Goal: Task Accomplishment & Management: Manage account settings

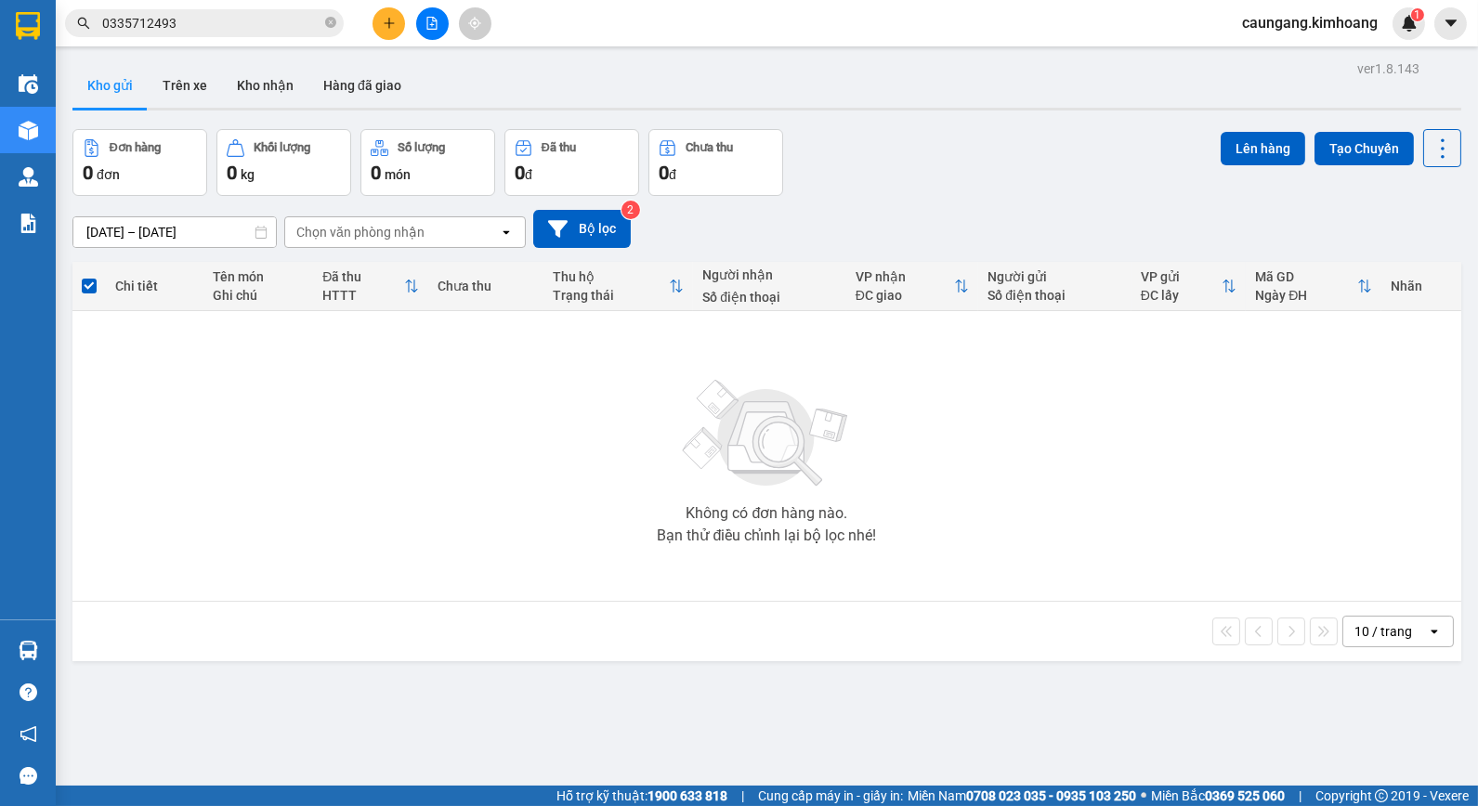
click at [395, 34] on button at bounding box center [389, 23] width 33 height 33
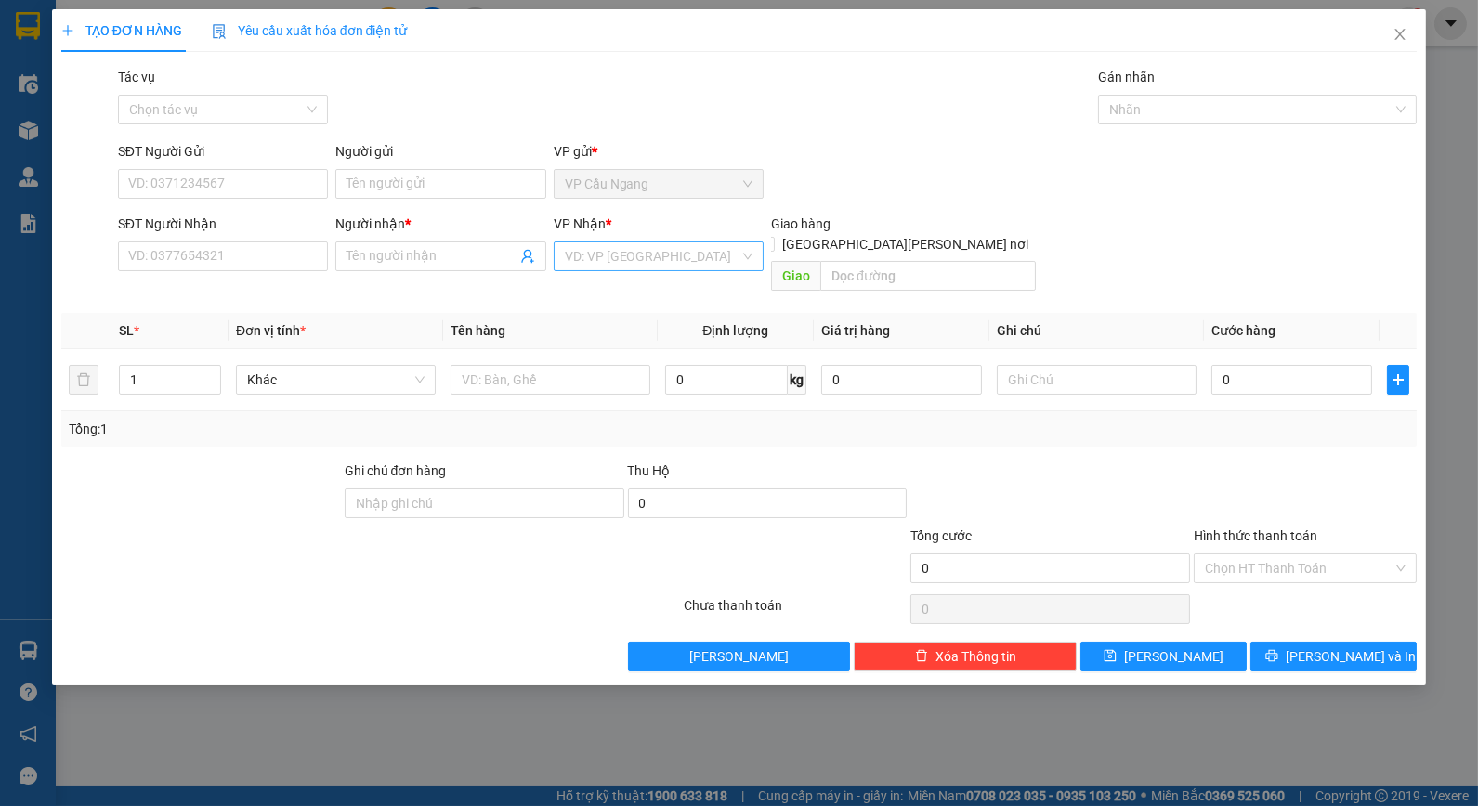
click at [637, 261] on input "search" at bounding box center [652, 256] width 175 height 28
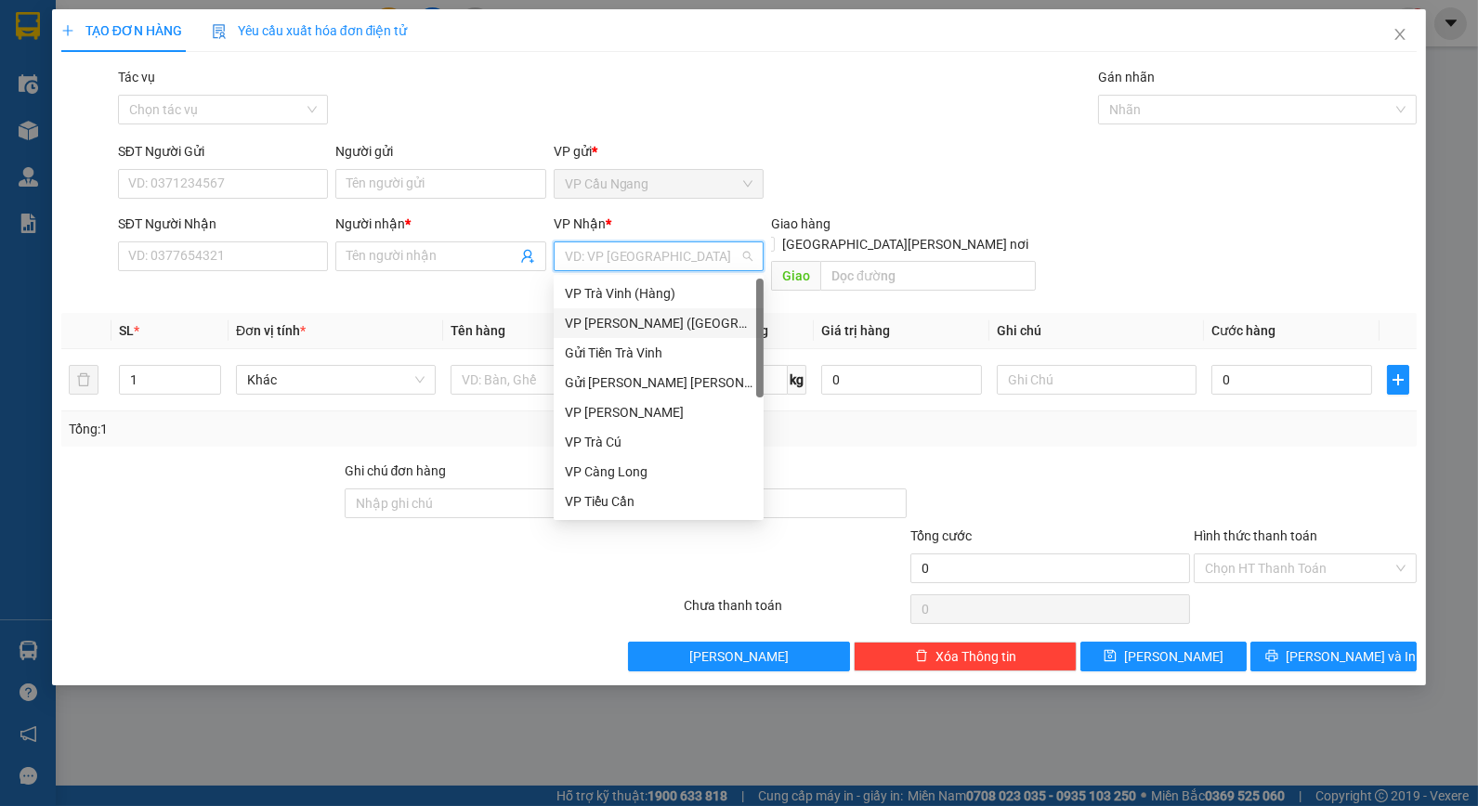
click at [625, 316] on div "VP [PERSON_NAME] ([GEOGRAPHIC_DATA])" at bounding box center [659, 323] width 188 height 20
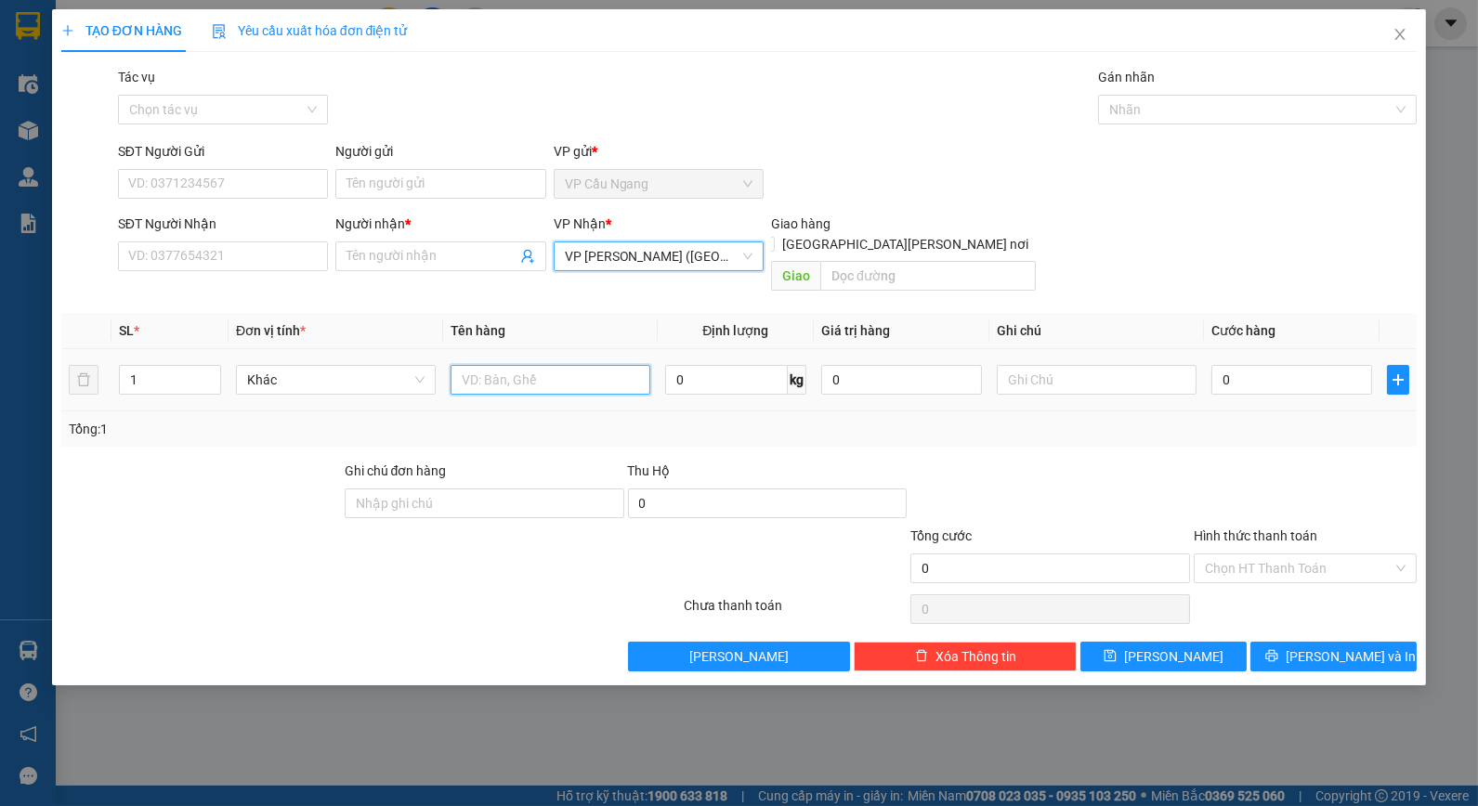
drag, startPoint x: 498, startPoint y: 365, endPoint x: 536, endPoint y: 354, distance: 39.7
click at [497, 367] on input "text" at bounding box center [551, 380] width 200 height 30
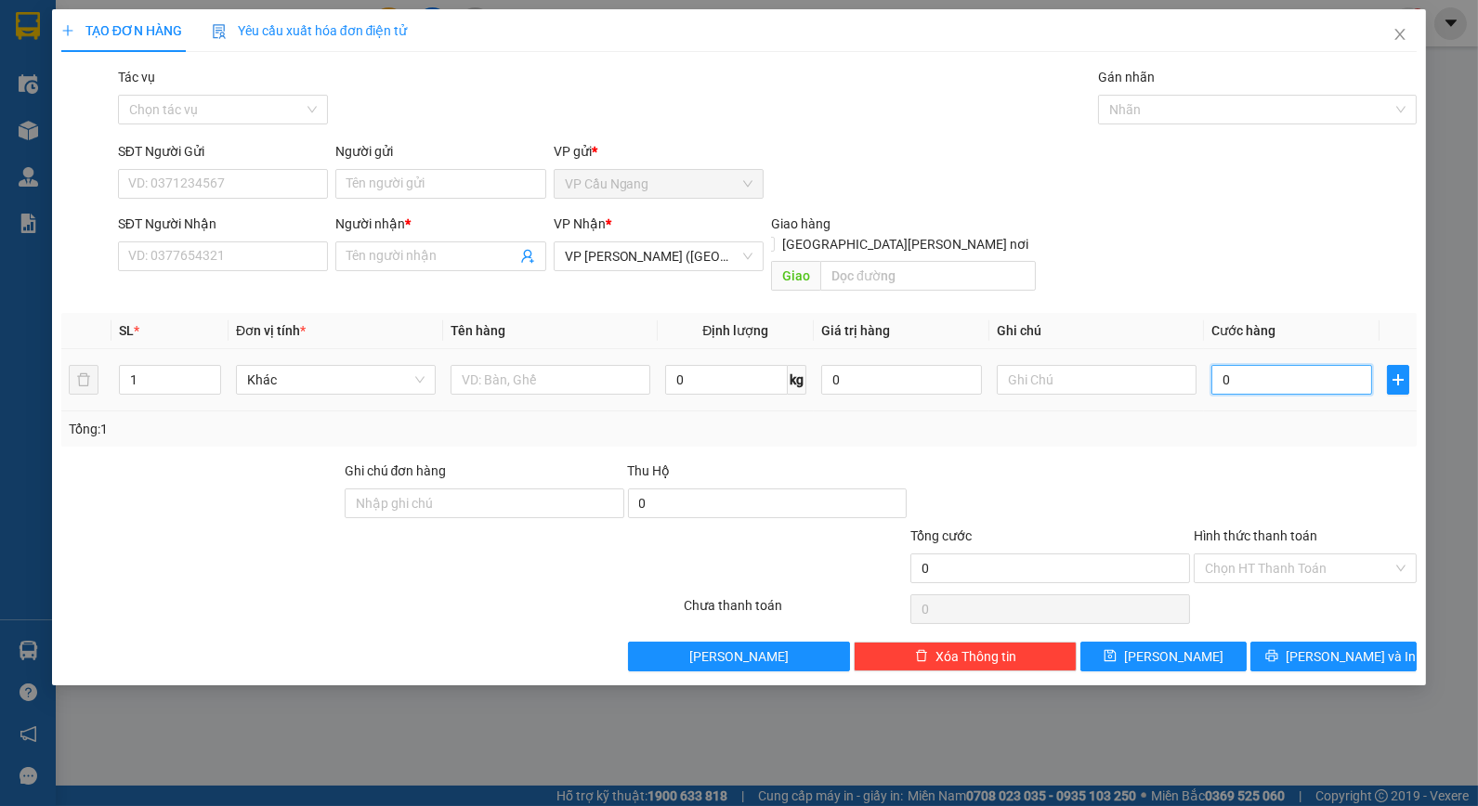
click at [1271, 365] on input "0" at bounding box center [1291, 380] width 161 height 30
type input "4"
type input "40"
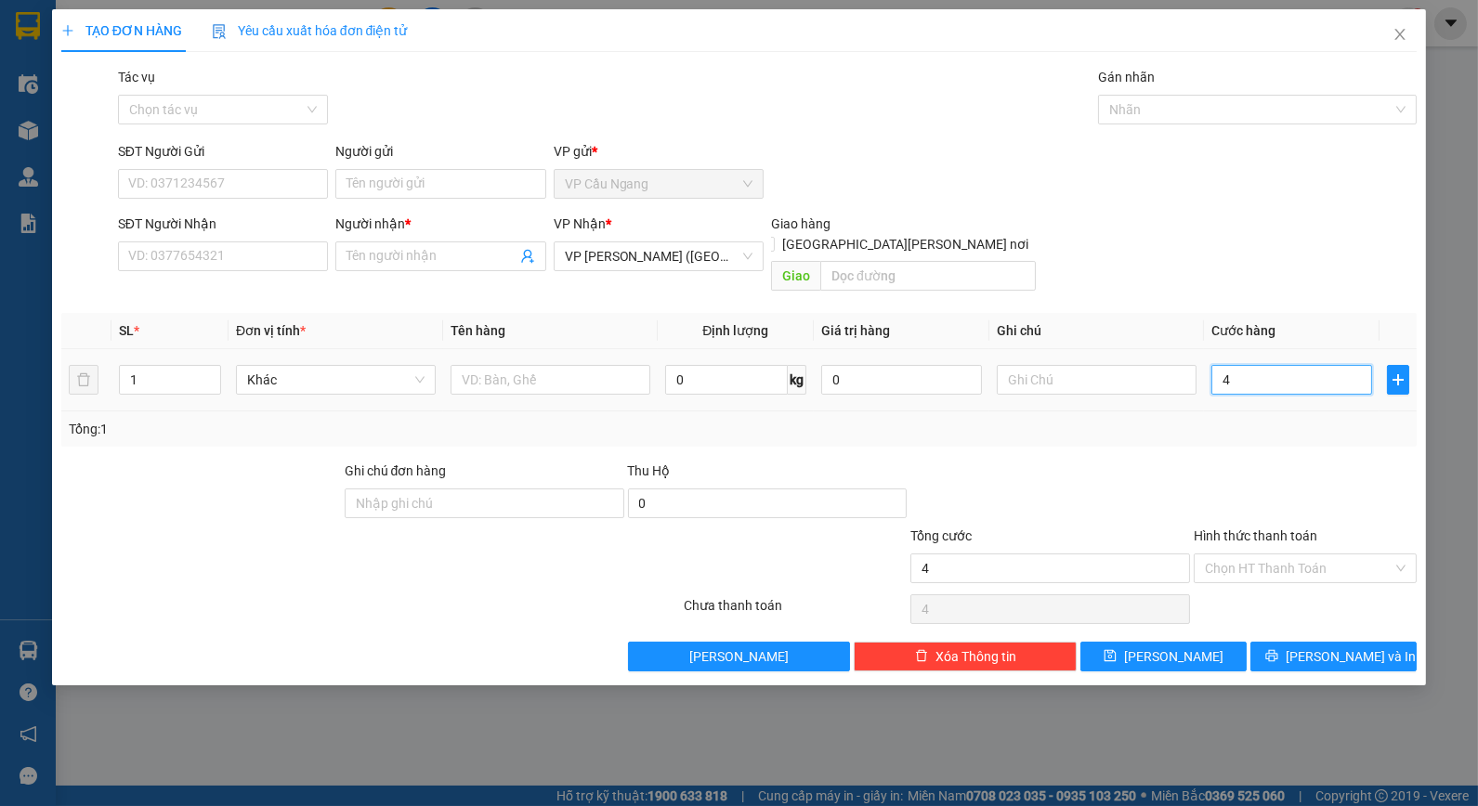
type input "40"
type input "40.000"
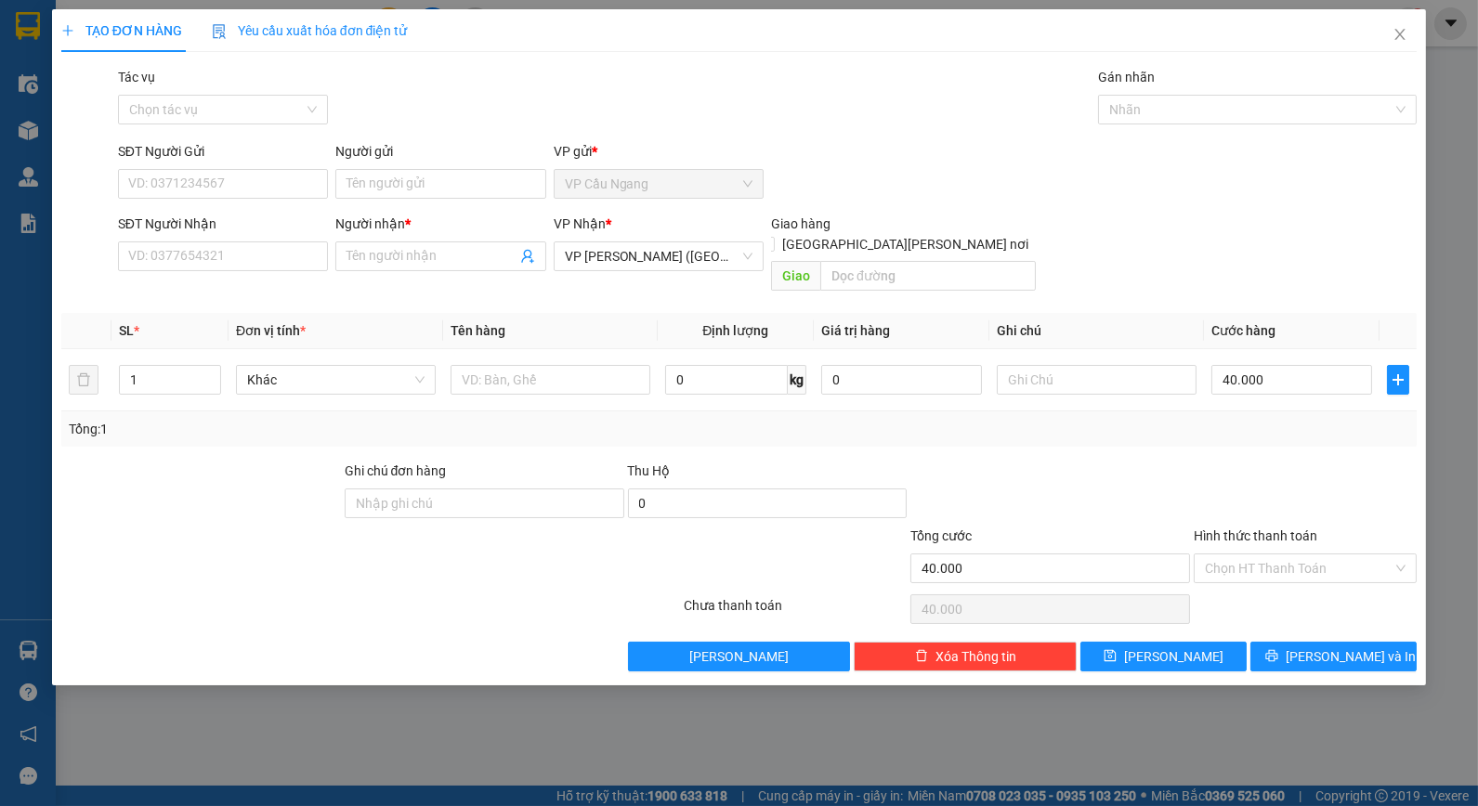
click at [1007, 461] on div at bounding box center [1050, 493] width 283 height 65
click at [495, 369] on input "text" at bounding box center [551, 380] width 200 height 30
type input "1 THÙNG KV KK"
click at [395, 269] on span at bounding box center [440, 257] width 210 height 30
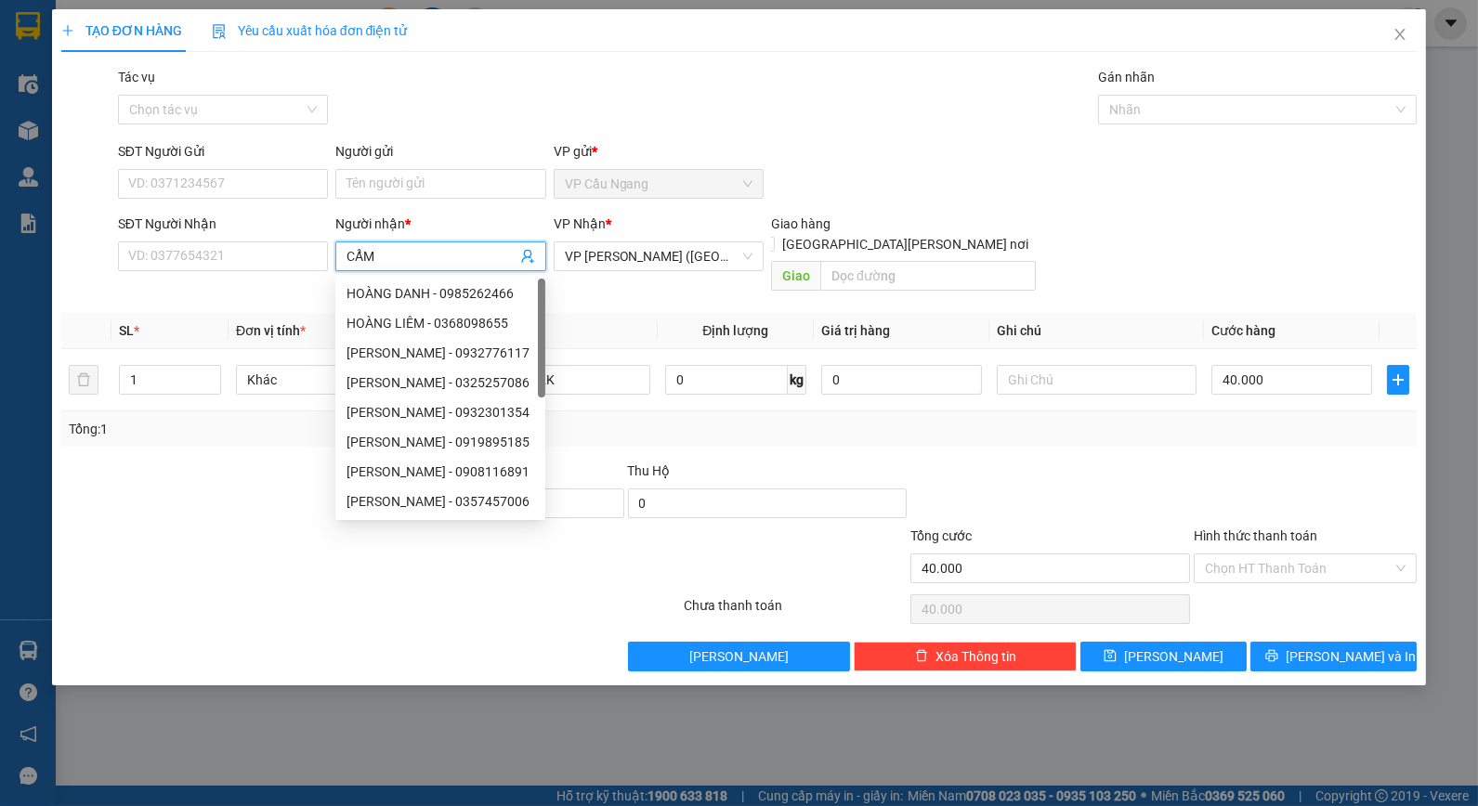
type input "CẨM"
click at [490, 104] on div "Tác vụ Chọn tác vụ Gán nhãn Nhãn" at bounding box center [767, 99] width 1307 height 65
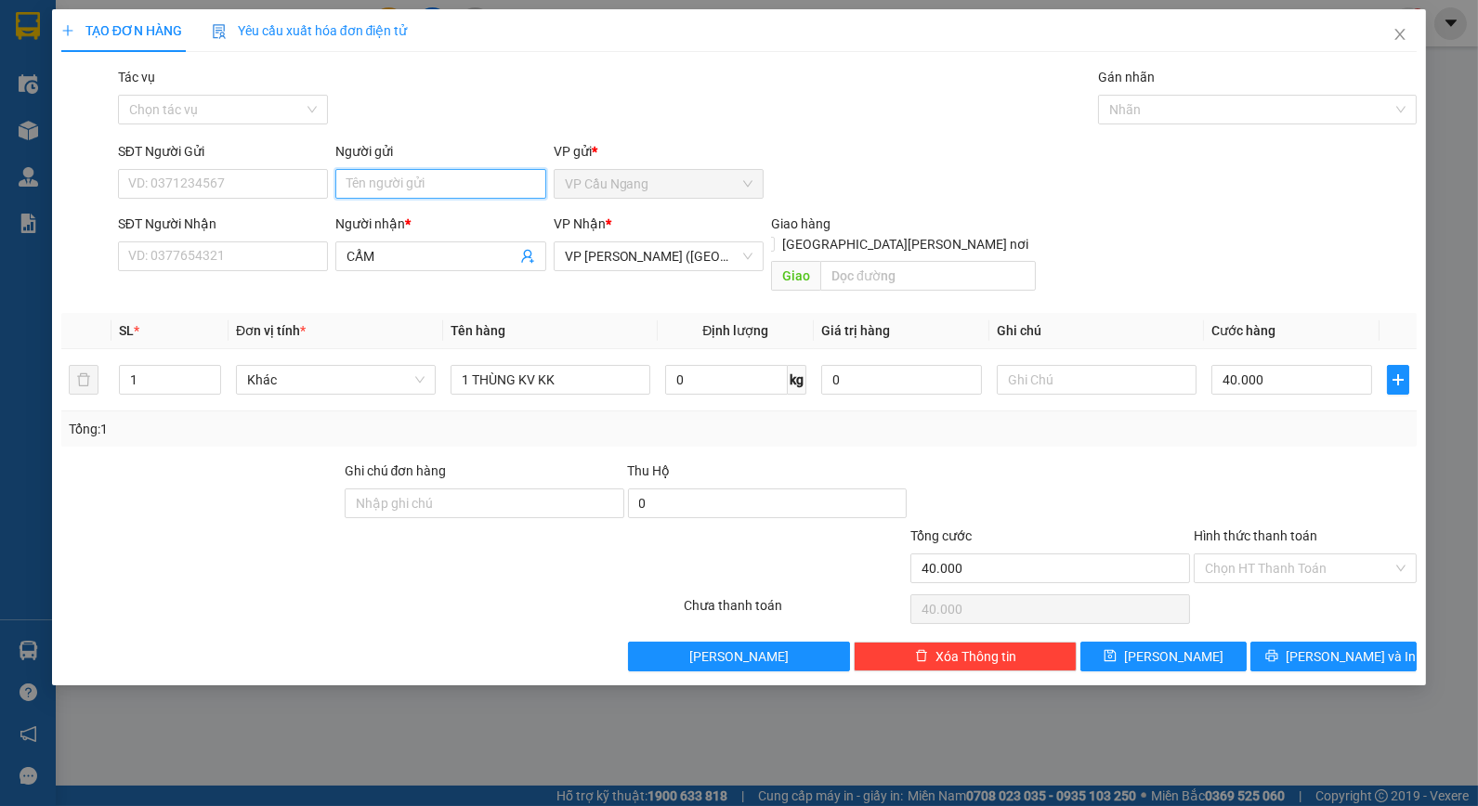
click at [378, 188] on input "Người gửi" at bounding box center [440, 184] width 210 height 30
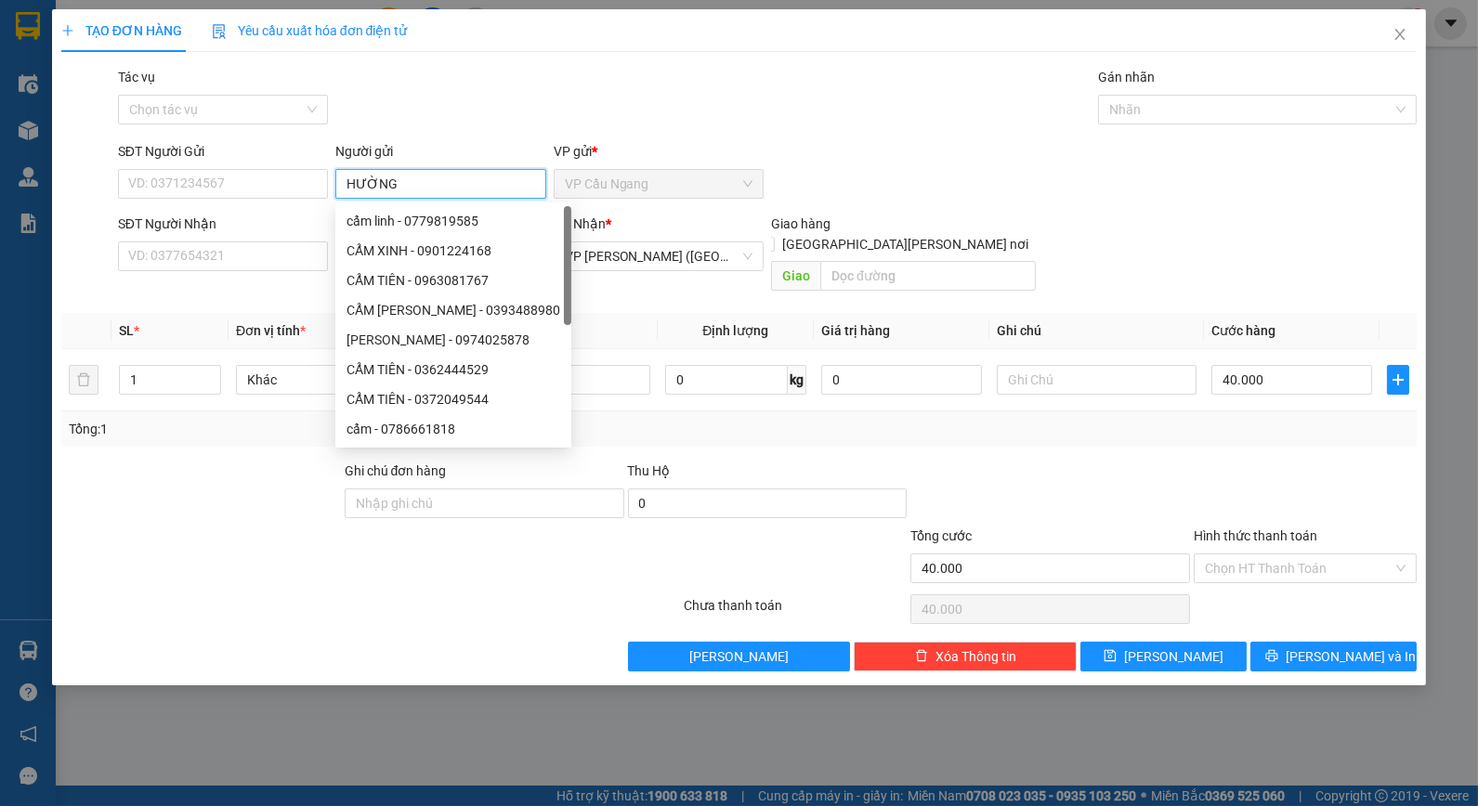
type input "HƯỜNG"
click at [267, 151] on div "SĐT Người Gửi" at bounding box center [223, 151] width 210 height 20
click at [267, 169] on input "SĐT Người Gửi" at bounding box center [223, 184] width 210 height 30
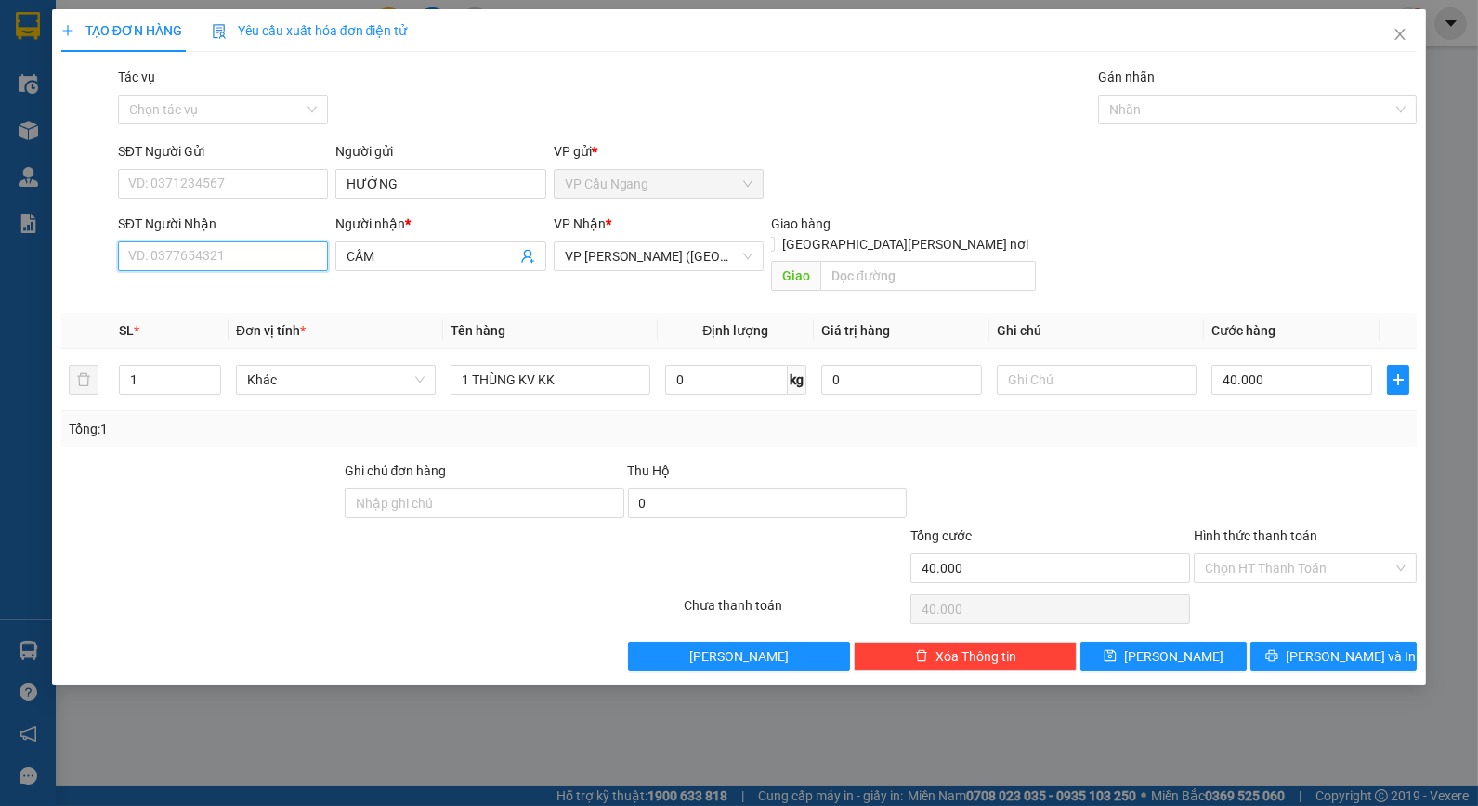
click at [268, 253] on input "SĐT Người Nhận" at bounding box center [223, 257] width 210 height 30
type input "0938337068"
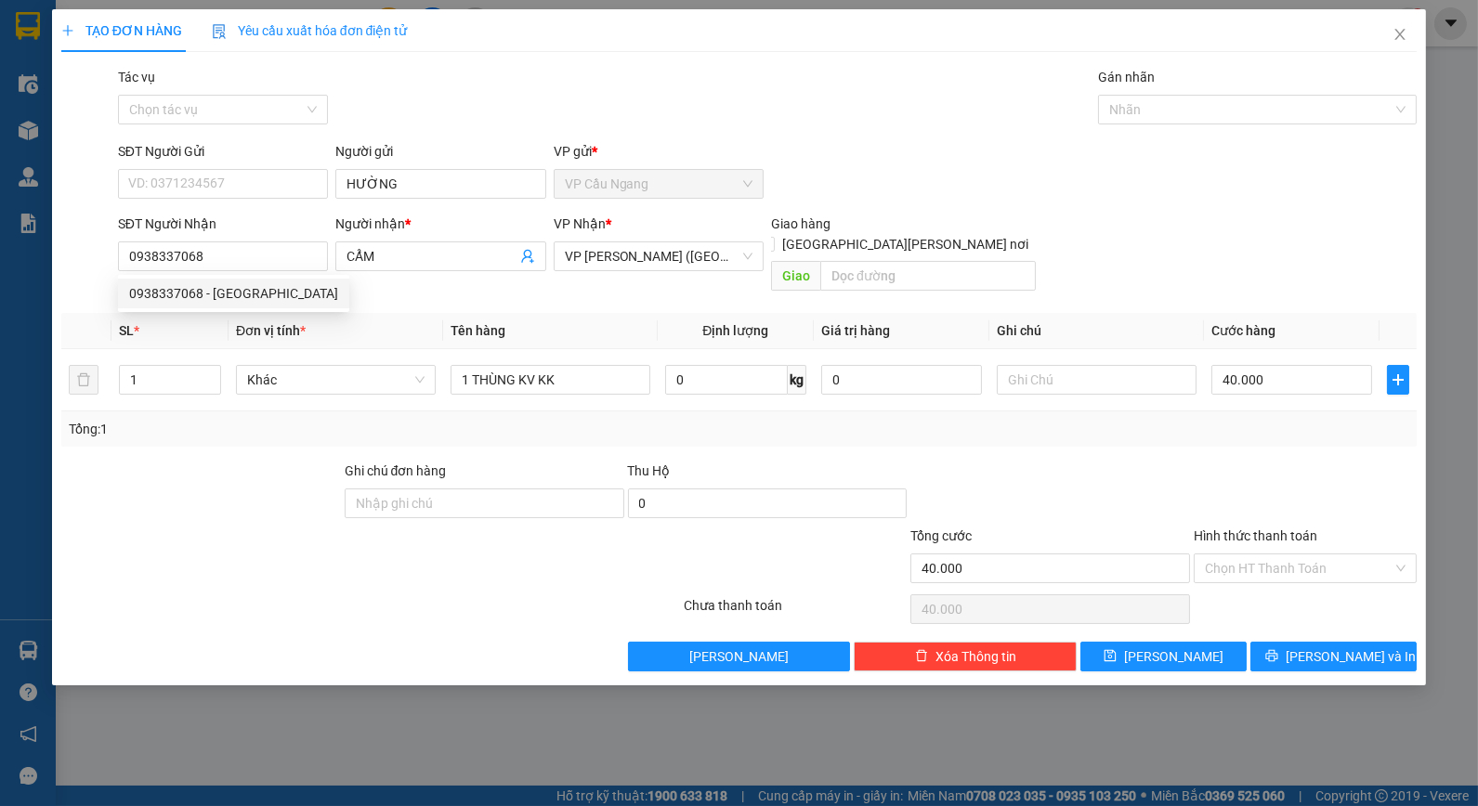
click at [244, 495] on div at bounding box center [200, 493] width 283 height 65
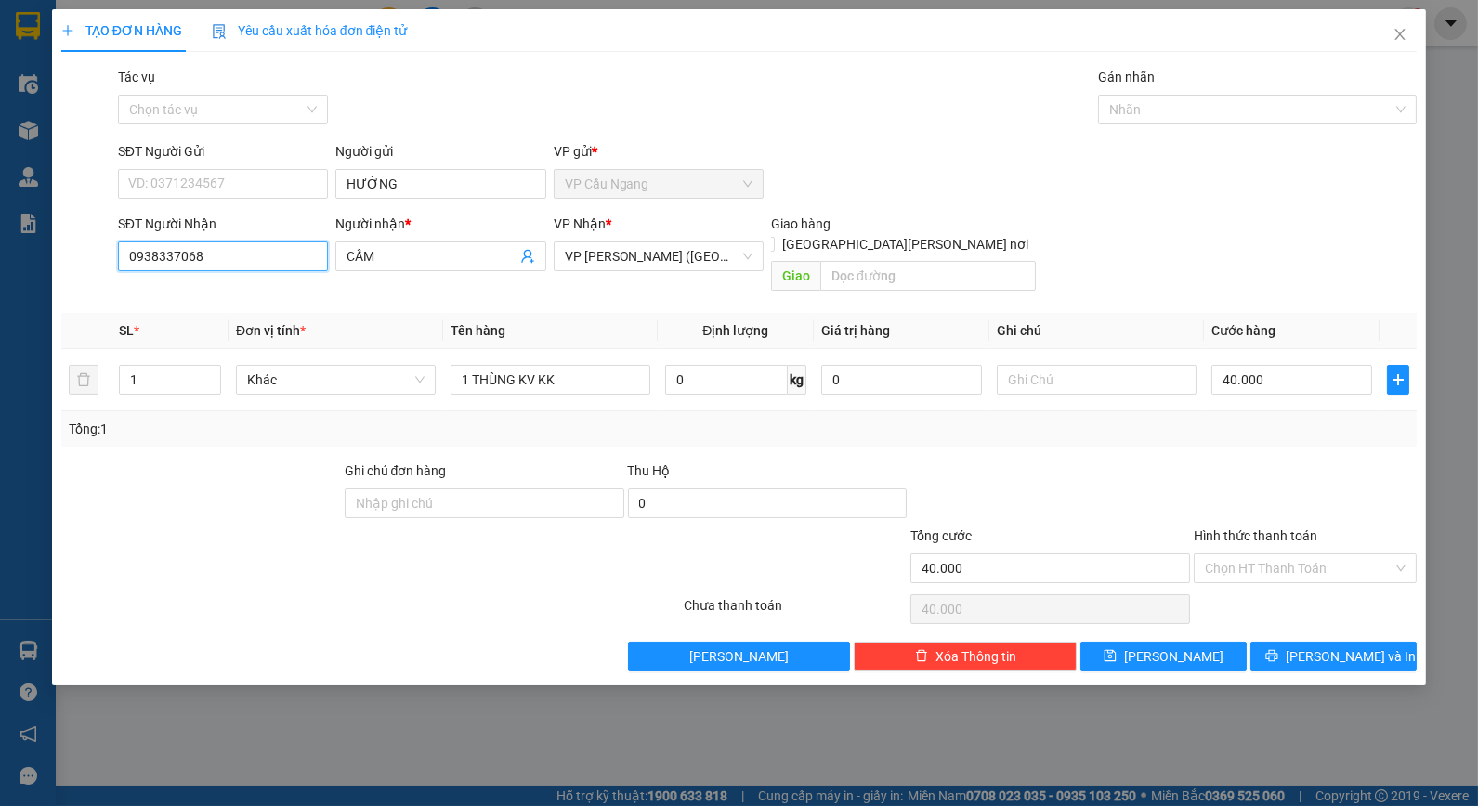
click at [239, 261] on input "0938337068" at bounding box center [223, 257] width 210 height 30
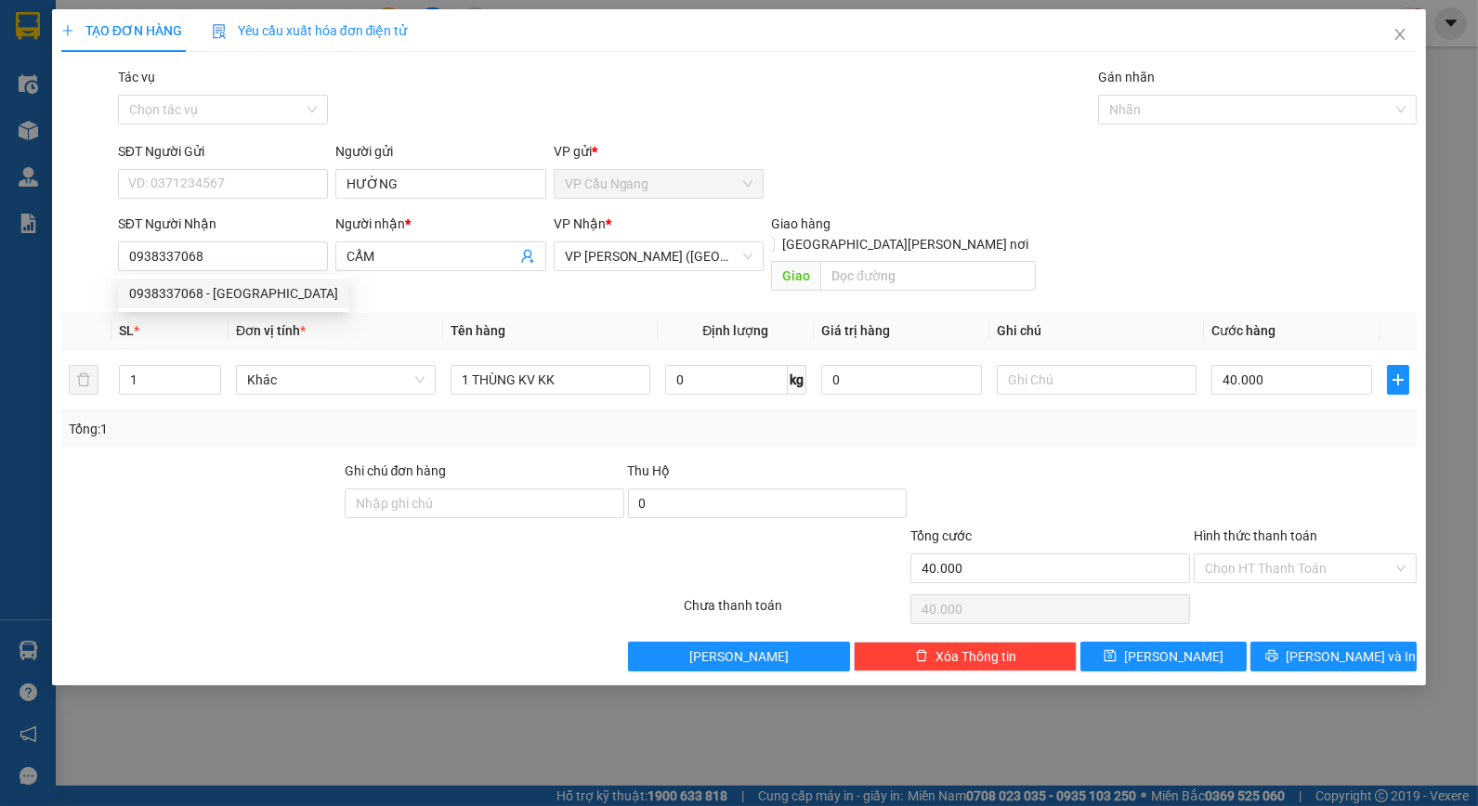
click at [209, 526] on div at bounding box center [257, 558] width 397 height 65
click at [1167, 425] on div "Tổng: 1" at bounding box center [739, 429] width 1356 height 35
click at [842, 124] on div "Tác vụ Chọn tác vụ Gán nhãn Nhãn" at bounding box center [767, 99] width 1307 height 65
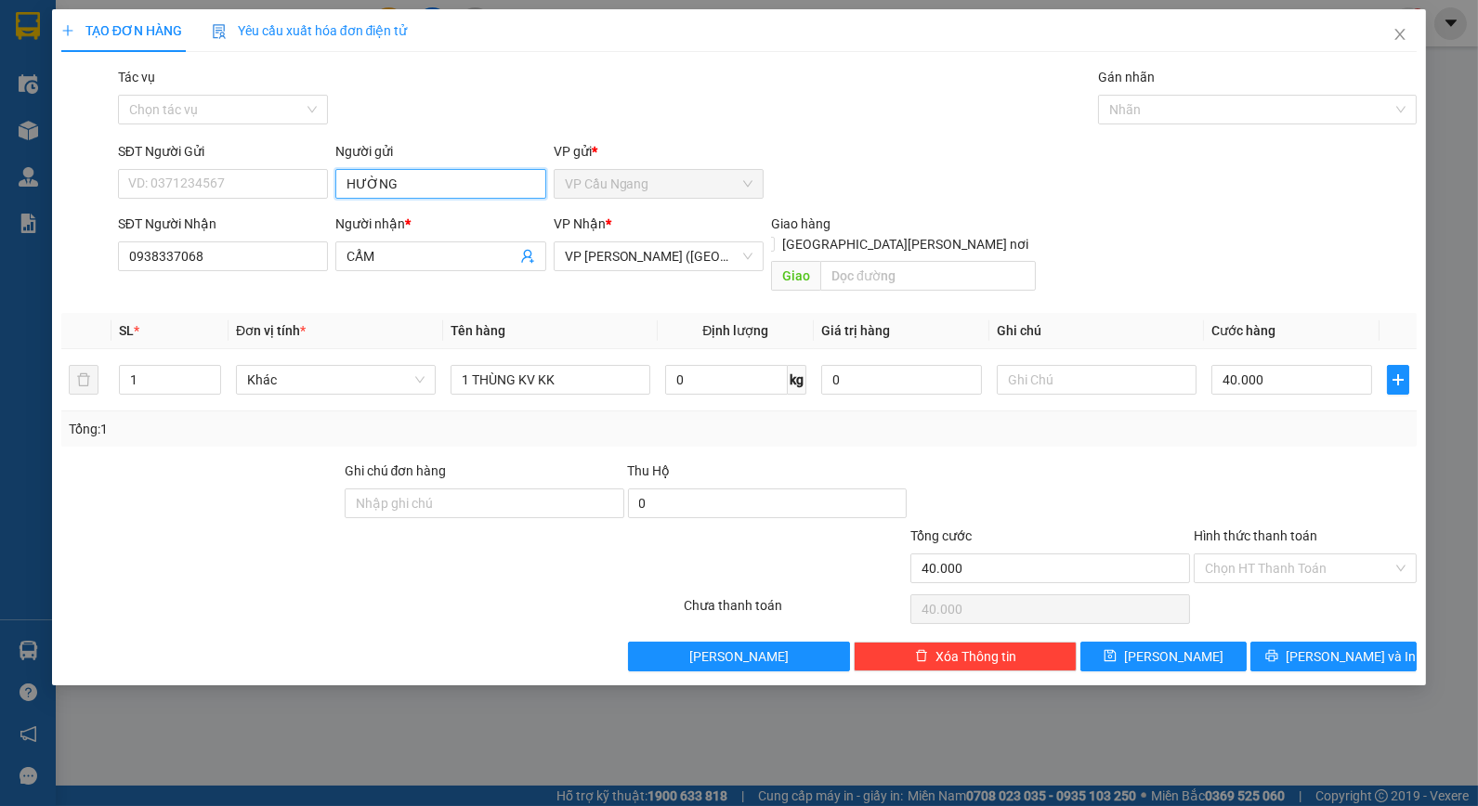
click at [347, 182] on input "HƯỜNG" at bounding box center [440, 184] width 210 height 30
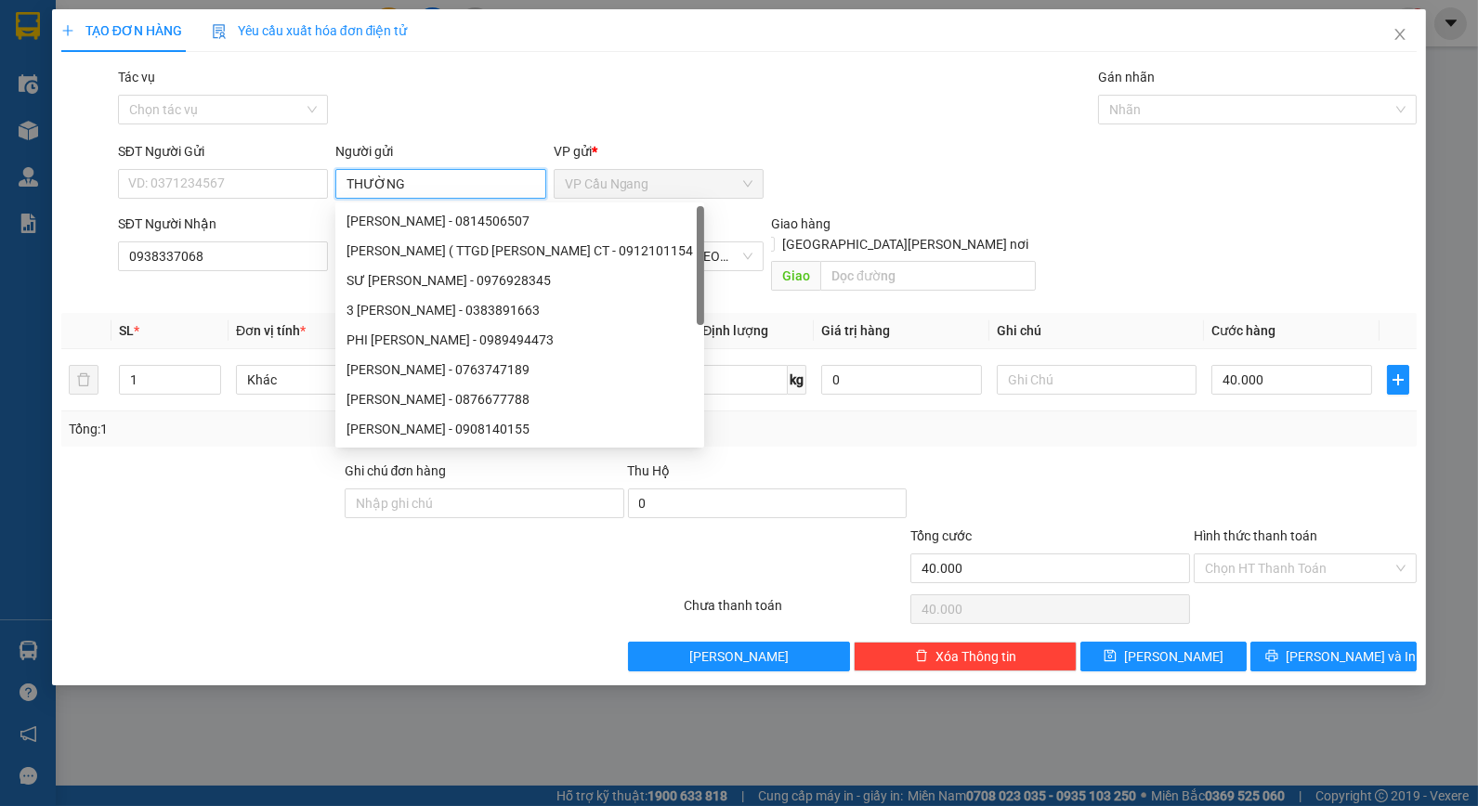
type input "THƯỜNG"
click at [915, 126] on div "Tác vụ Chọn tác vụ Gán nhãn Nhãn" at bounding box center [767, 99] width 1307 height 65
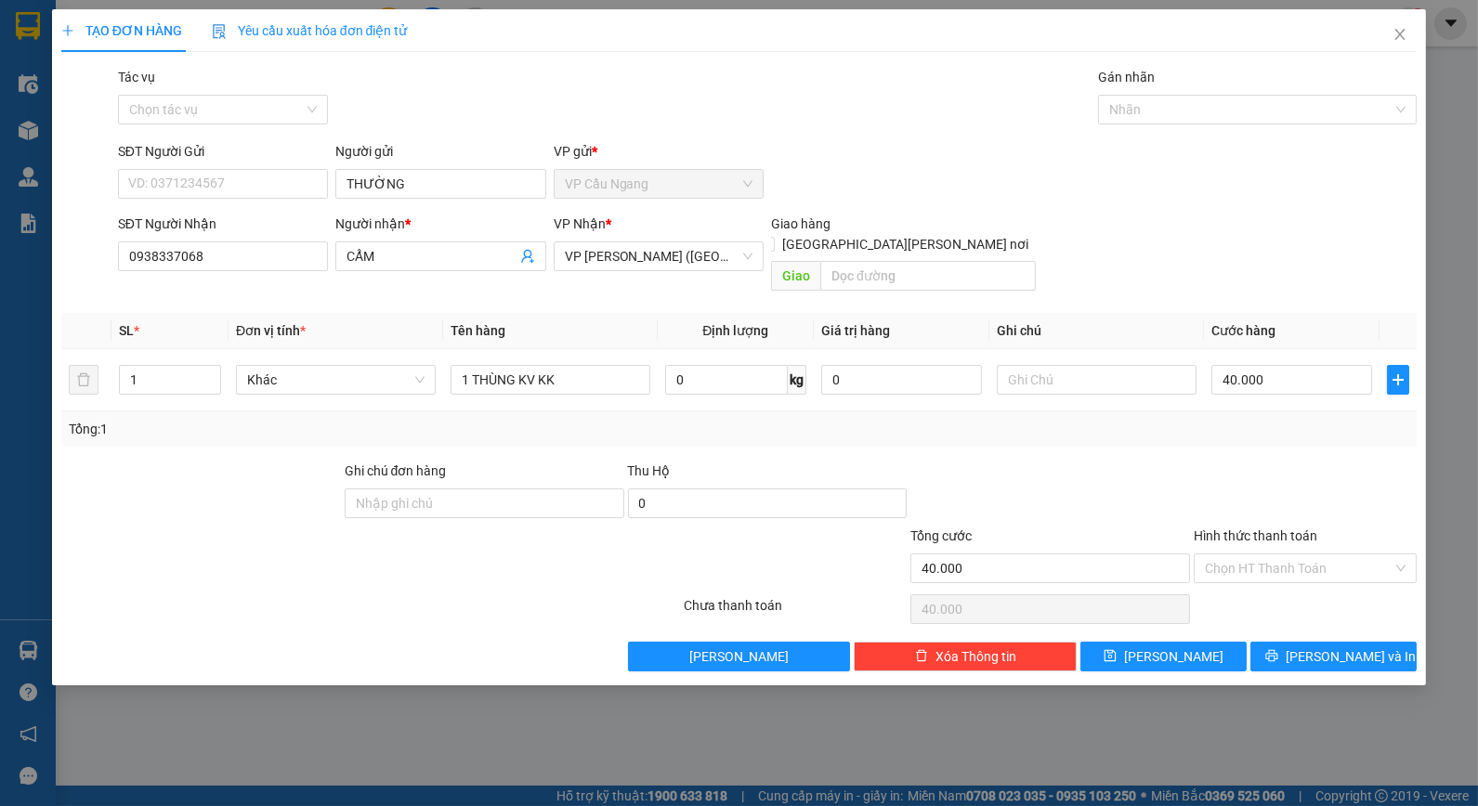
click at [1257, 425] on div "Tổng: 1" at bounding box center [739, 429] width 1356 height 35
click at [1138, 365] on input "text" at bounding box center [1097, 380] width 200 height 30
click at [1136, 461] on div at bounding box center [1050, 493] width 283 height 65
click at [1111, 368] on input "KO BAO HƯ" at bounding box center [1097, 380] width 200 height 30
type input "KO BAO HƯ BỂ"
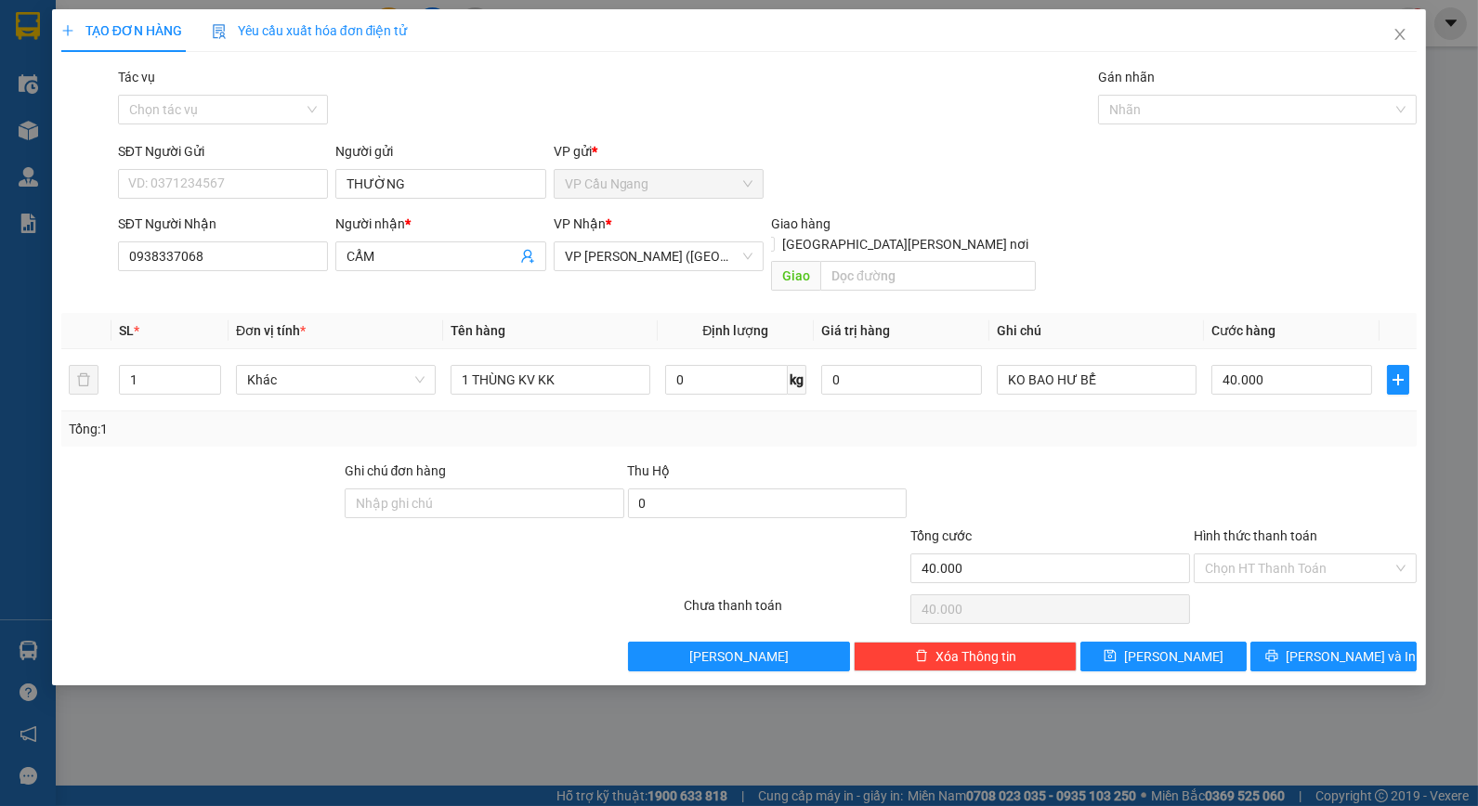
click at [1333, 430] on div "Transit Pickup Surcharge Ids Transit Deliver Surcharge Ids Transit Deliver Surc…" at bounding box center [739, 369] width 1356 height 605
click at [1293, 555] on input "Hình thức thanh toán" at bounding box center [1299, 569] width 188 height 28
click at [1289, 582] on div "Tại văn phòng" at bounding box center [1305, 585] width 201 height 20
type input "0"
click at [1278, 649] on icon "printer" at bounding box center [1271, 655] width 13 height 13
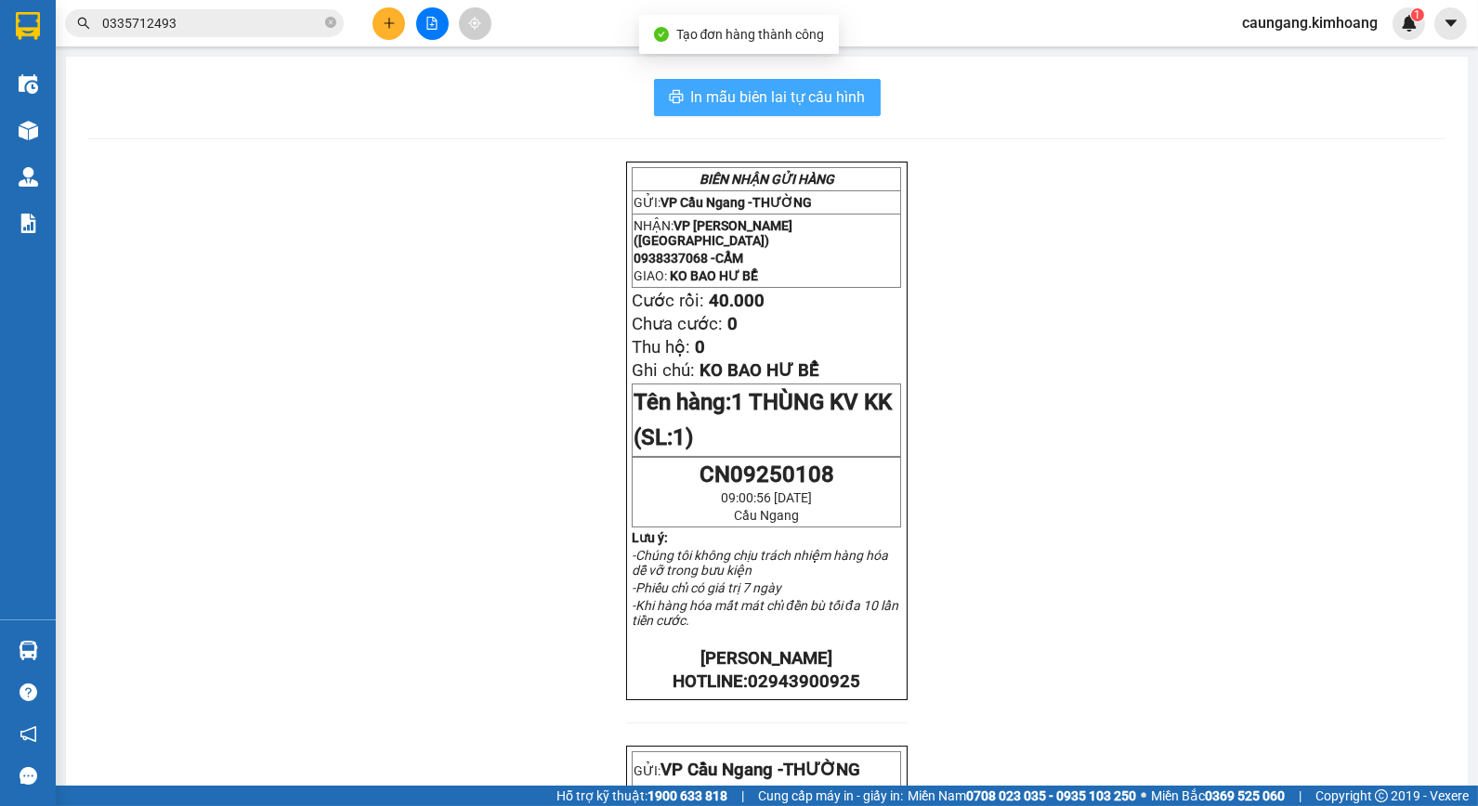
click at [818, 110] on button "In mẫu biên lai tự cấu hình" at bounding box center [767, 97] width 227 height 37
click at [394, 20] on icon "plus" at bounding box center [389, 23] width 13 height 13
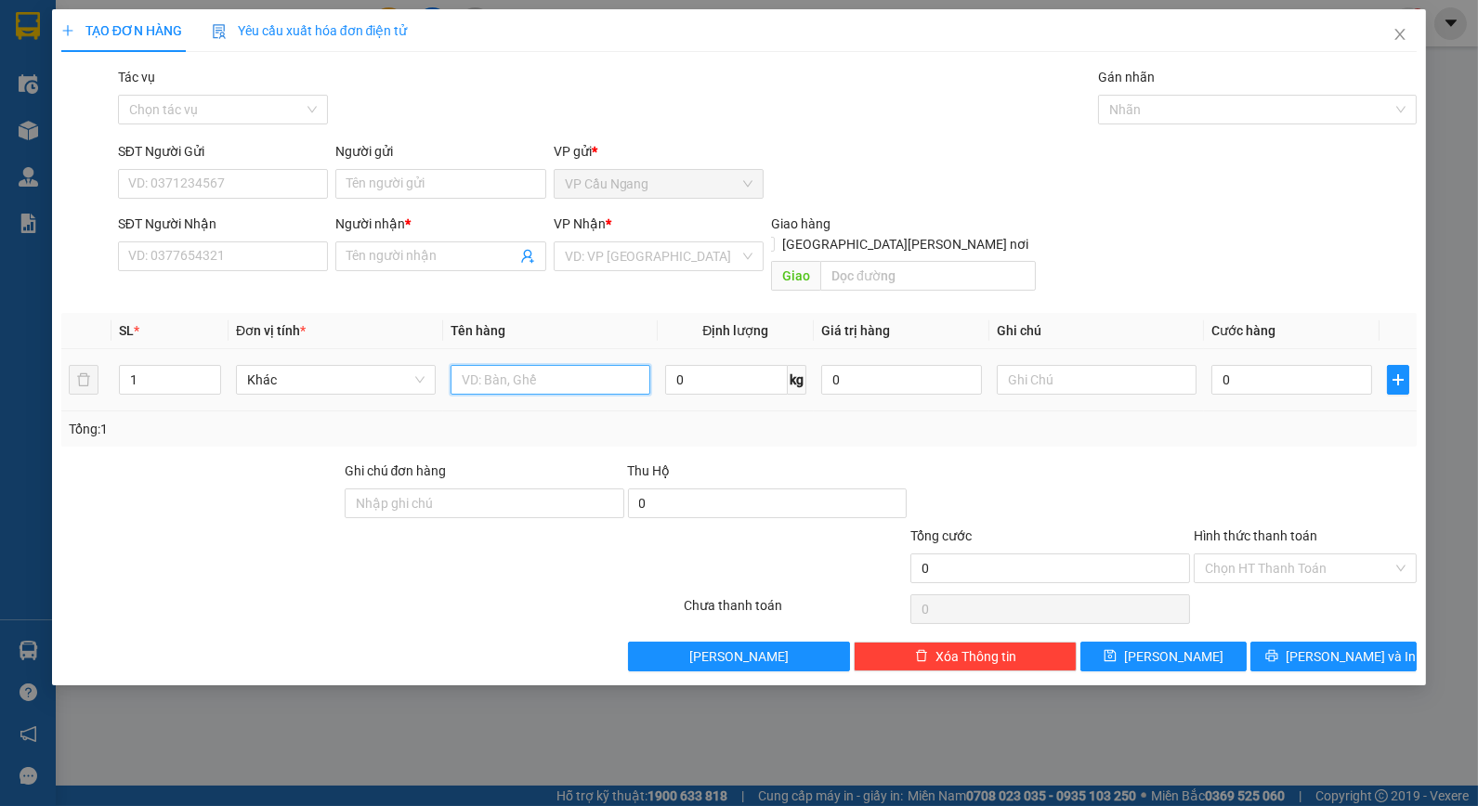
click at [478, 365] on input "text" at bounding box center [551, 380] width 200 height 30
type input "1 THÙNG M XANH KK"
click at [1003, 475] on div at bounding box center [1050, 493] width 283 height 65
click at [1050, 365] on input "text" at bounding box center [1097, 380] width 200 height 30
click at [1259, 365] on input "0" at bounding box center [1291, 380] width 161 height 30
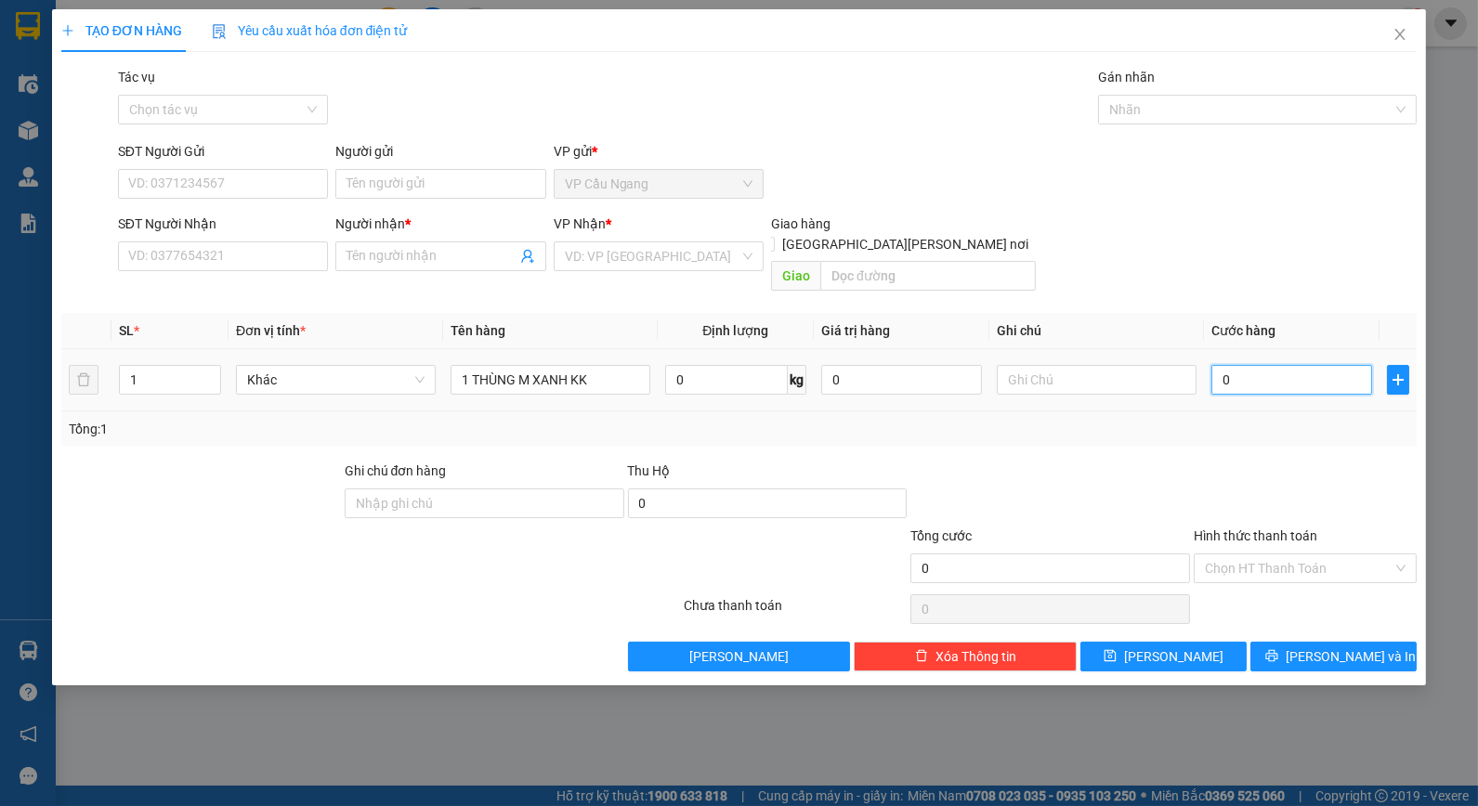
type input "3"
type input "35"
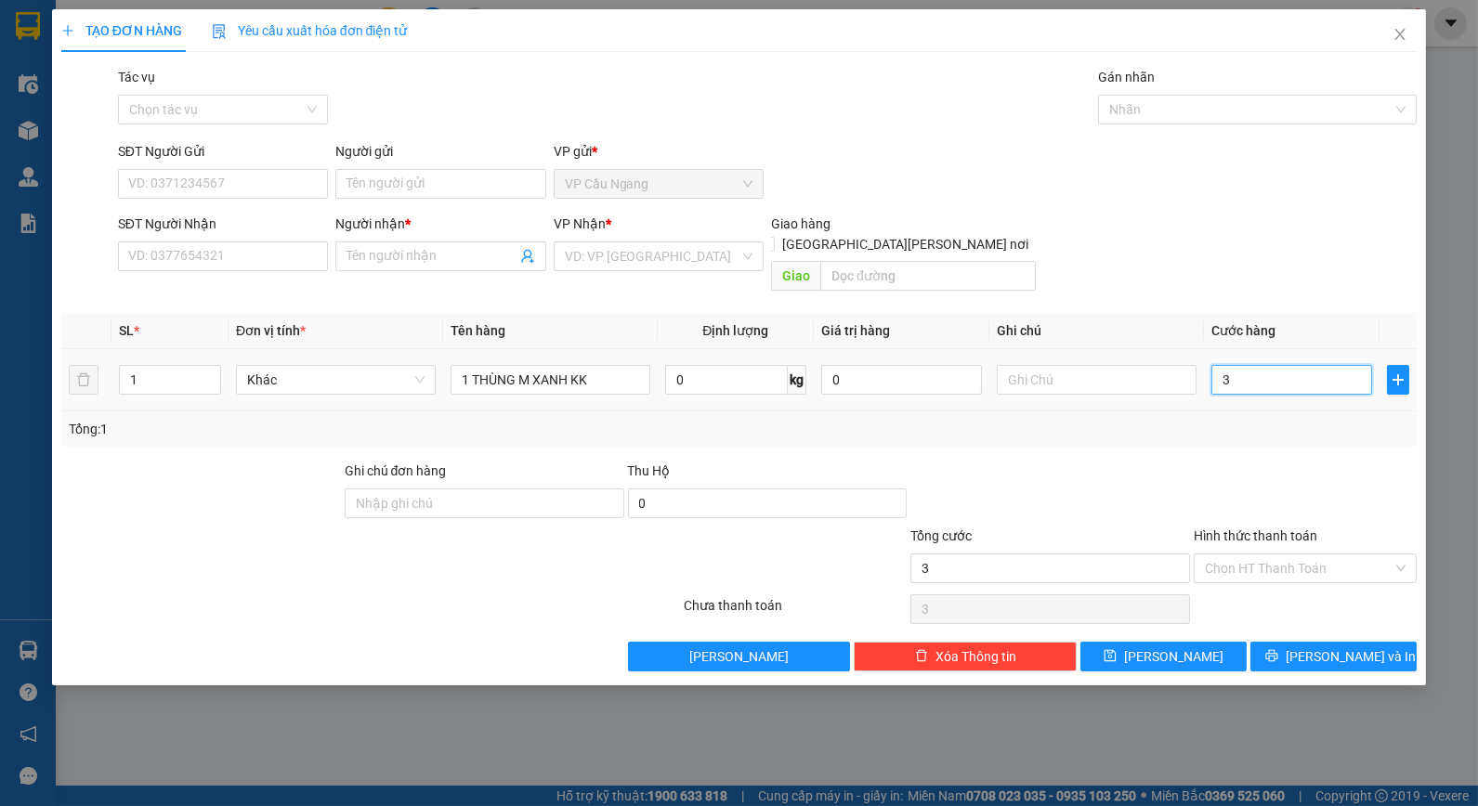
type input "35"
type input "35.000"
click at [1090, 483] on div at bounding box center [1050, 493] width 283 height 65
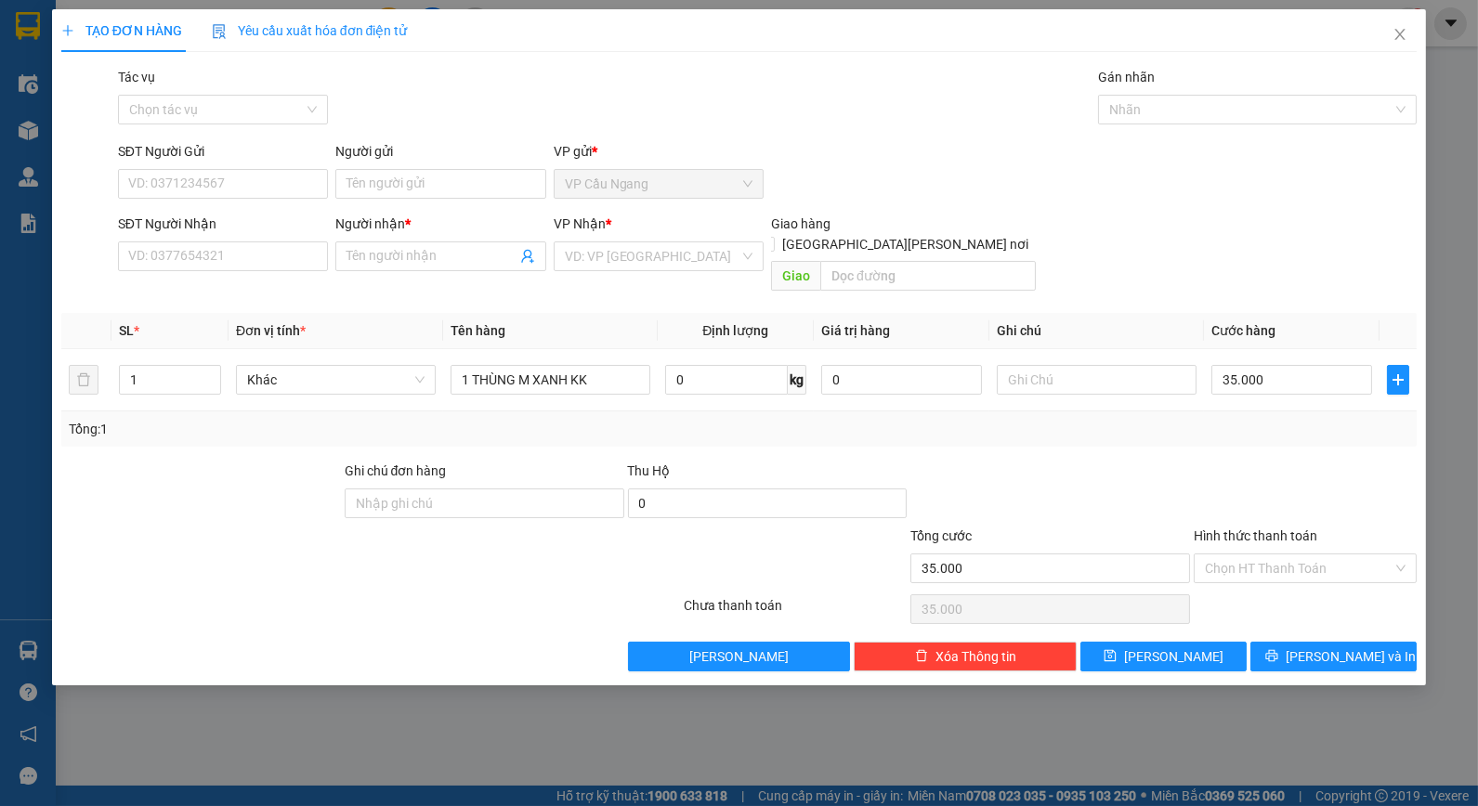
click at [1203, 255] on div "SĐT Người [PERSON_NAME]: 0377654321 Người [PERSON_NAME] * Tên người [PERSON_NAM…" at bounding box center [767, 256] width 1307 height 85
click at [589, 366] on input "1 THÙNG M XANH KK" at bounding box center [551, 380] width 200 height 30
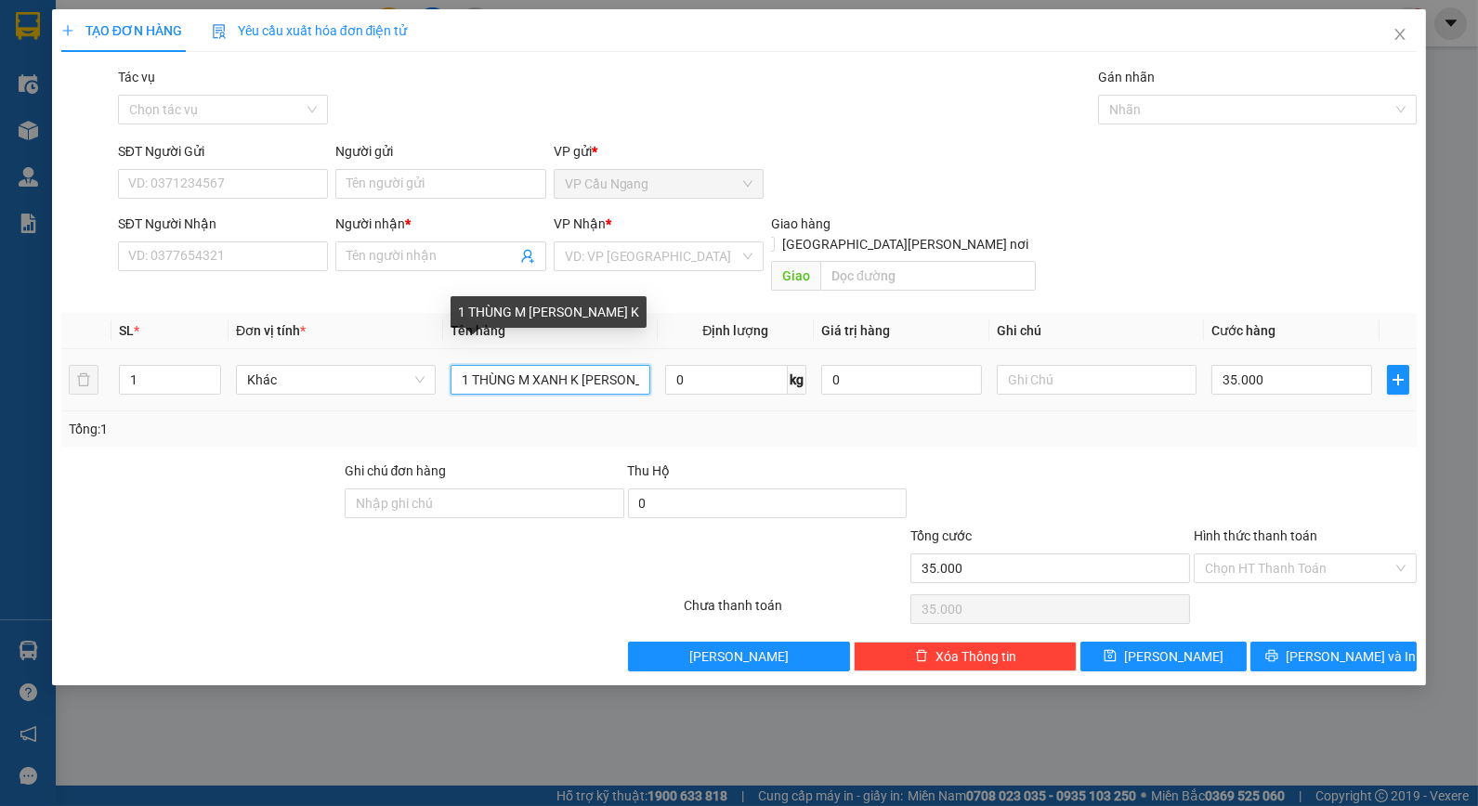
scroll to position [0, 5]
type input "1 THÙNG M XANH K [PERSON_NAME]"
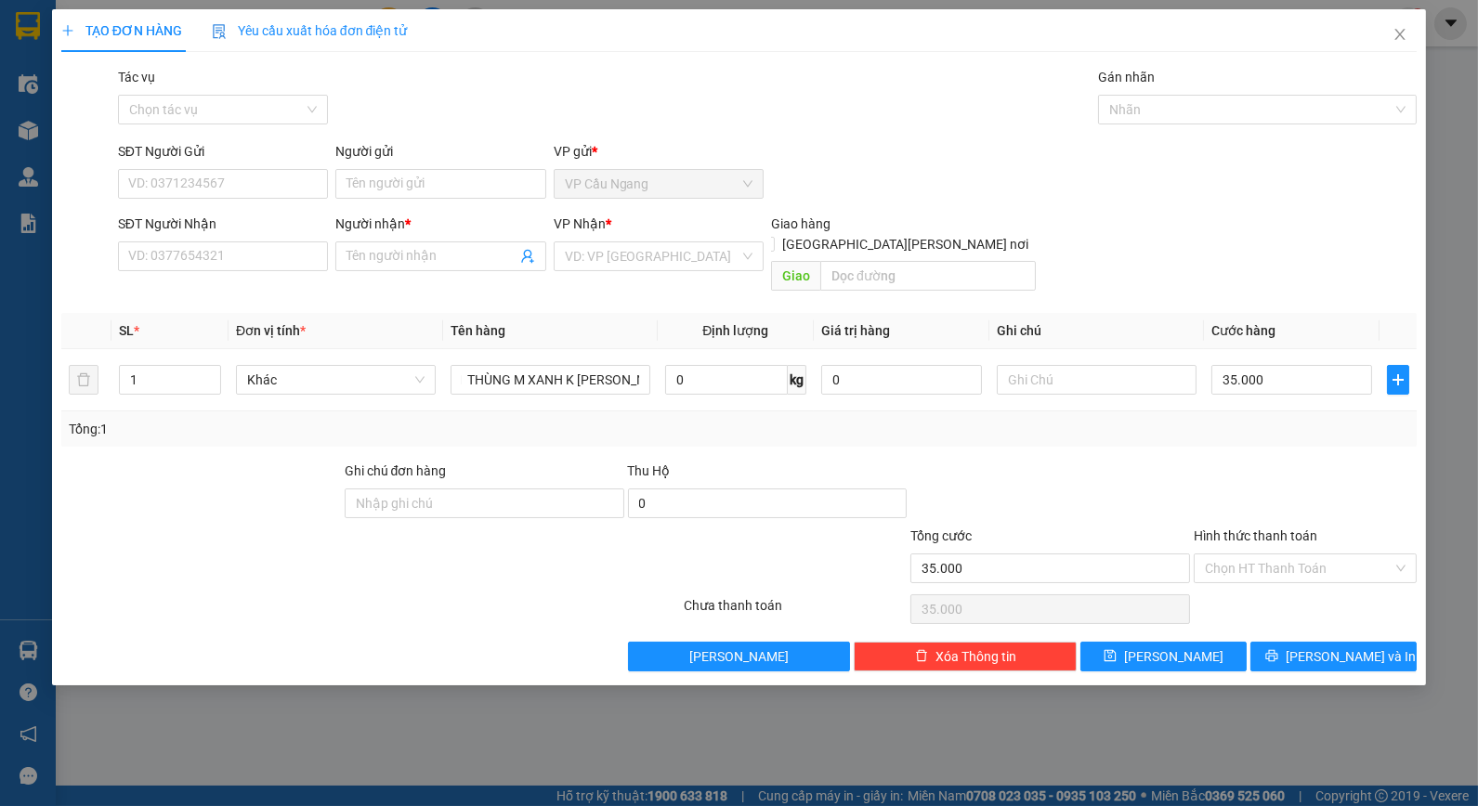
click at [1032, 432] on div "Transit Pickup Surcharge Ids Transit Deliver Surcharge Ids Transit Deliver Surc…" at bounding box center [739, 369] width 1356 height 605
click at [1052, 370] on input "text" at bounding box center [1097, 380] width 200 height 30
type input "KO BAO BỂ"
click at [1092, 461] on div at bounding box center [1050, 493] width 283 height 65
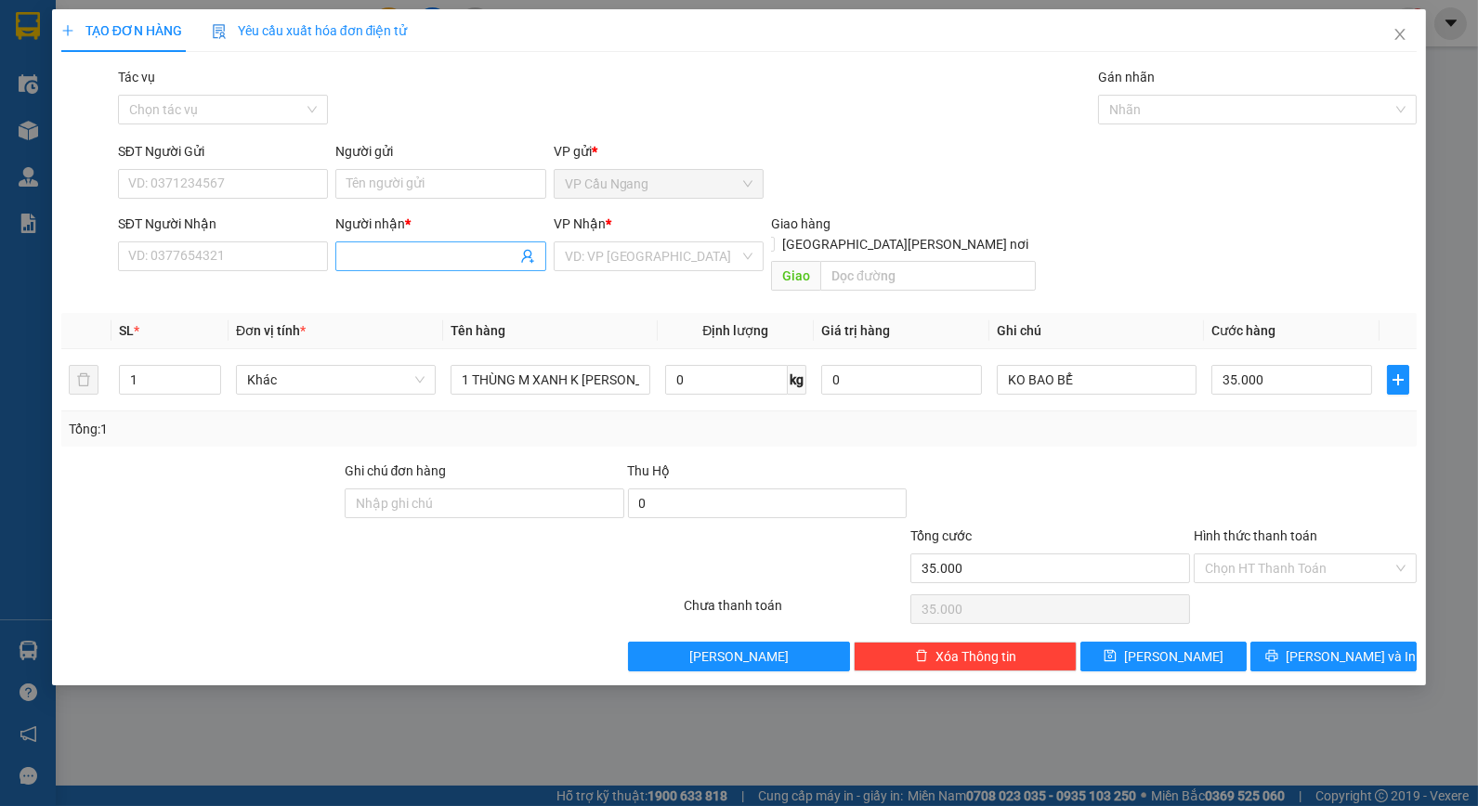
click at [418, 256] on input "Người nhận *" at bounding box center [431, 256] width 169 height 20
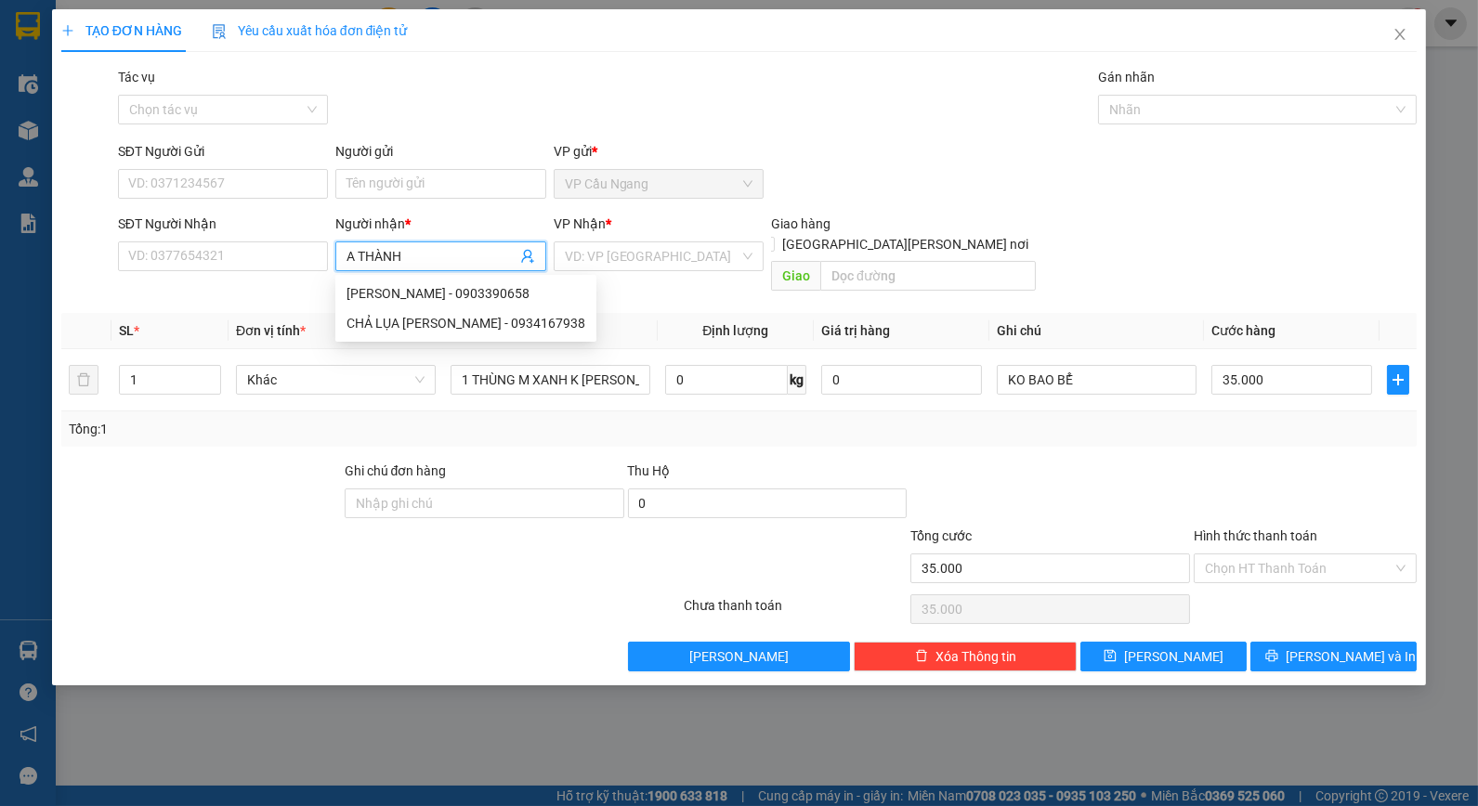
type input "A THÀNH"
click at [428, 102] on div "Tác vụ Chọn tác vụ Gán nhãn Nhãn" at bounding box center [767, 99] width 1307 height 65
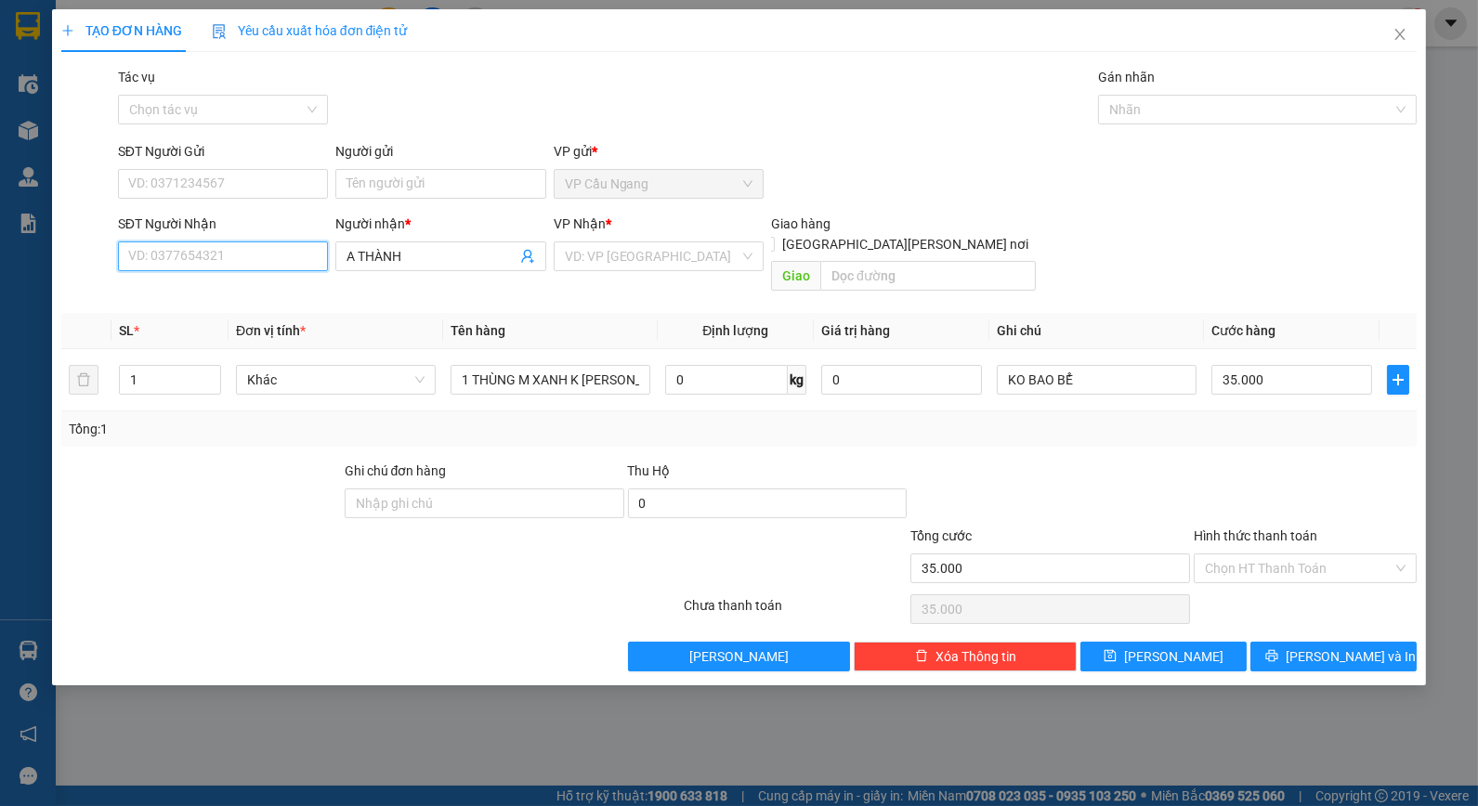
click at [269, 257] on input "SĐT Người Nhận" at bounding box center [223, 257] width 210 height 30
type input "0937366380"
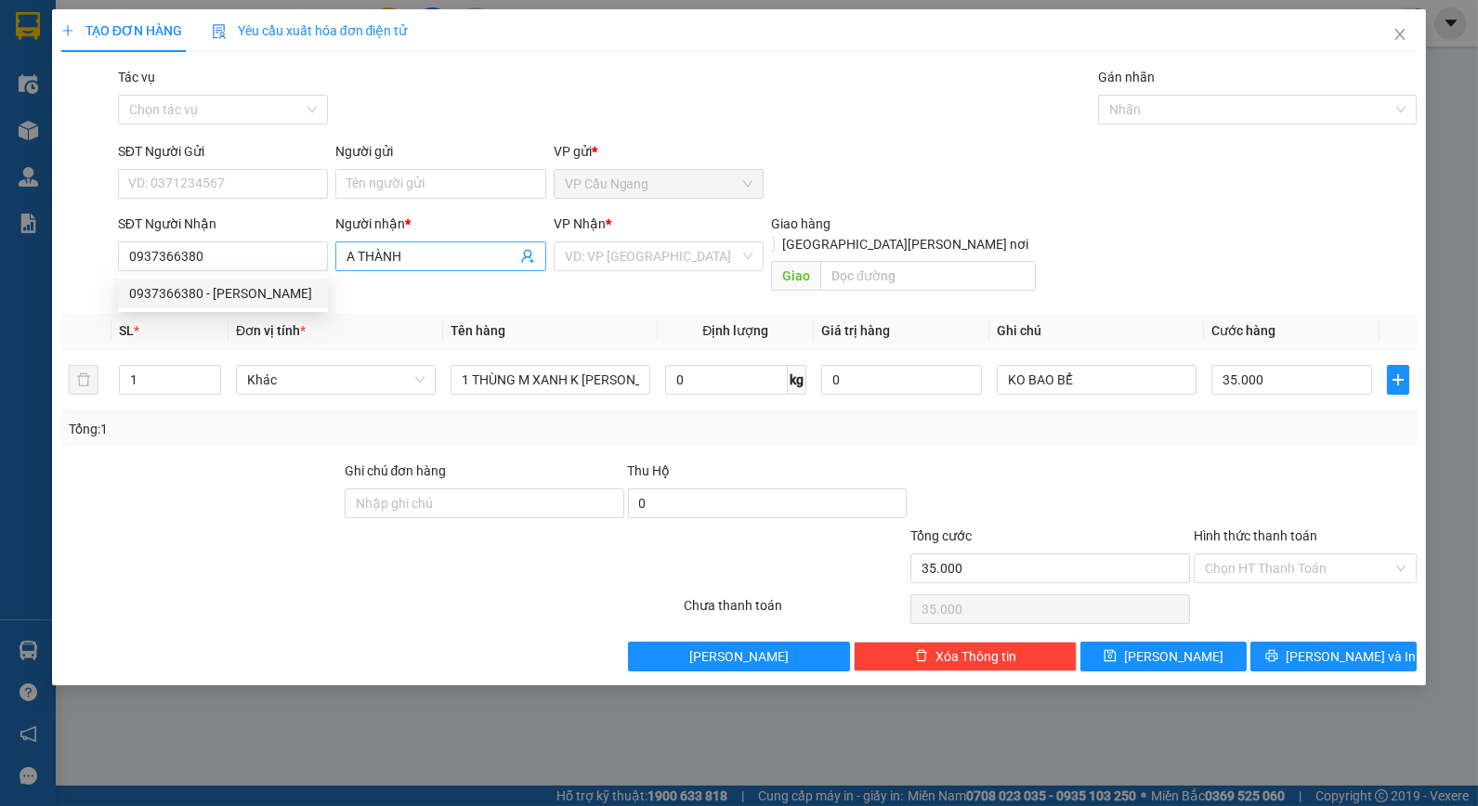
drag, startPoint x: 190, startPoint y: 446, endPoint x: 481, endPoint y: 255, distance: 348.4
click at [190, 461] on div at bounding box center [200, 493] width 283 height 65
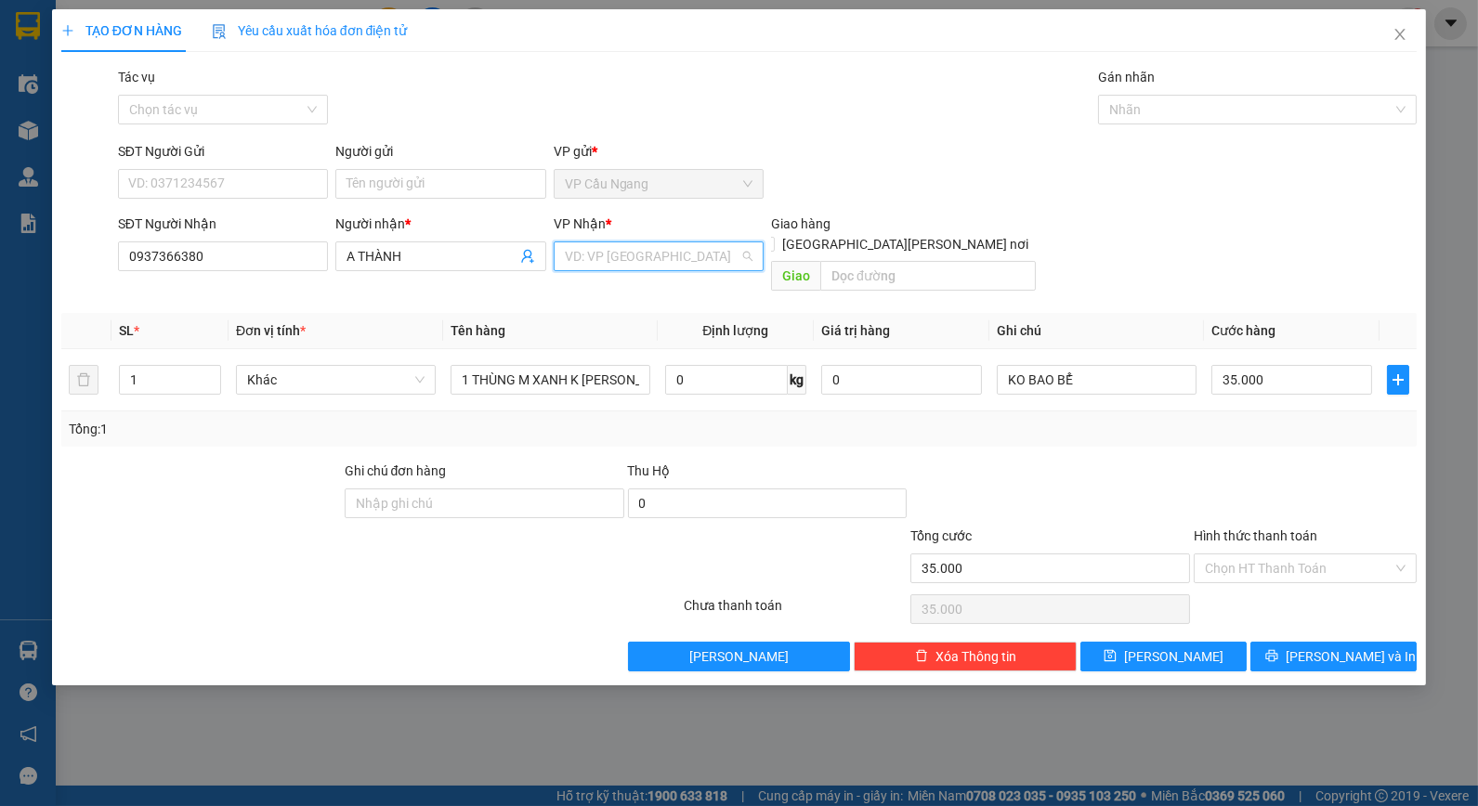
click at [622, 246] on input "search" at bounding box center [652, 256] width 175 height 28
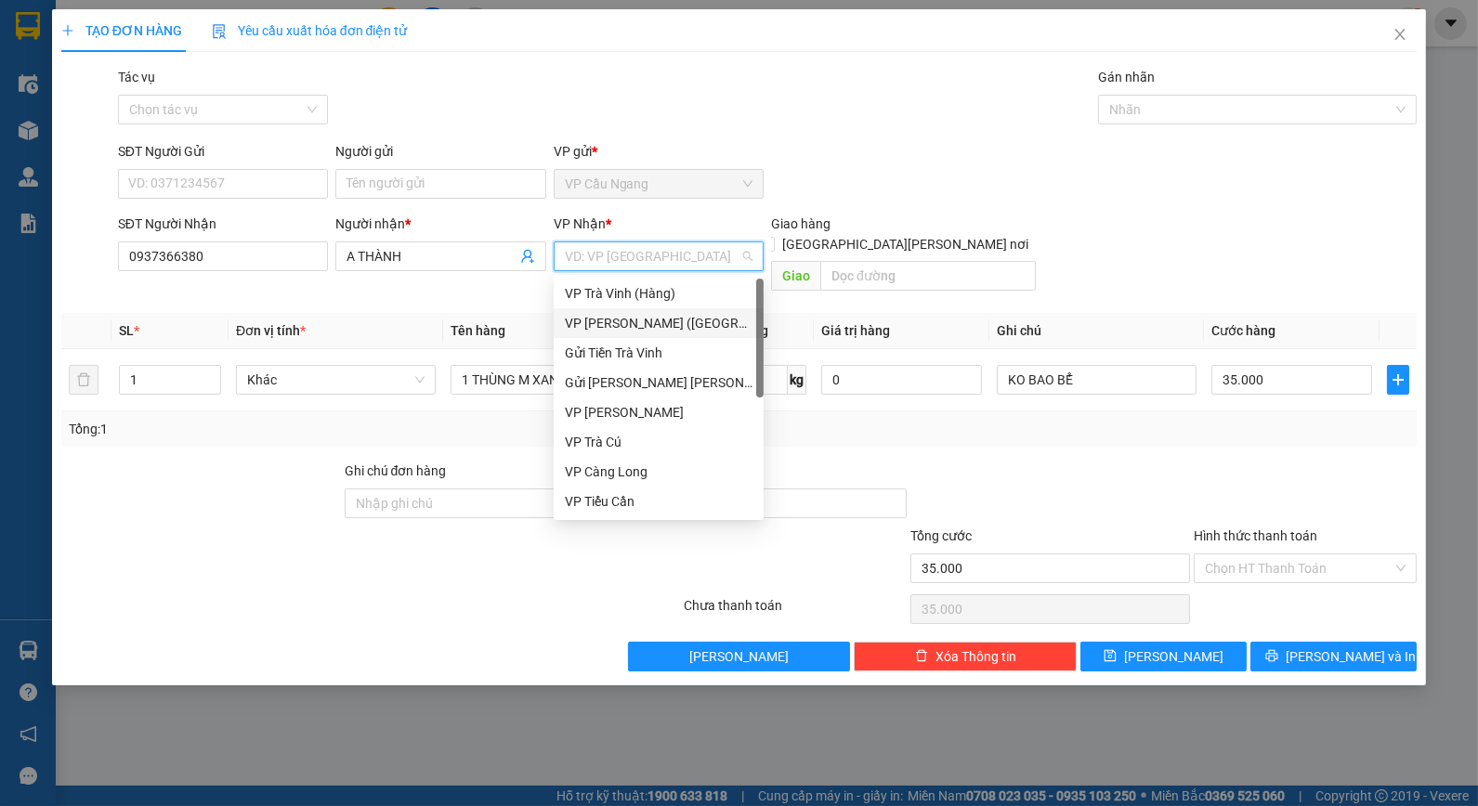
click at [627, 313] on div "VP [PERSON_NAME] ([GEOGRAPHIC_DATA])" at bounding box center [659, 323] width 188 height 20
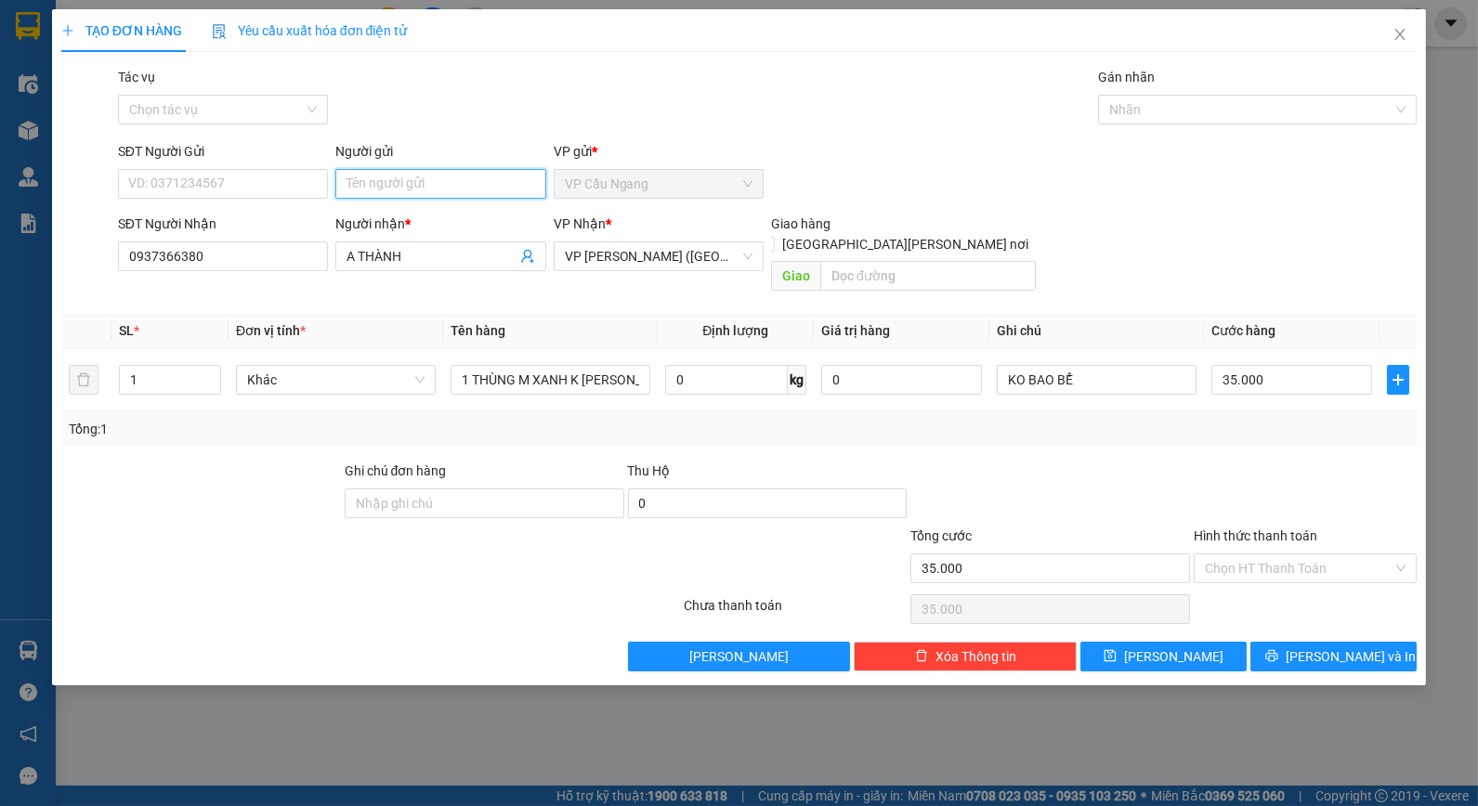
click at [401, 181] on input "Người gửi" at bounding box center [440, 184] width 210 height 30
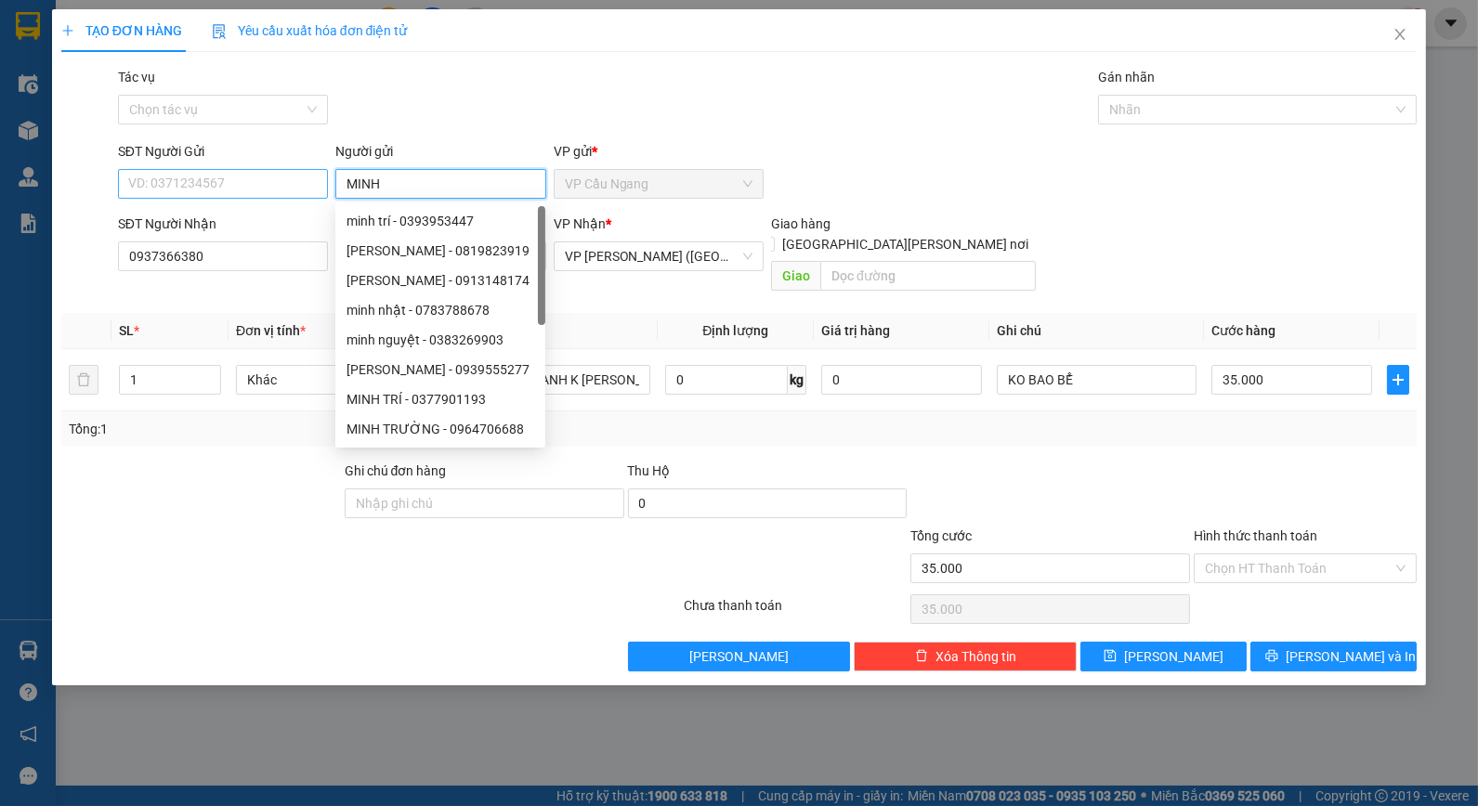
type input "MINH"
click at [282, 195] on input "SĐT Người Gửi" at bounding box center [223, 184] width 210 height 30
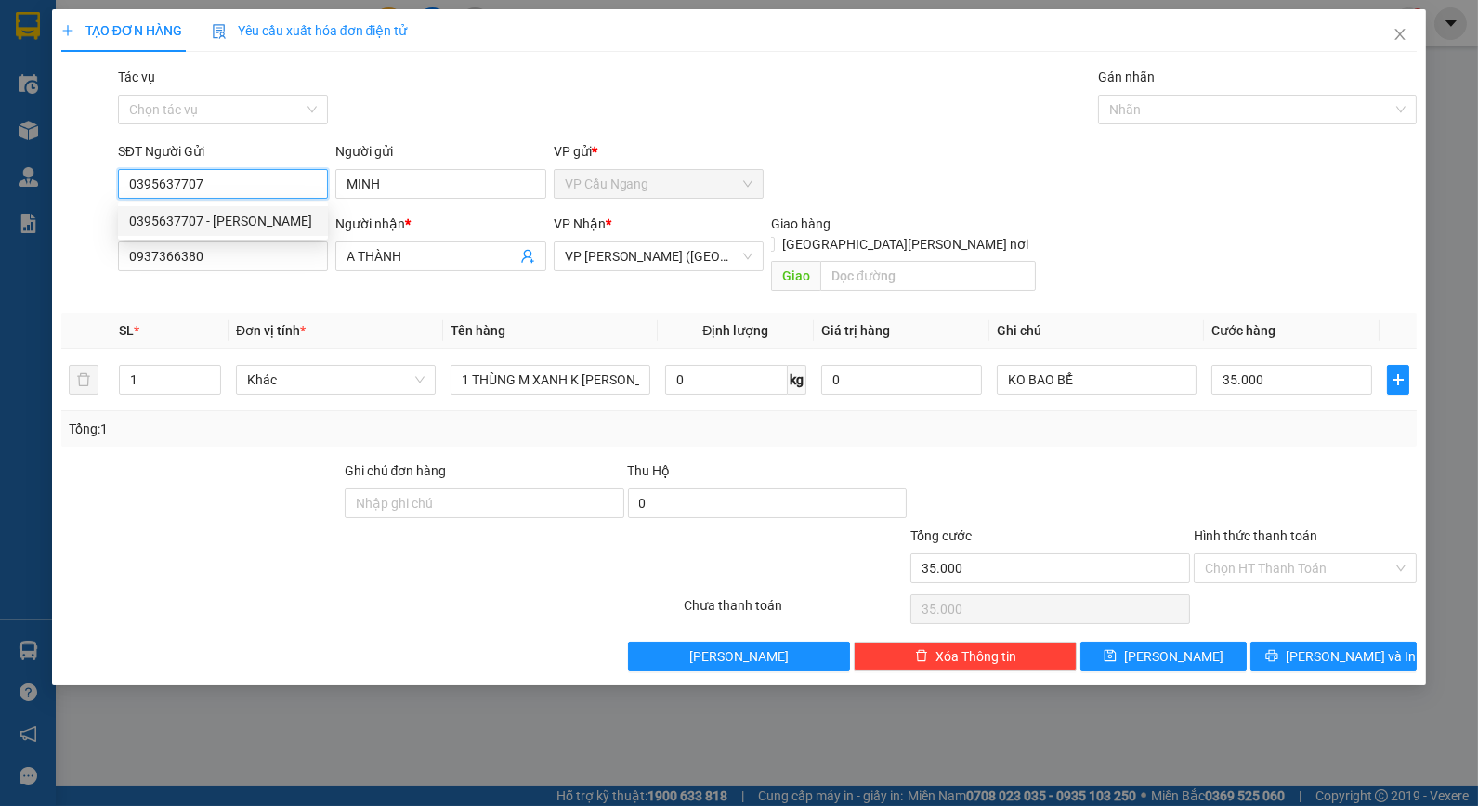
type input "0395637707"
click at [181, 487] on div at bounding box center [200, 493] width 283 height 65
click at [1183, 461] on div at bounding box center [1050, 493] width 283 height 65
click at [1231, 461] on div at bounding box center [1305, 493] width 227 height 65
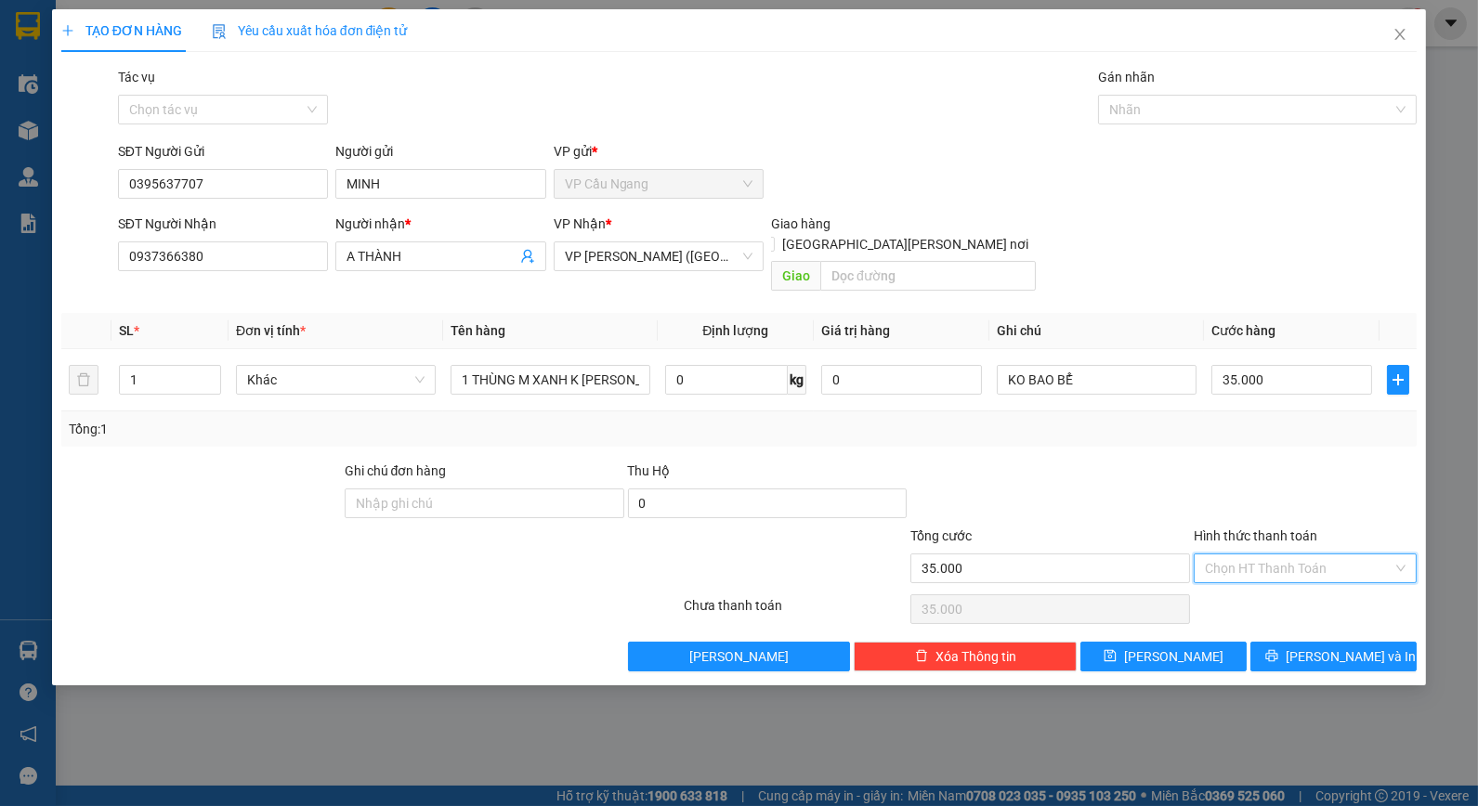
click at [1322, 555] on input "Hình thức thanh toán" at bounding box center [1299, 569] width 188 height 28
click at [1302, 579] on div "Tại văn phòng" at bounding box center [1305, 585] width 201 height 20
type input "0"
drag, startPoint x: 1325, startPoint y: 632, endPoint x: 1313, endPoint y: 621, distance: 16.4
click at [1323, 647] on span "[PERSON_NAME] và In" at bounding box center [1351, 657] width 130 height 20
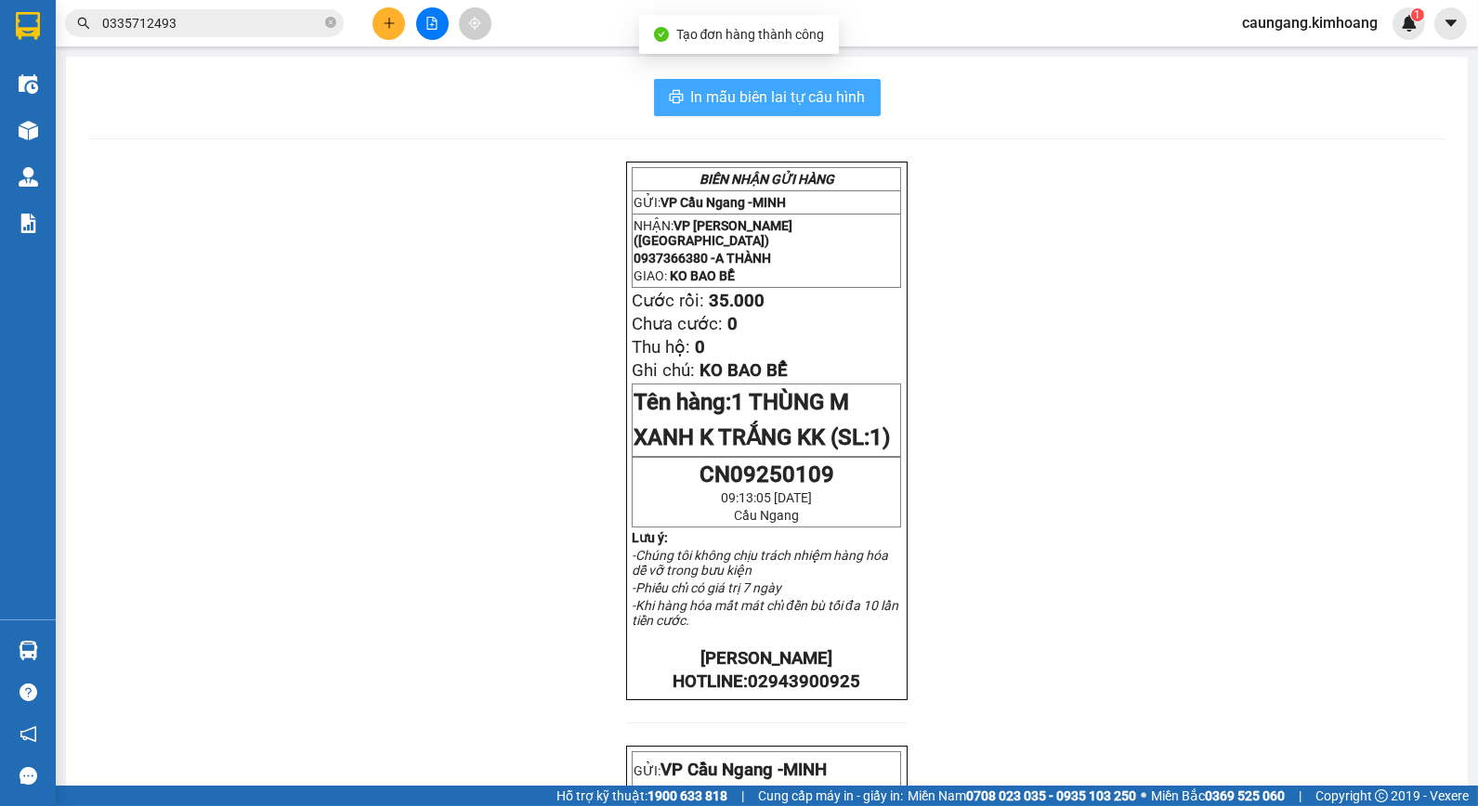
click at [785, 105] on span "In mẫu biên lai tự cấu hình" at bounding box center [778, 96] width 175 height 23
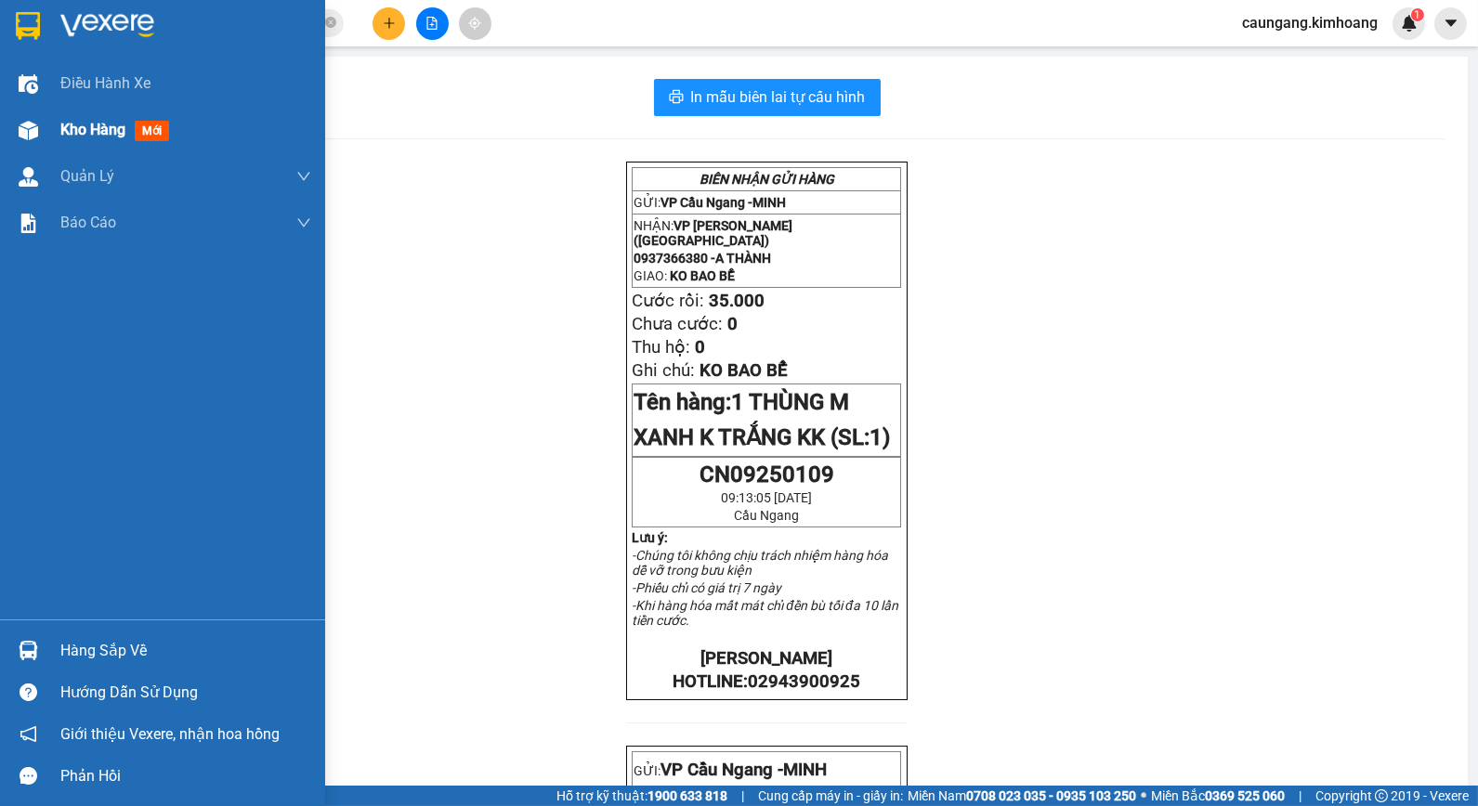
click at [42, 121] on div at bounding box center [28, 130] width 33 height 33
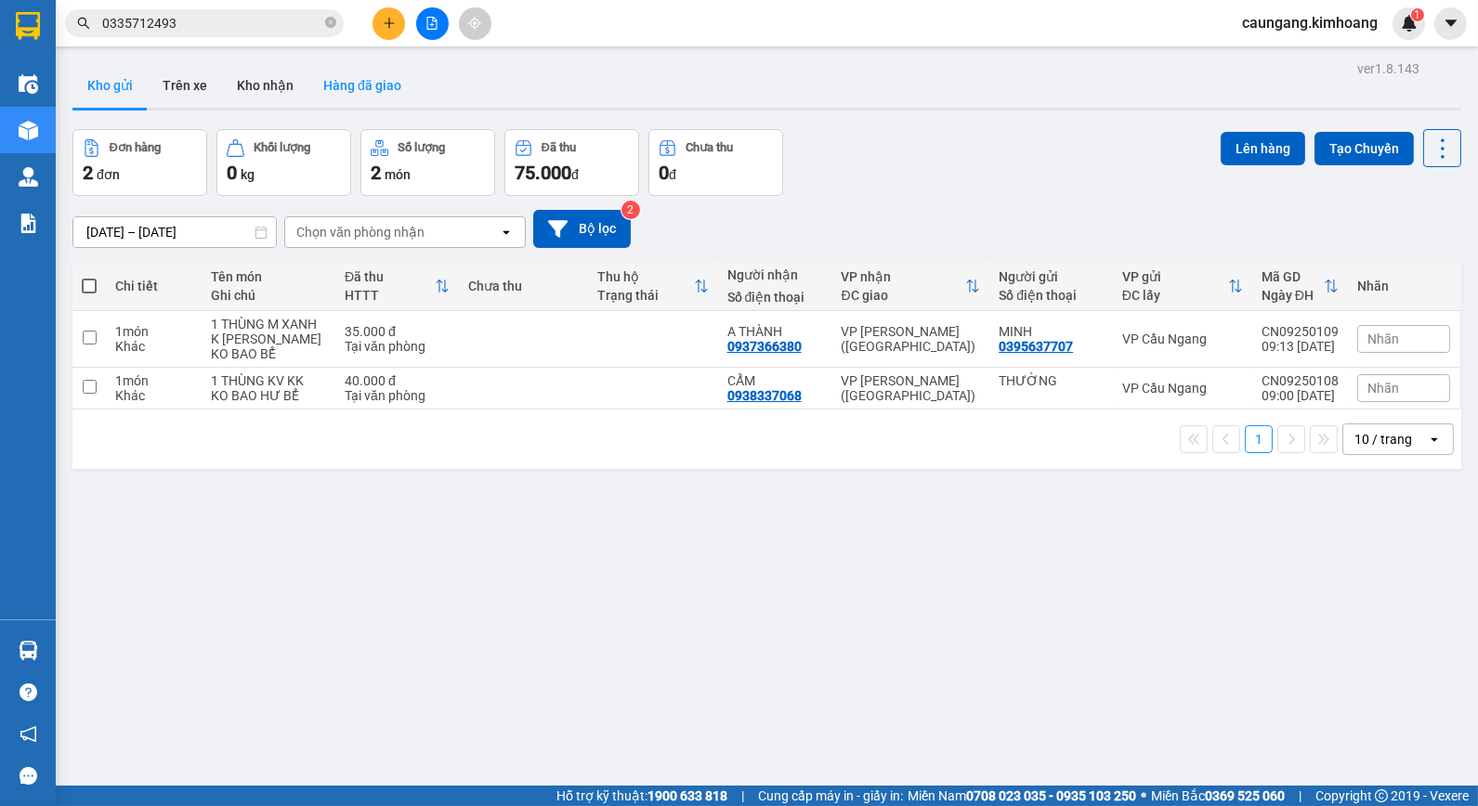
click at [355, 80] on button "Hàng đã giao" at bounding box center [362, 85] width 108 height 45
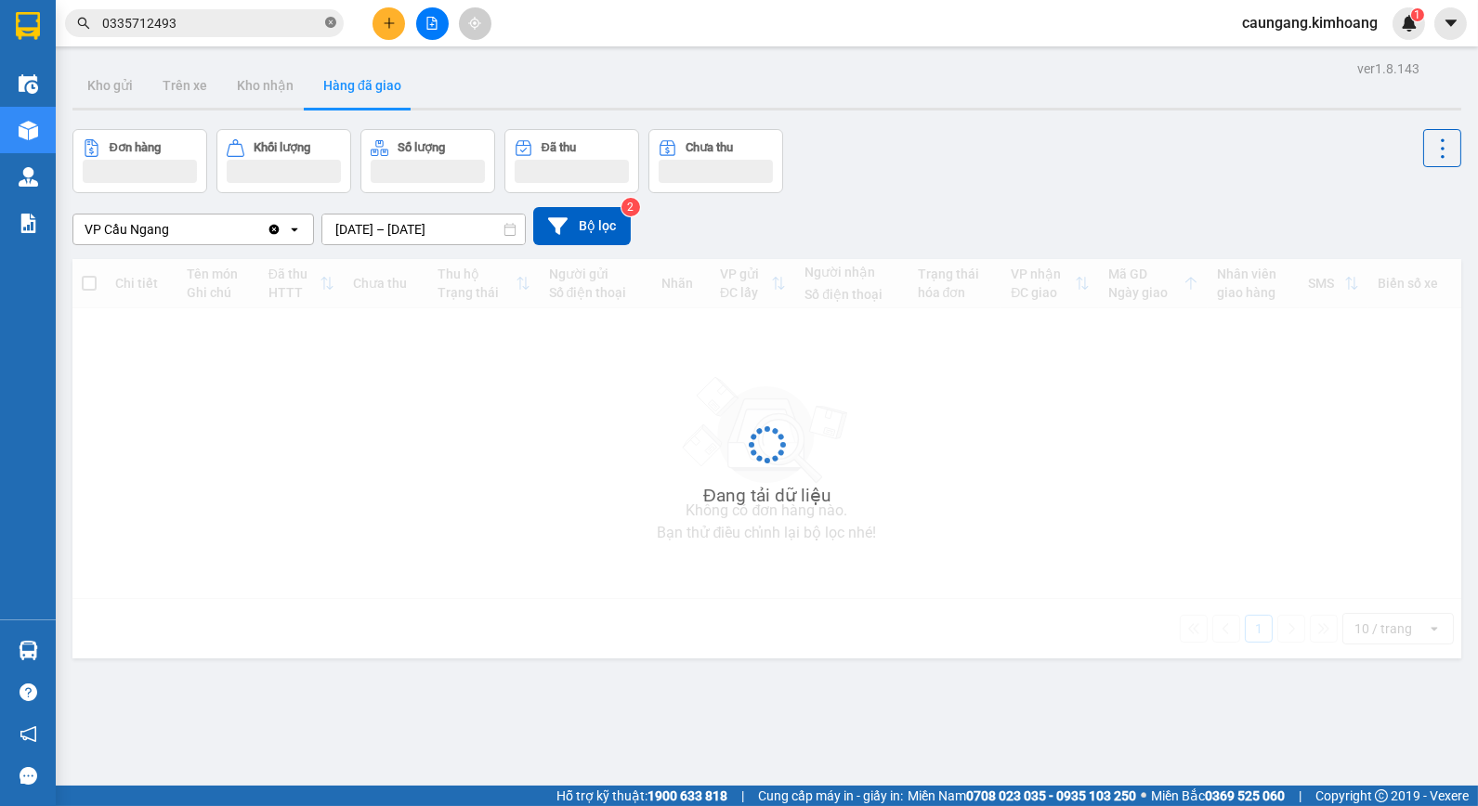
click at [334, 22] on icon "close-circle" at bounding box center [330, 22] width 11 height 11
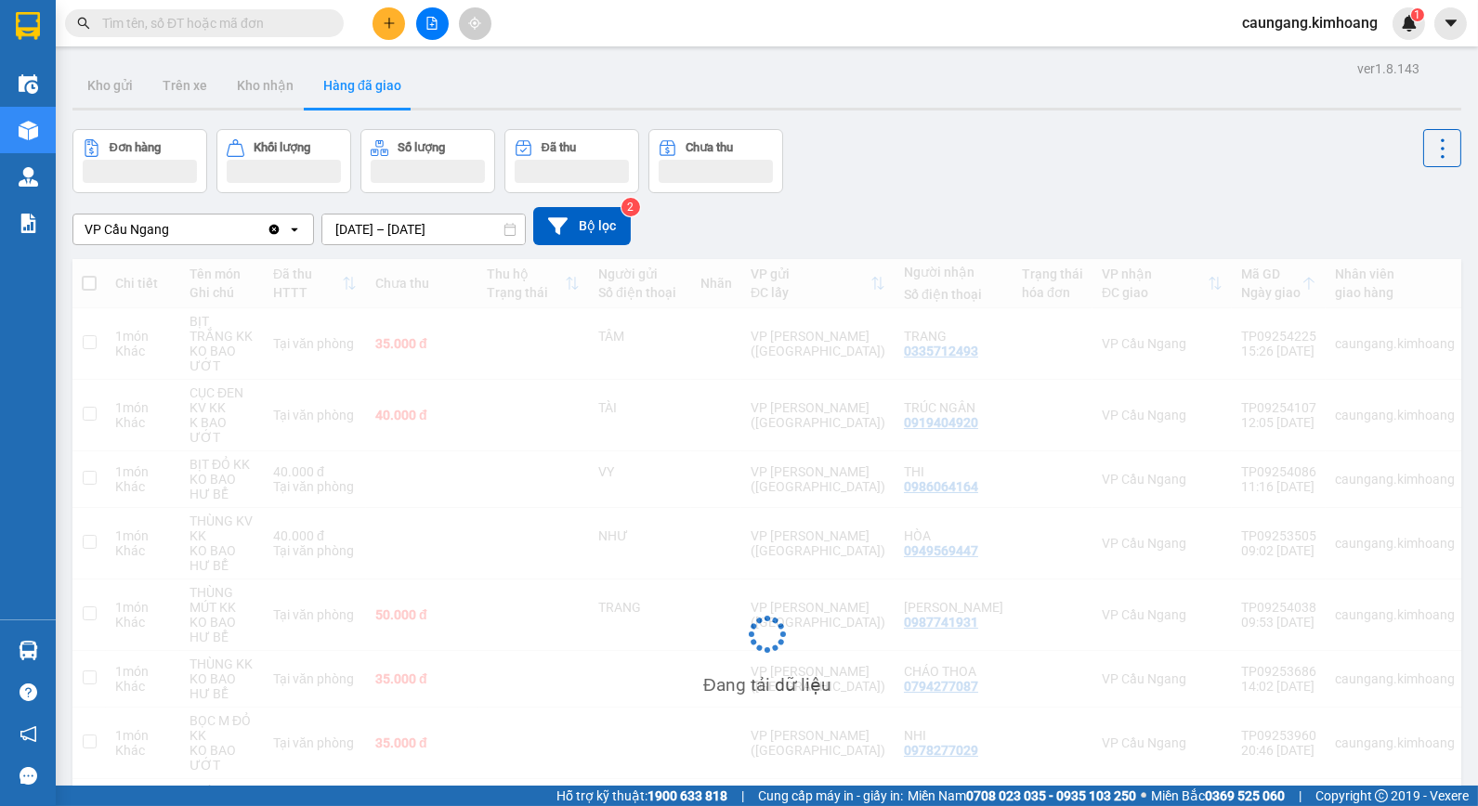
click at [300, 22] on input "text" at bounding box center [211, 23] width 219 height 20
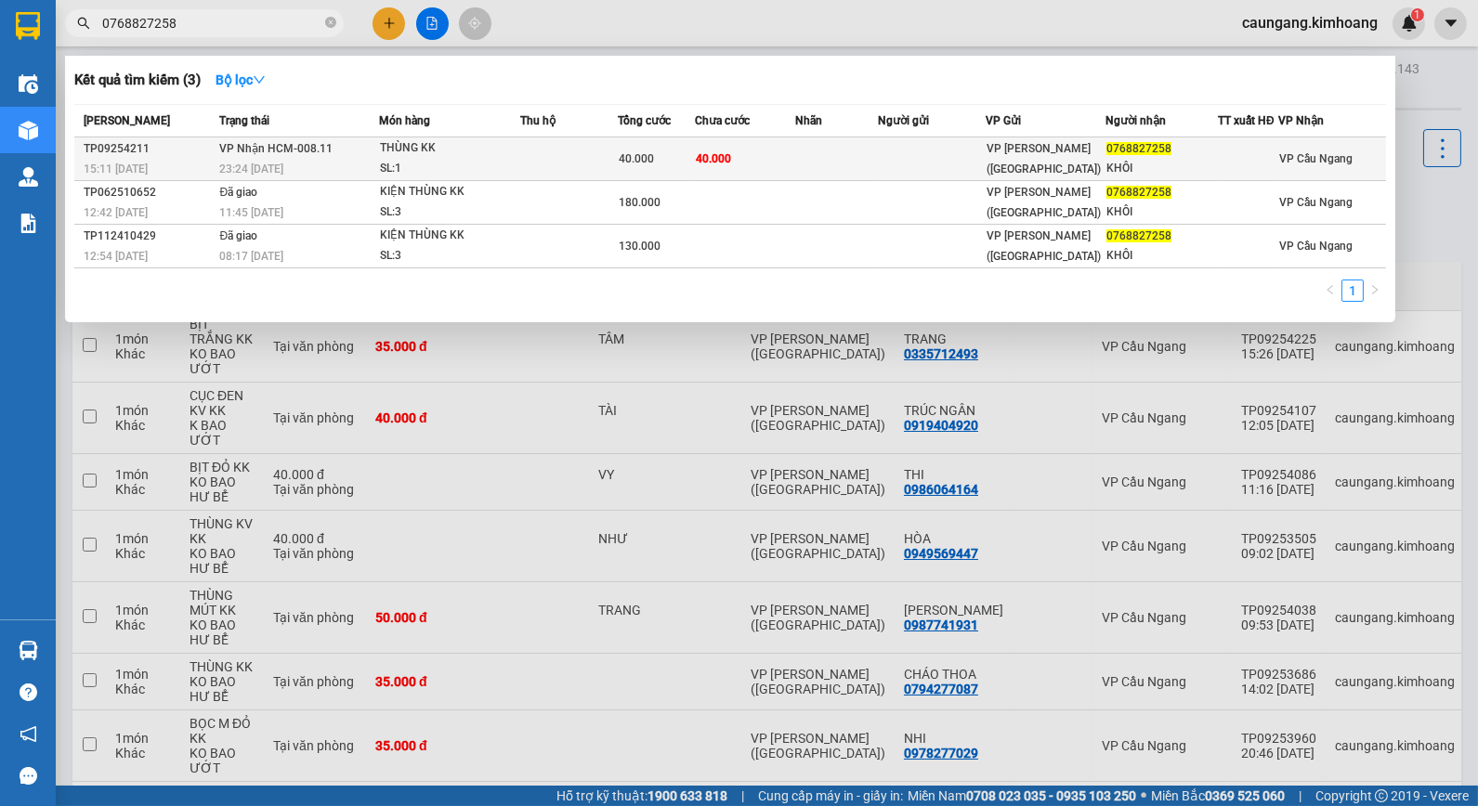
type input "0768827258"
click at [785, 151] on td "40.000" at bounding box center [745, 159] width 100 height 44
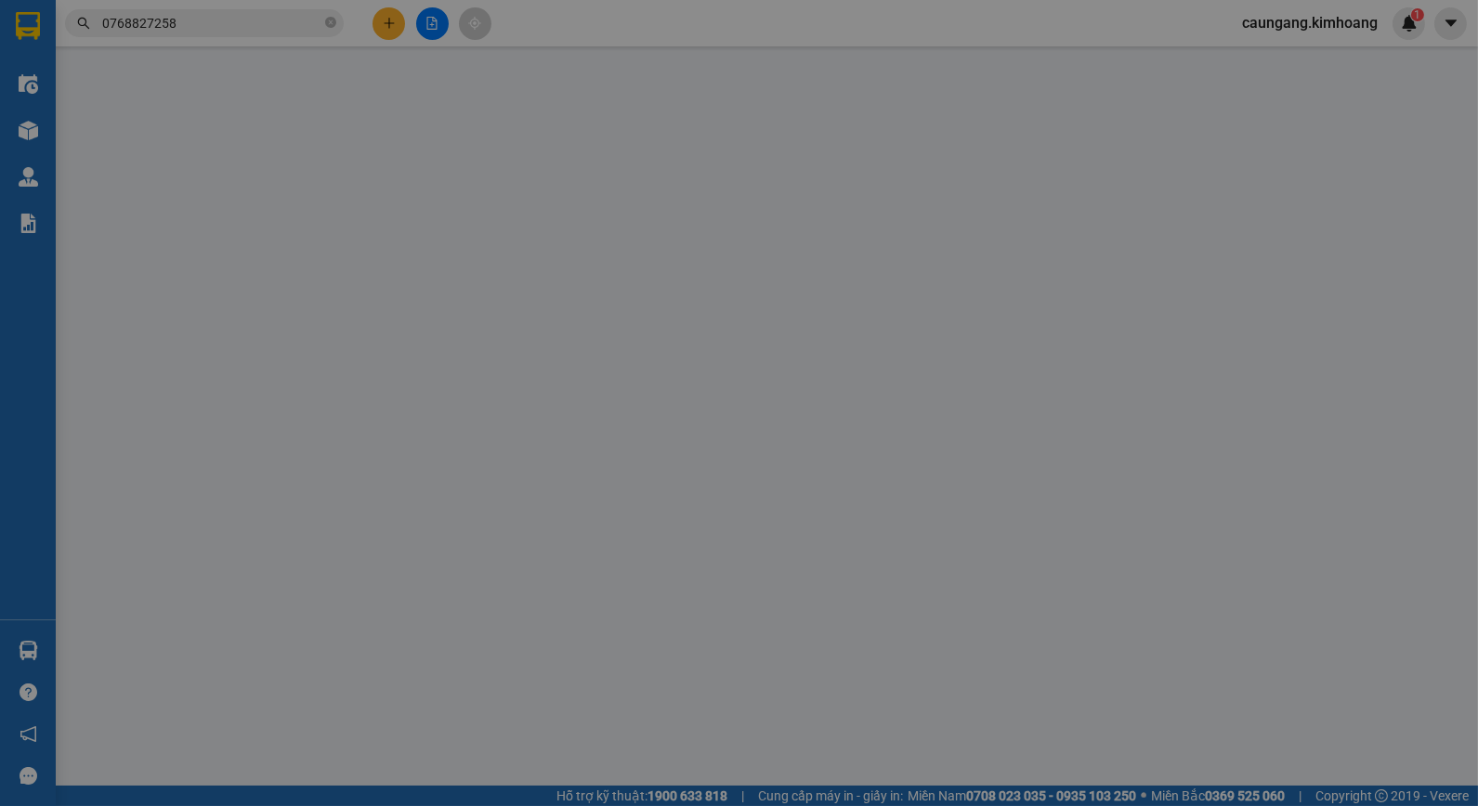
type input "0768827258"
type input "KHÔI"
type input "40.000"
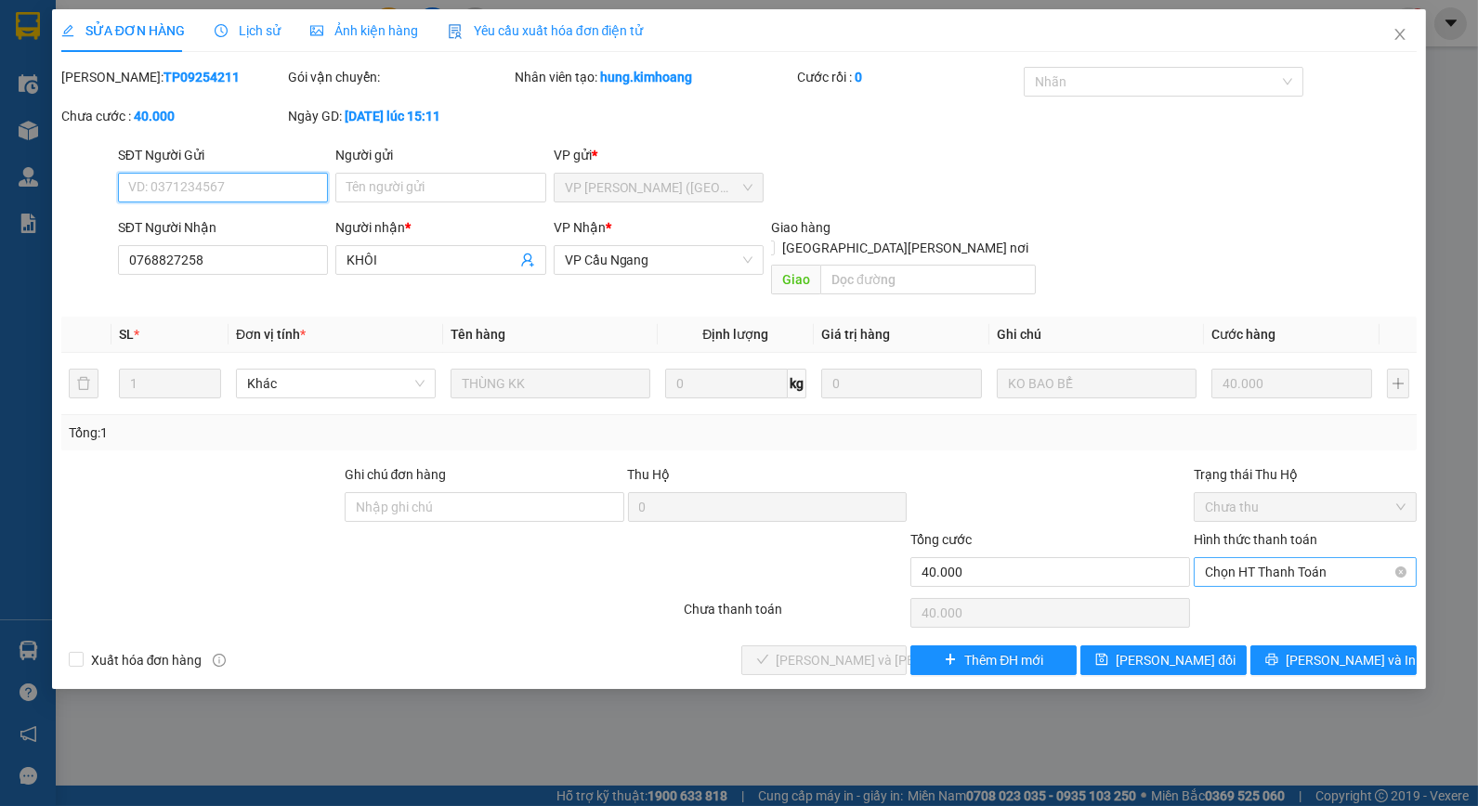
click at [1237, 560] on span "Chọn HT Thanh Toán" at bounding box center [1305, 572] width 201 height 28
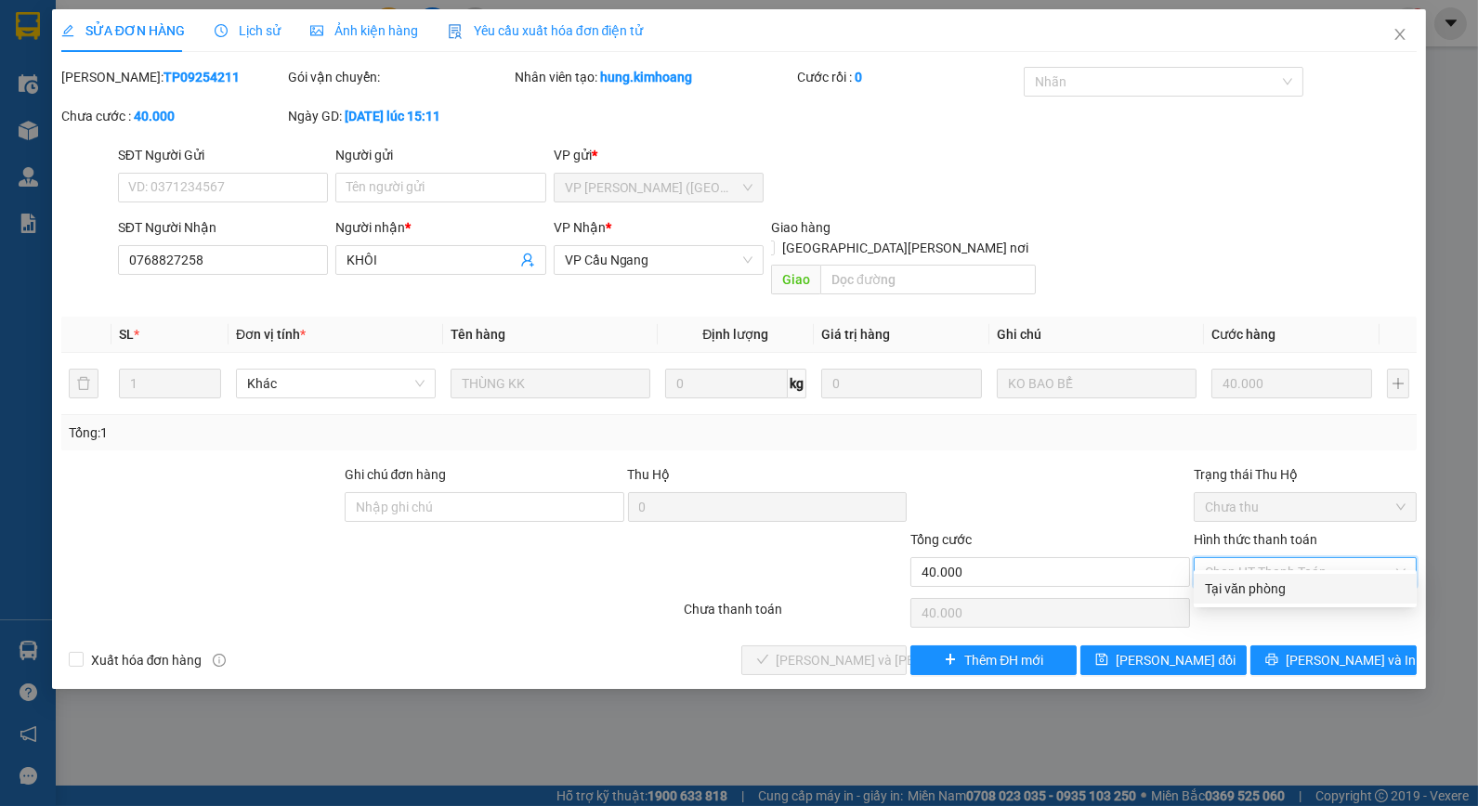
click at [1233, 590] on div "Tại văn phòng" at bounding box center [1305, 589] width 201 height 20
type input "0"
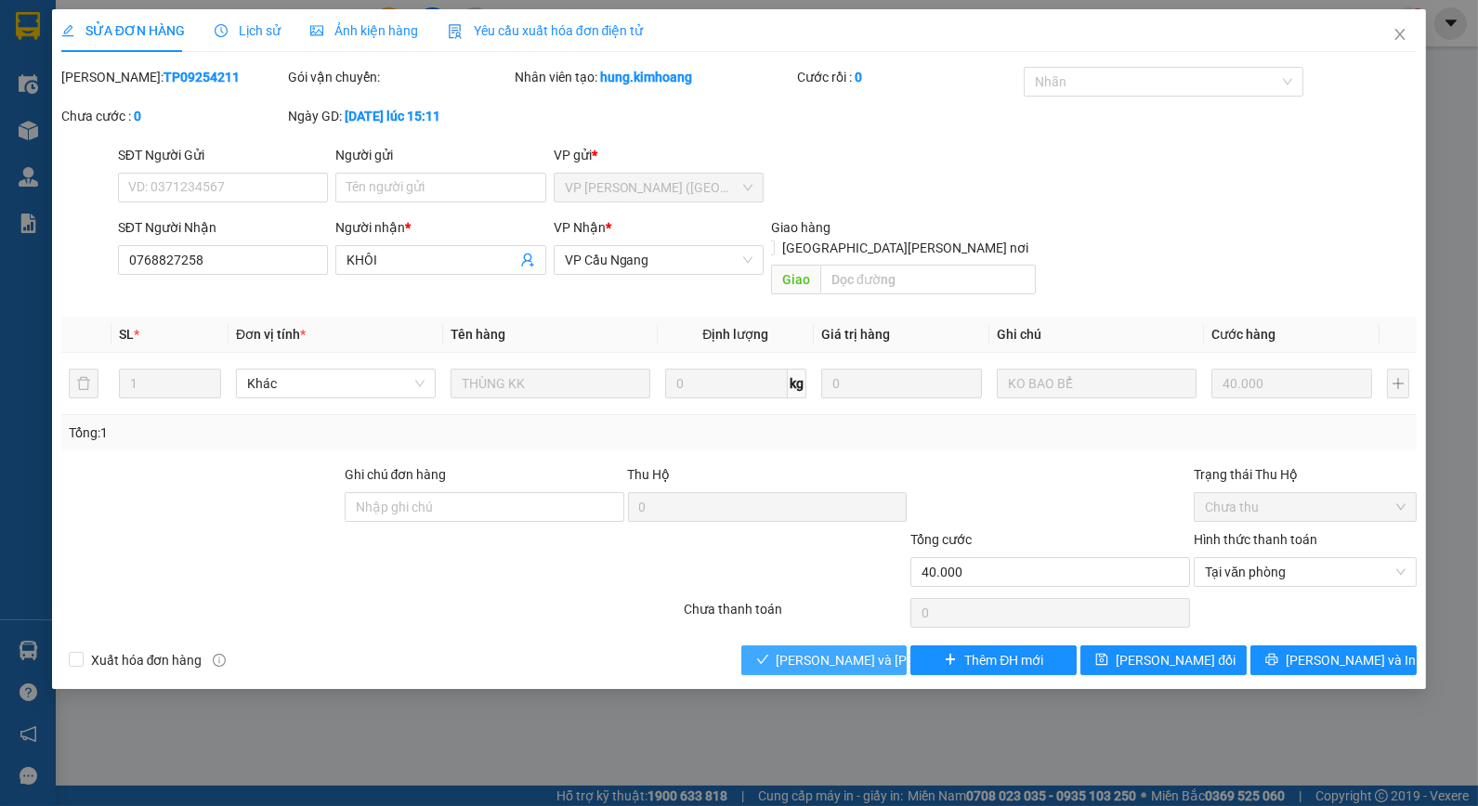
click at [879, 650] on span "[PERSON_NAME] và [PERSON_NAME] hàng" at bounding box center [902, 660] width 251 height 20
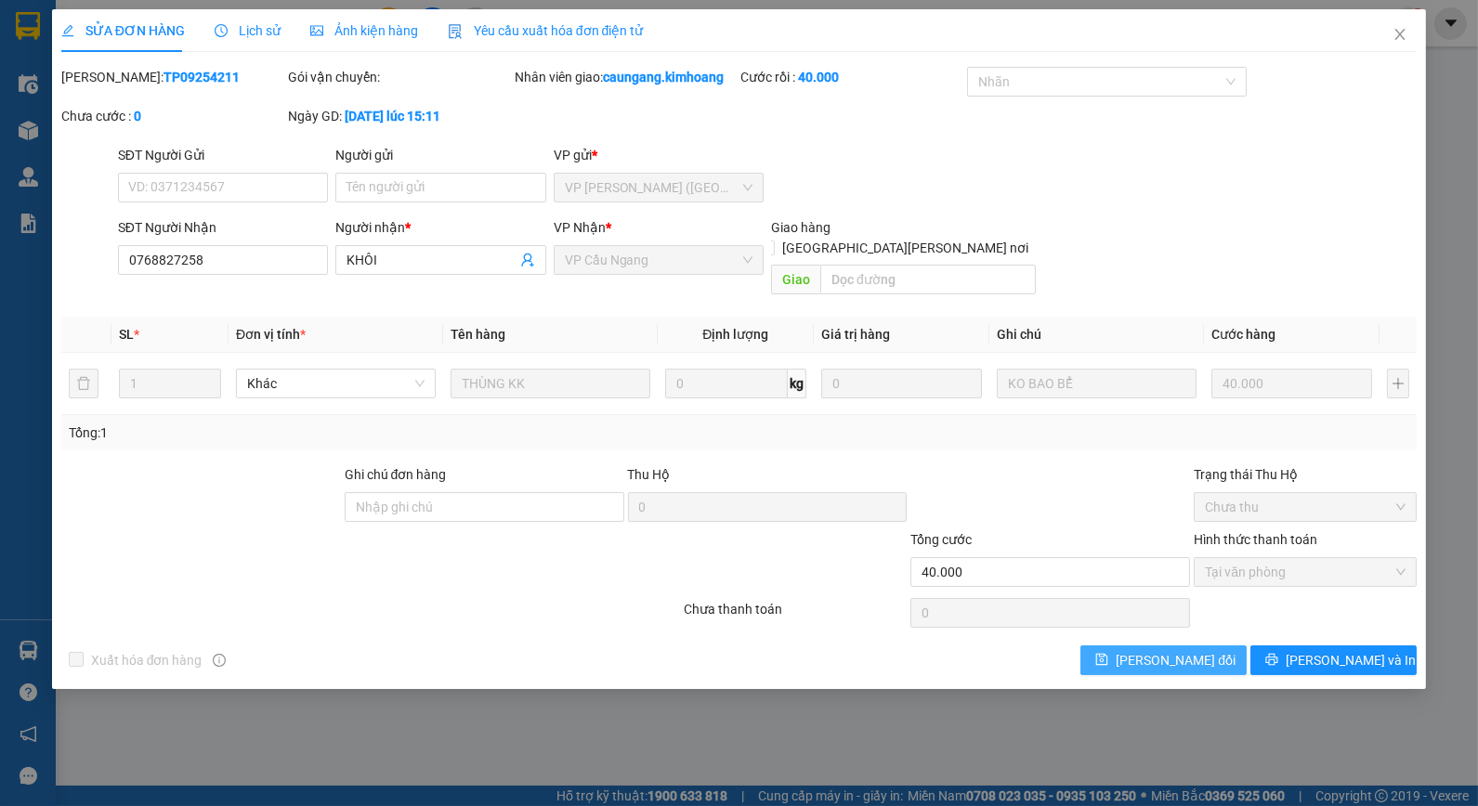
click at [1168, 650] on span "[PERSON_NAME] đổi" at bounding box center [1176, 660] width 120 height 20
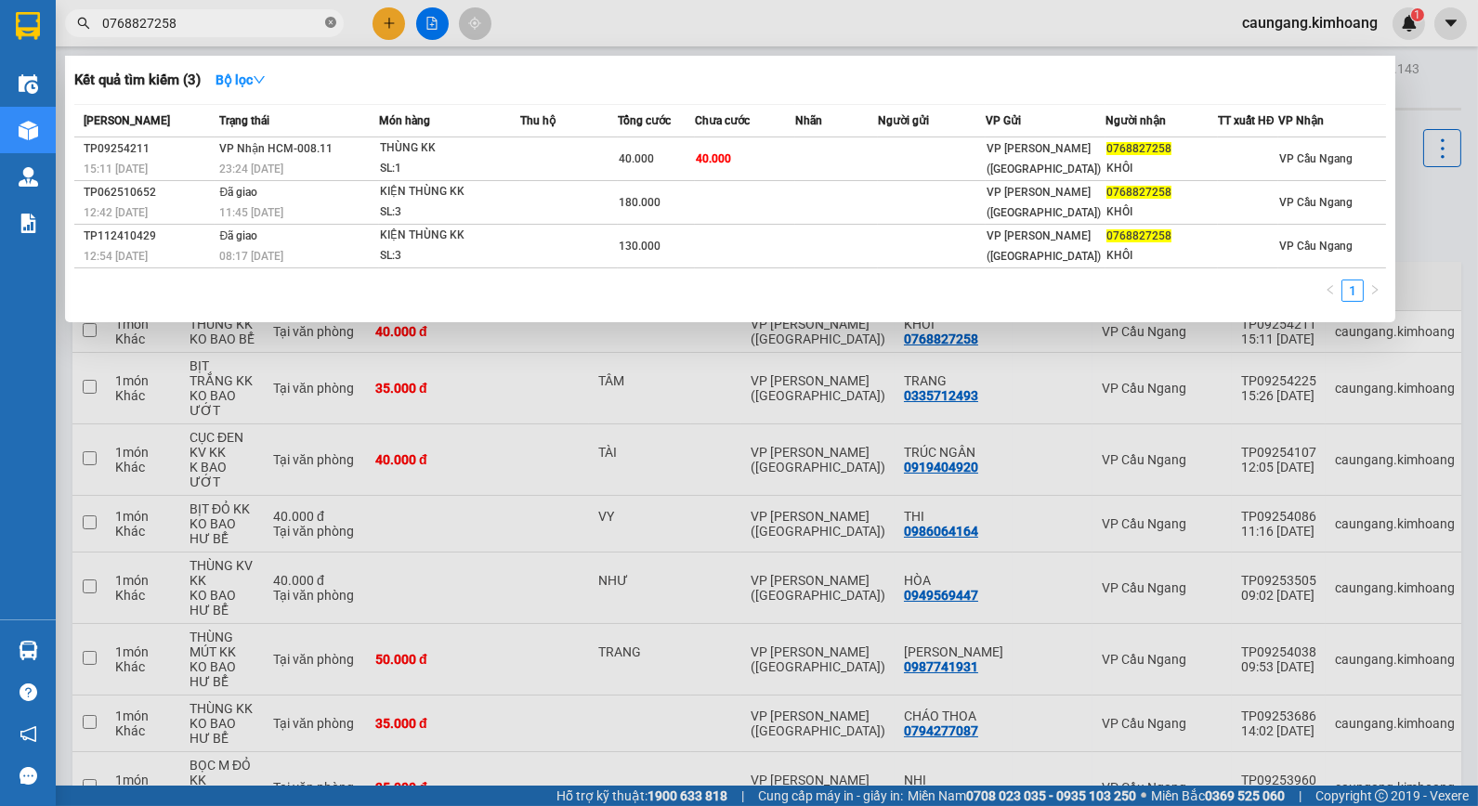
click at [329, 25] on icon "close-circle" at bounding box center [330, 22] width 11 height 11
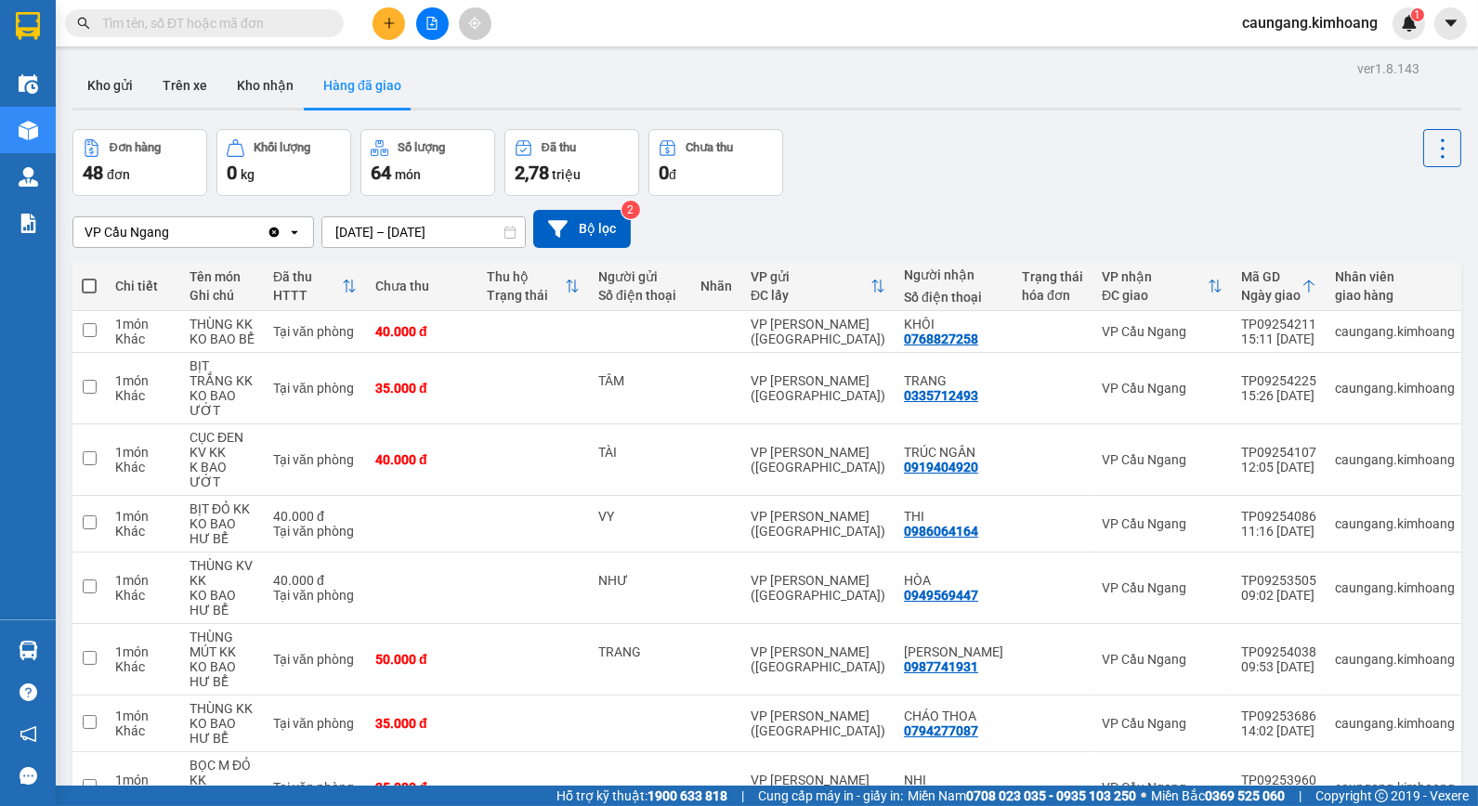
click at [281, 31] on input "text" at bounding box center [211, 23] width 219 height 20
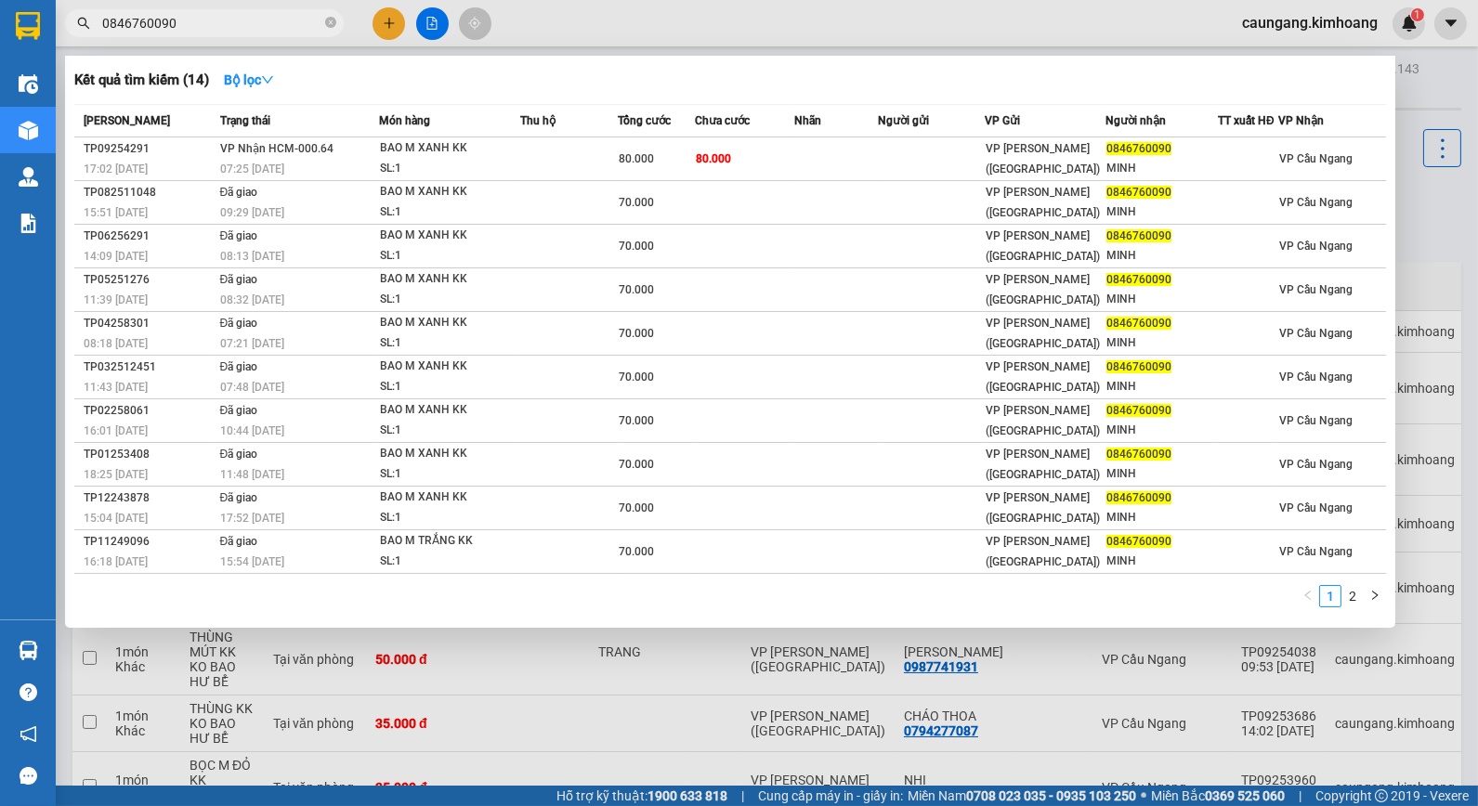
type input "0846760090"
click at [816, 13] on div at bounding box center [739, 403] width 1478 height 806
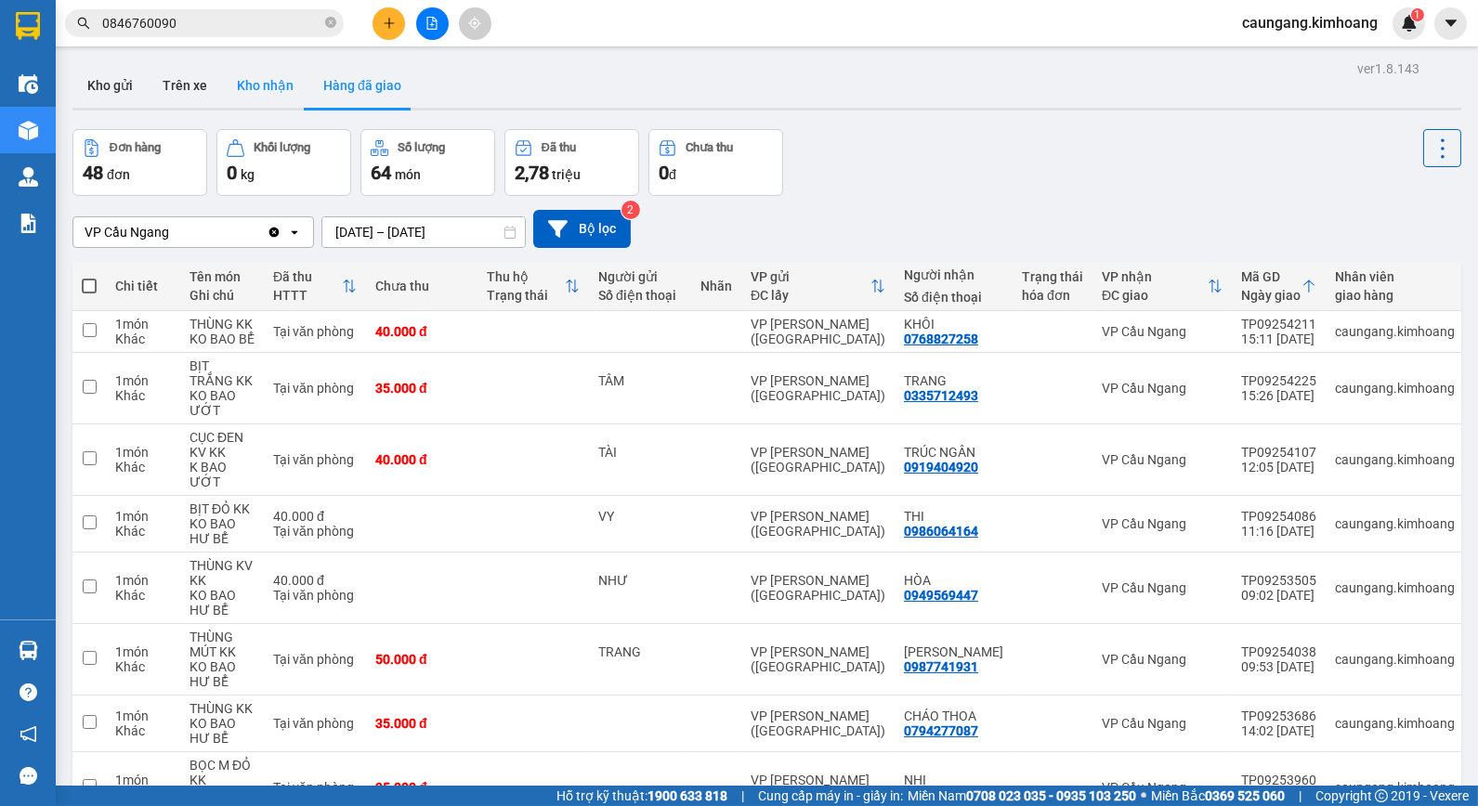
click at [249, 68] on button "Kho nhận" at bounding box center [265, 85] width 86 height 45
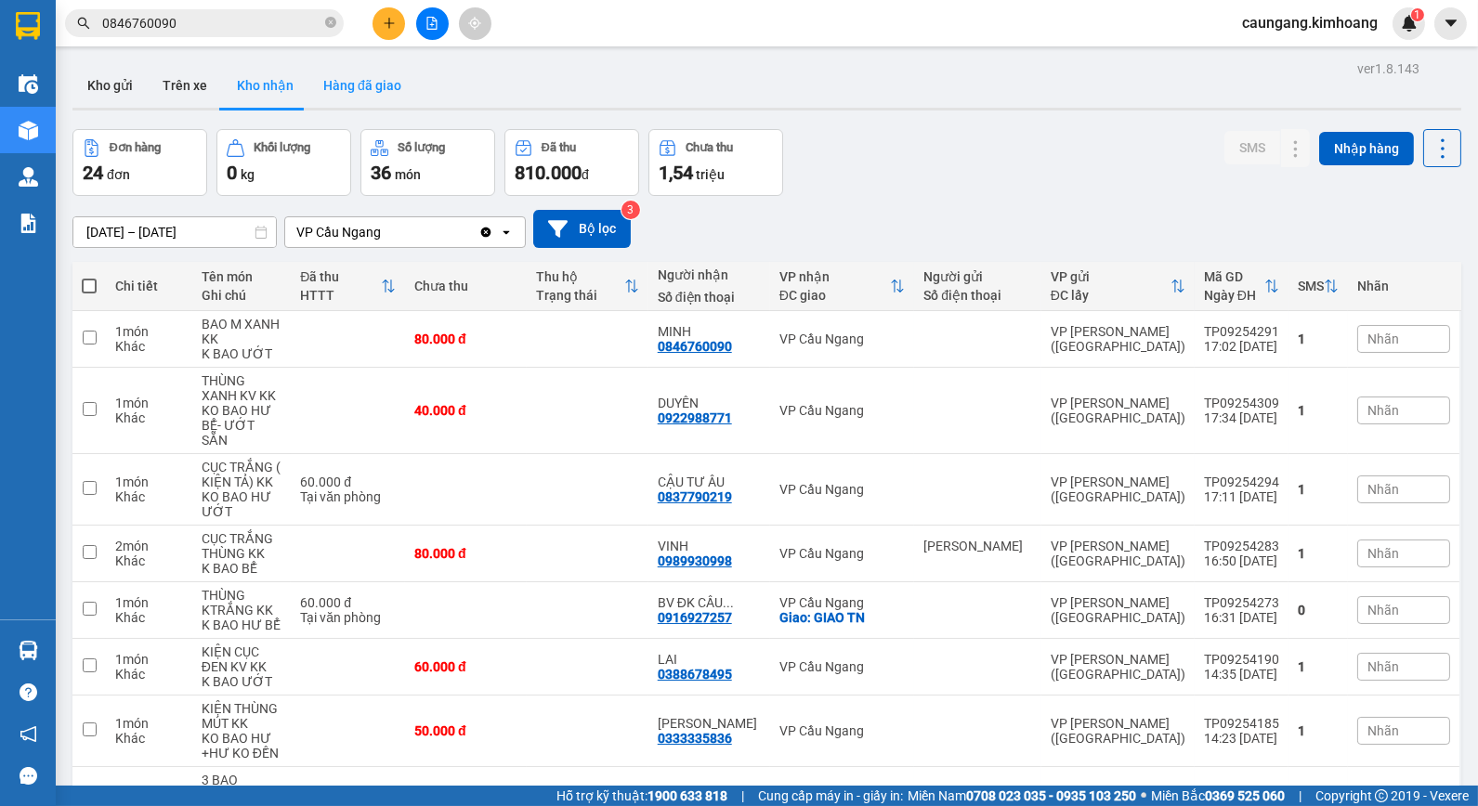
click at [349, 85] on button "Hàng đã giao" at bounding box center [362, 85] width 108 height 45
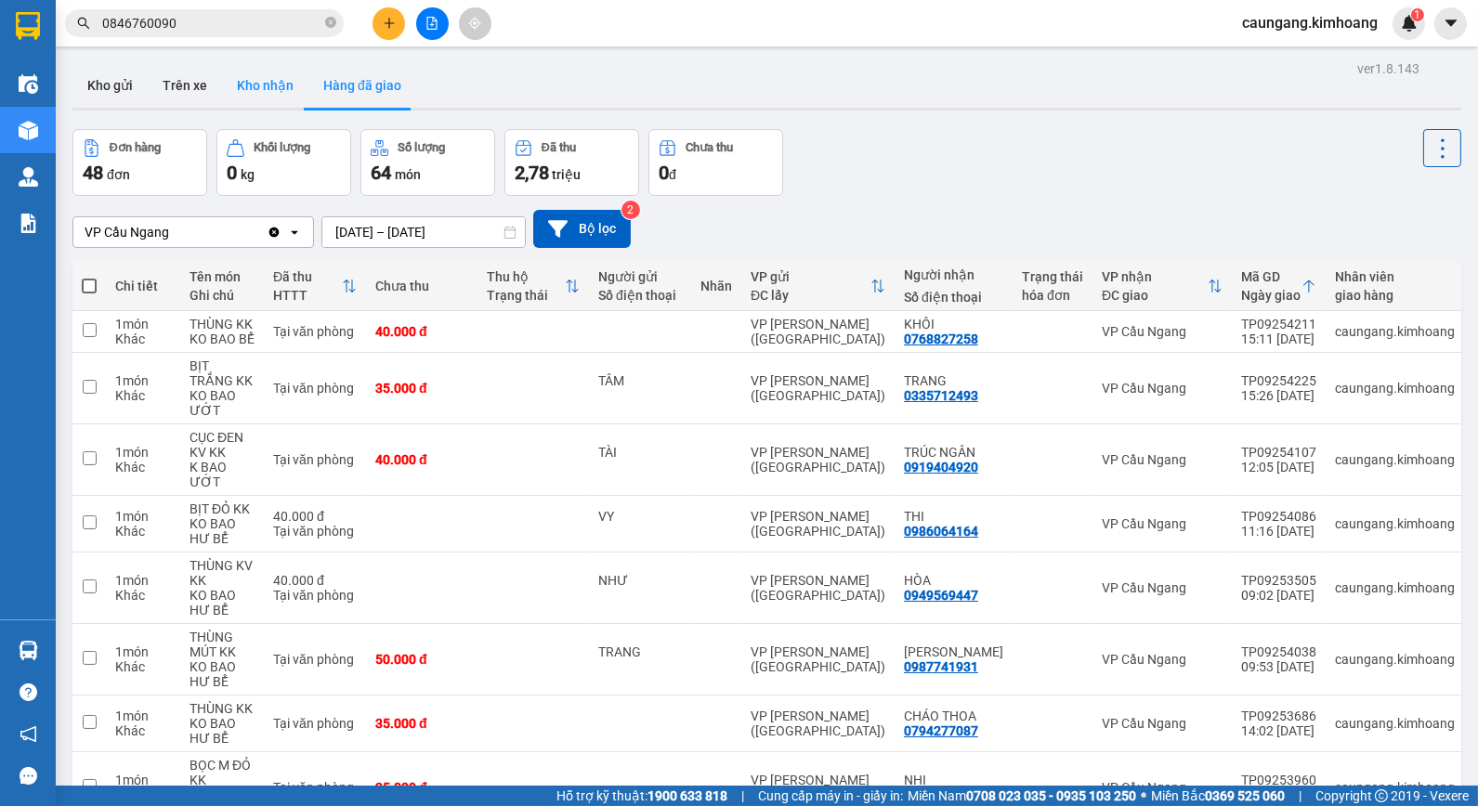
click at [261, 86] on button "Kho nhận" at bounding box center [265, 85] width 86 height 45
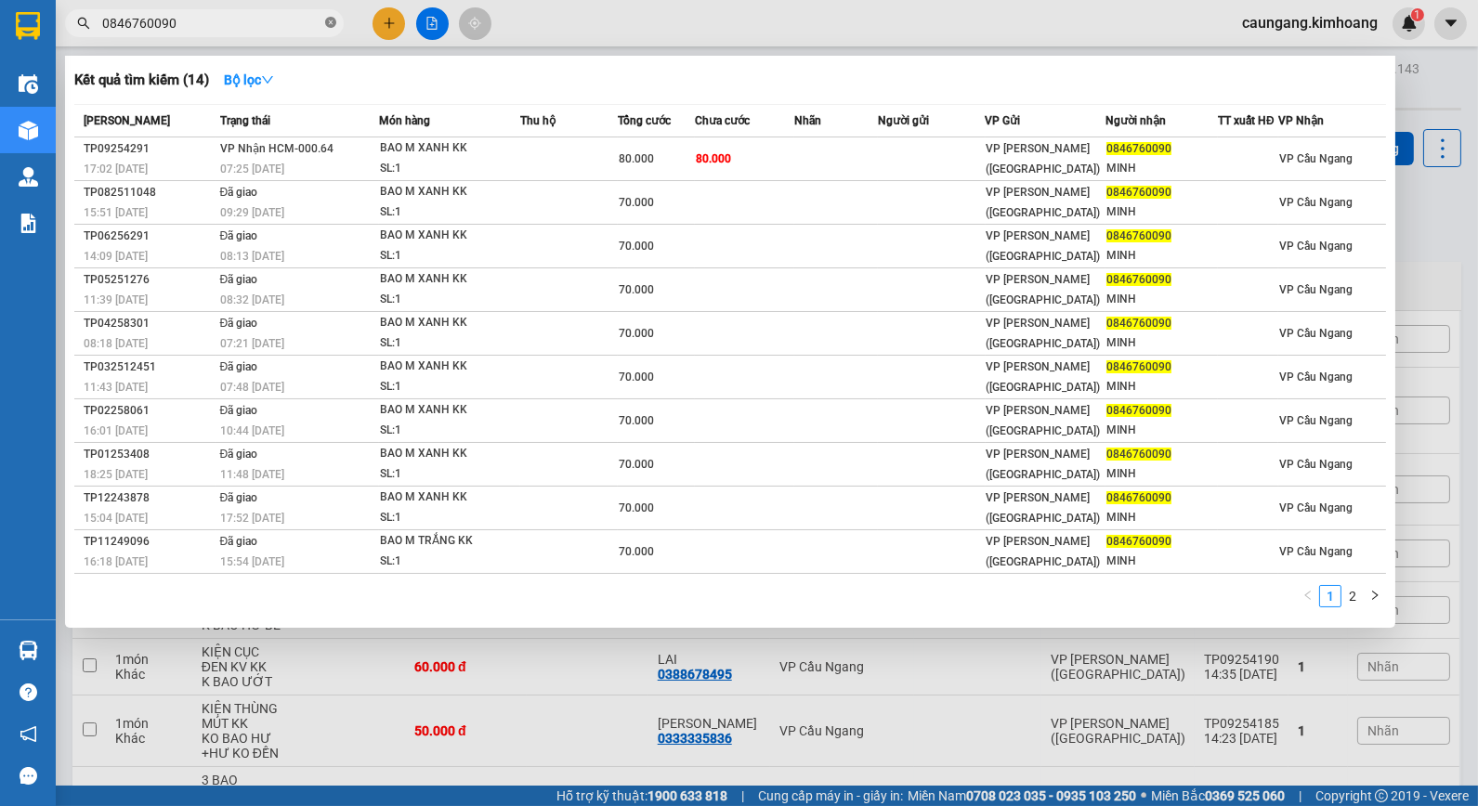
click at [326, 20] on icon "close-circle" at bounding box center [330, 22] width 11 height 11
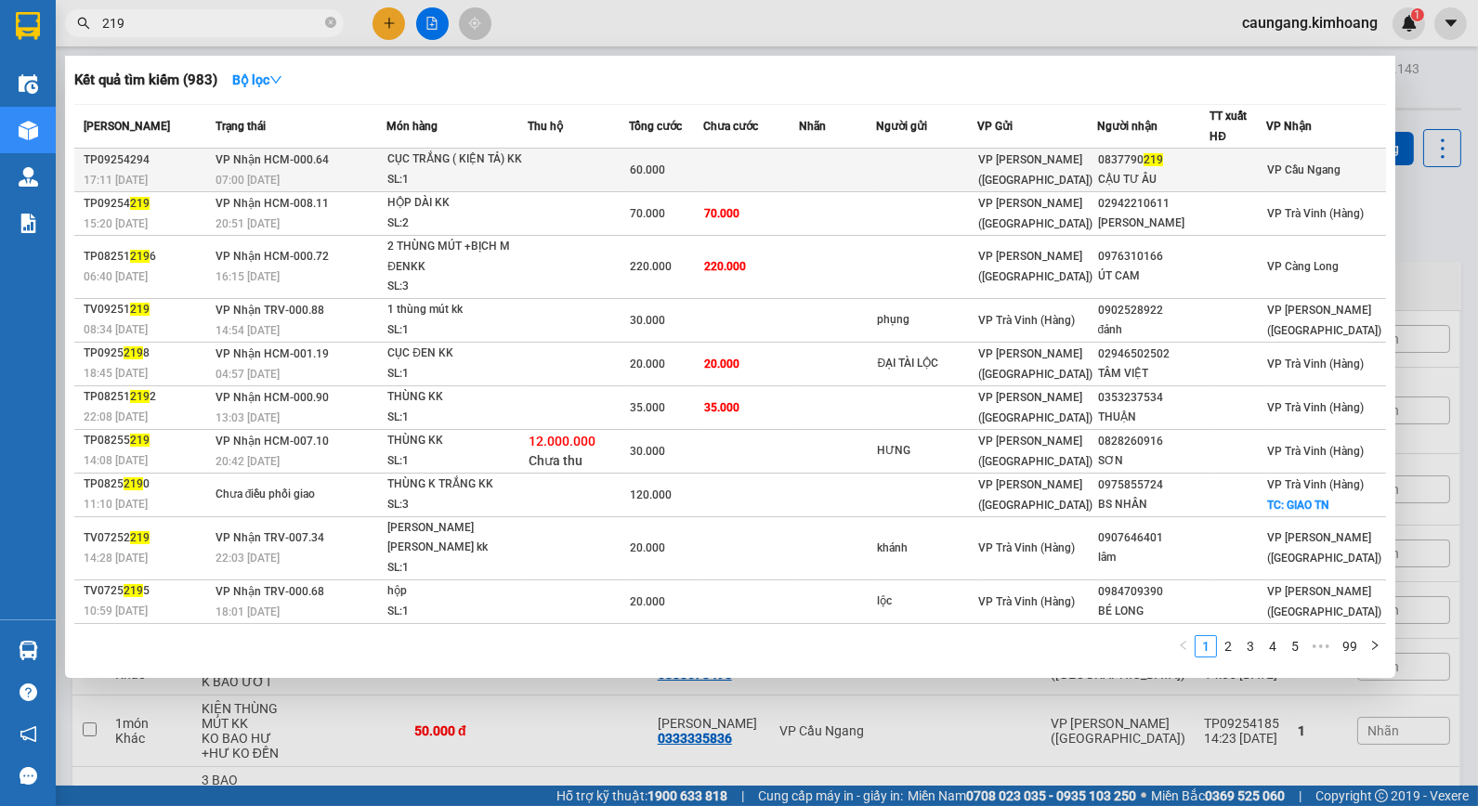
type input "219"
click at [844, 171] on td at bounding box center [837, 171] width 77 height 44
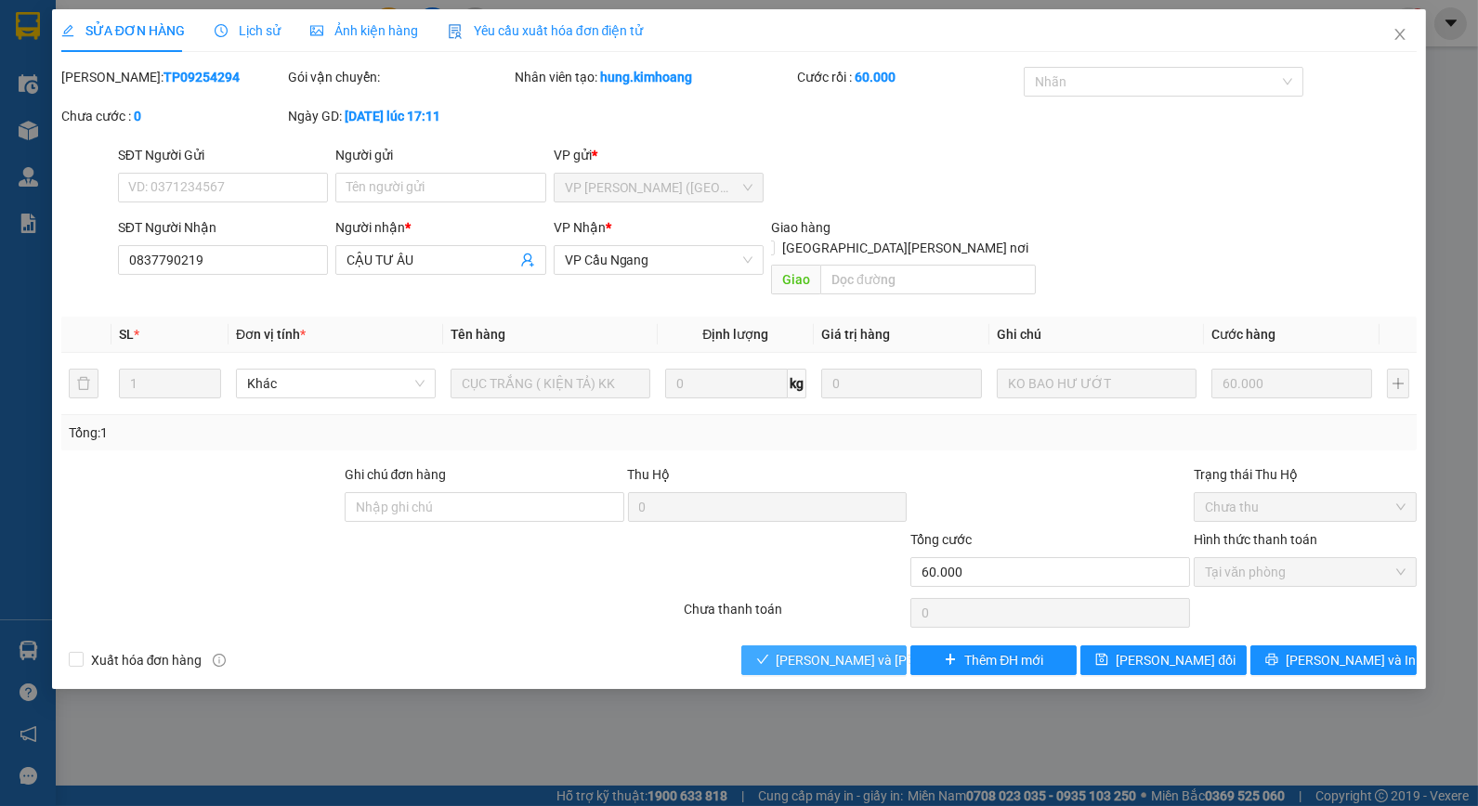
click at [805, 650] on span "[PERSON_NAME] và [PERSON_NAME] hàng" at bounding box center [902, 660] width 251 height 20
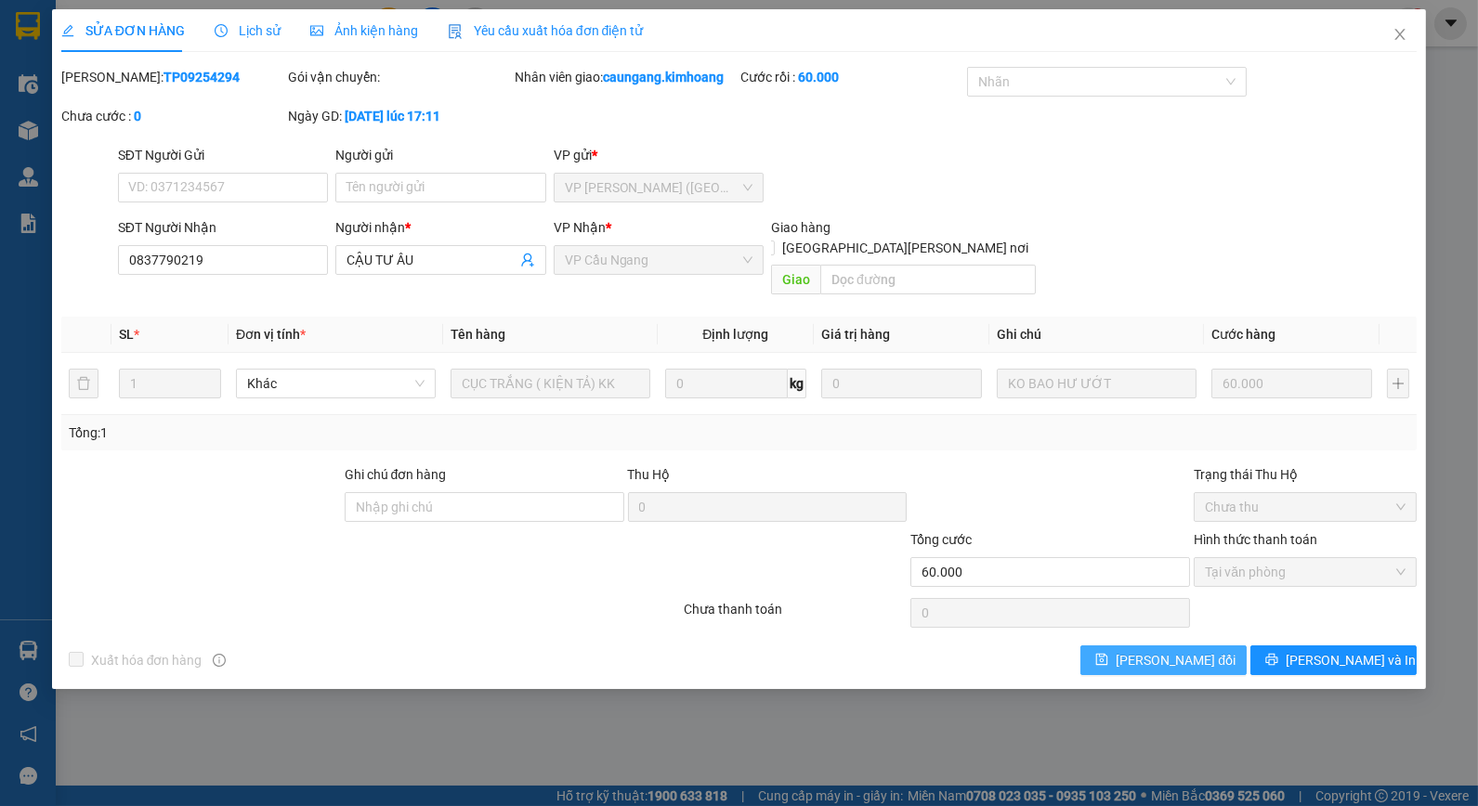
click at [1153, 650] on span "[PERSON_NAME] đổi" at bounding box center [1176, 660] width 120 height 20
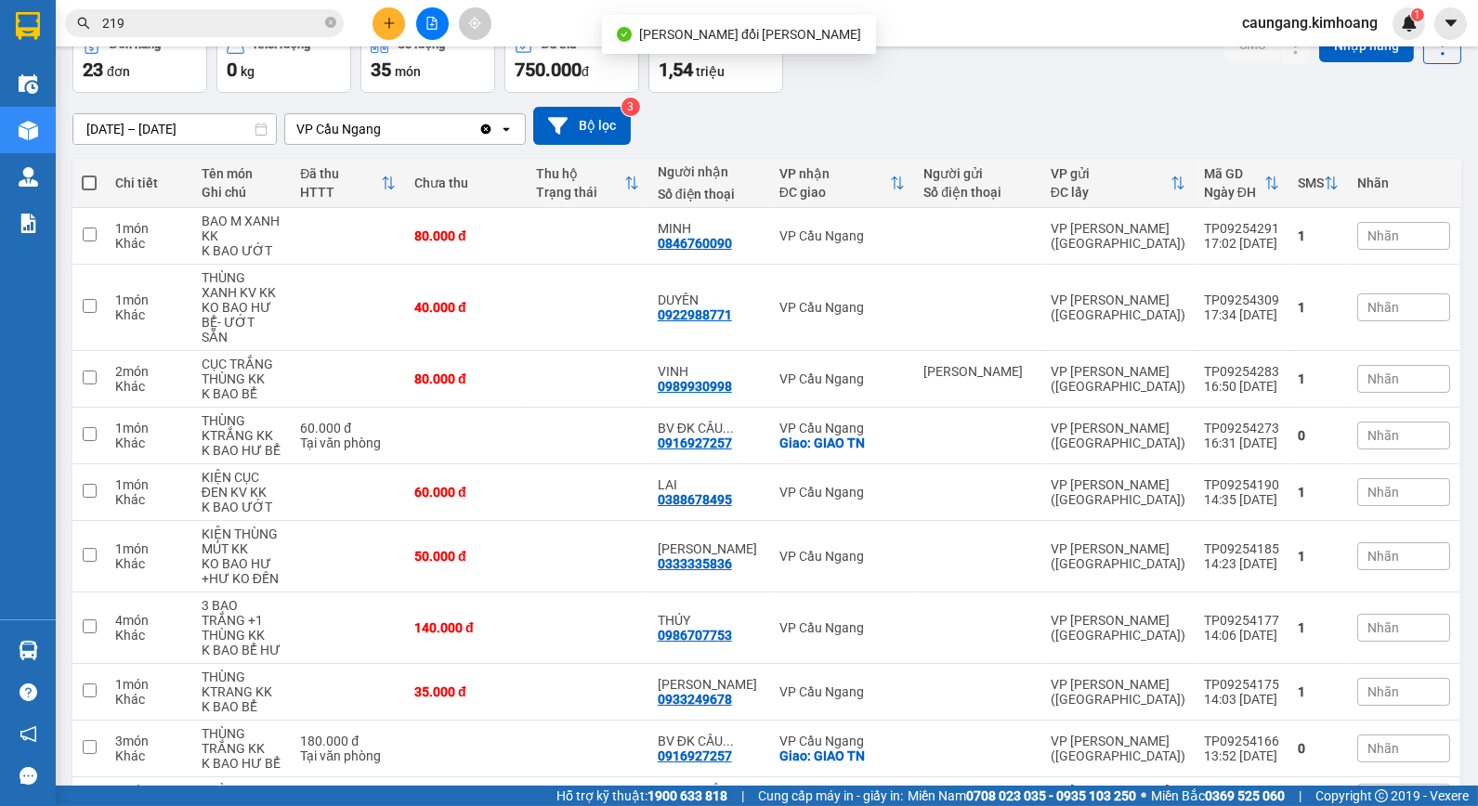
scroll to position [183, 0]
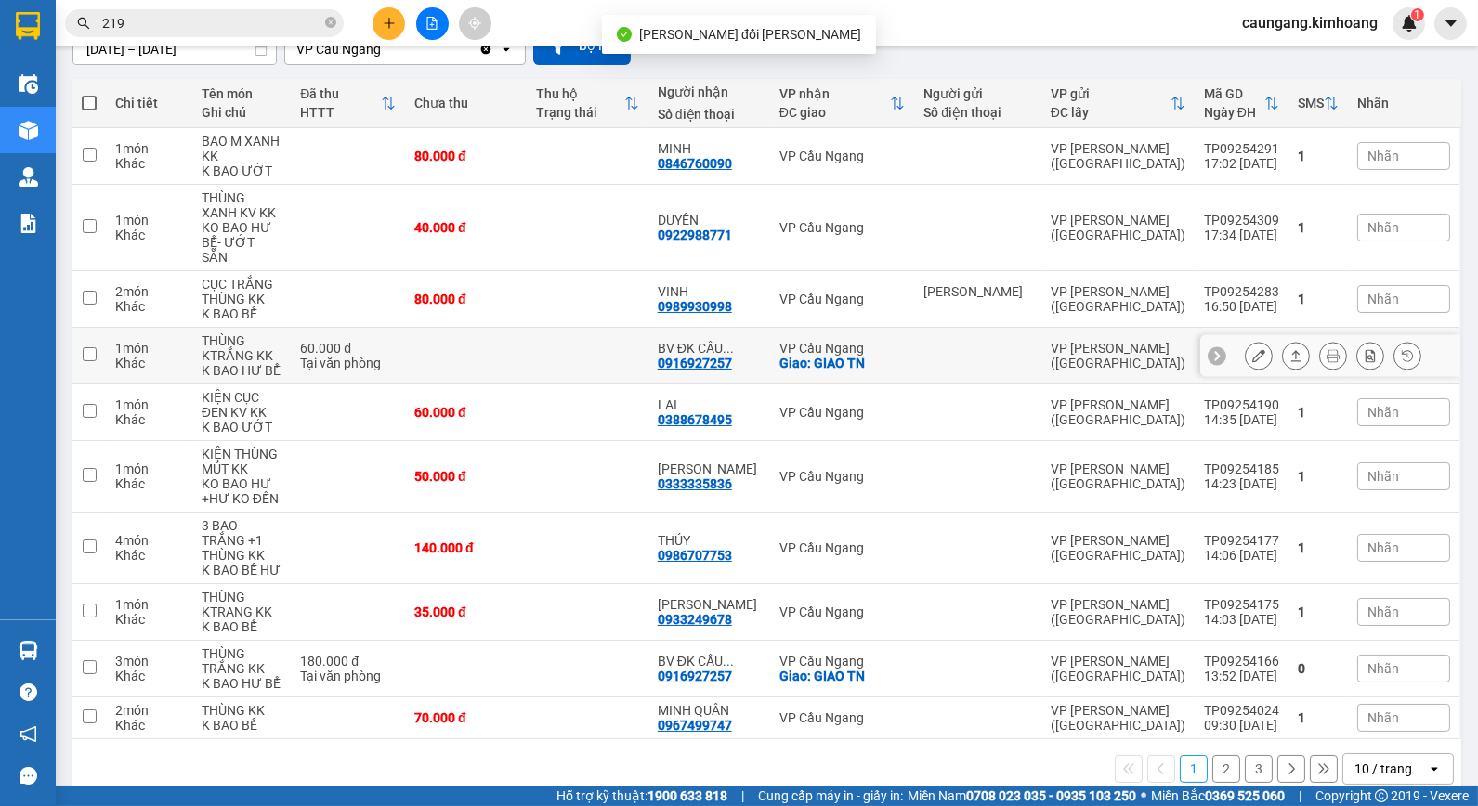
click at [550, 331] on td at bounding box center [588, 356] width 122 height 57
checkbox input "true"
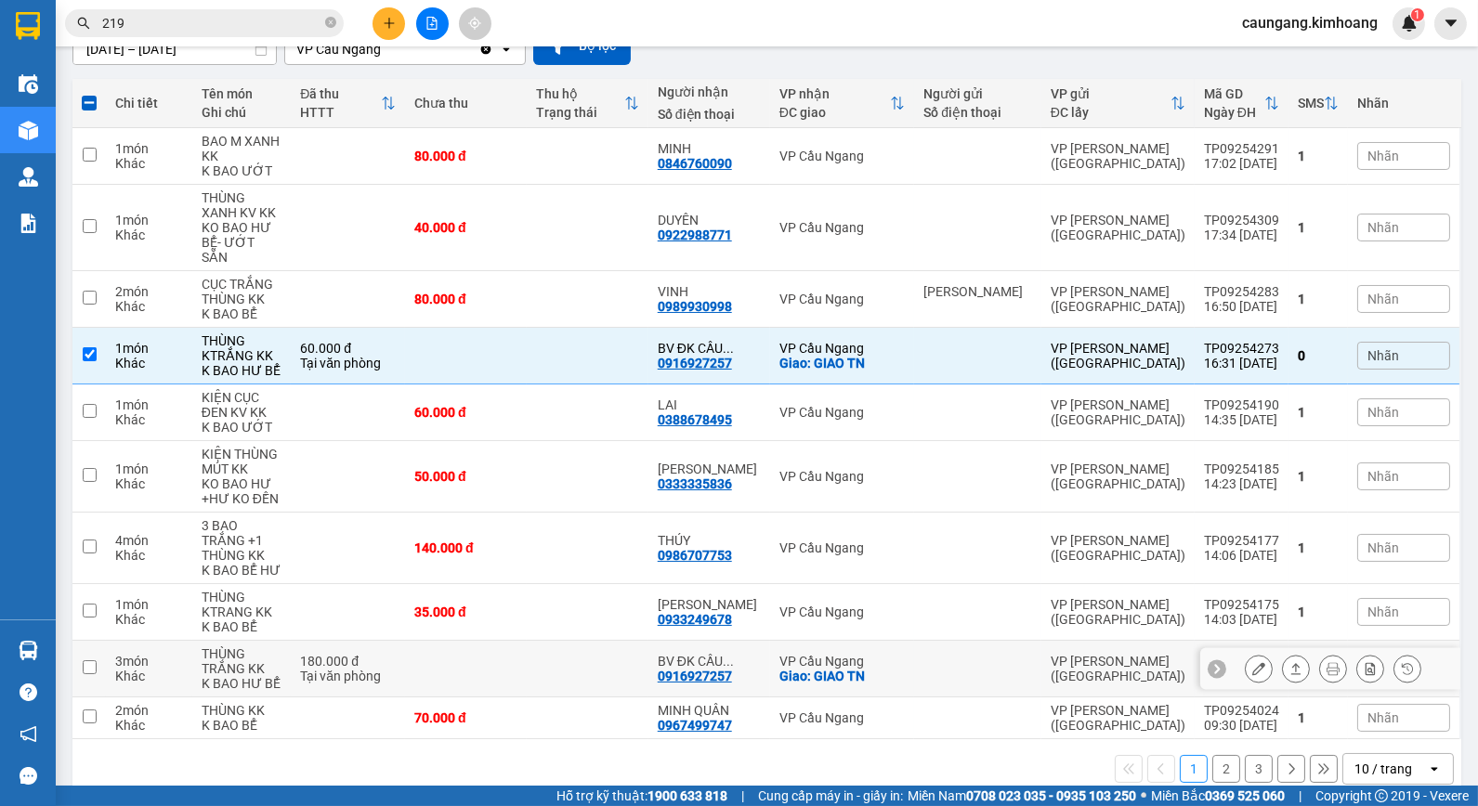
click at [527, 647] on td at bounding box center [466, 669] width 122 height 57
checkbox input "true"
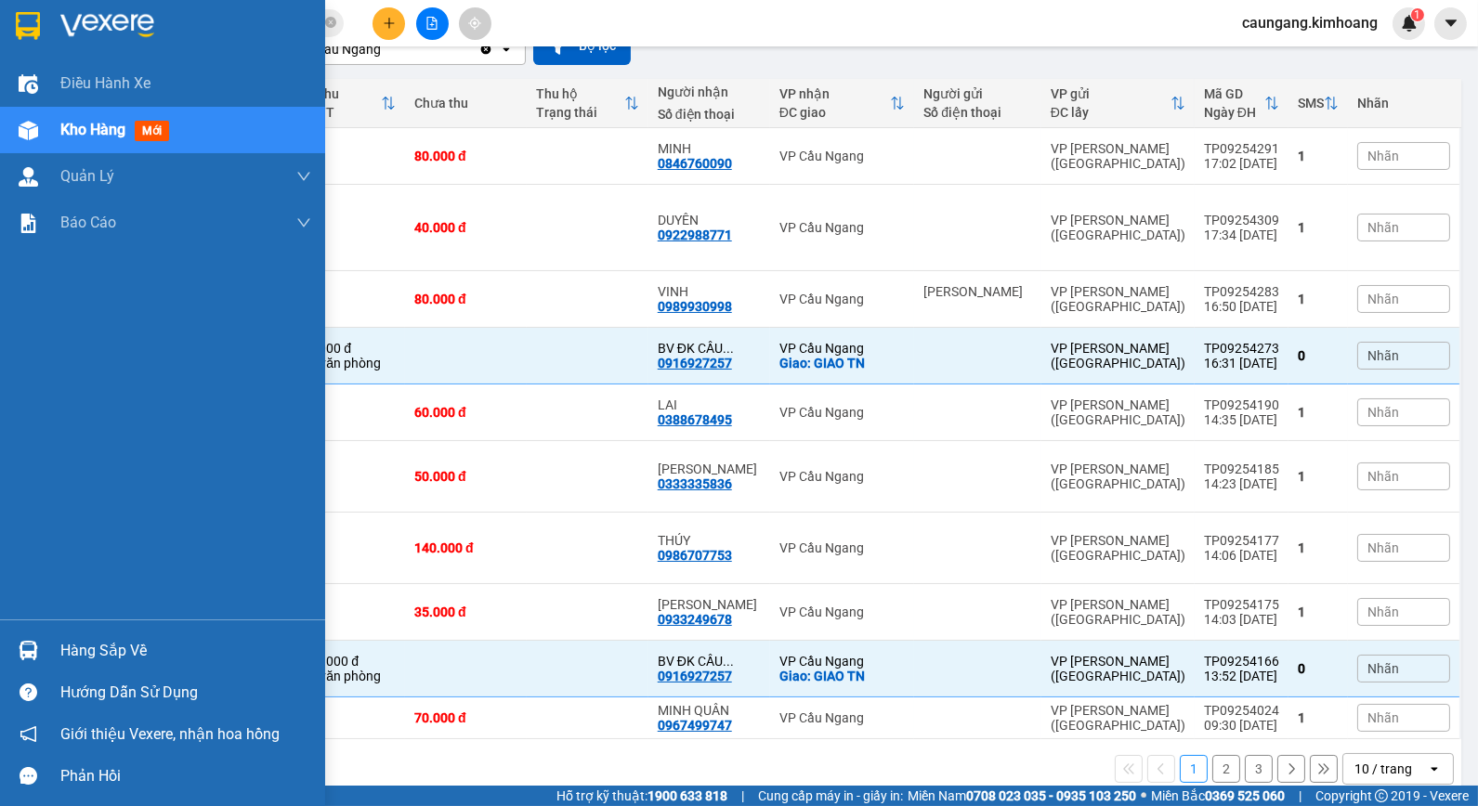
click at [61, 637] on div "Hàng sắp về" at bounding box center [185, 651] width 251 height 28
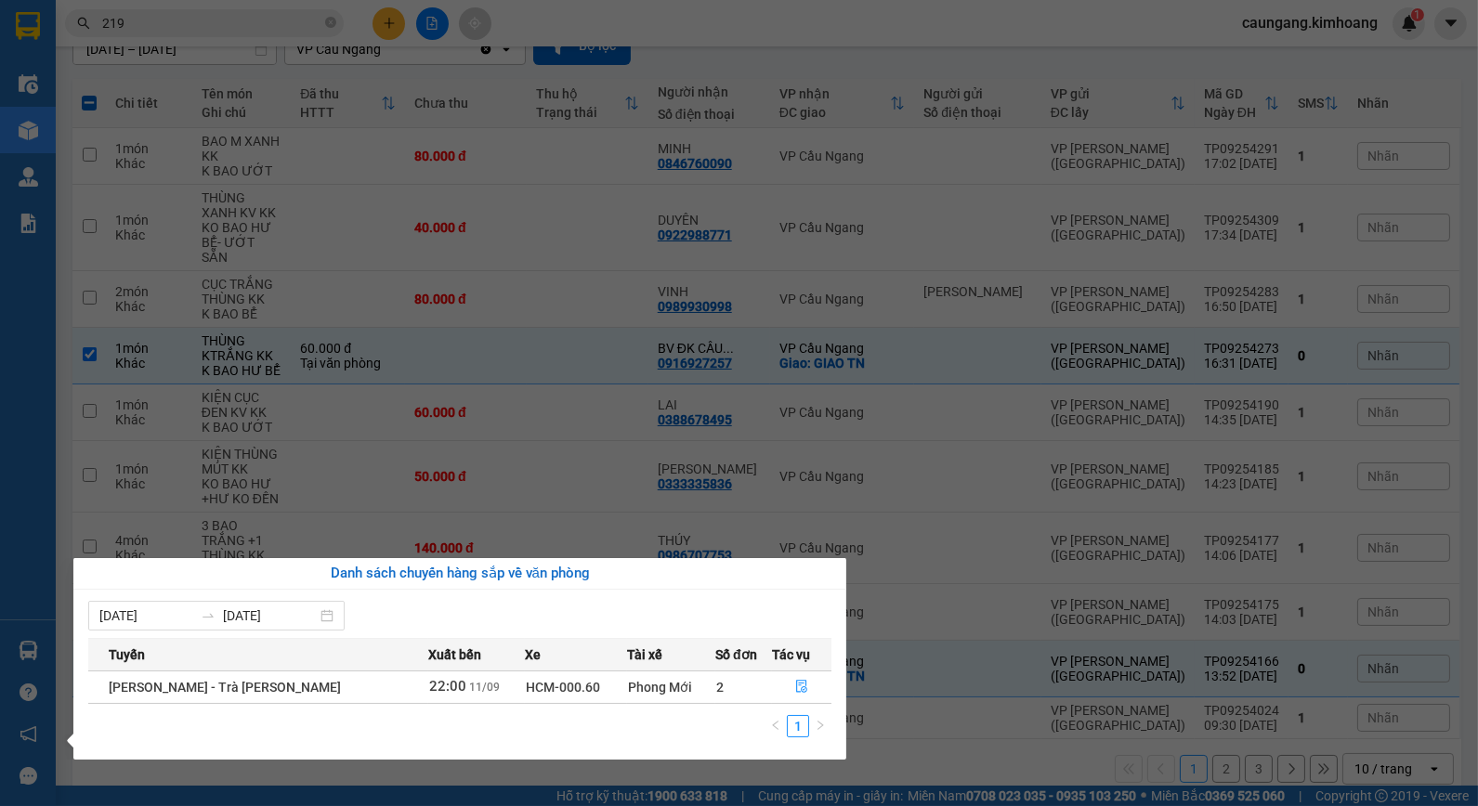
click at [948, 731] on section "Kết quả [PERSON_NAME] ( 983 ) Bộ lọc Mã ĐH Trạng thái Món hàng Thu hộ Tổng [PER…" at bounding box center [739, 403] width 1478 height 806
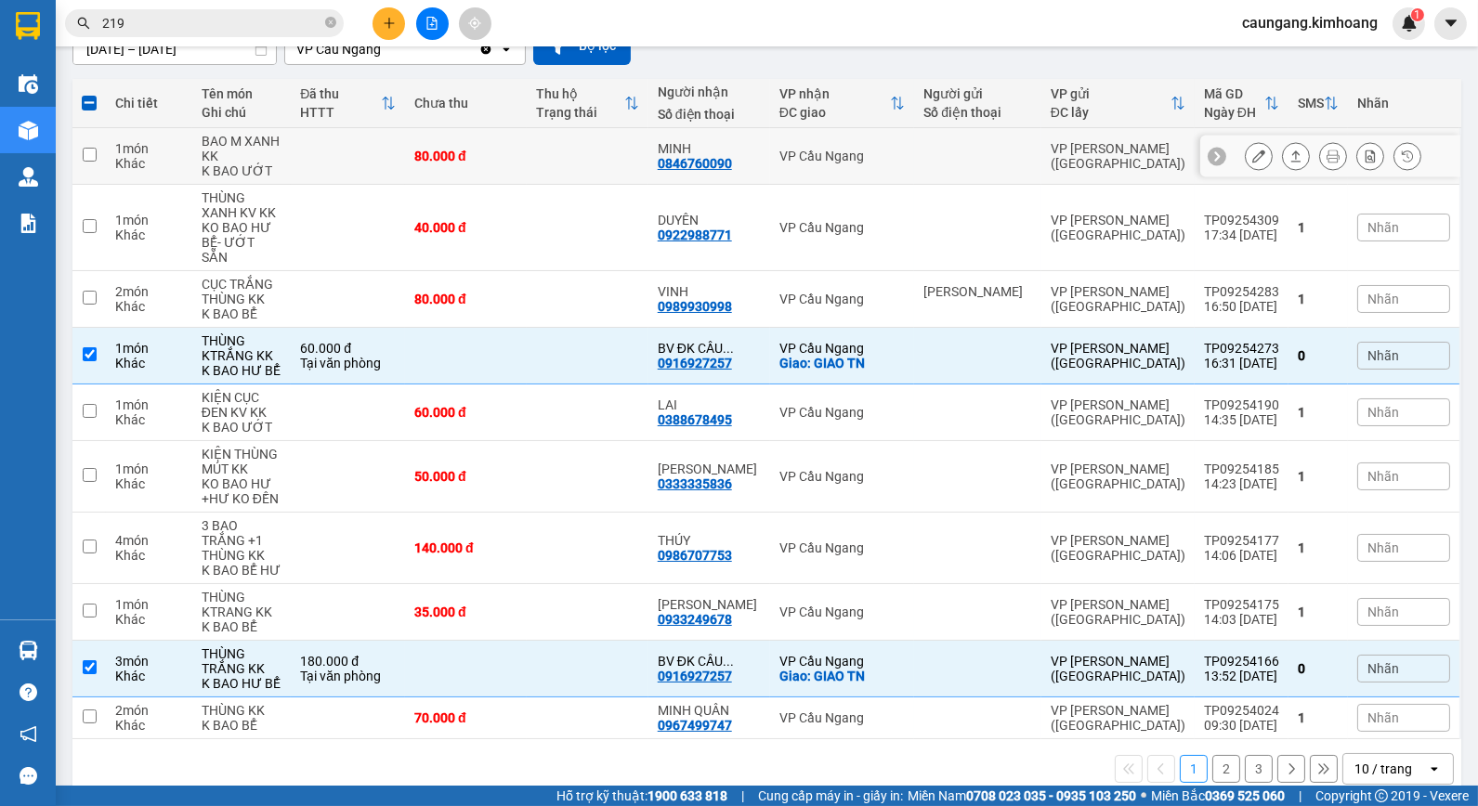
scroll to position [0, 0]
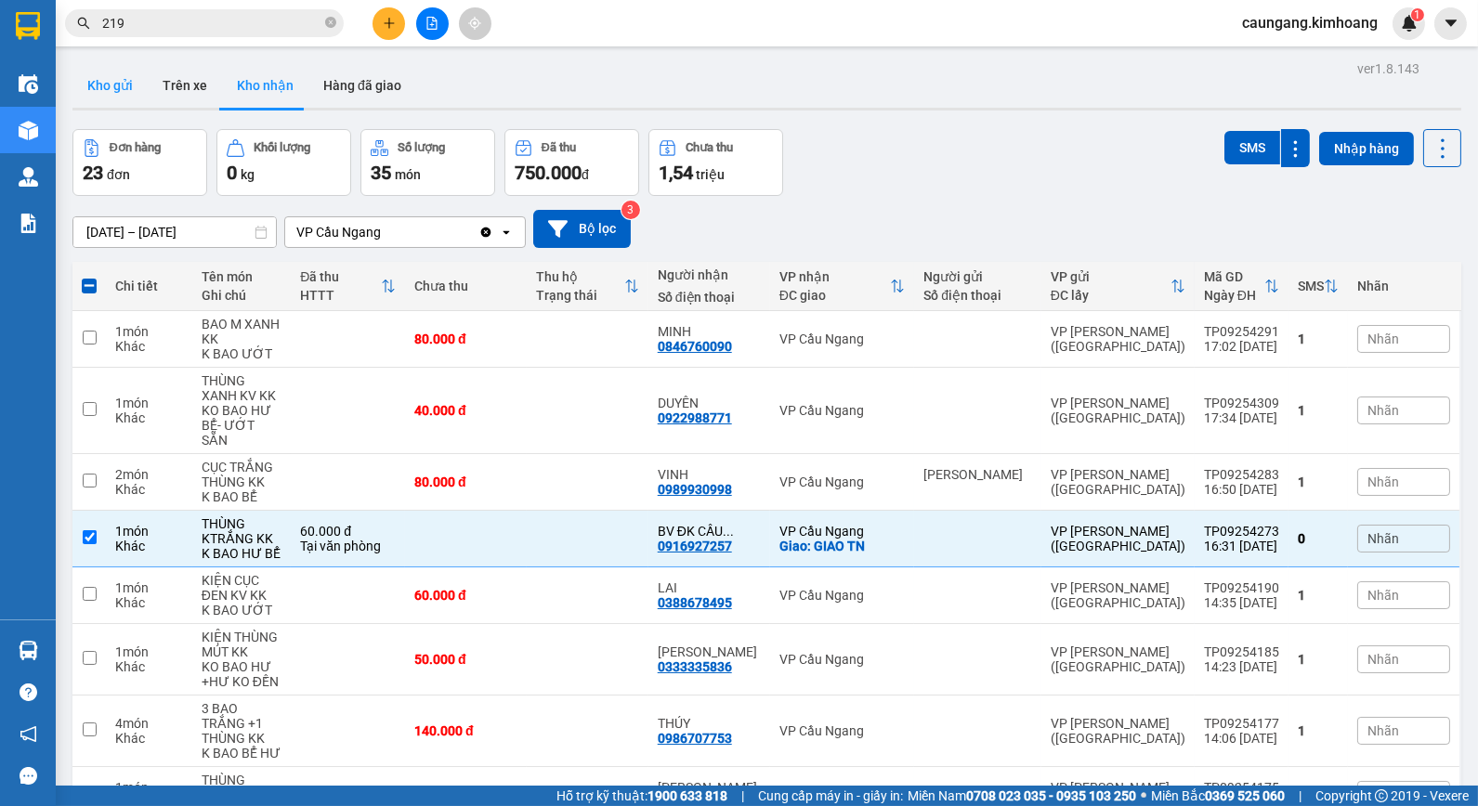
click at [98, 85] on button "Kho gửi" at bounding box center [109, 85] width 75 height 45
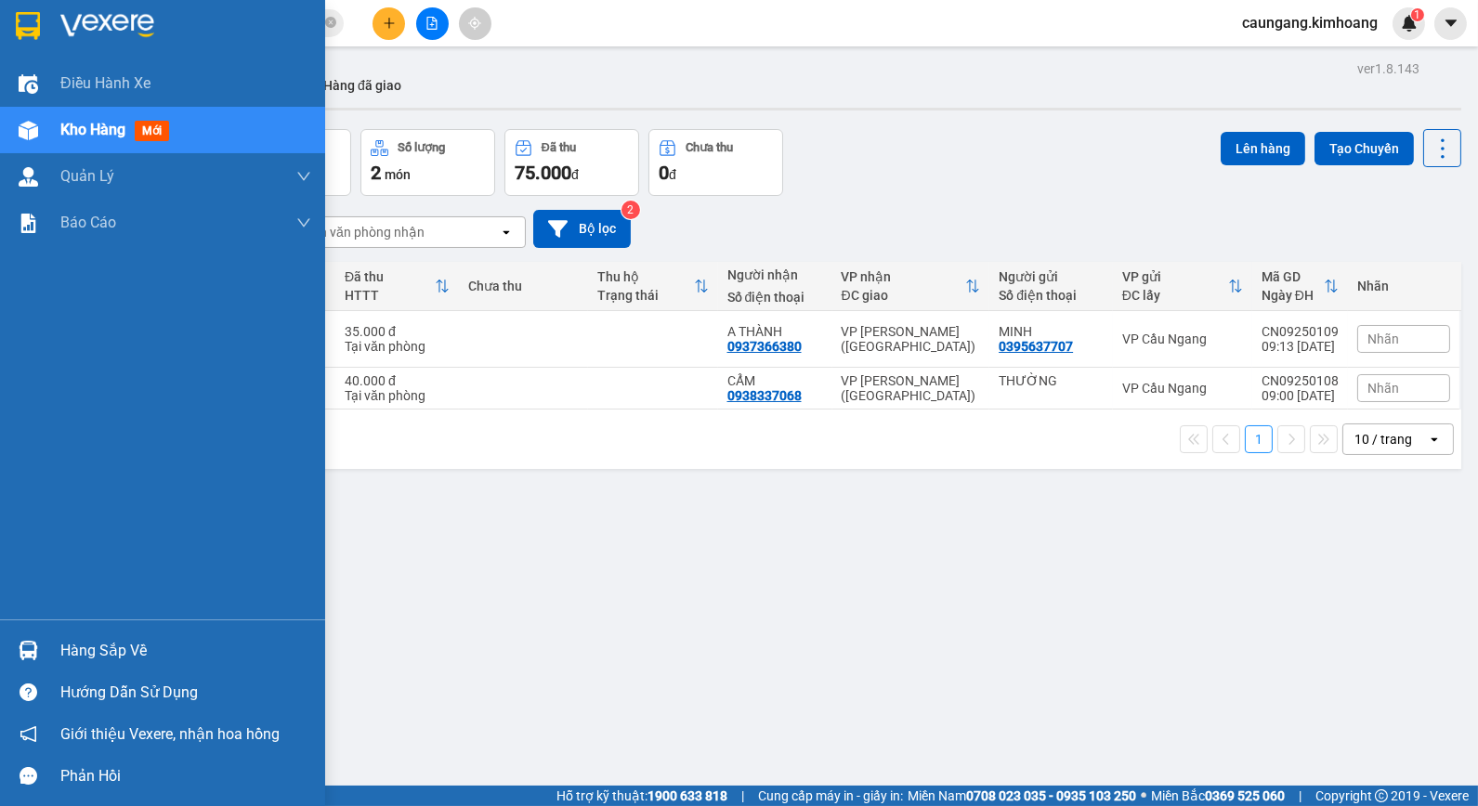
click at [122, 641] on div "Hàng sắp về" at bounding box center [185, 651] width 251 height 28
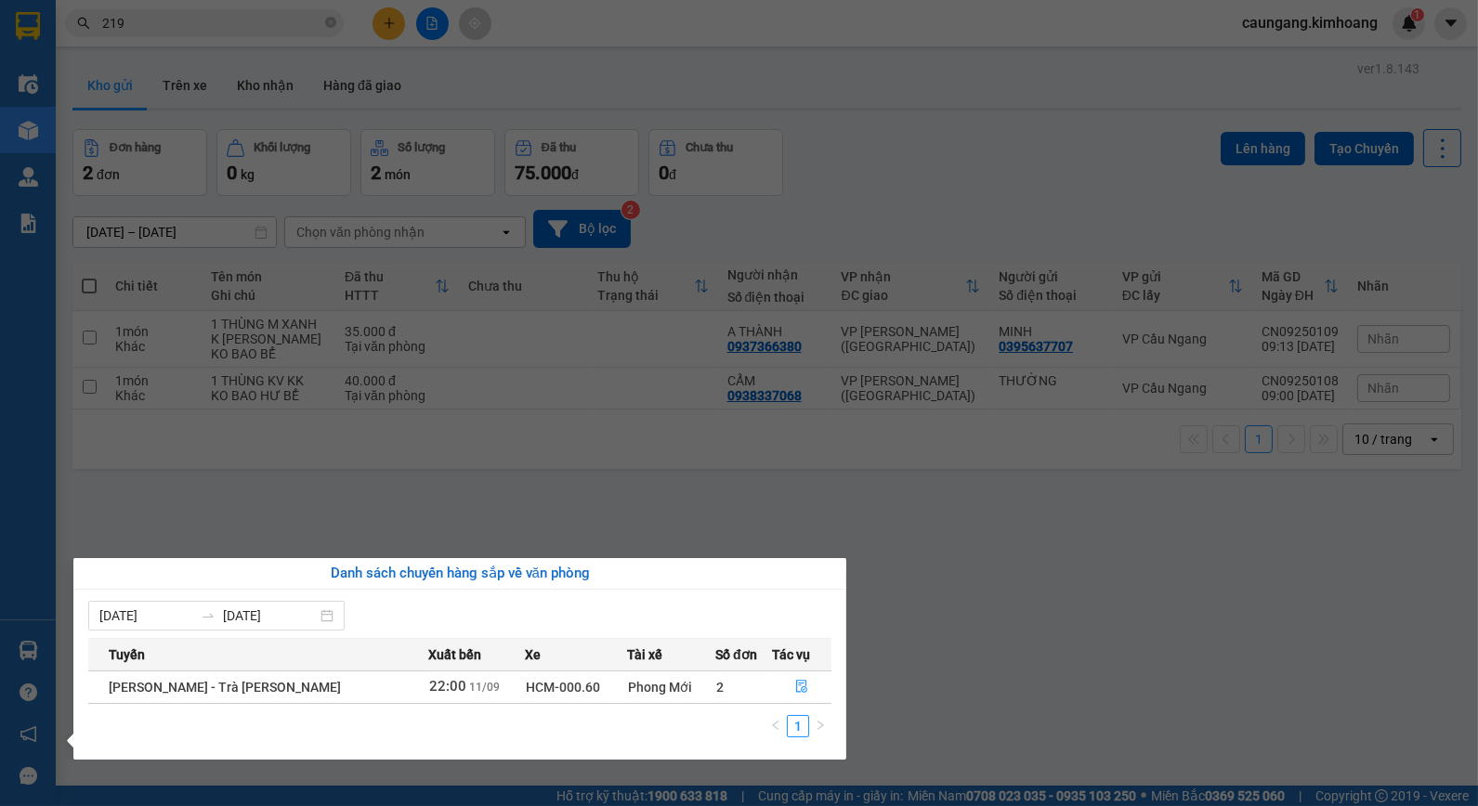
click at [905, 619] on section "Kết quả [PERSON_NAME] ( 983 ) Bộ lọc Mã ĐH Trạng thái Món hàng Thu hộ Tổng [PER…" at bounding box center [739, 403] width 1478 height 806
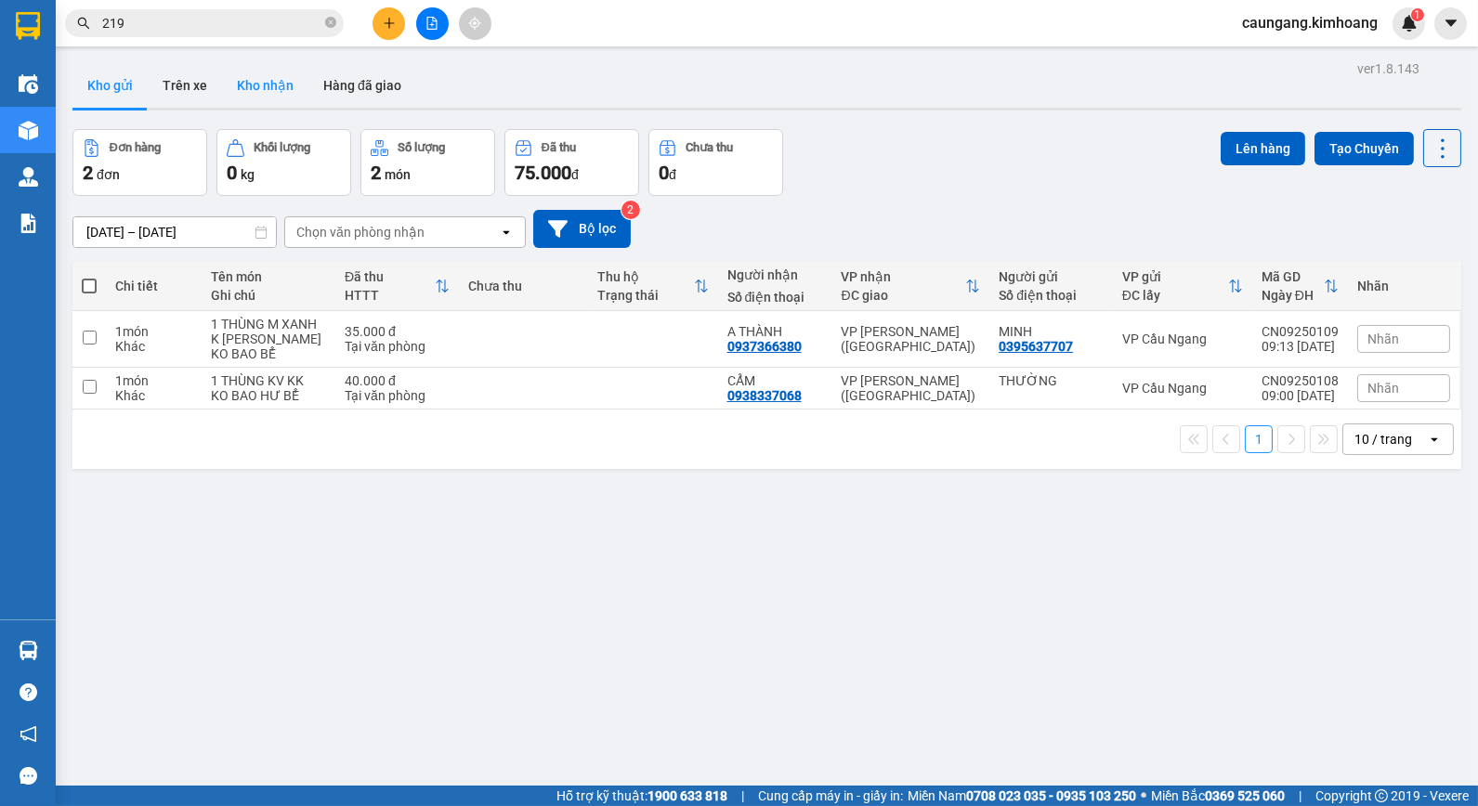
click at [255, 85] on button "Kho nhận" at bounding box center [265, 85] width 86 height 45
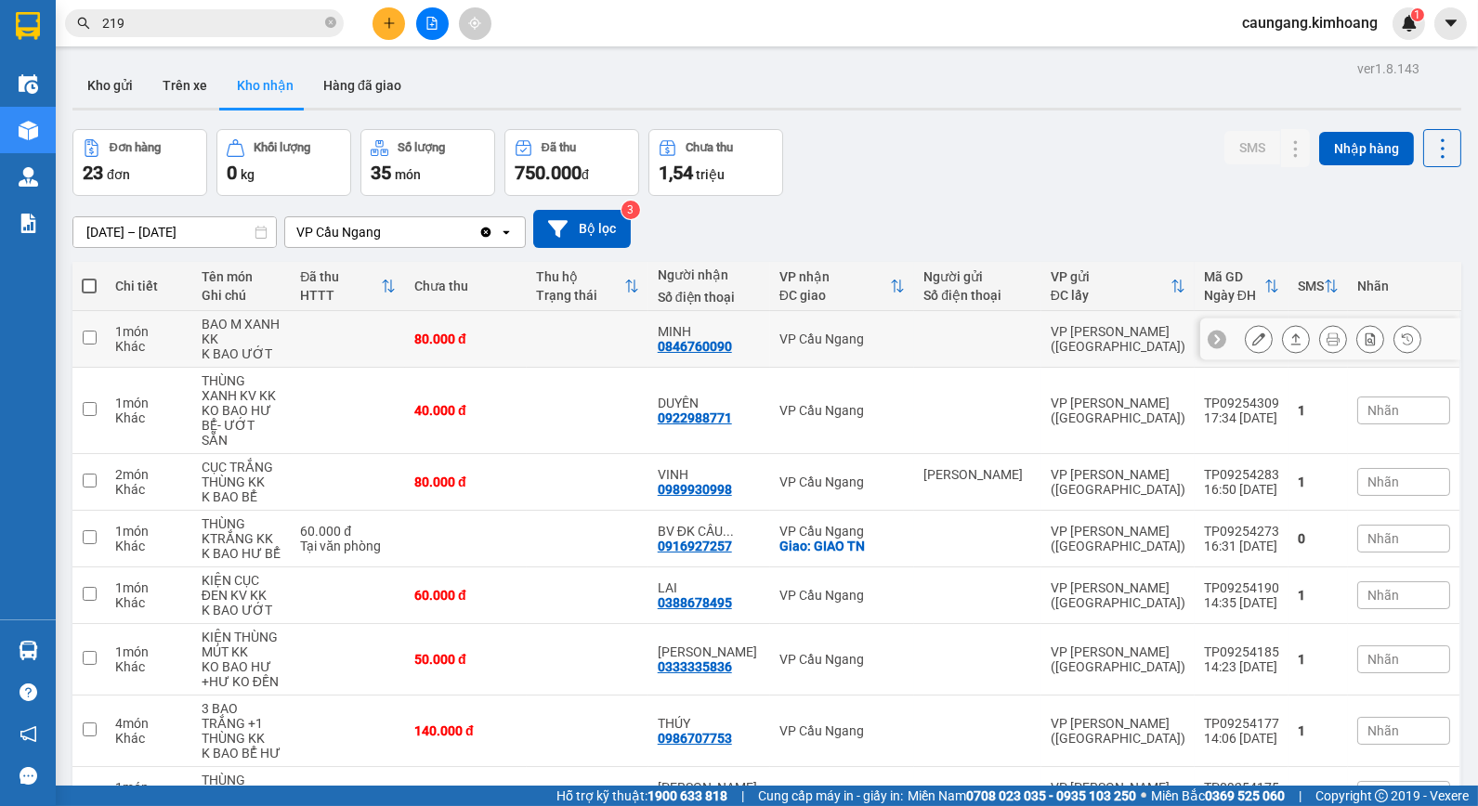
scroll to position [183, 0]
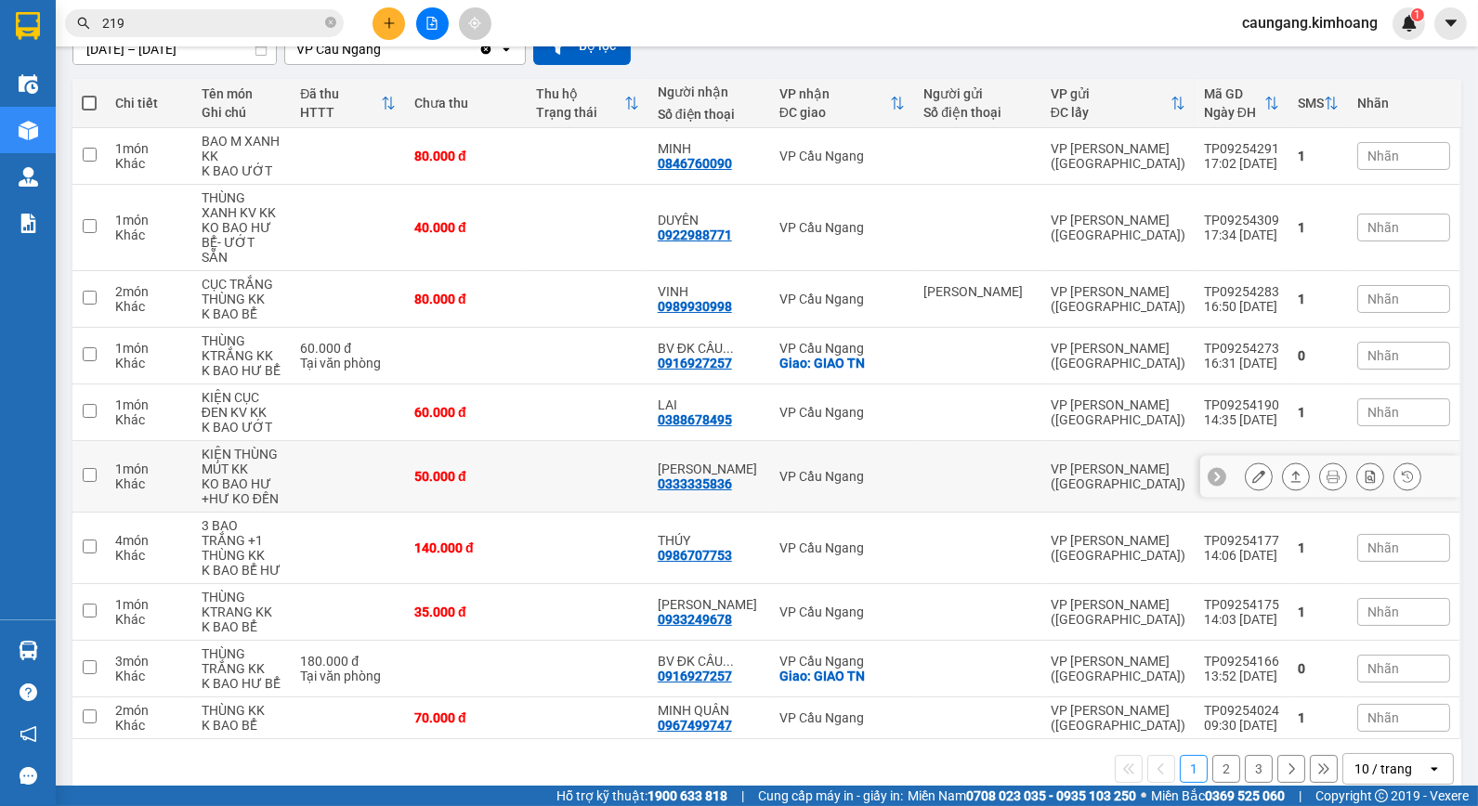
click at [1252, 470] on icon at bounding box center [1258, 476] width 13 height 13
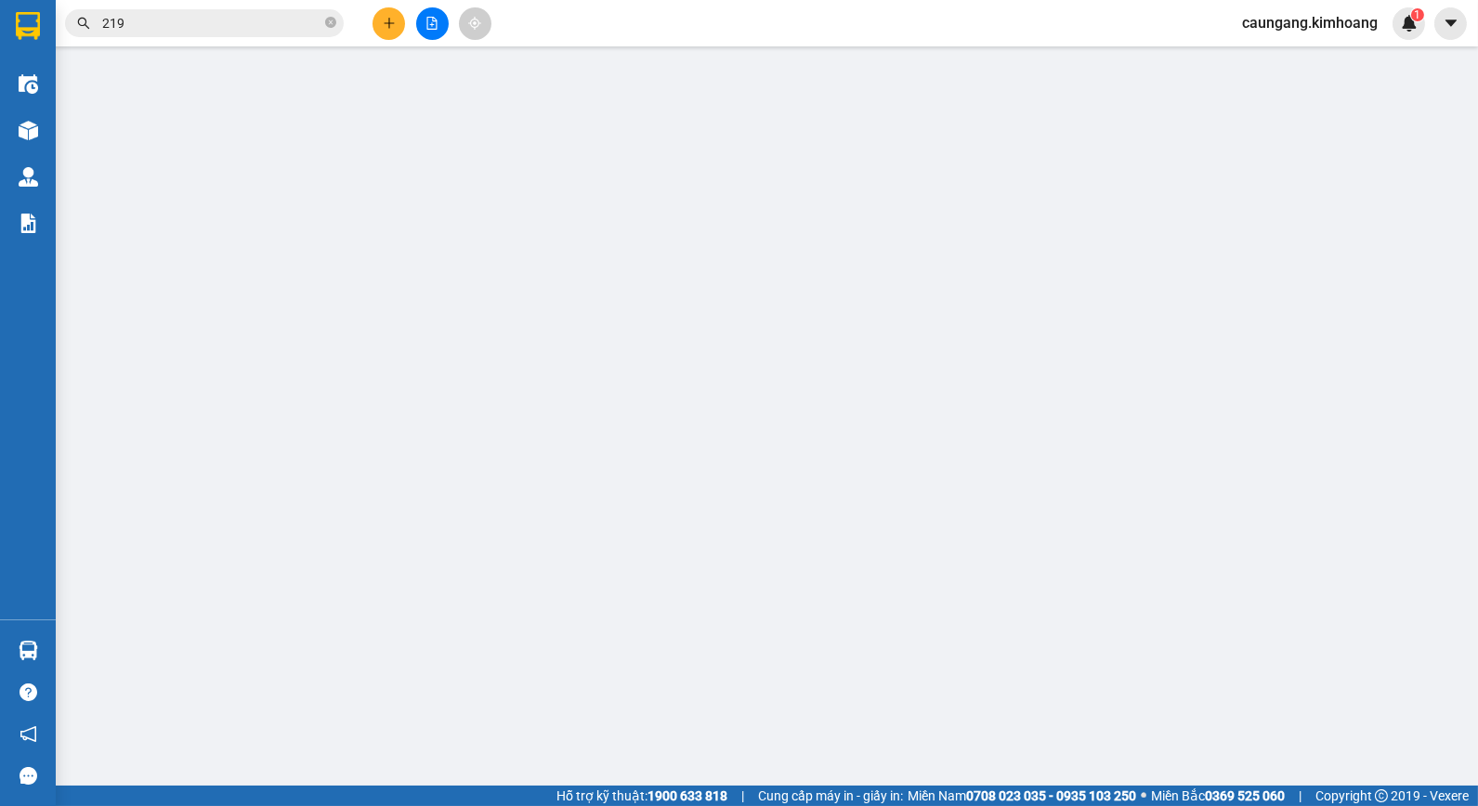
type input "0333335836"
type input "[PERSON_NAME]"
type input "50.000"
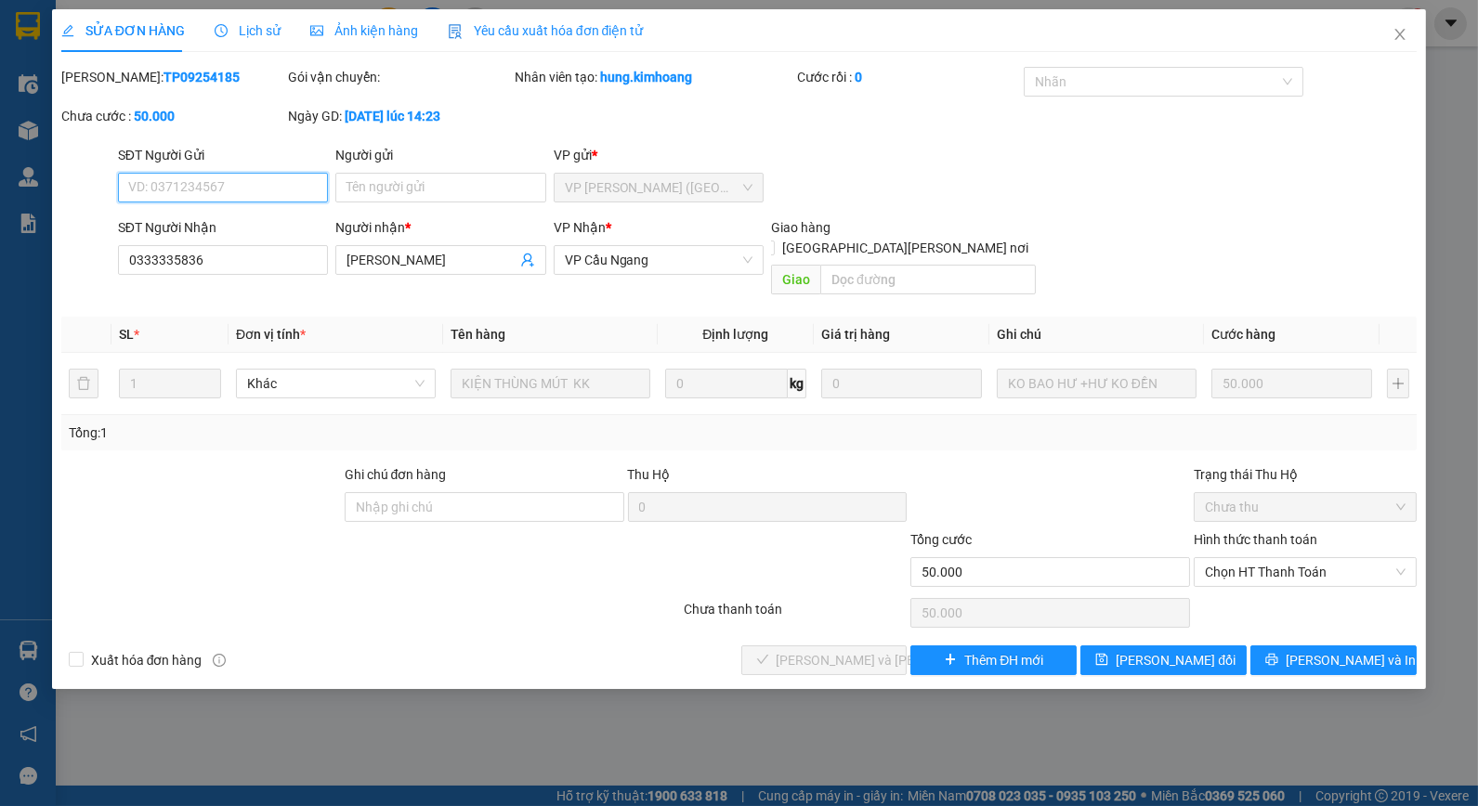
drag, startPoint x: 1285, startPoint y: 552, endPoint x: 1280, endPoint y: 569, distance: 17.4
click at [1285, 558] on span "Chọn HT Thanh Toán" at bounding box center [1305, 572] width 201 height 28
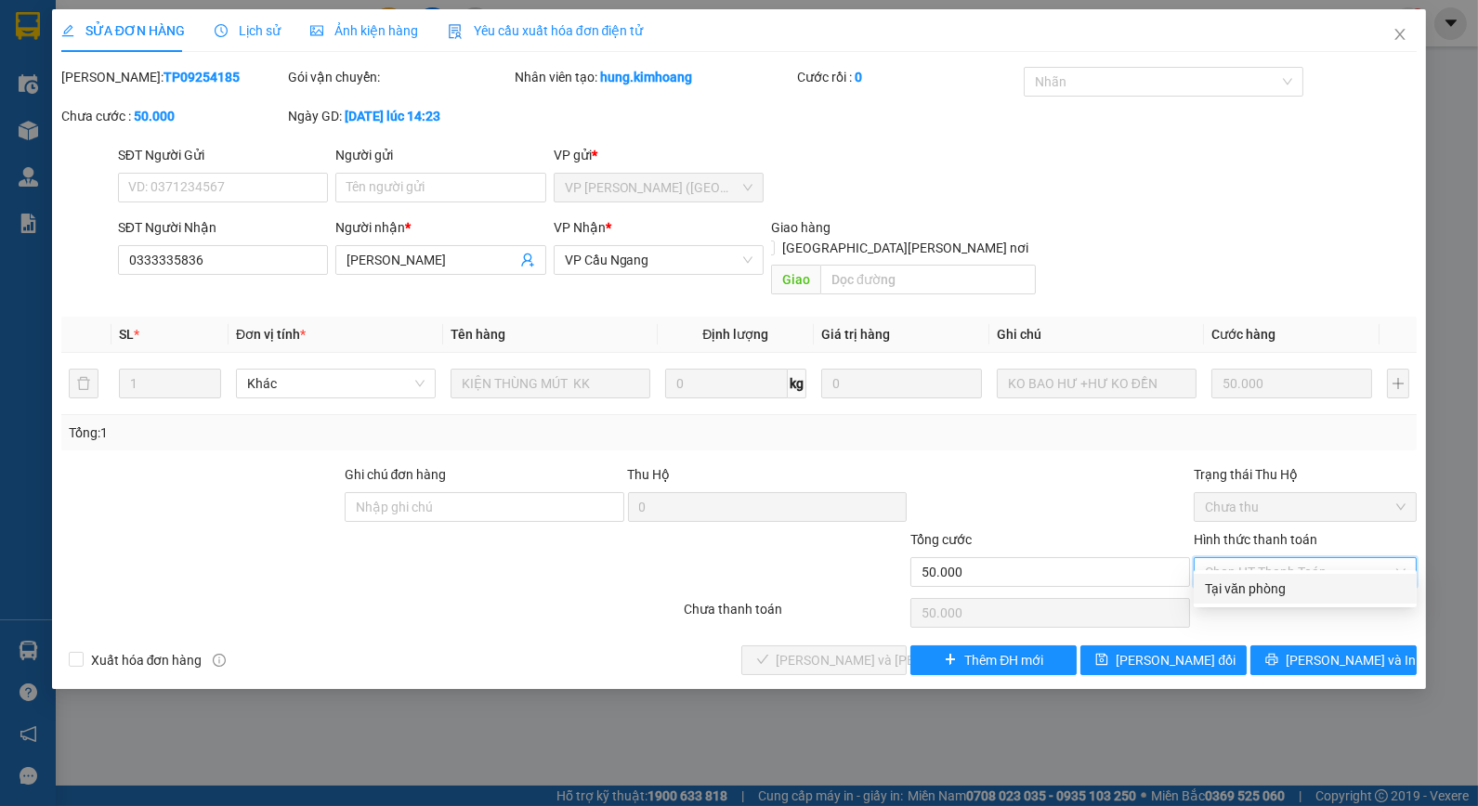
click at [1270, 583] on div "Tại văn phòng" at bounding box center [1305, 589] width 201 height 20
type input "0"
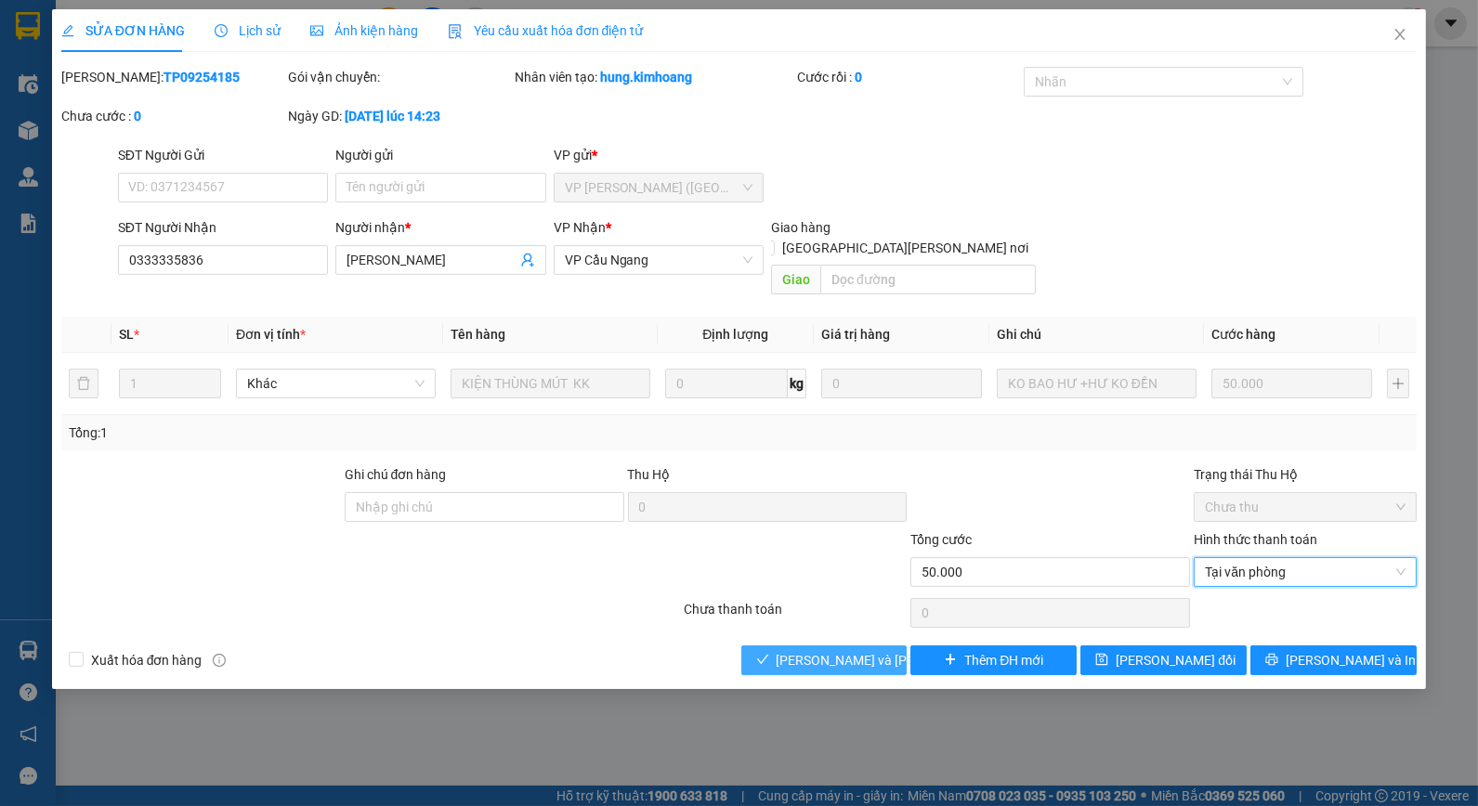
click at [869, 652] on button "[PERSON_NAME] và [PERSON_NAME] hàng" at bounding box center [824, 661] width 166 height 30
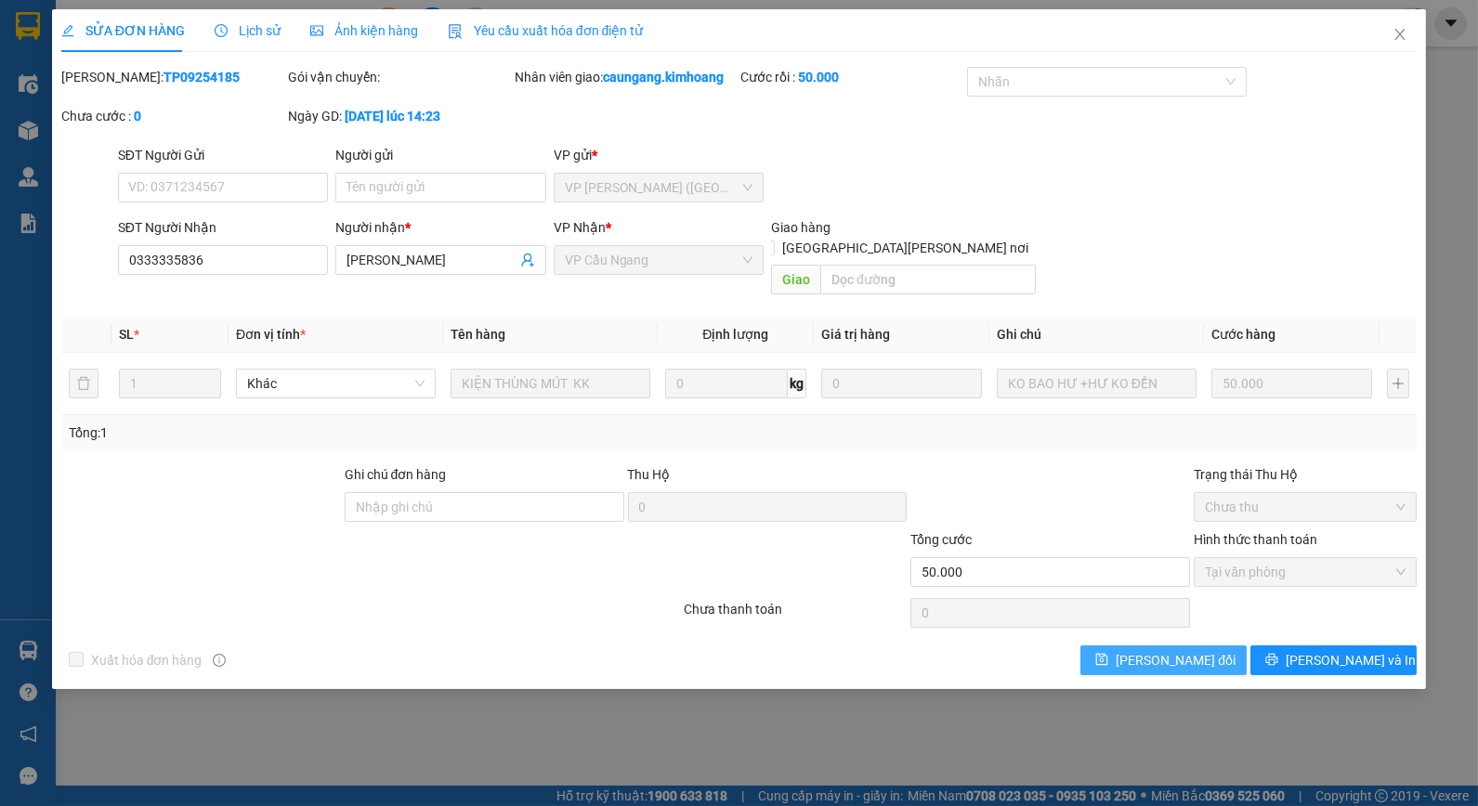
drag, startPoint x: 1175, startPoint y: 650, endPoint x: 1145, endPoint y: 654, distance: 30.9
click at [1173, 652] on button "[PERSON_NAME] đổi" at bounding box center [1163, 661] width 166 height 30
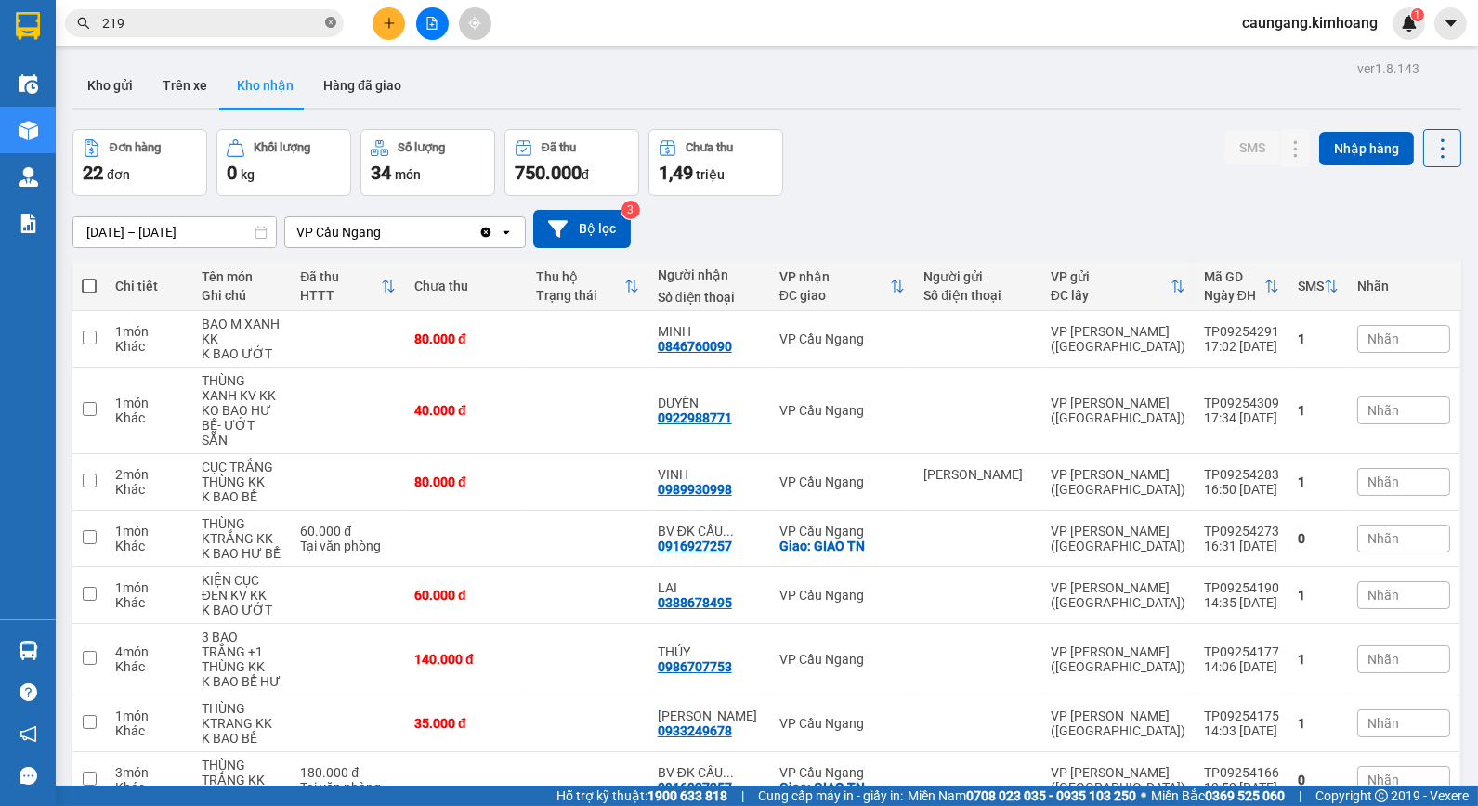
click at [332, 24] on icon "close-circle" at bounding box center [330, 22] width 11 height 11
click at [295, 23] on input "text" at bounding box center [211, 23] width 219 height 20
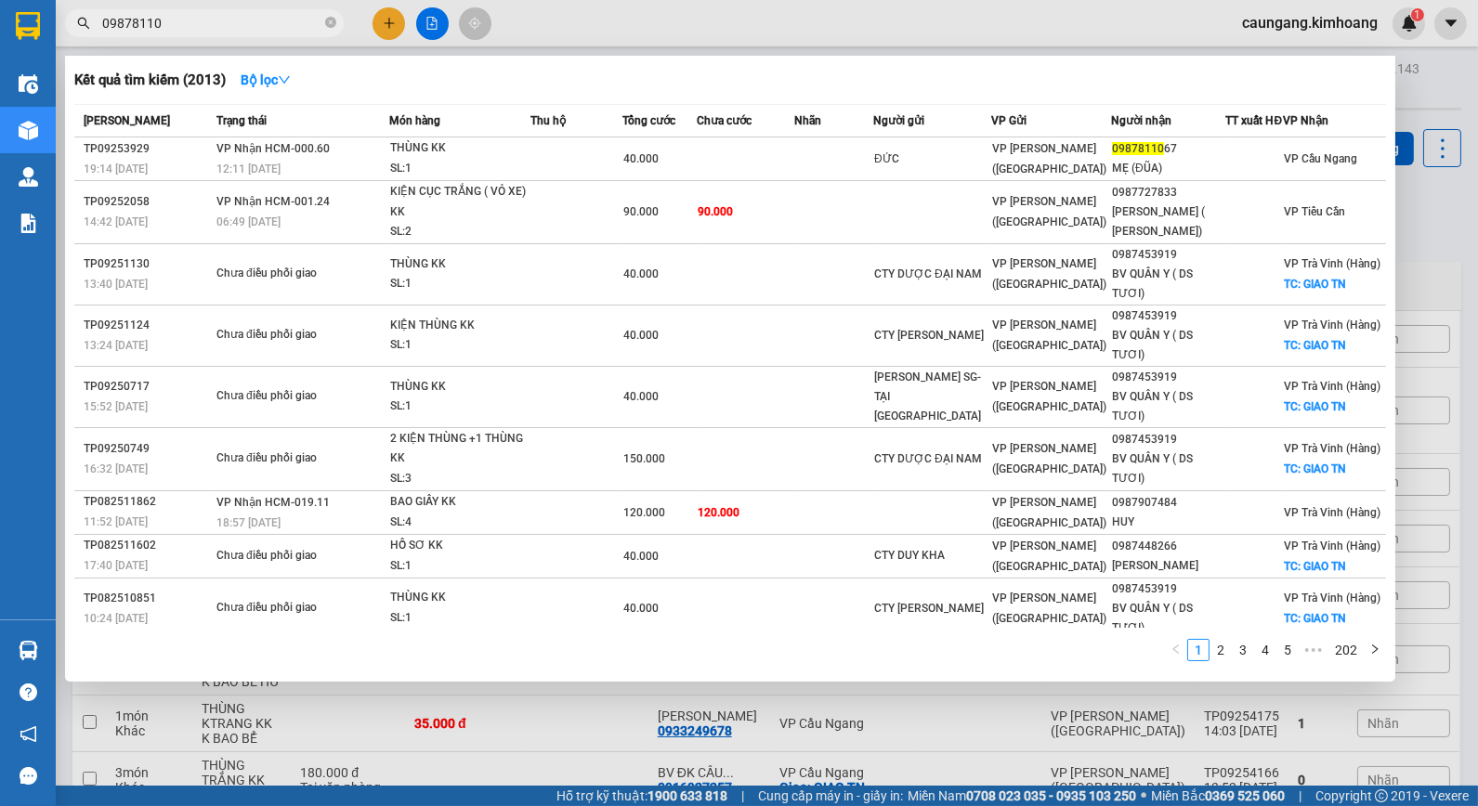
type input "09878110"
click at [550, 15] on div at bounding box center [739, 403] width 1478 height 806
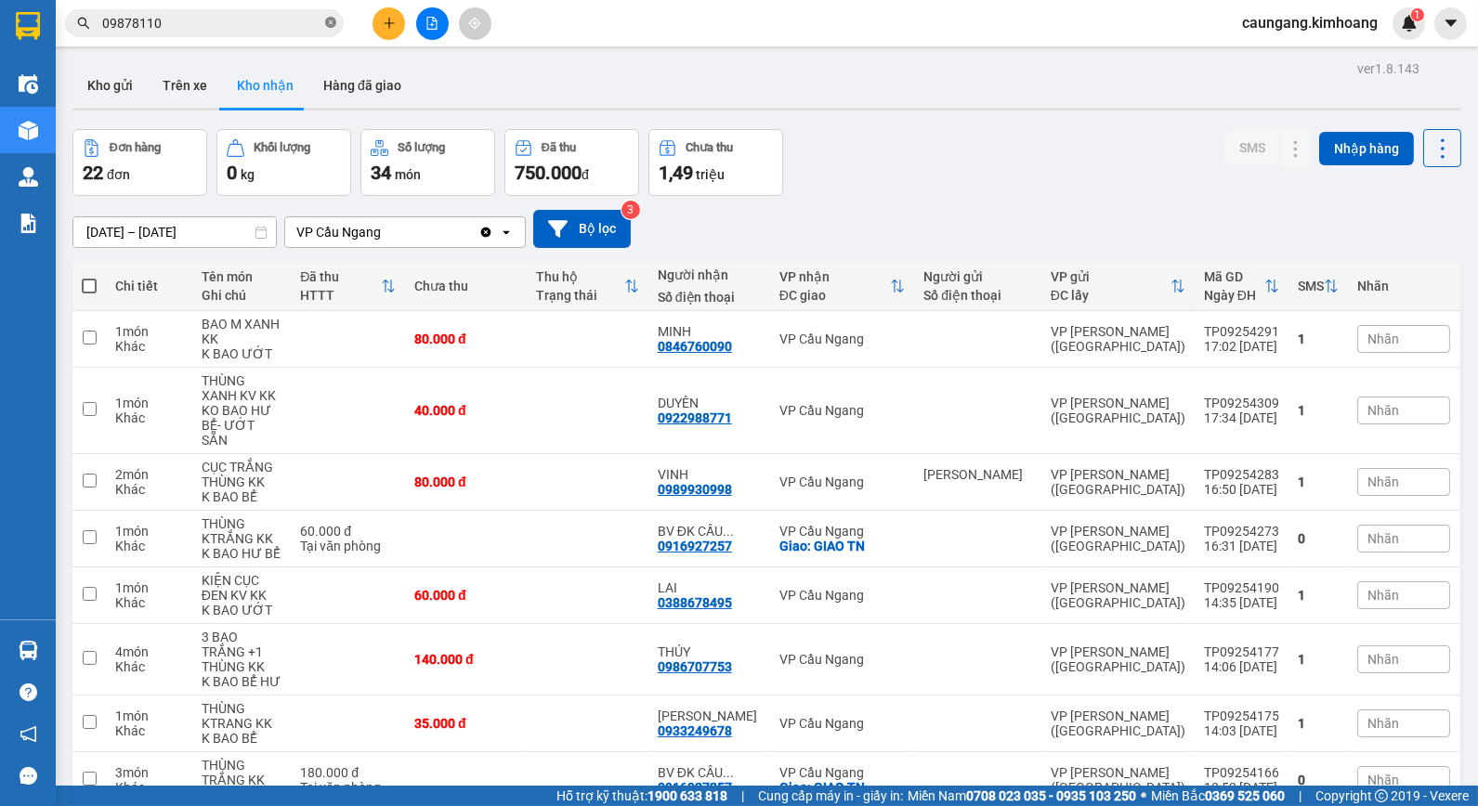
click at [329, 22] on icon "close-circle" at bounding box center [330, 22] width 11 height 11
click at [234, 33] on input "text" at bounding box center [211, 23] width 219 height 20
click at [261, 20] on input "text" at bounding box center [211, 23] width 219 height 20
click at [362, 87] on button "Hàng đã giao" at bounding box center [362, 85] width 108 height 45
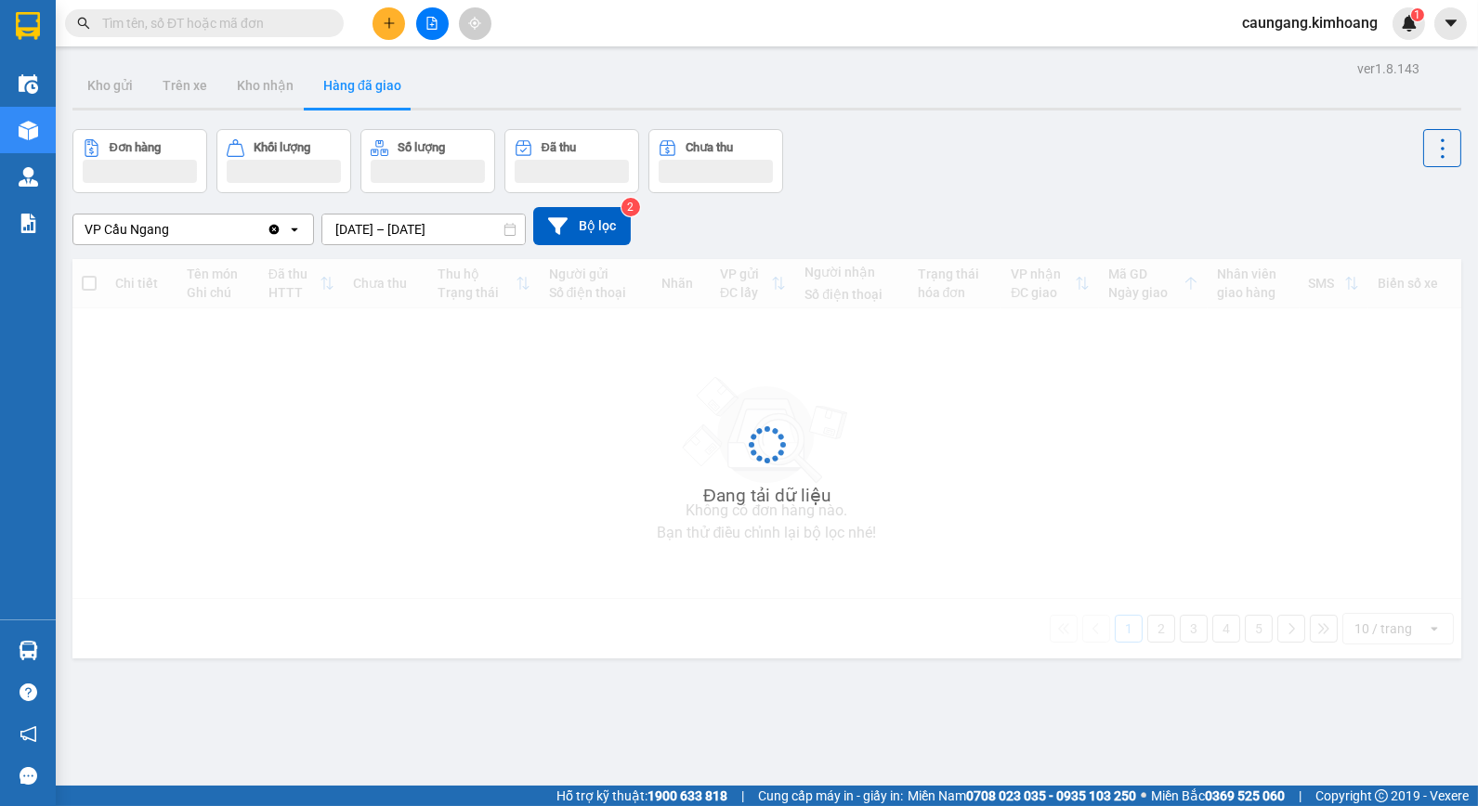
click at [244, 26] on input "text" at bounding box center [211, 23] width 219 height 20
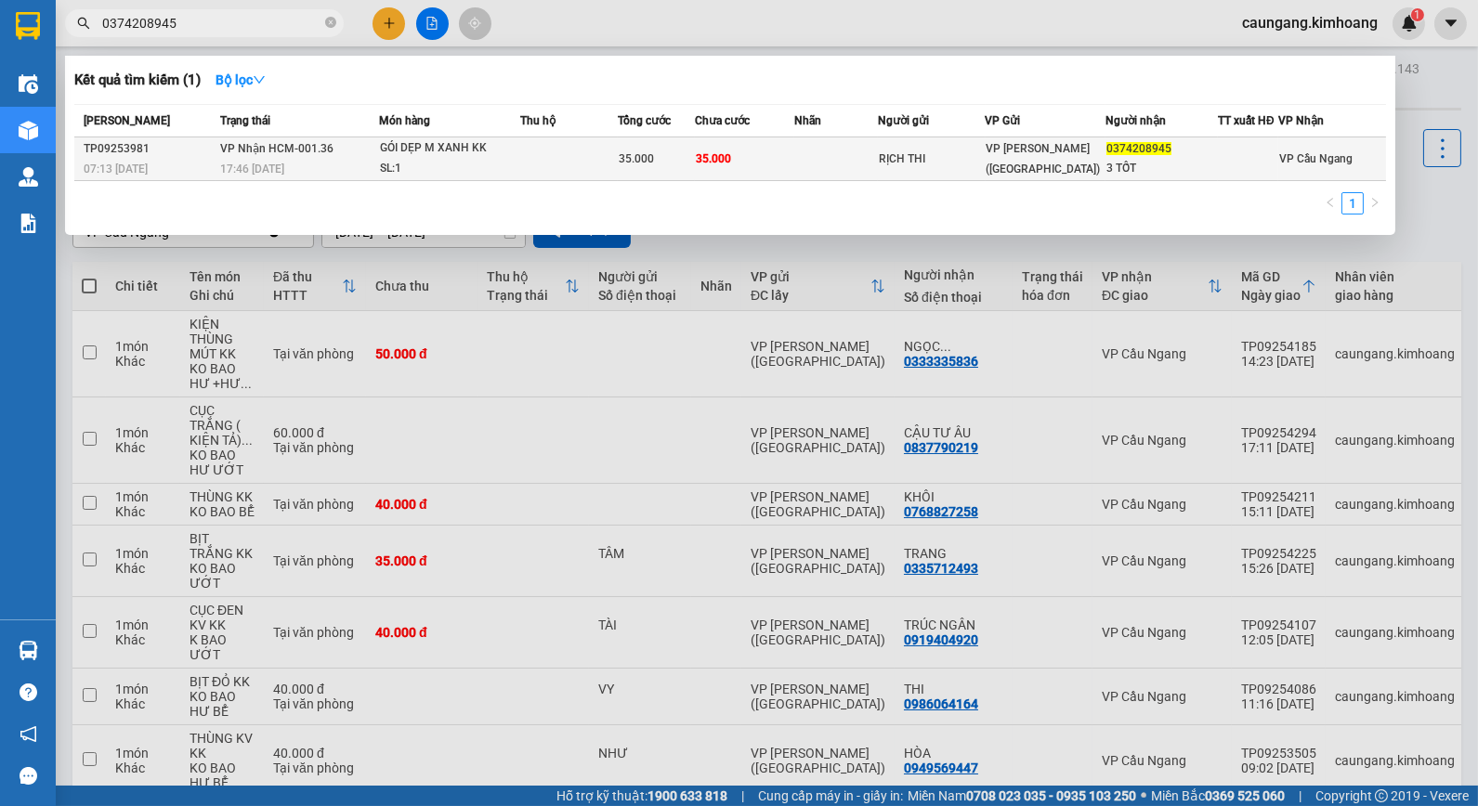
type input "0374208945"
click at [822, 143] on td at bounding box center [835, 159] width 83 height 44
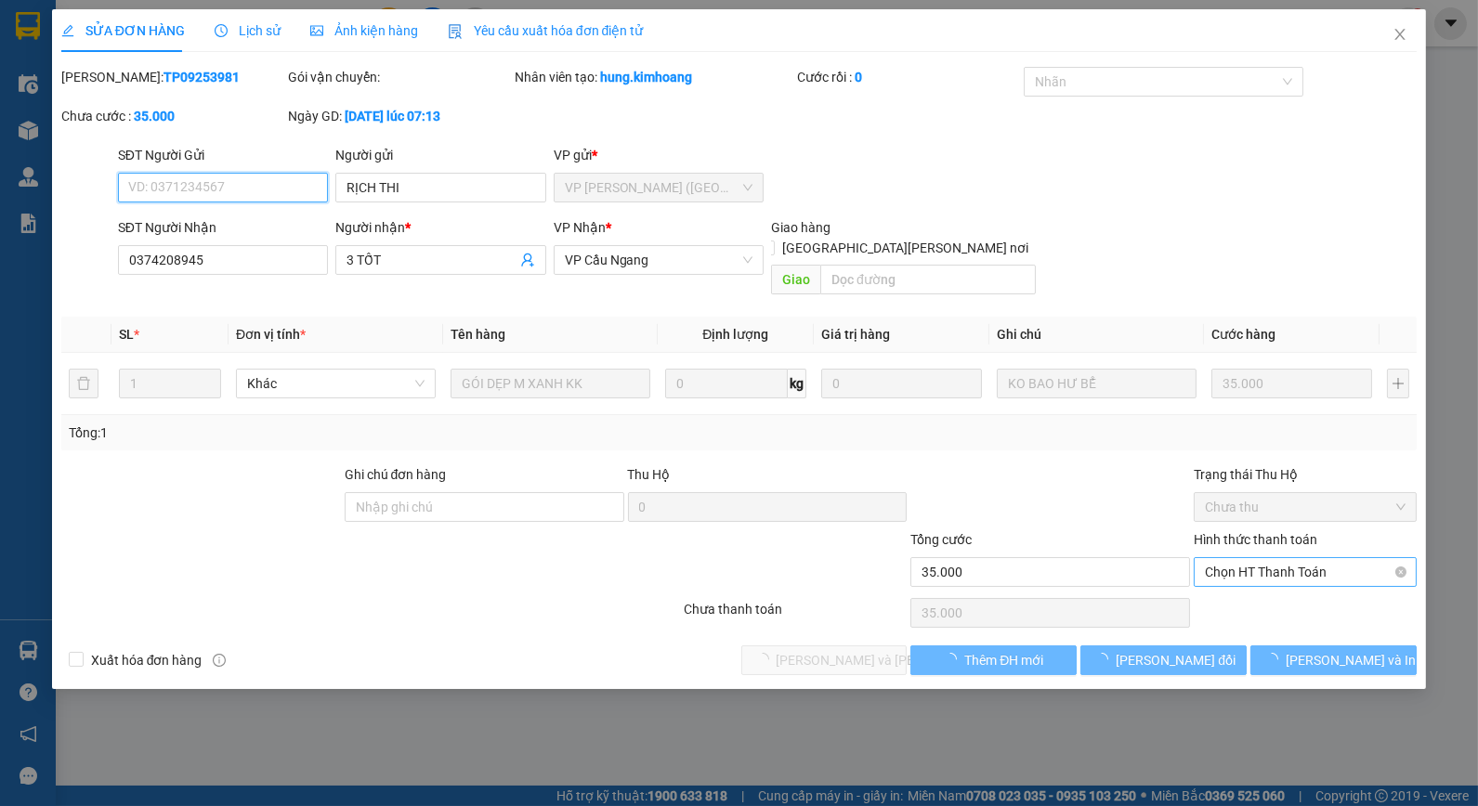
click at [1256, 562] on span "Chọn HT Thanh Toán" at bounding box center [1305, 572] width 201 height 28
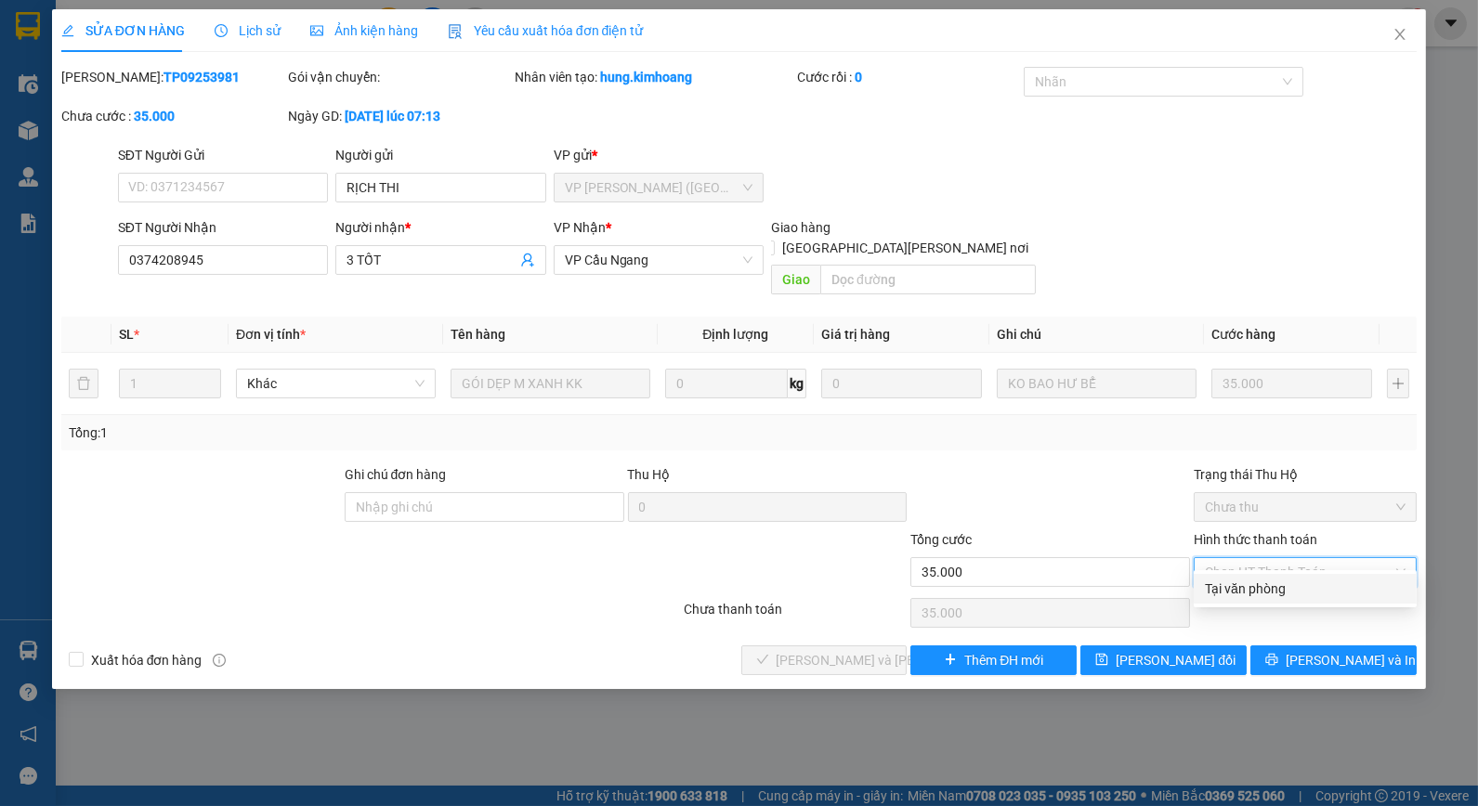
click at [1252, 586] on div "Tại văn phòng" at bounding box center [1305, 589] width 201 height 20
type input "0"
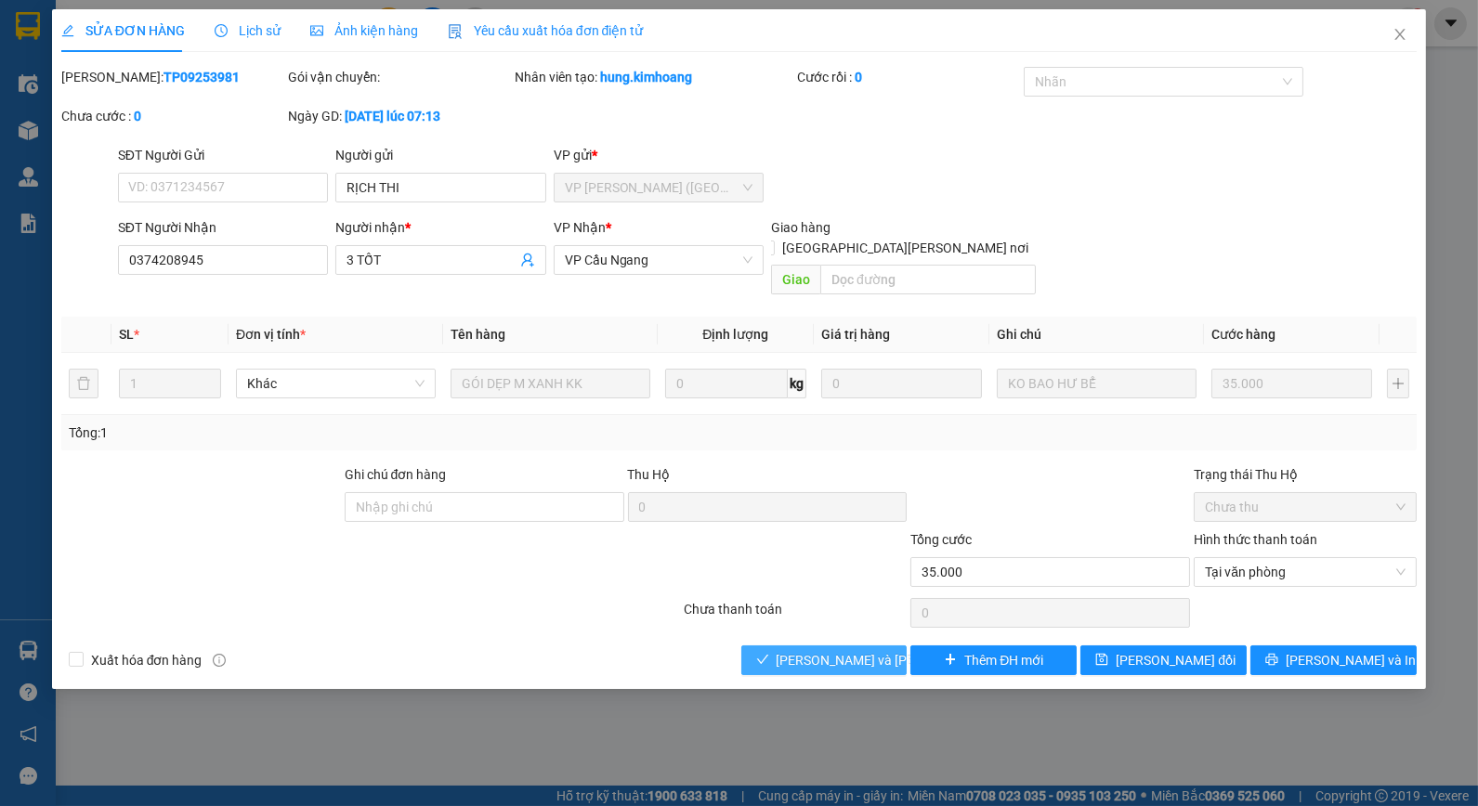
click at [810, 650] on span "[PERSON_NAME] và [PERSON_NAME] hàng" at bounding box center [902, 660] width 251 height 20
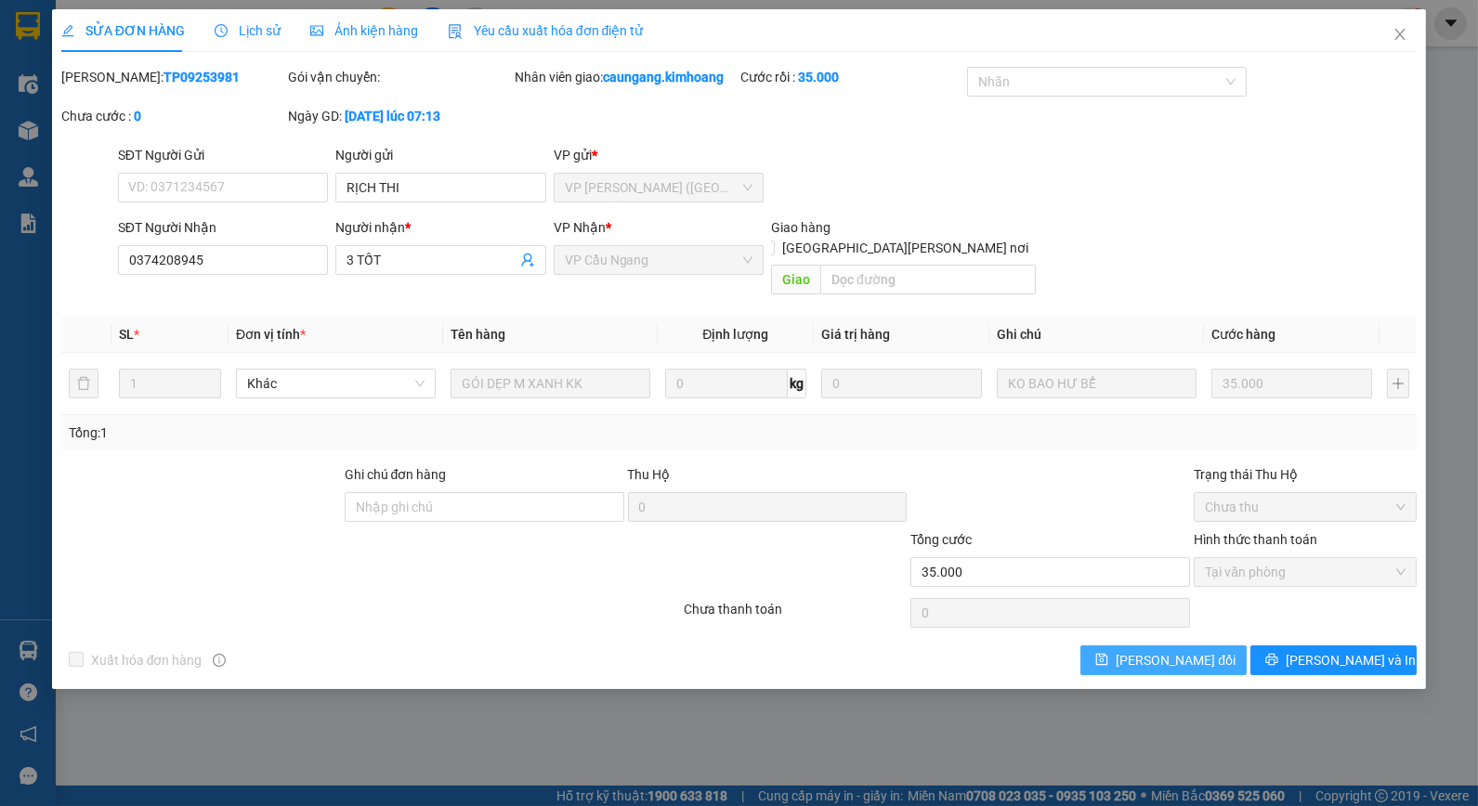
click at [1167, 653] on button "[PERSON_NAME] đổi" at bounding box center [1163, 661] width 166 height 30
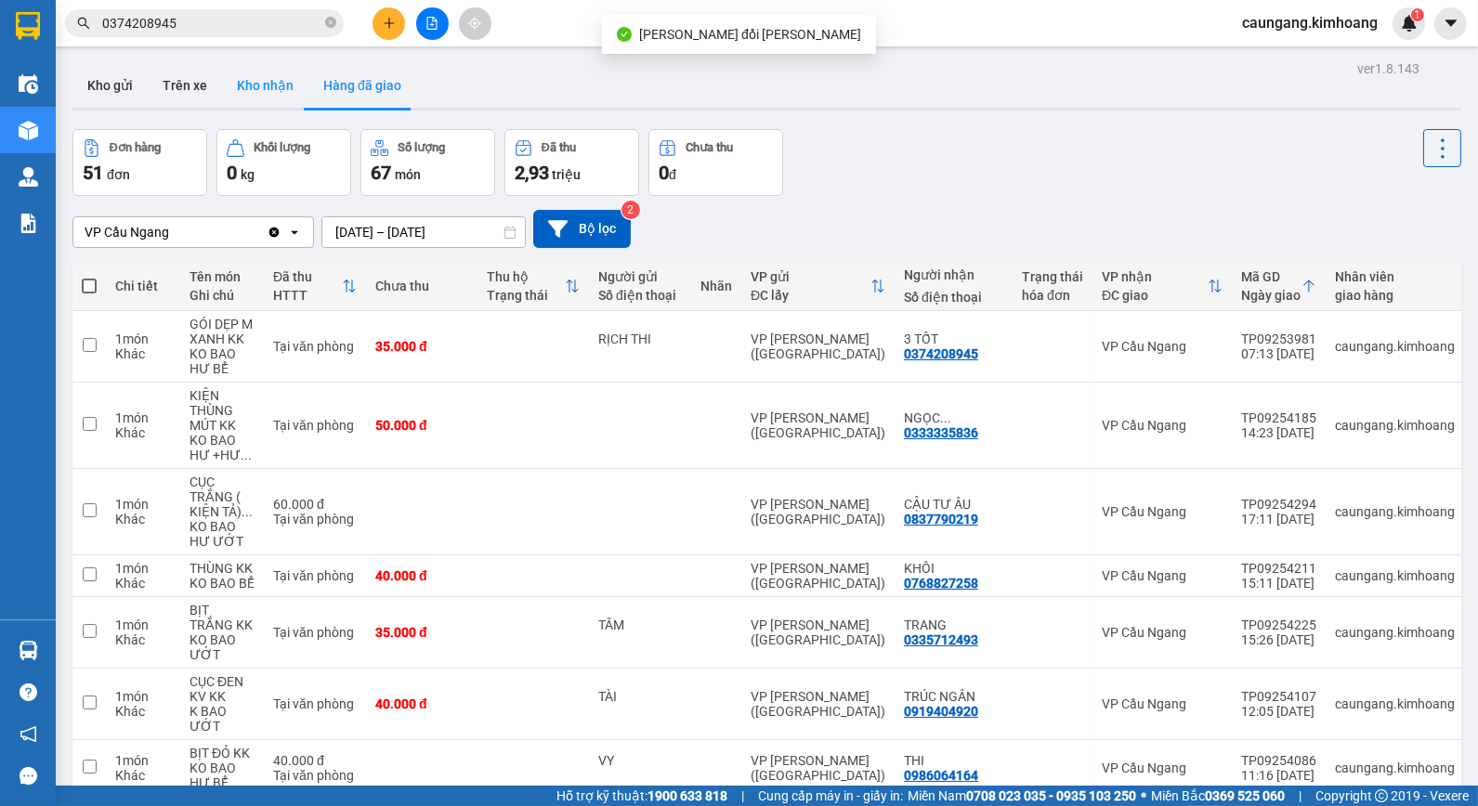
click at [281, 79] on button "Kho nhận" at bounding box center [265, 85] width 86 height 45
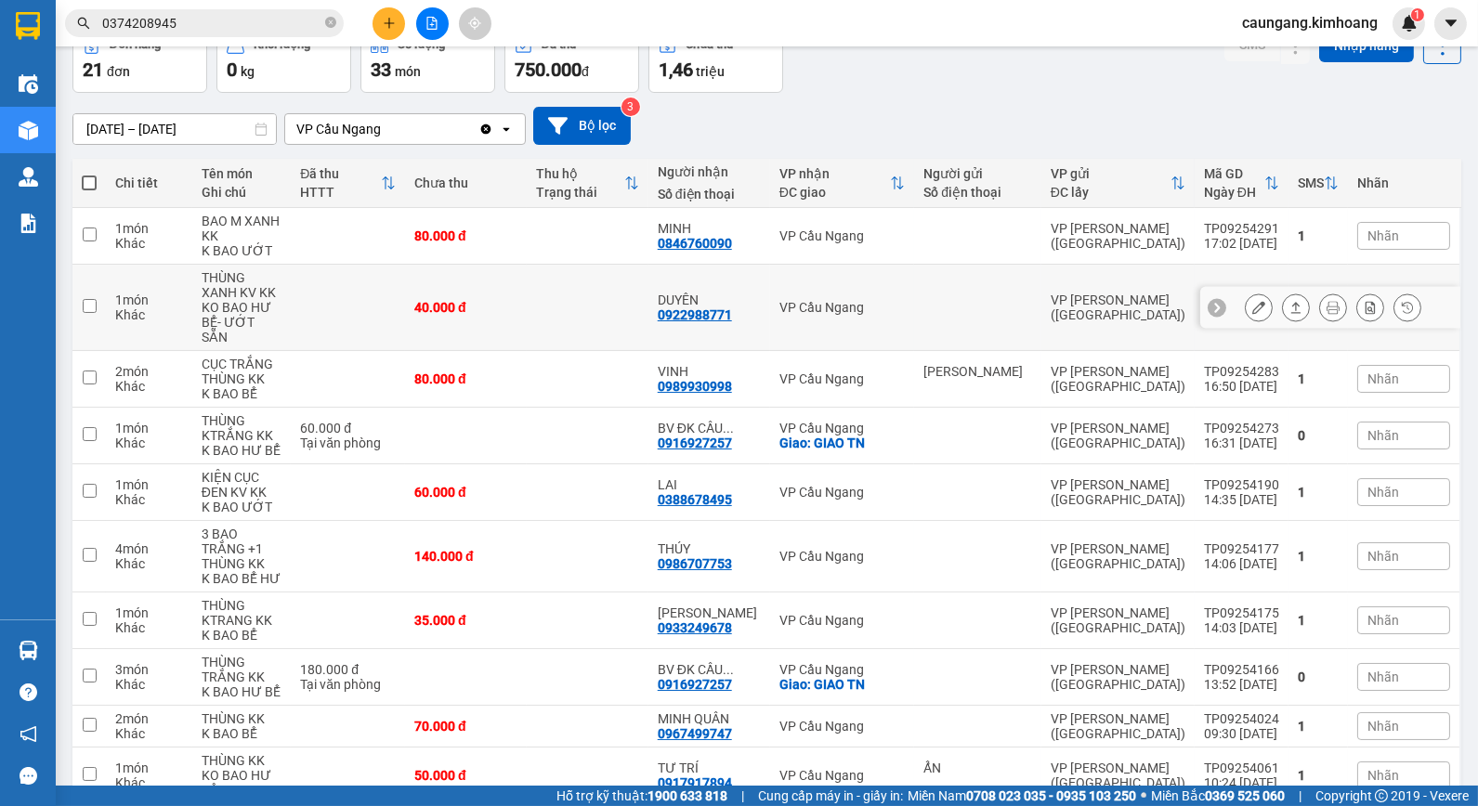
scroll to position [154, 0]
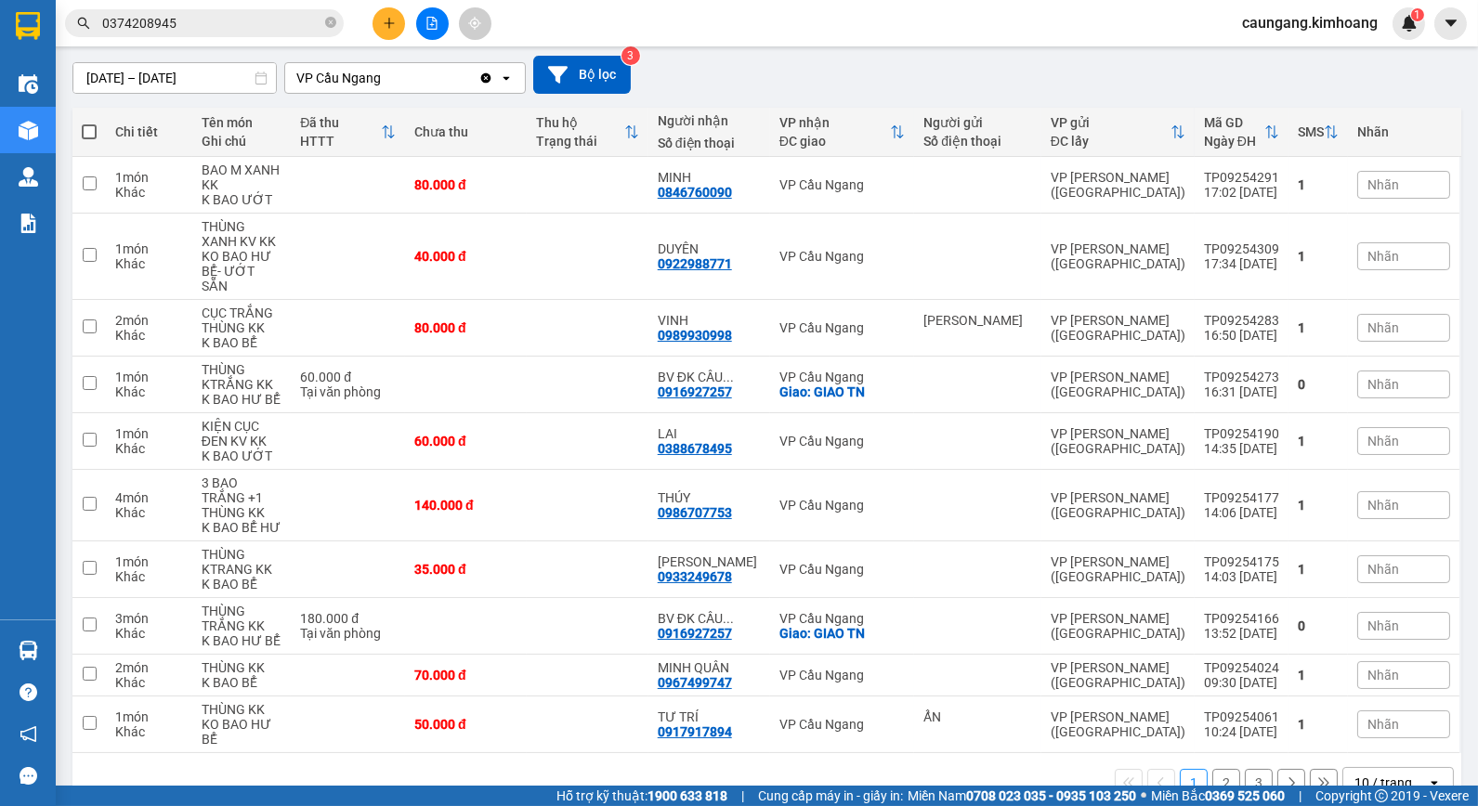
click at [1212, 769] on button "2" at bounding box center [1226, 783] width 28 height 28
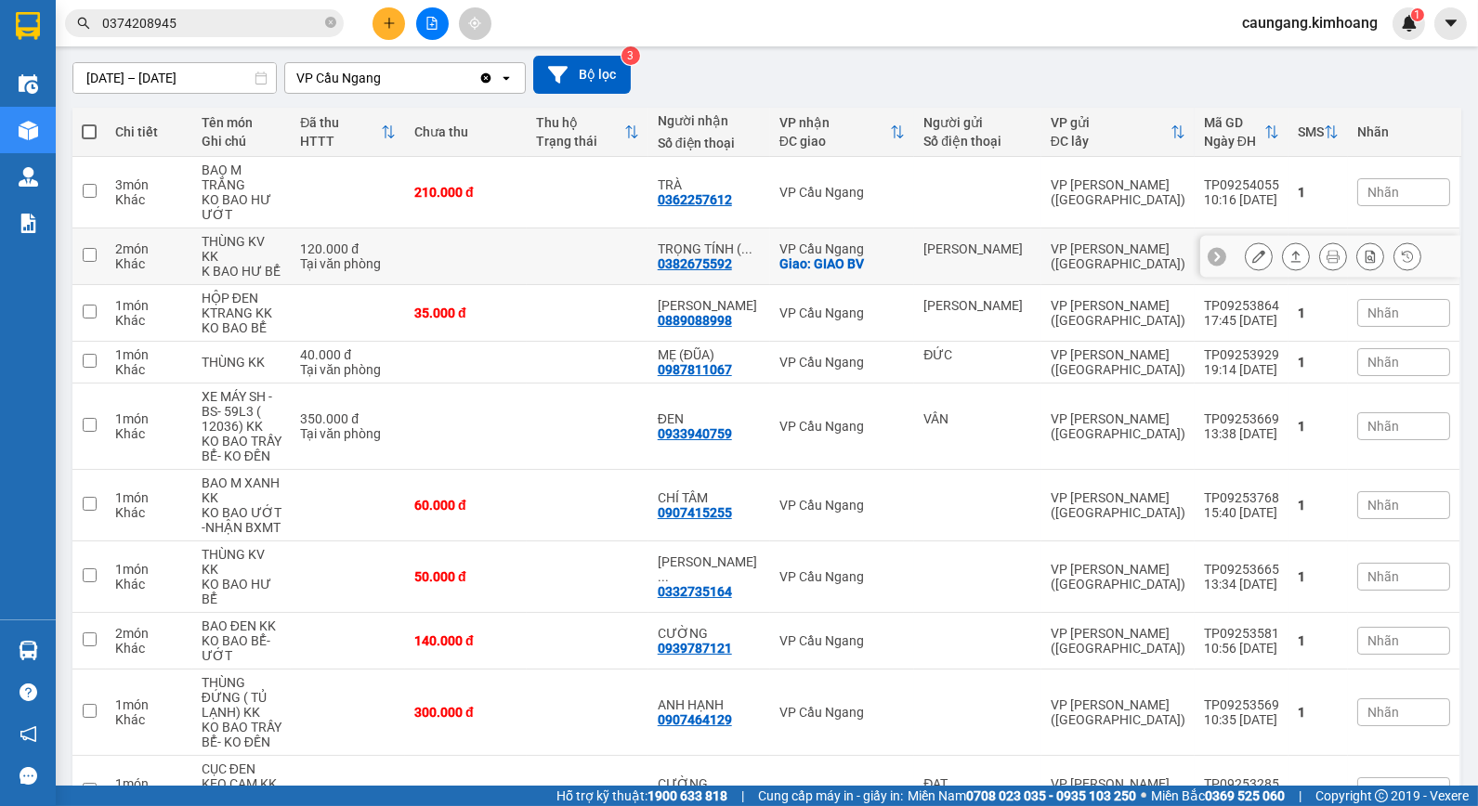
scroll to position [183, 0]
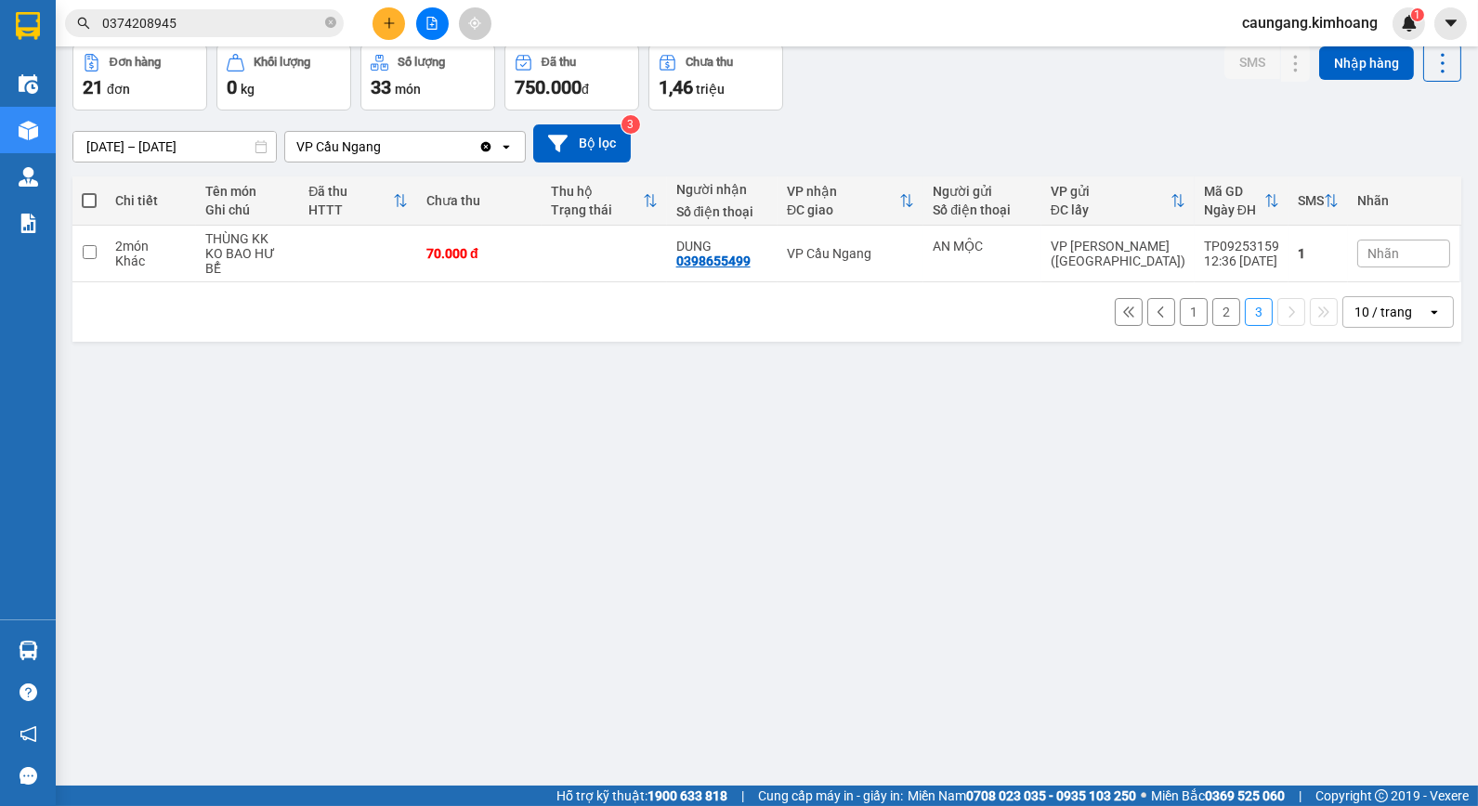
click at [174, 147] on input "[DATE] – [DATE]" at bounding box center [174, 147] width 203 height 30
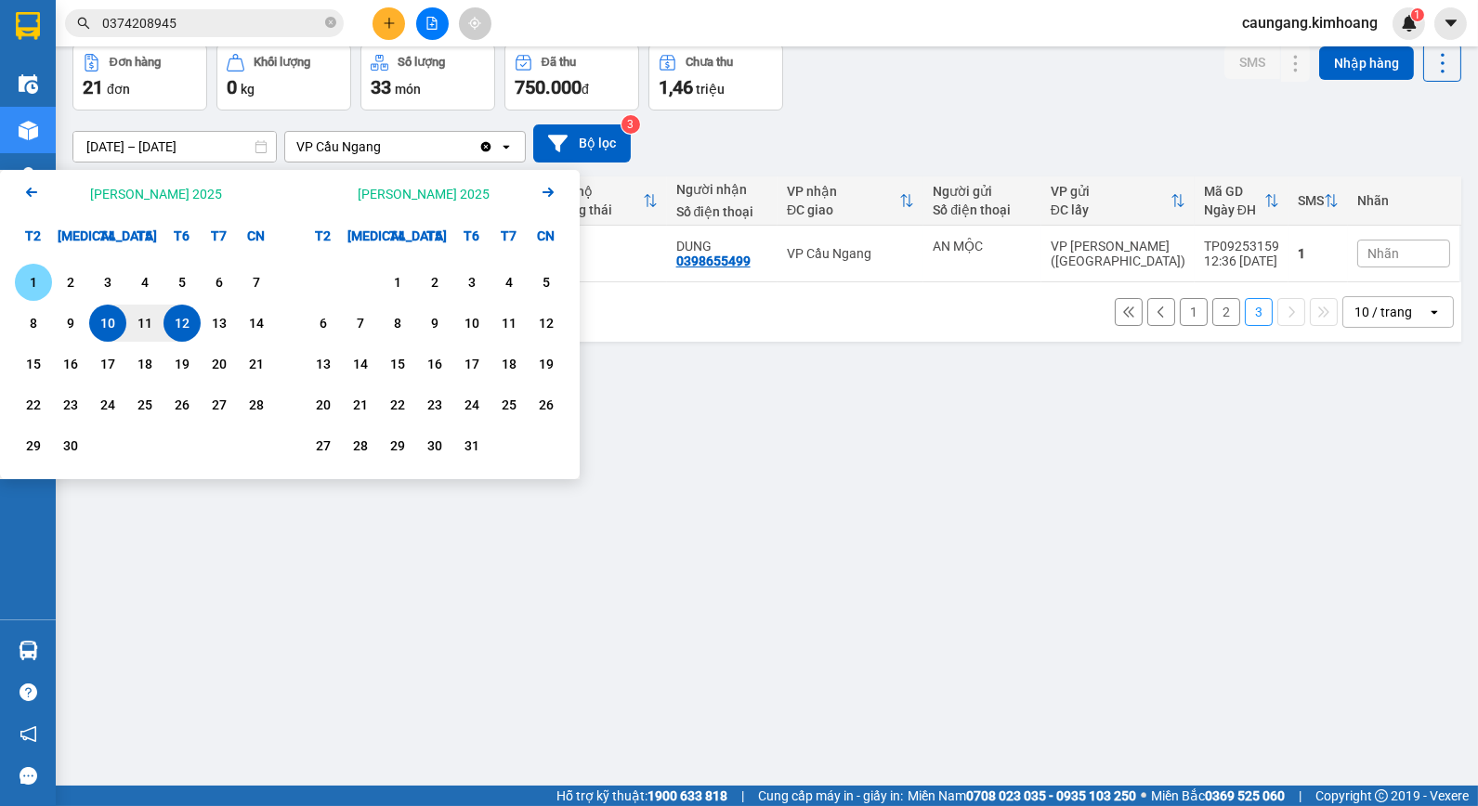
click at [43, 275] on div "1" at bounding box center [33, 282] width 26 height 22
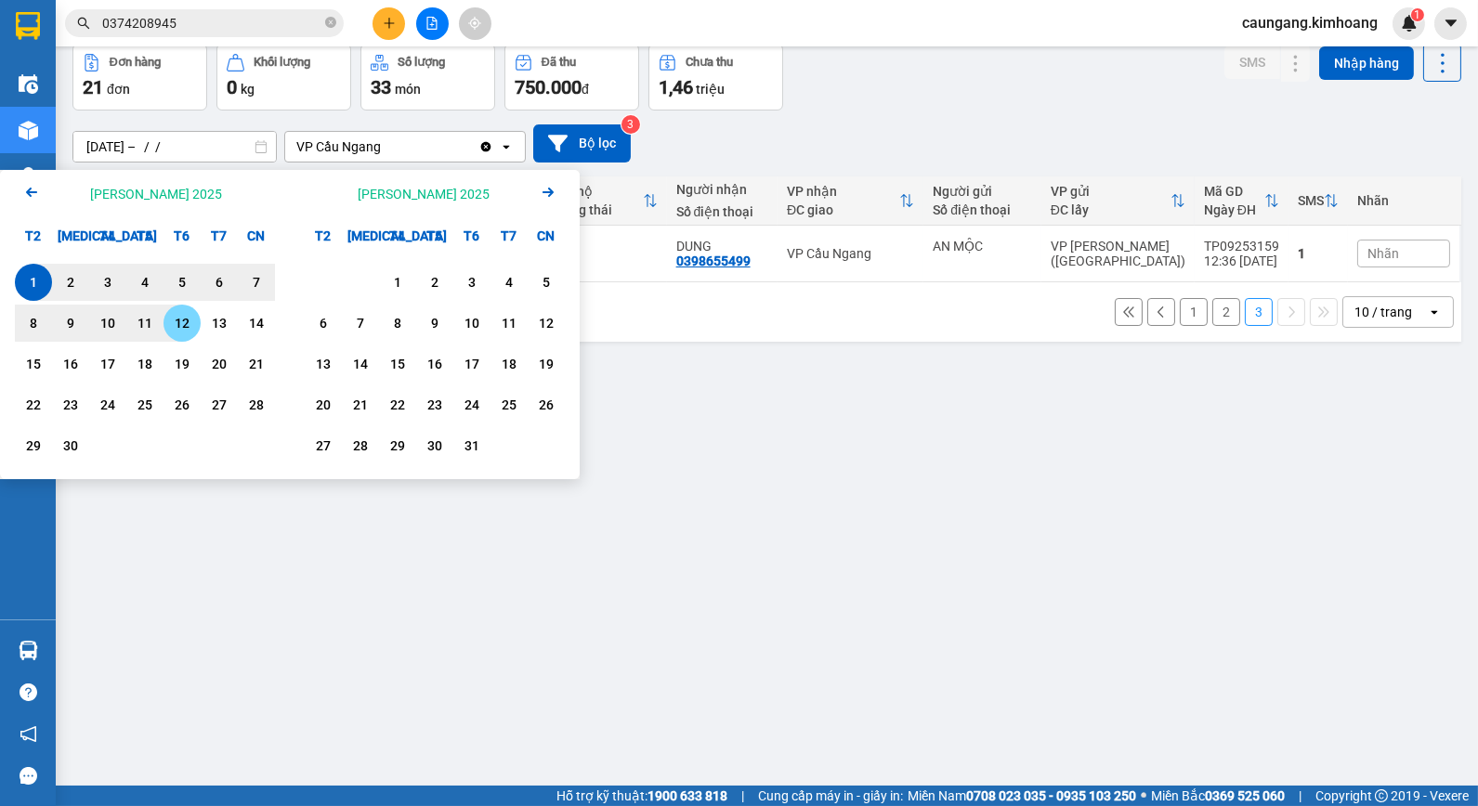
click at [189, 327] on div "12" at bounding box center [182, 323] width 26 height 22
type input "[DATE] – [DATE]"
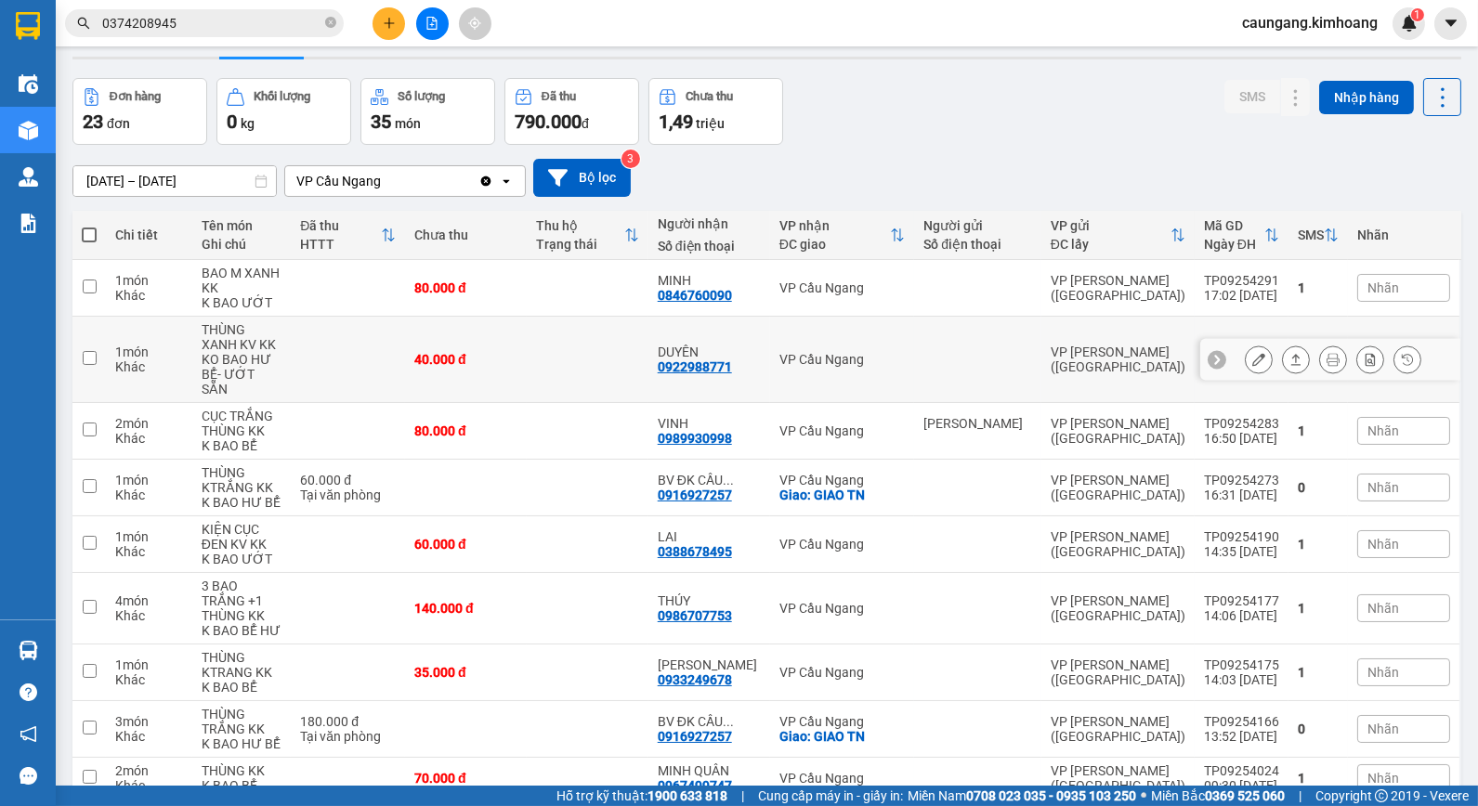
scroll to position [154, 0]
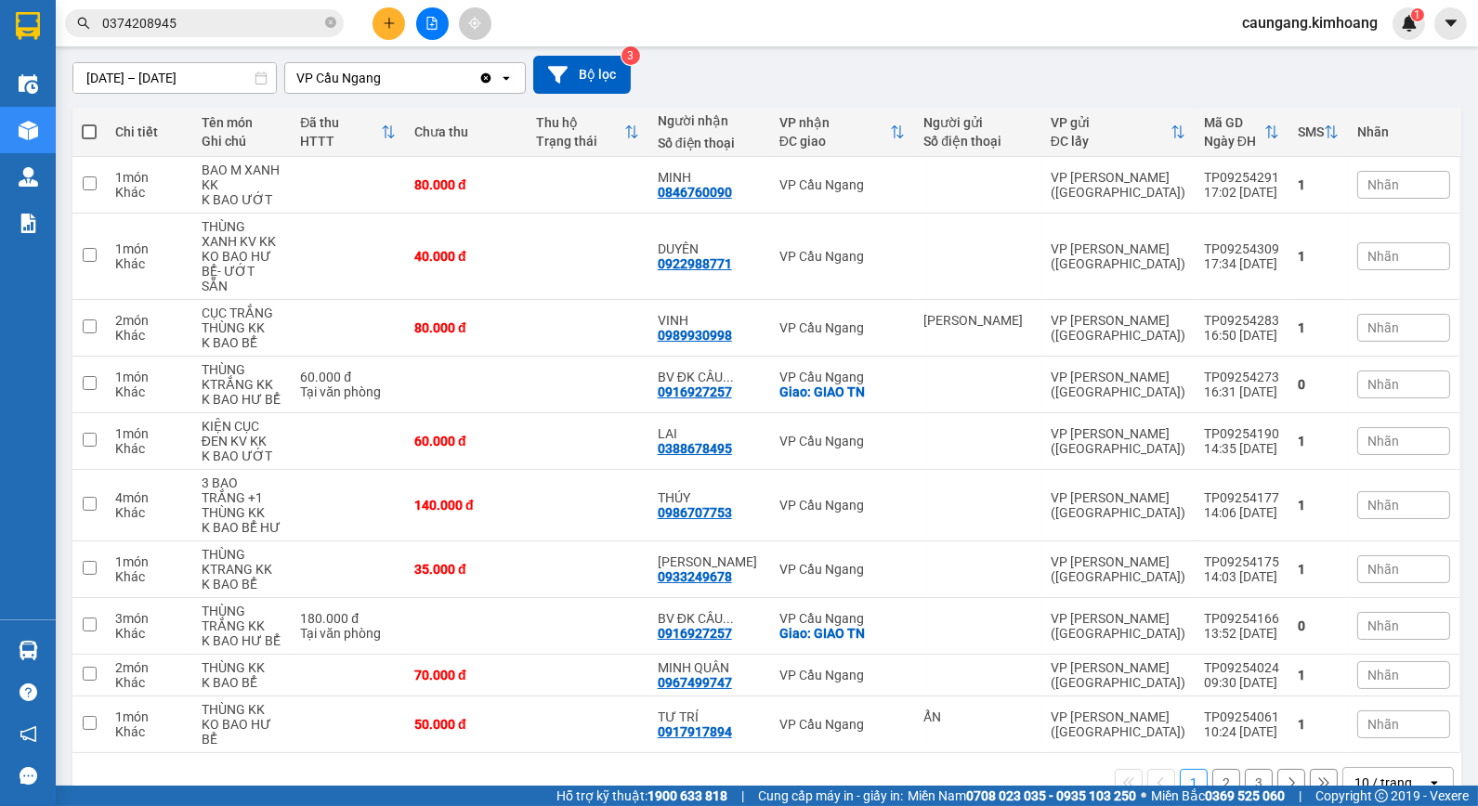
click at [1217, 769] on button "2" at bounding box center [1226, 783] width 28 height 28
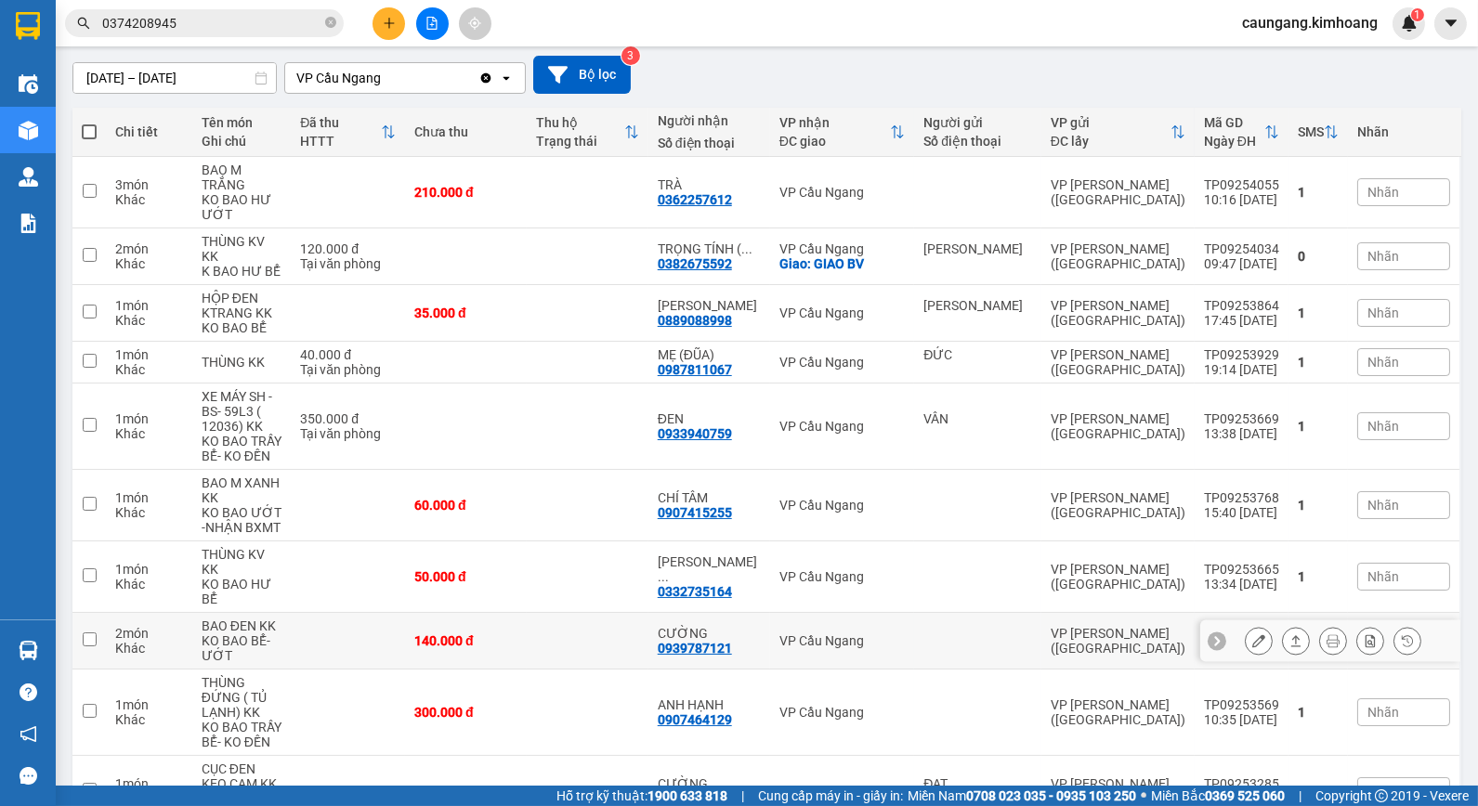
scroll to position [183, 0]
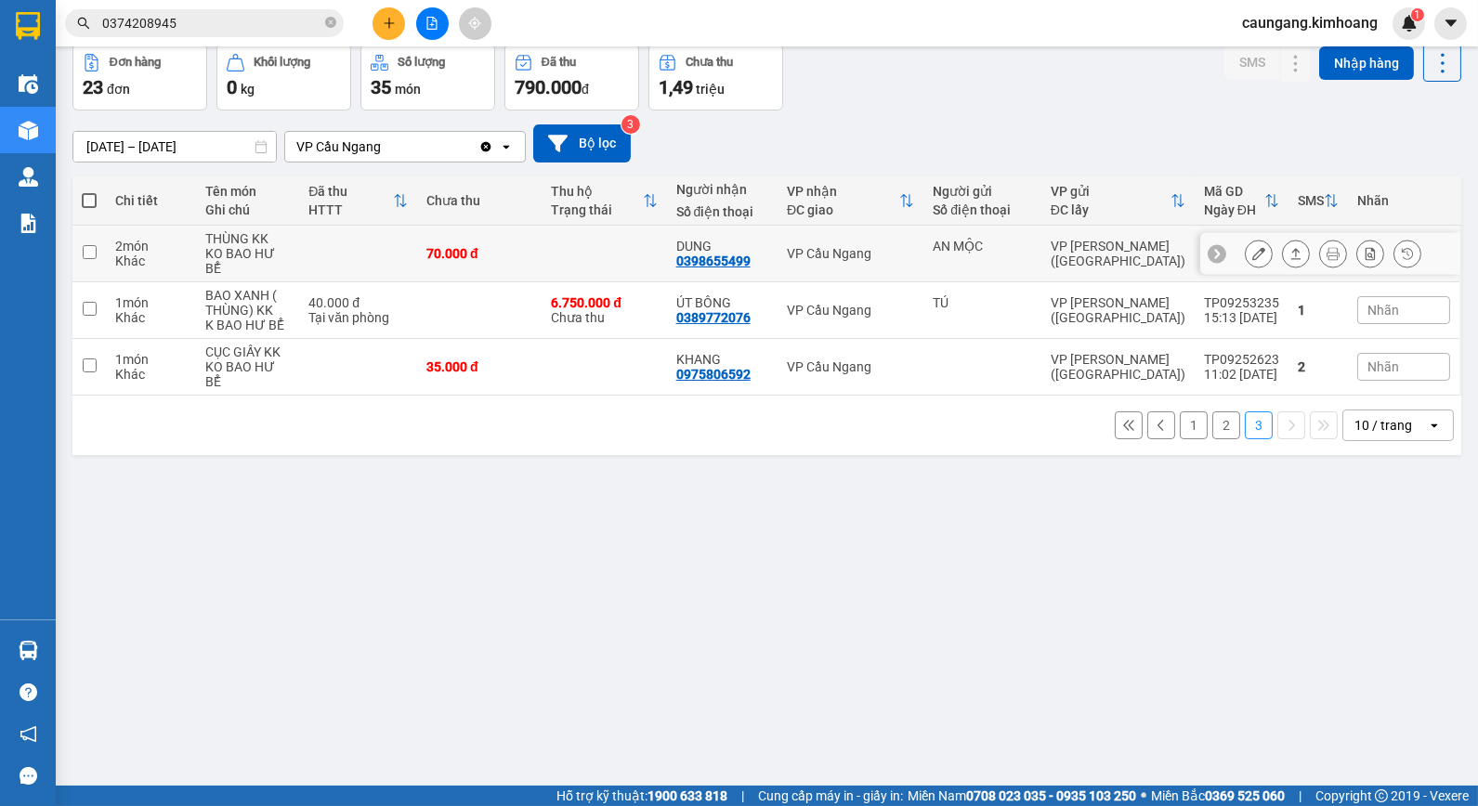
scroll to position [0, 0]
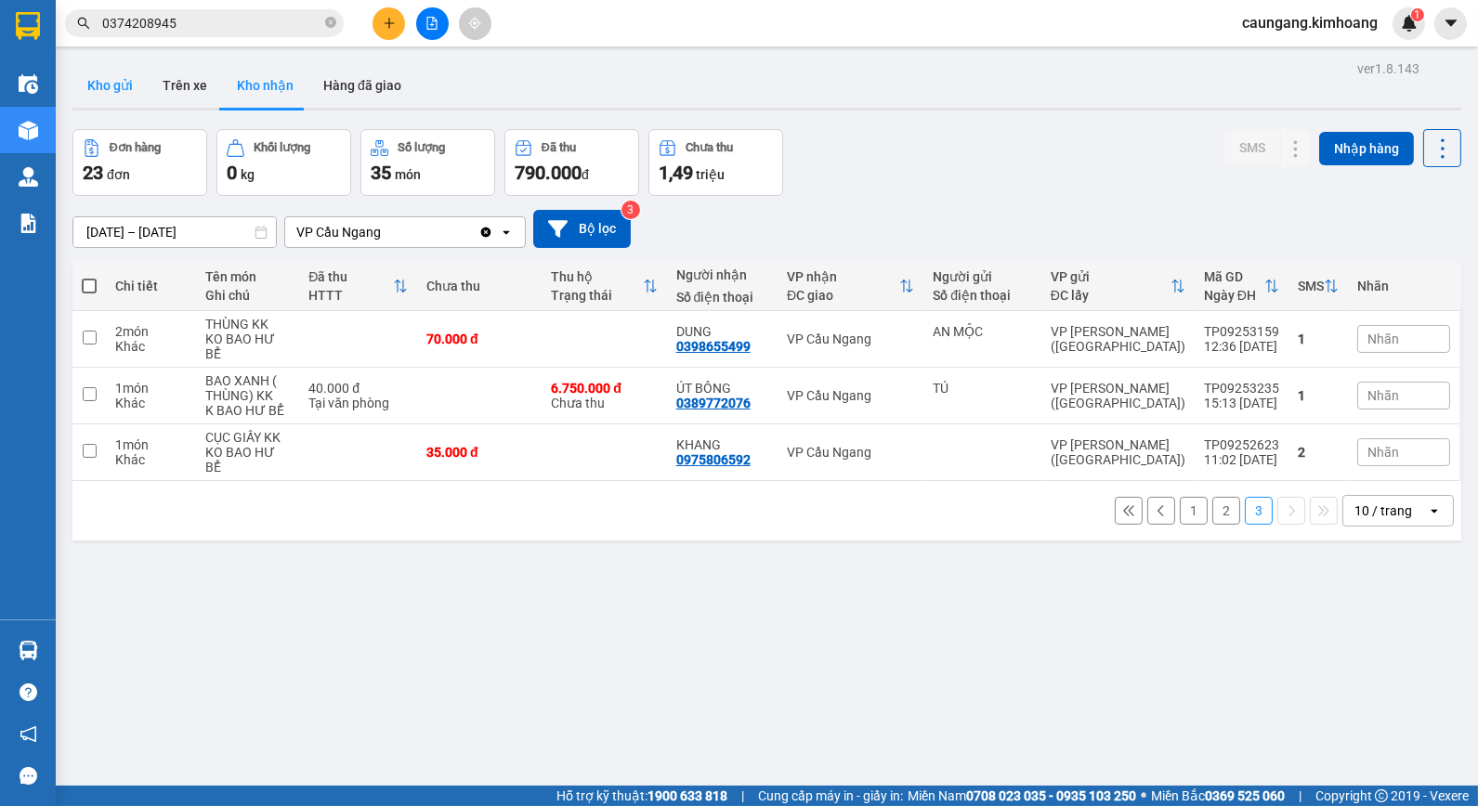
click at [116, 106] on button "Kho gửi" at bounding box center [109, 85] width 75 height 45
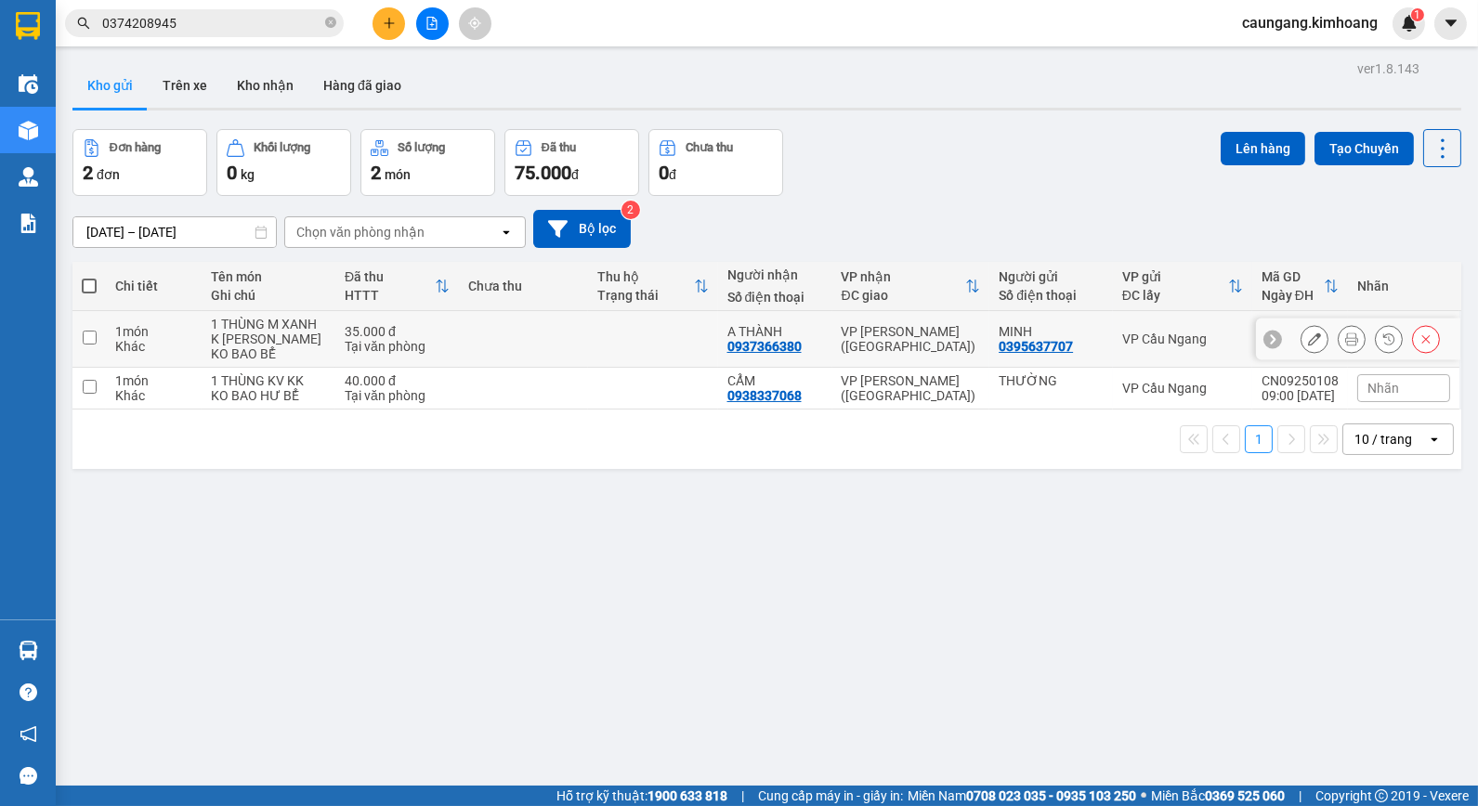
click at [904, 330] on td "VP [PERSON_NAME] ([GEOGRAPHIC_DATA])" at bounding box center [911, 339] width 158 height 57
checkbox input "true"
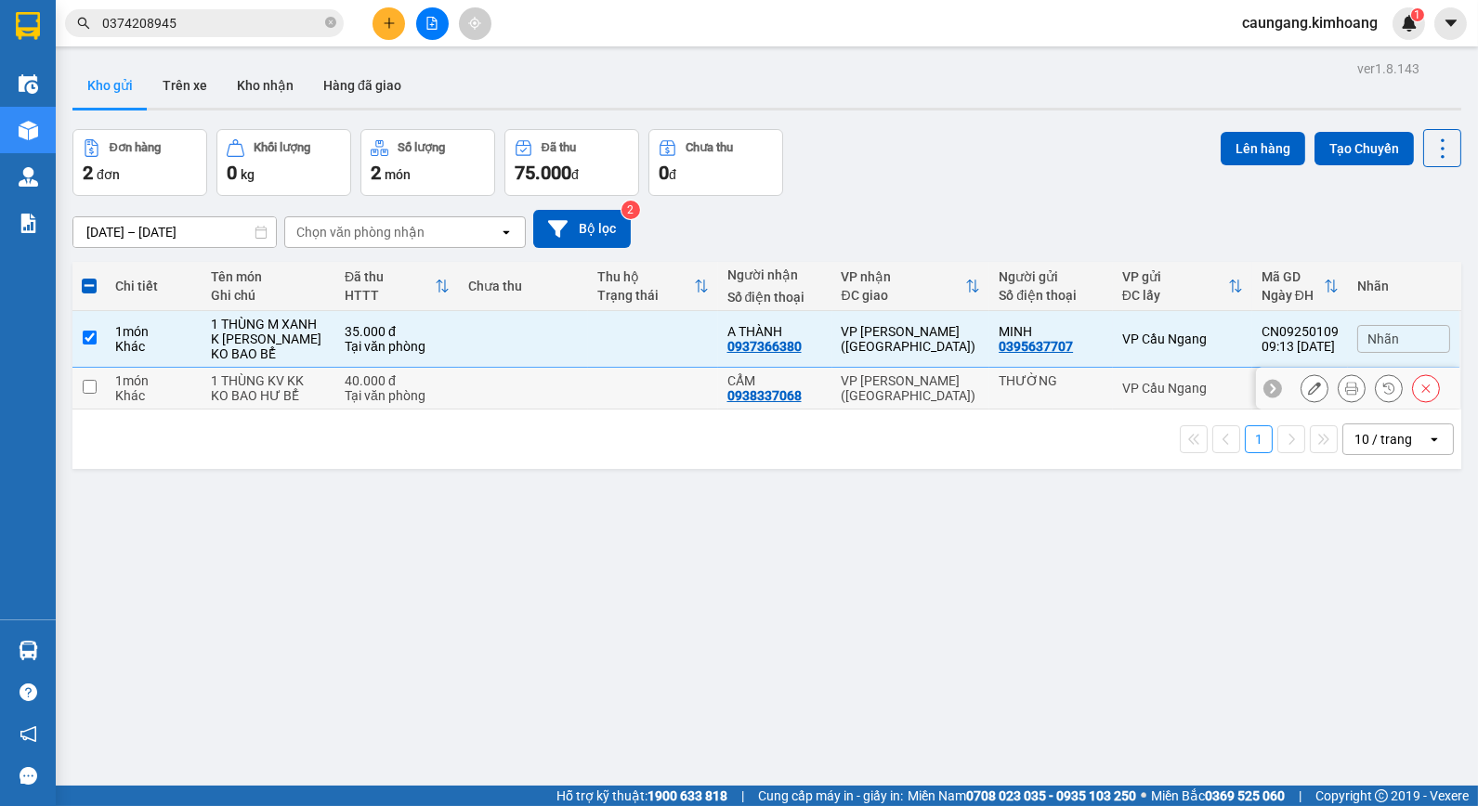
click at [908, 390] on td "VP [PERSON_NAME] ([GEOGRAPHIC_DATA])" at bounding box center [911, 389] width 158 height 42
checkbox input "true"
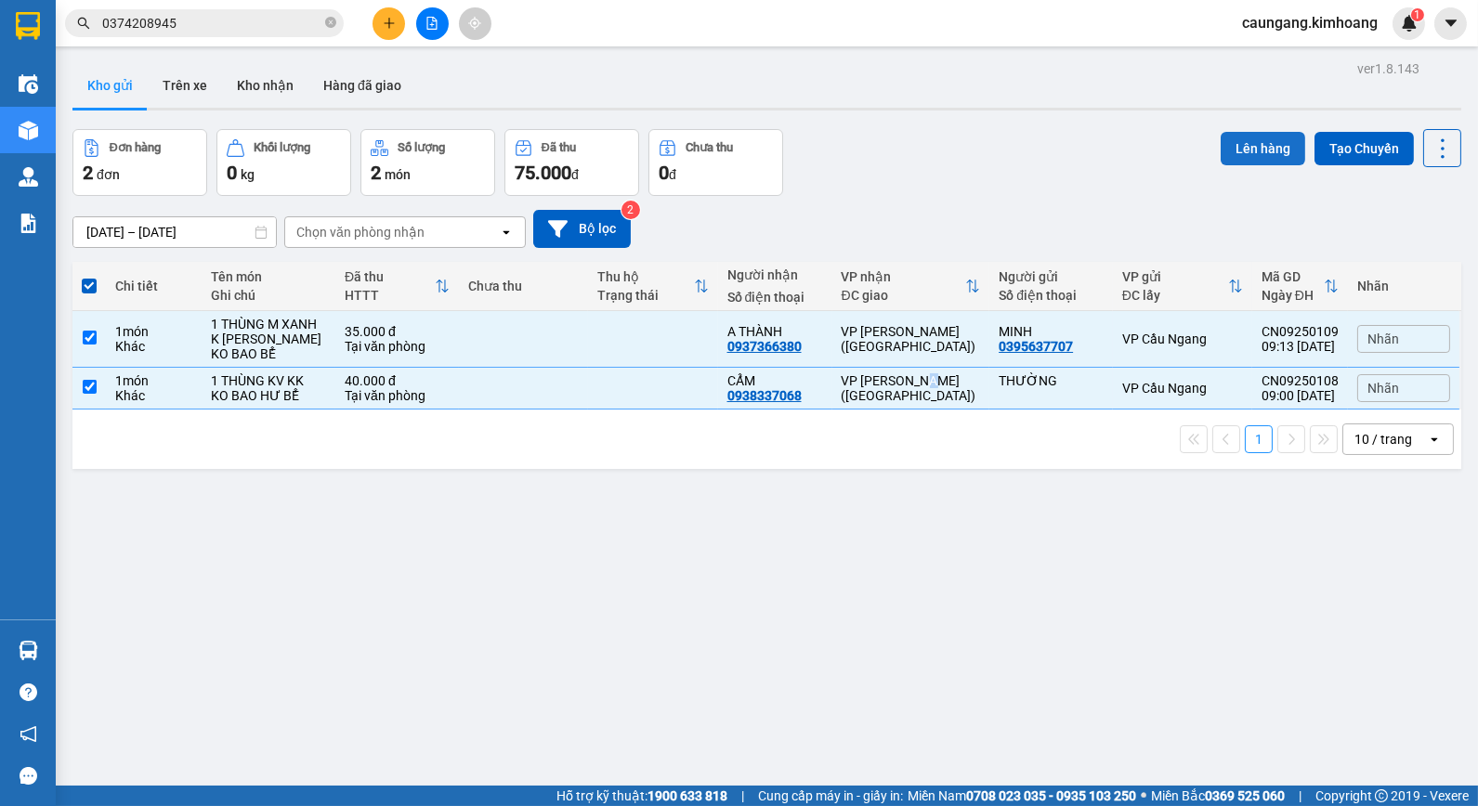
click at [1226, 147] on button "Lên hàng" at bounding box center [1263, 148] width 85 height 33
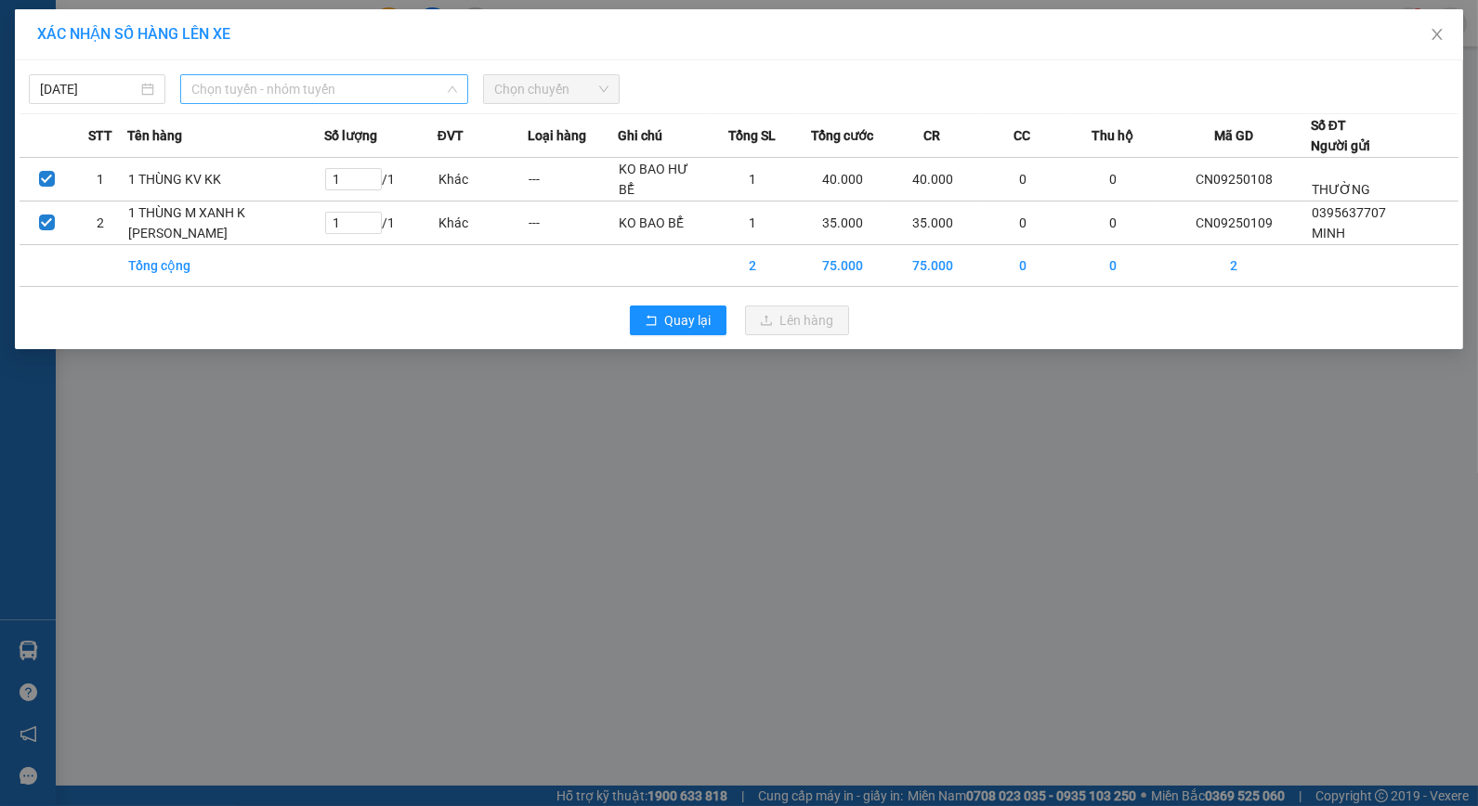
click at [276, 76] on div "Chọn tuyến - nhóm tuyến" at bounding box center [324, 89] width 288 height 30
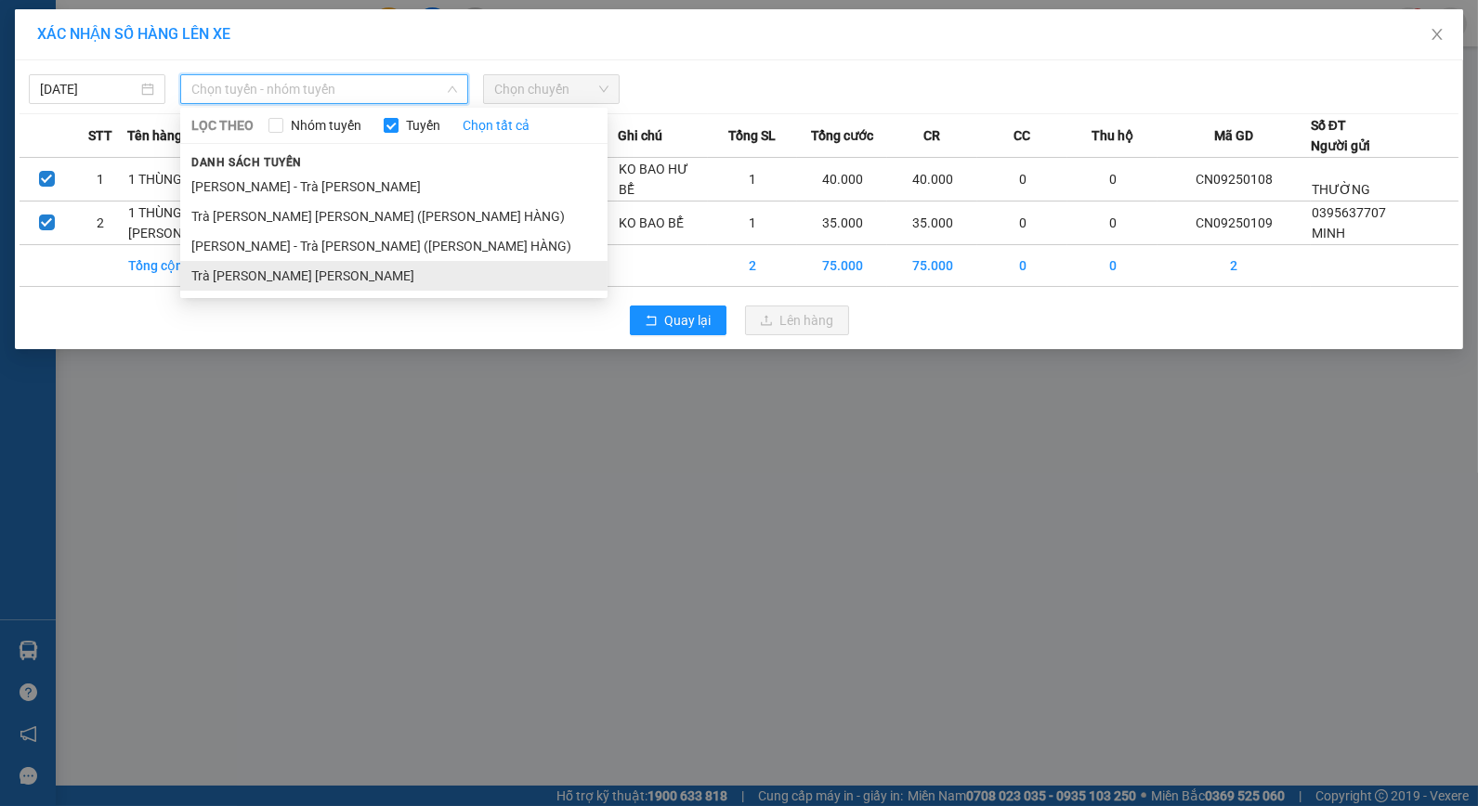
click at [304, 267] on li "Trà [PERSON_NAME] [PERSON_NAME]" at bounding box center [393, 276] width 427 height 30
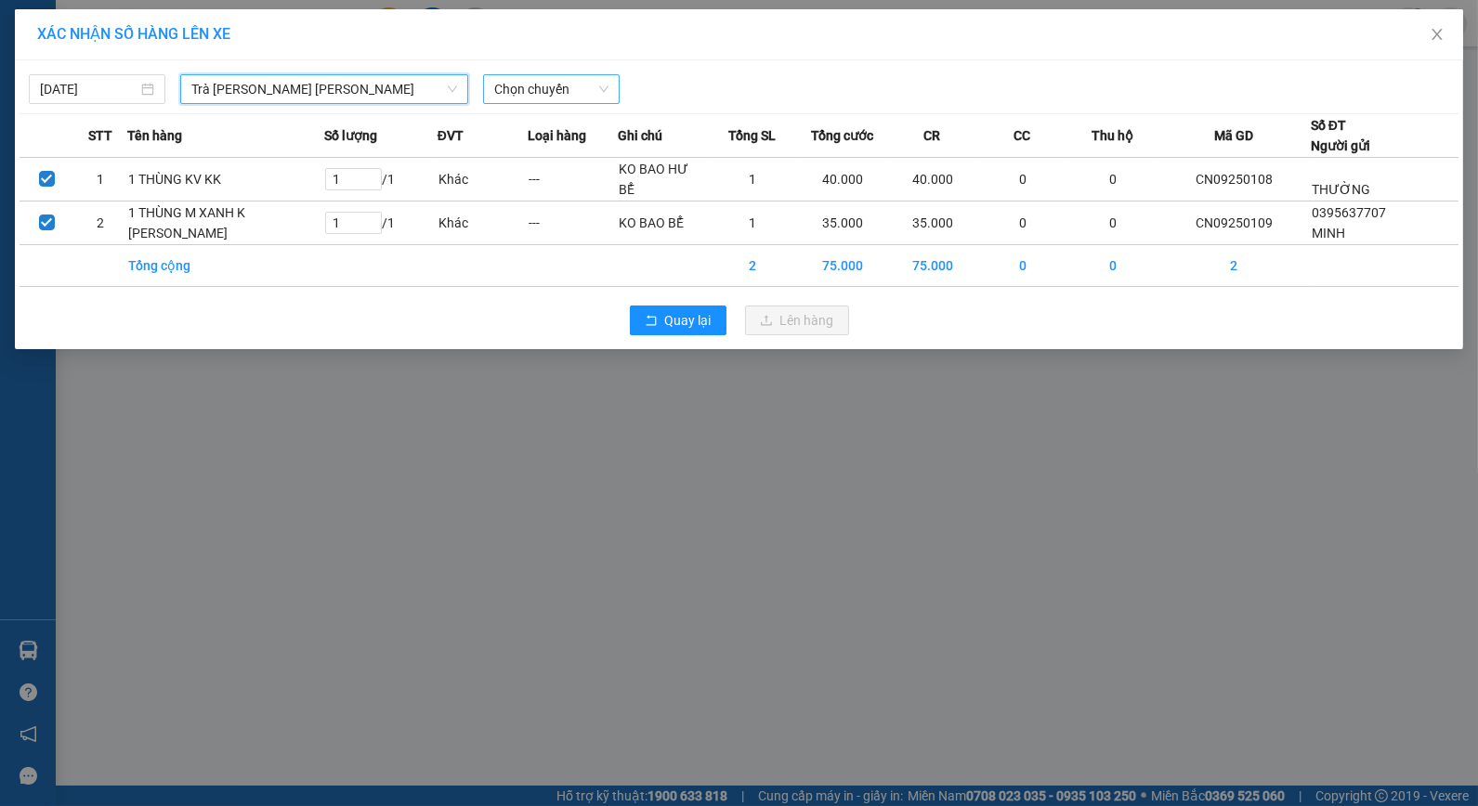
drag, startPoint x: 543, startPoint y: 85, endPoint x: 546, endPoint y: 94, distance: 10.0
click at [543, 89] on span "Chọn chuyến" at bounding box center [551, 89] width 114 height 28
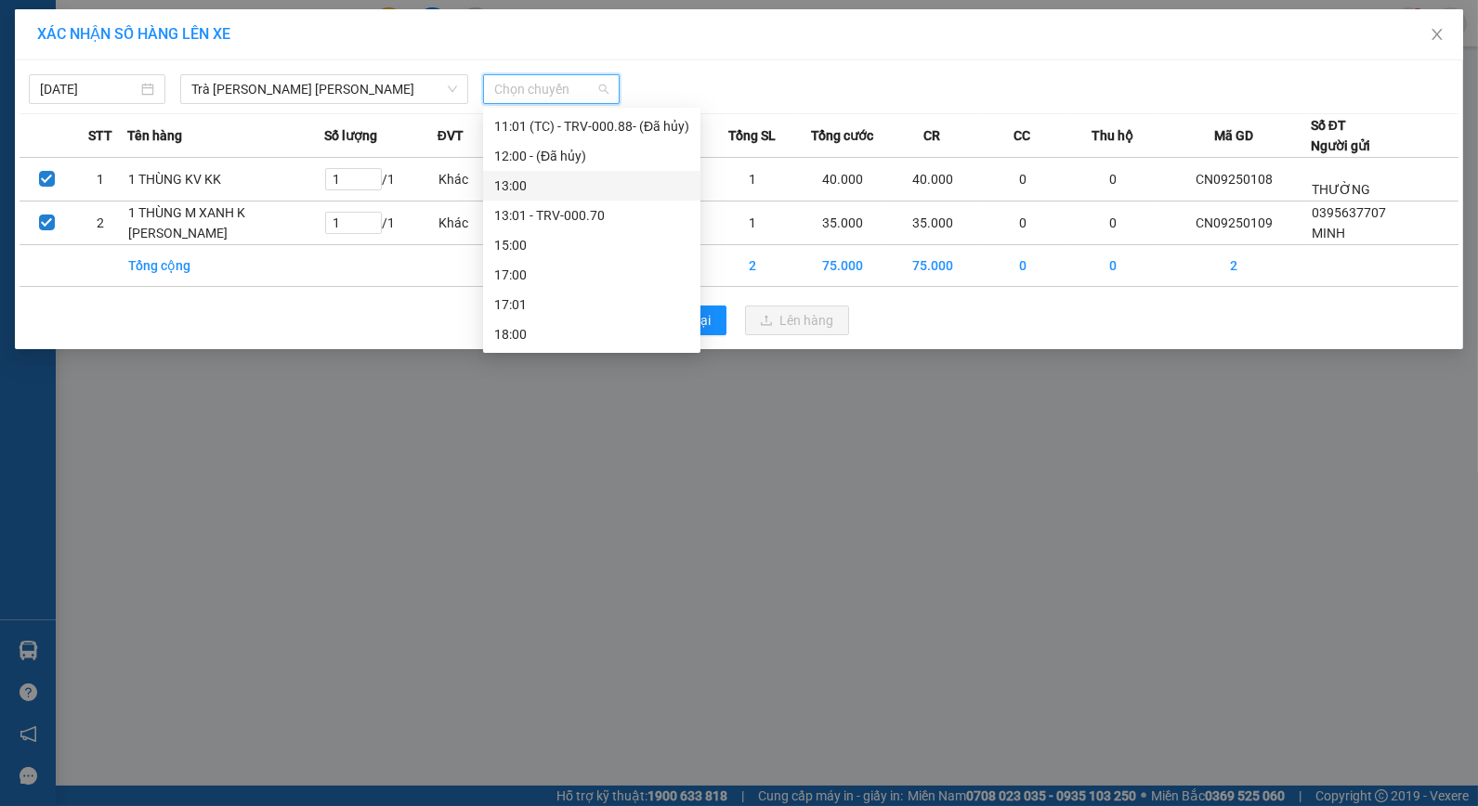
scroll to position [432, 0]
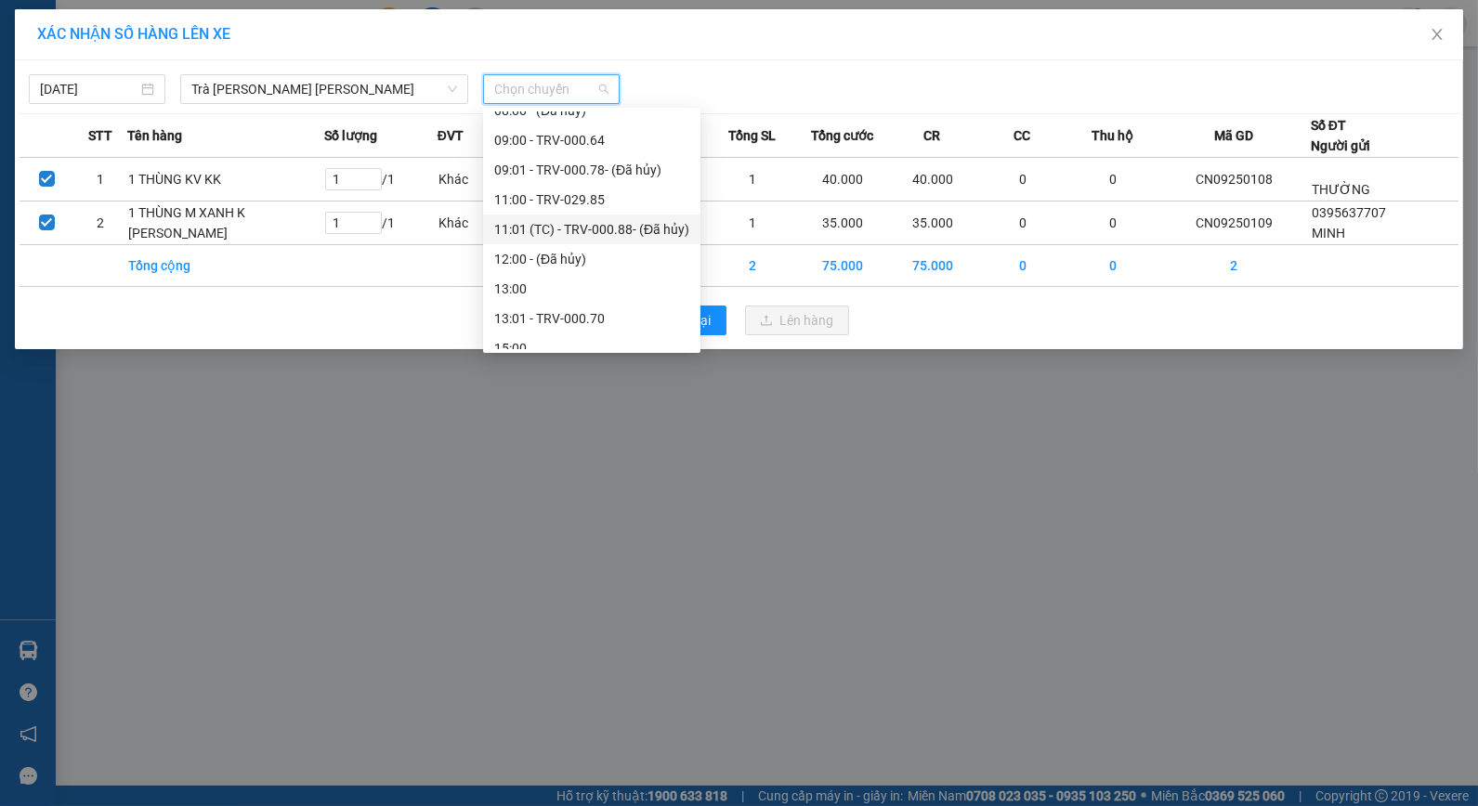
click at [578, 227] on div "11:01 (TC) - TRV-000.88 - (Đã [PERSON_NAME])" at bounding box center [591, 229] width 195 height 20
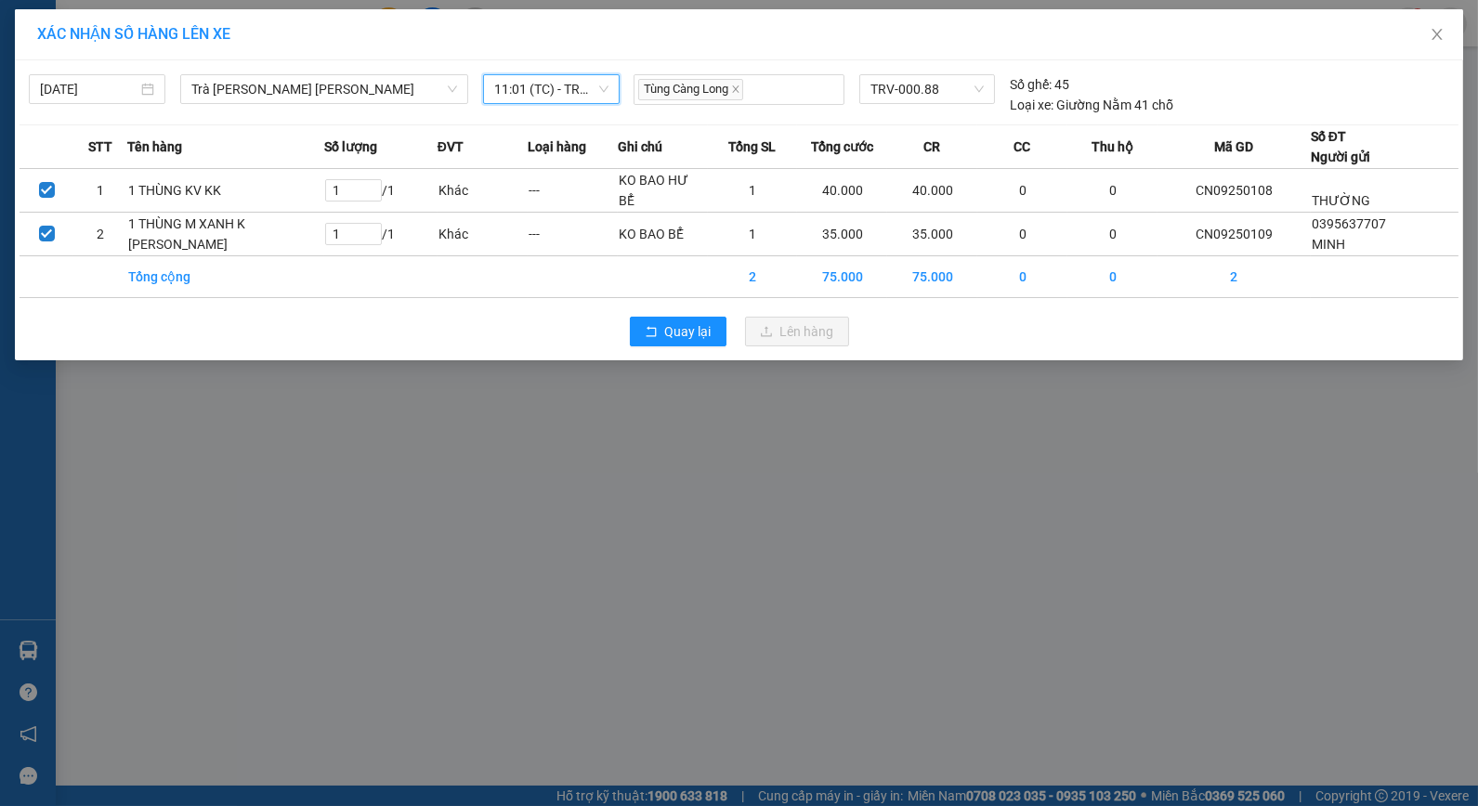
click at [556, 86] on span "11:01 (TC) - TRV-000.88 - (Đã [PERSON_NAME])" at bounding box center [551, 89] width 114 height 28
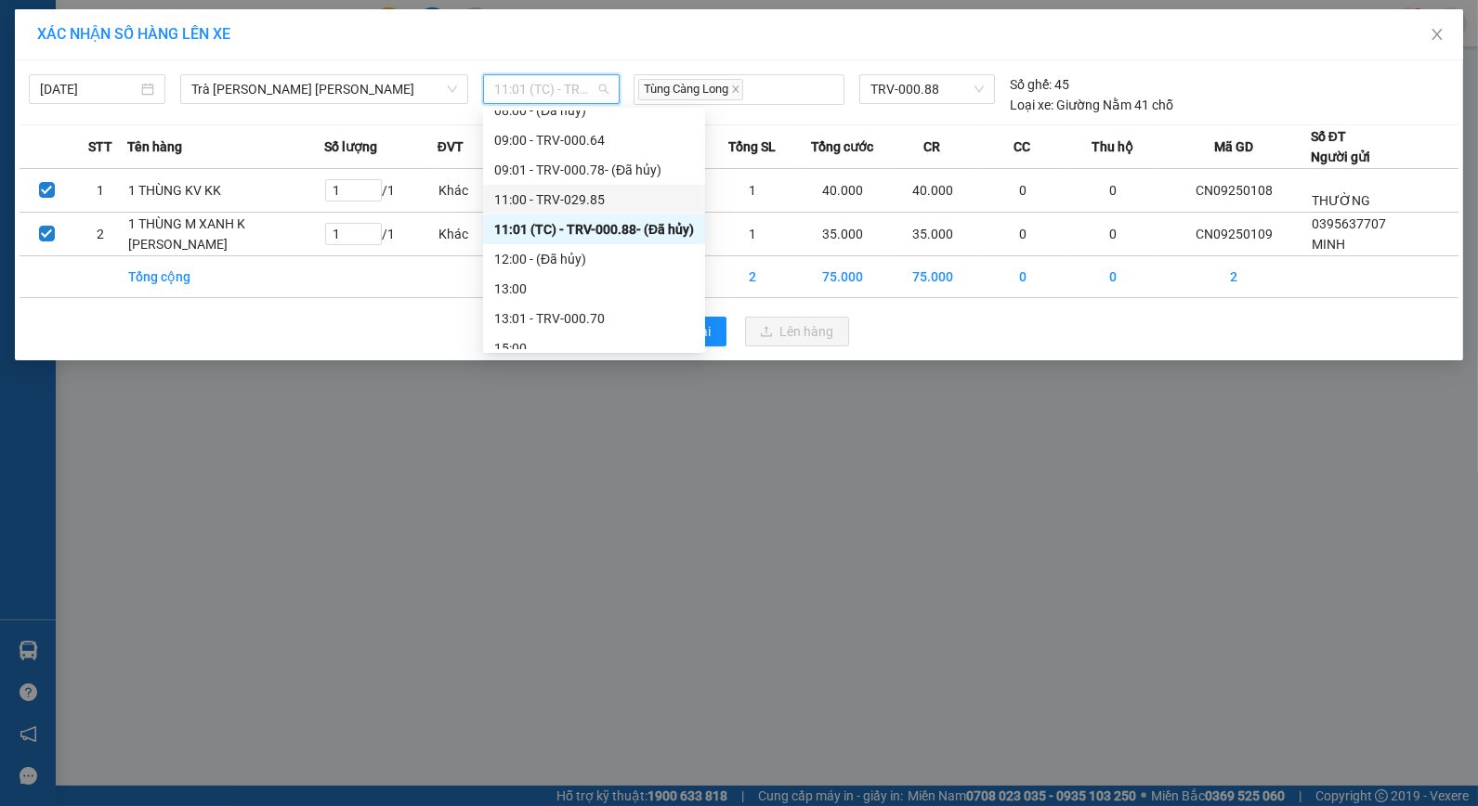
click at [589, 204] on div "11:00 - TRV-029.85" at bounding box center [594, 200] width 200 height 20
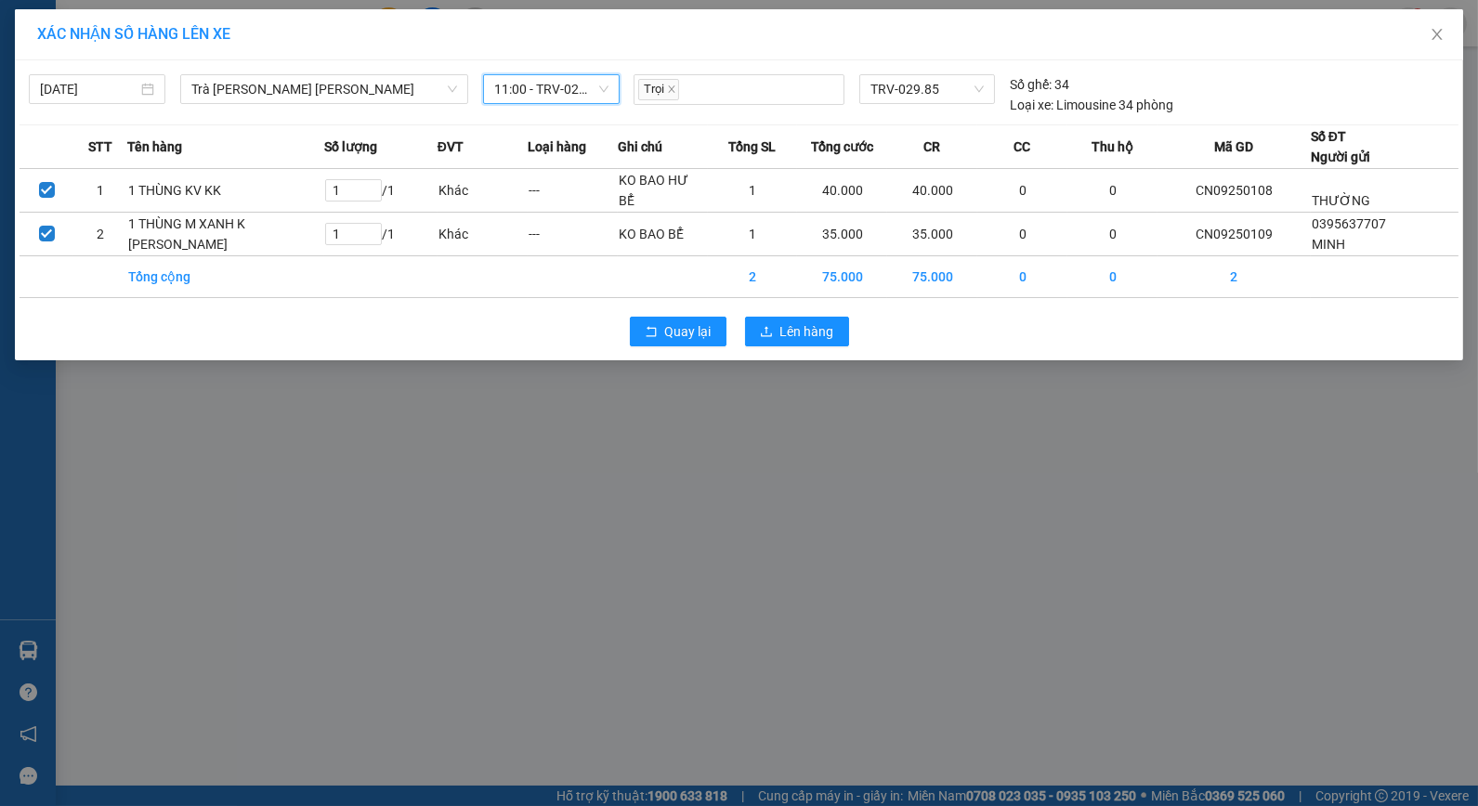
click at [805, 356] on div "Quay lại Lên hàng" at bounding box center [739, 332] width 1439 height 48
click at [812, 342] on span "Lên hàng" at bounding box center [807, 331] width 54 height 20
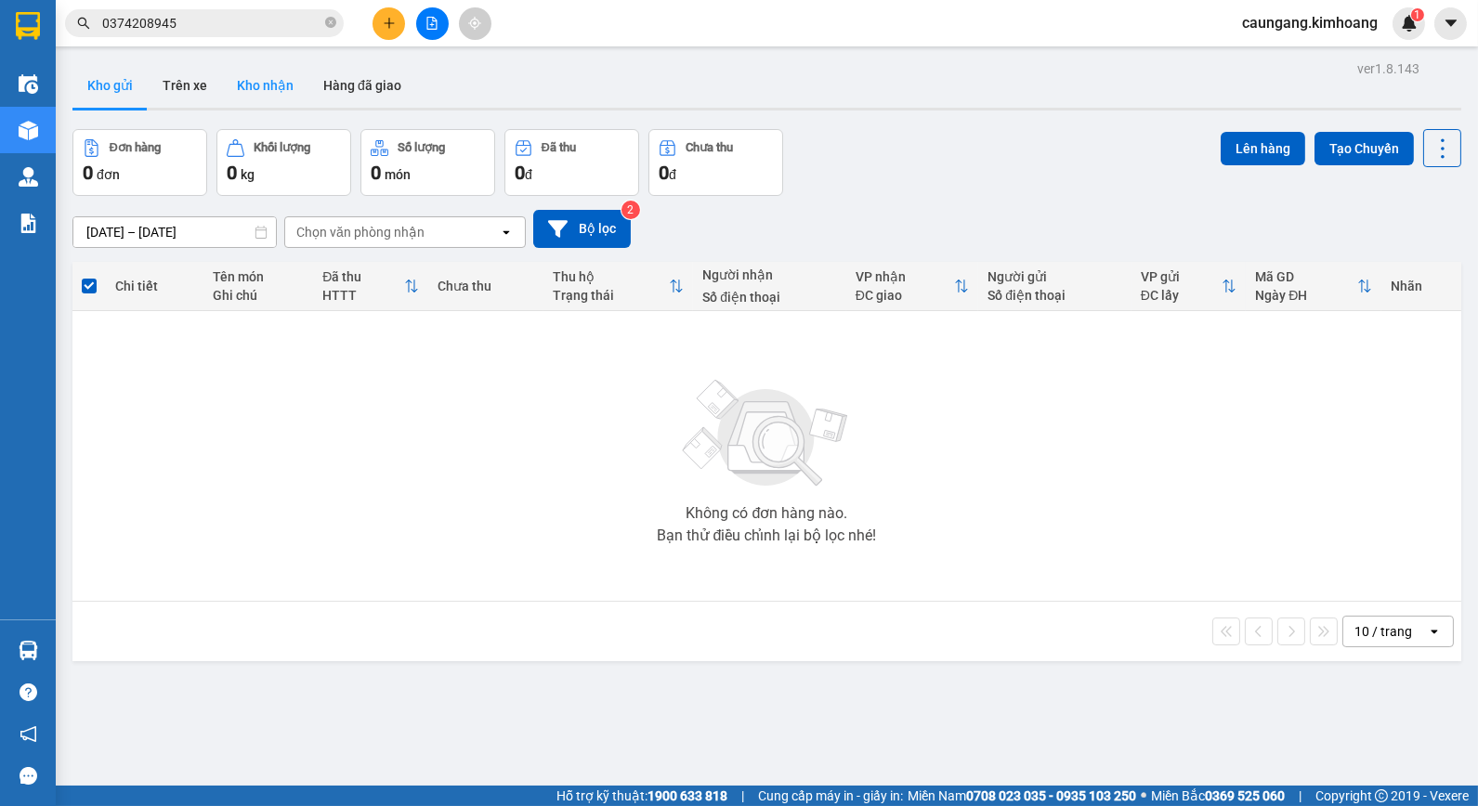
click at [249, 100] on button "Kho nhận" at bounding box center [265, 85] width 86 height 45
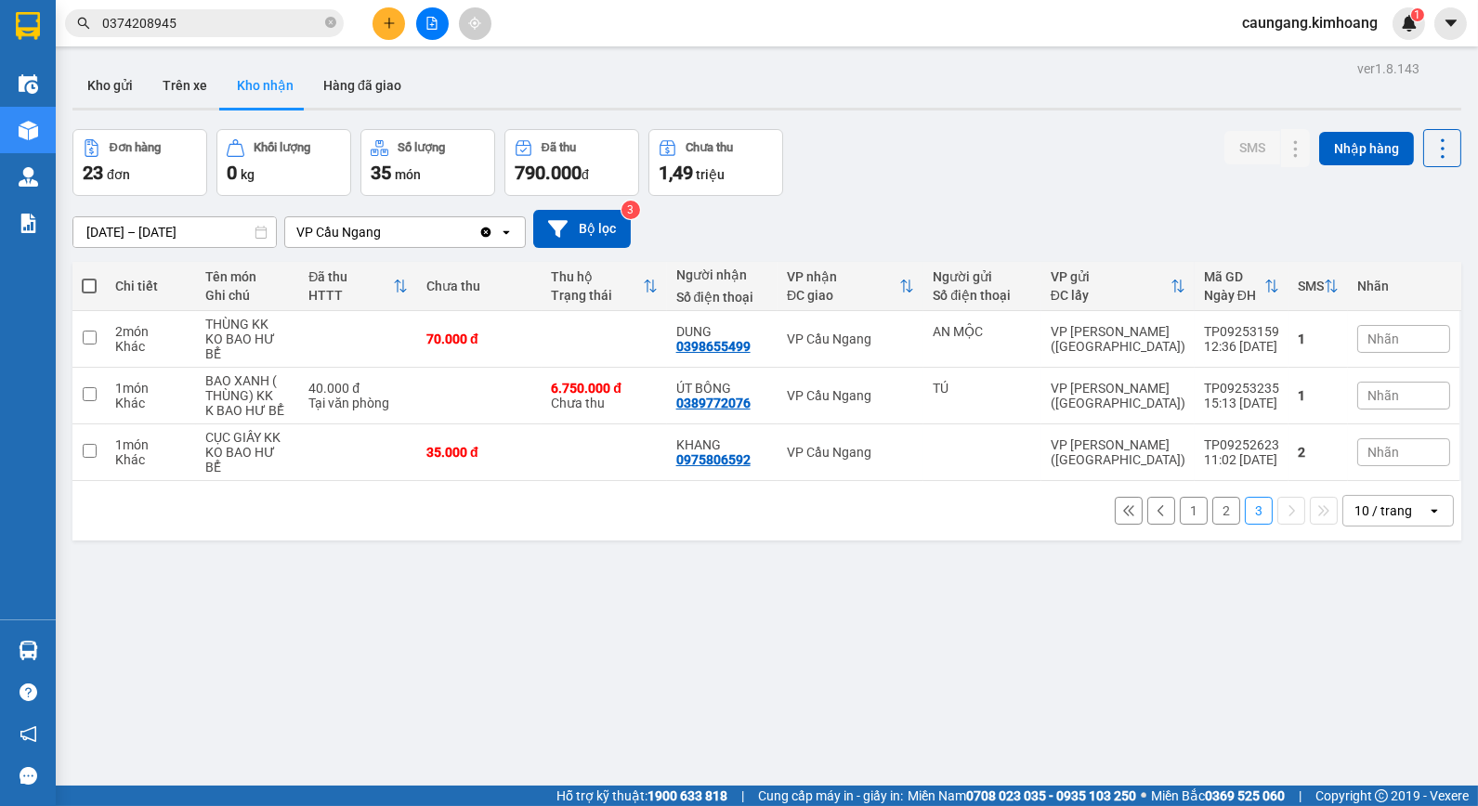
click at [1212, 497] on button "2" at bounding box center [1226, 511] width 28 height 28
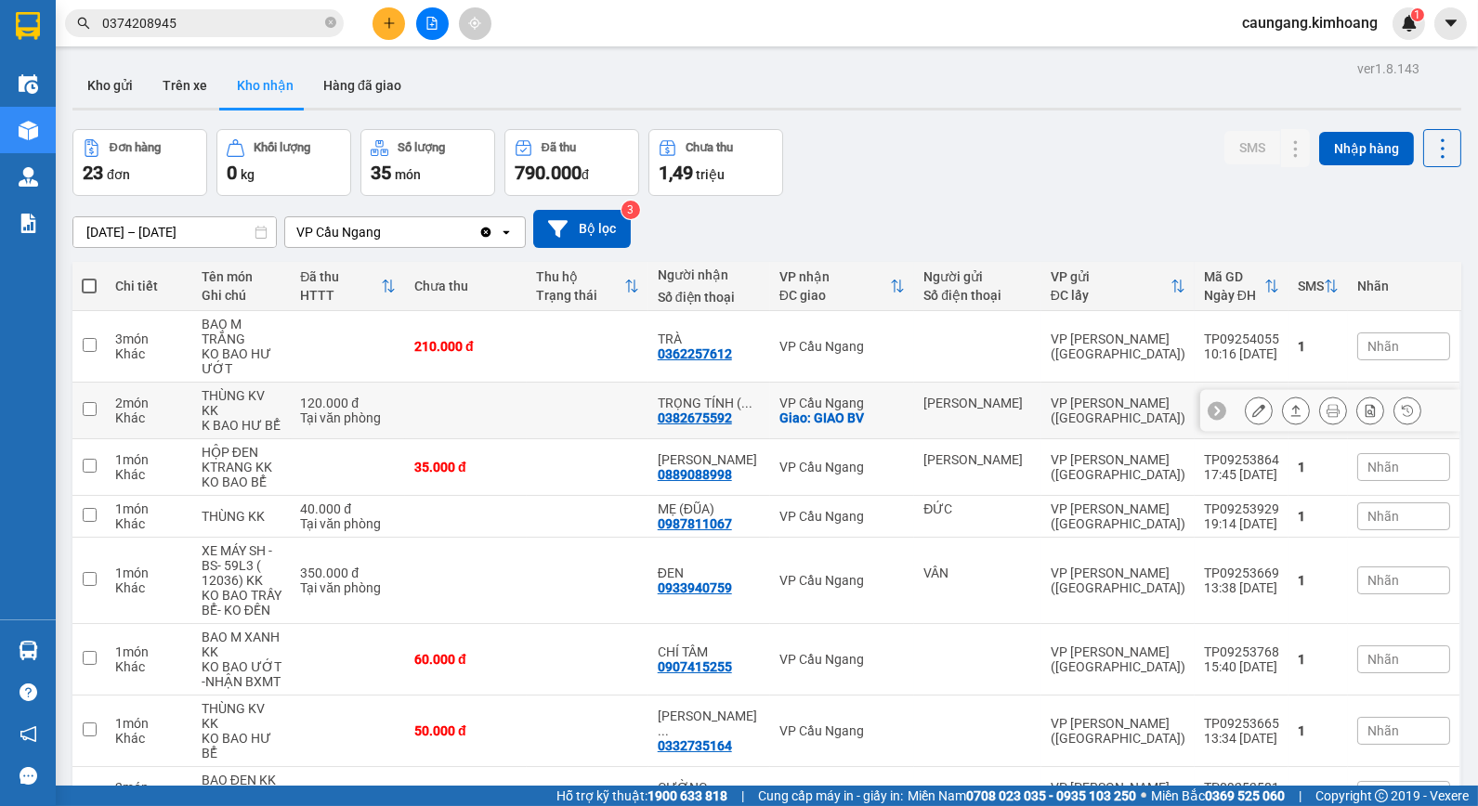
scroll to position [183, 0]
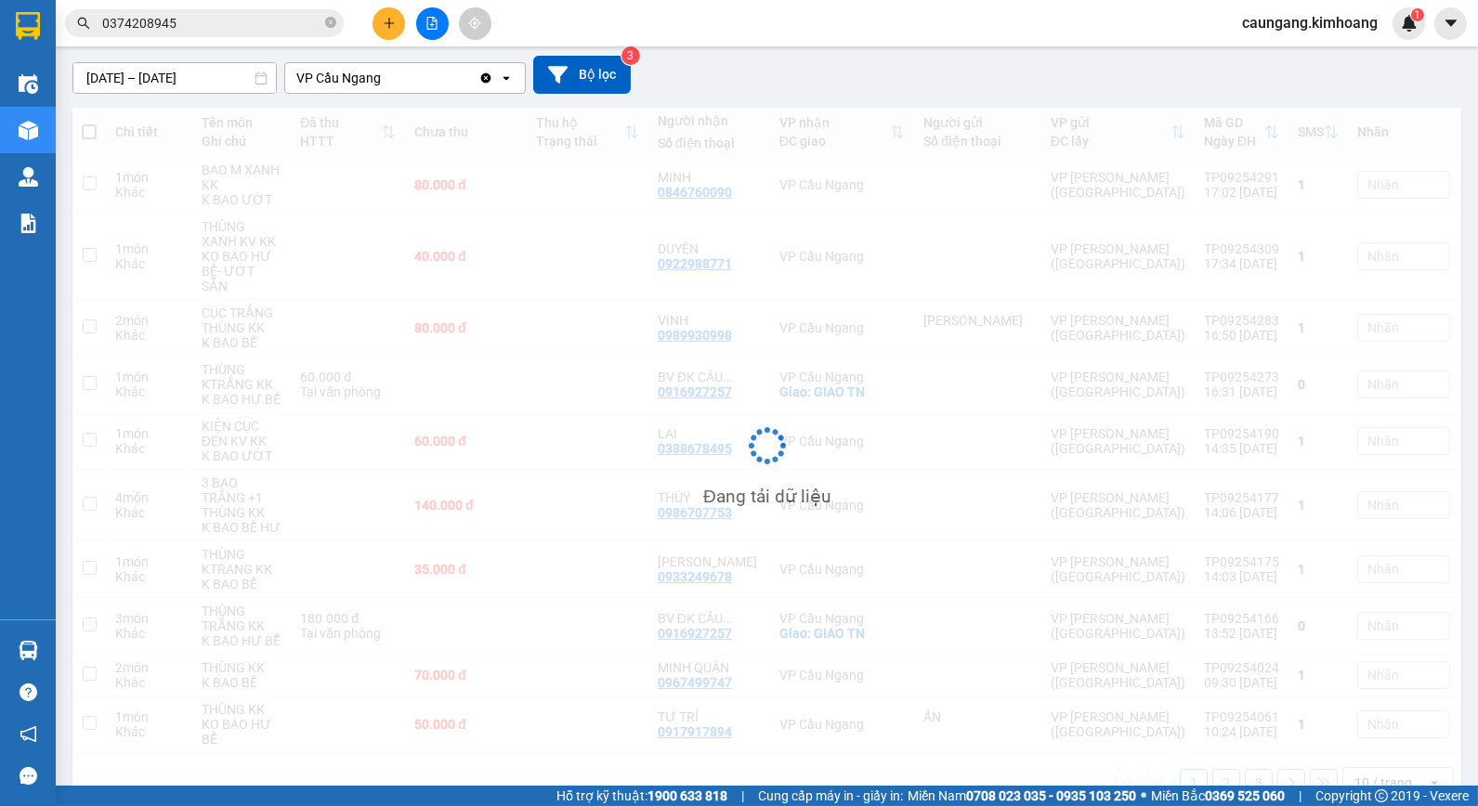
scroll to position [154, 0]
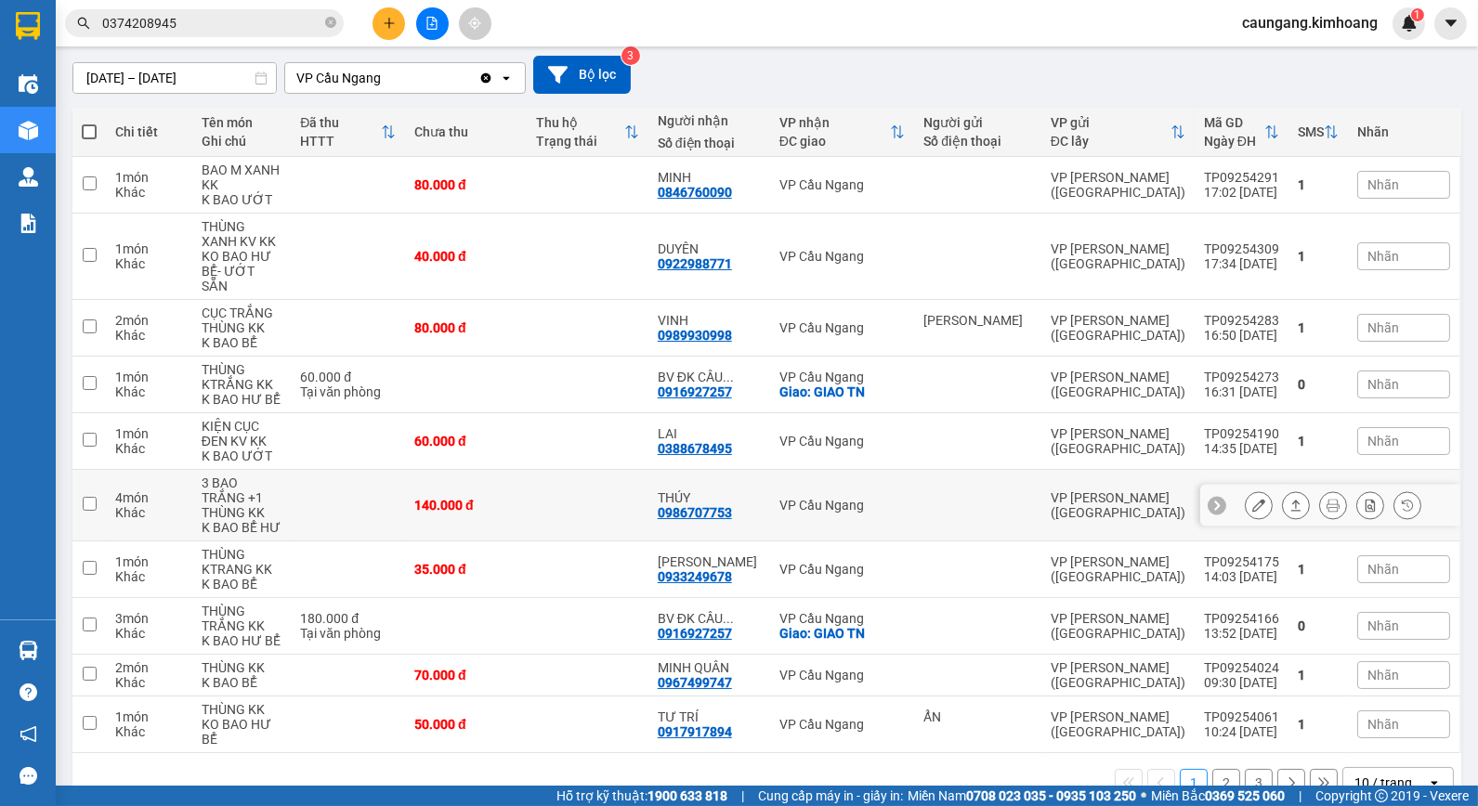
click at [628, 476] on td at bounding box center [588, 506] width 122 height 72
checkbox input "true"
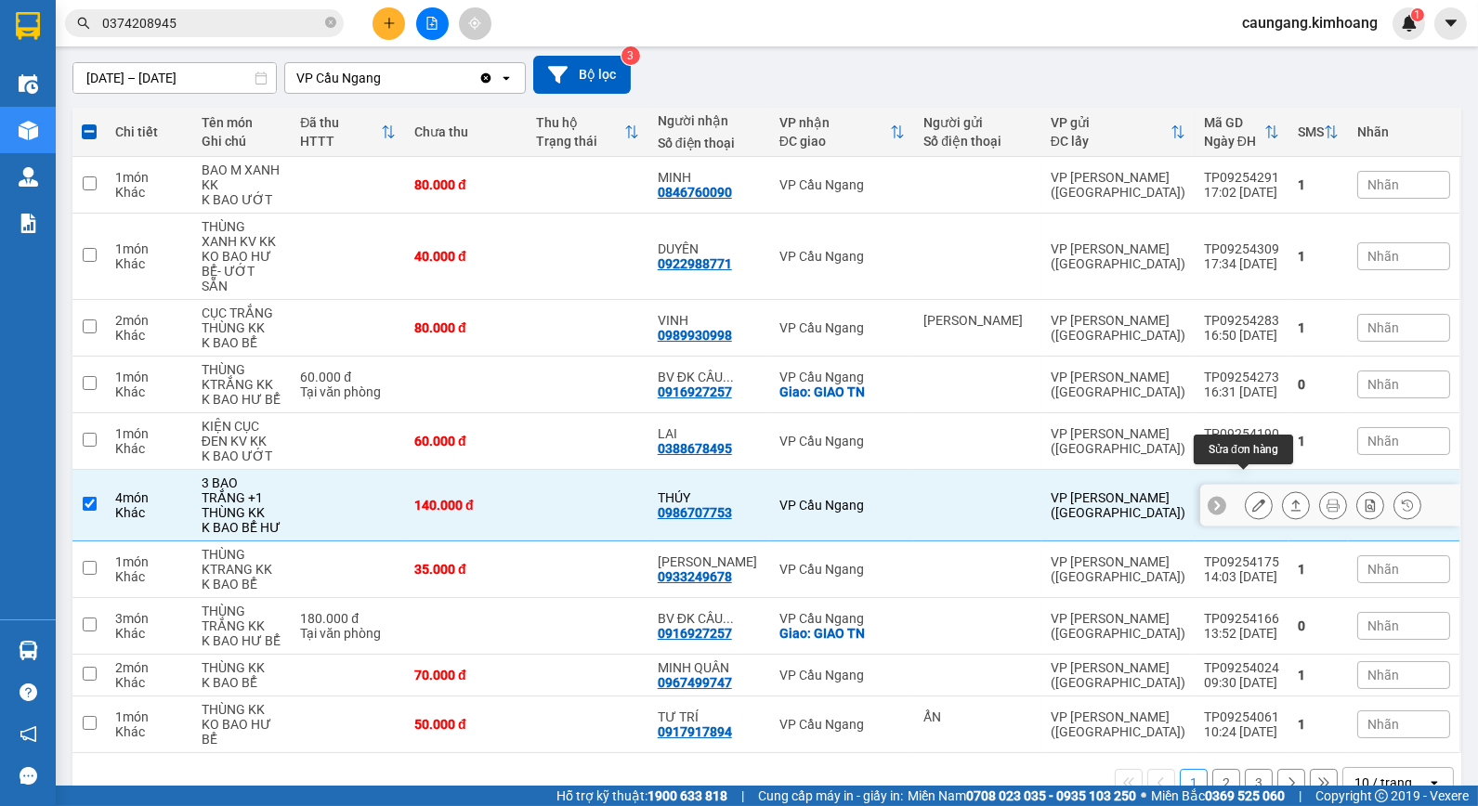
click at [1246, 492] on button at bounding box center [1259, 506] width 26 height 33
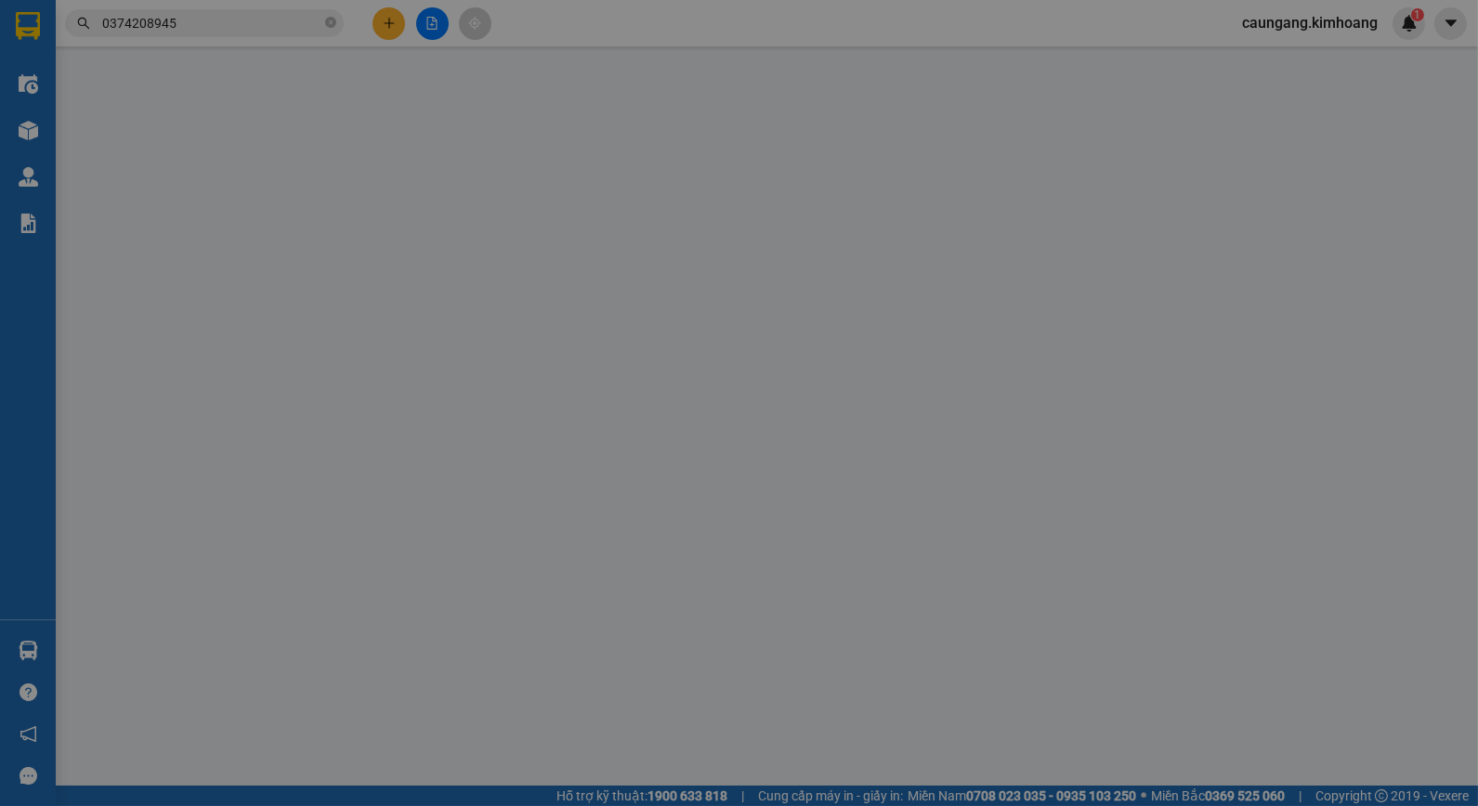
type input "0986707753"
type input "THÚY"
type input "140.000"
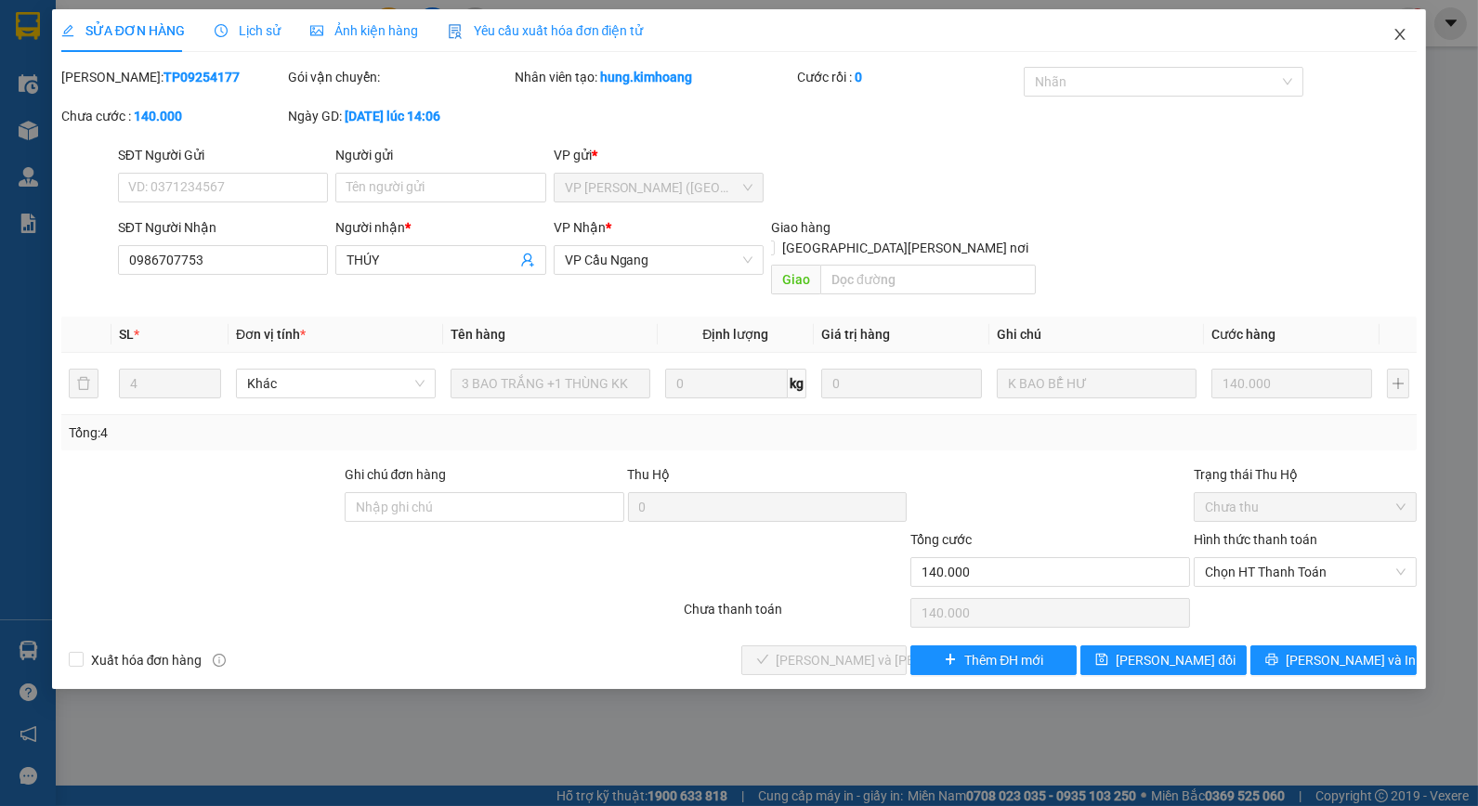
click at [1401, 37] on icon "close" at bounding box center [1400, 34] width 10 height 11
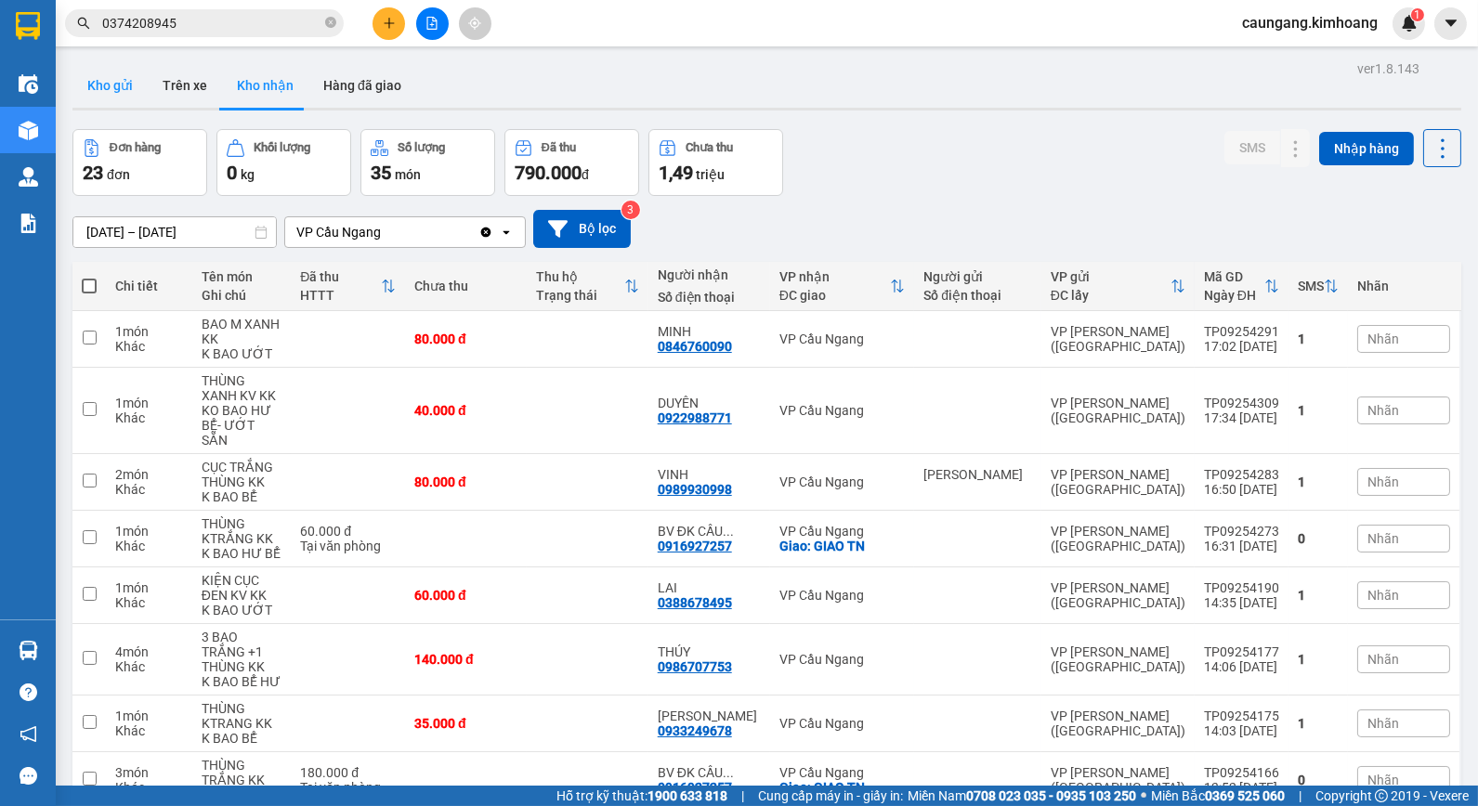
click at [109, 89] on button "Kho gửi" at bounding box center [109, 85] width 75 height 45
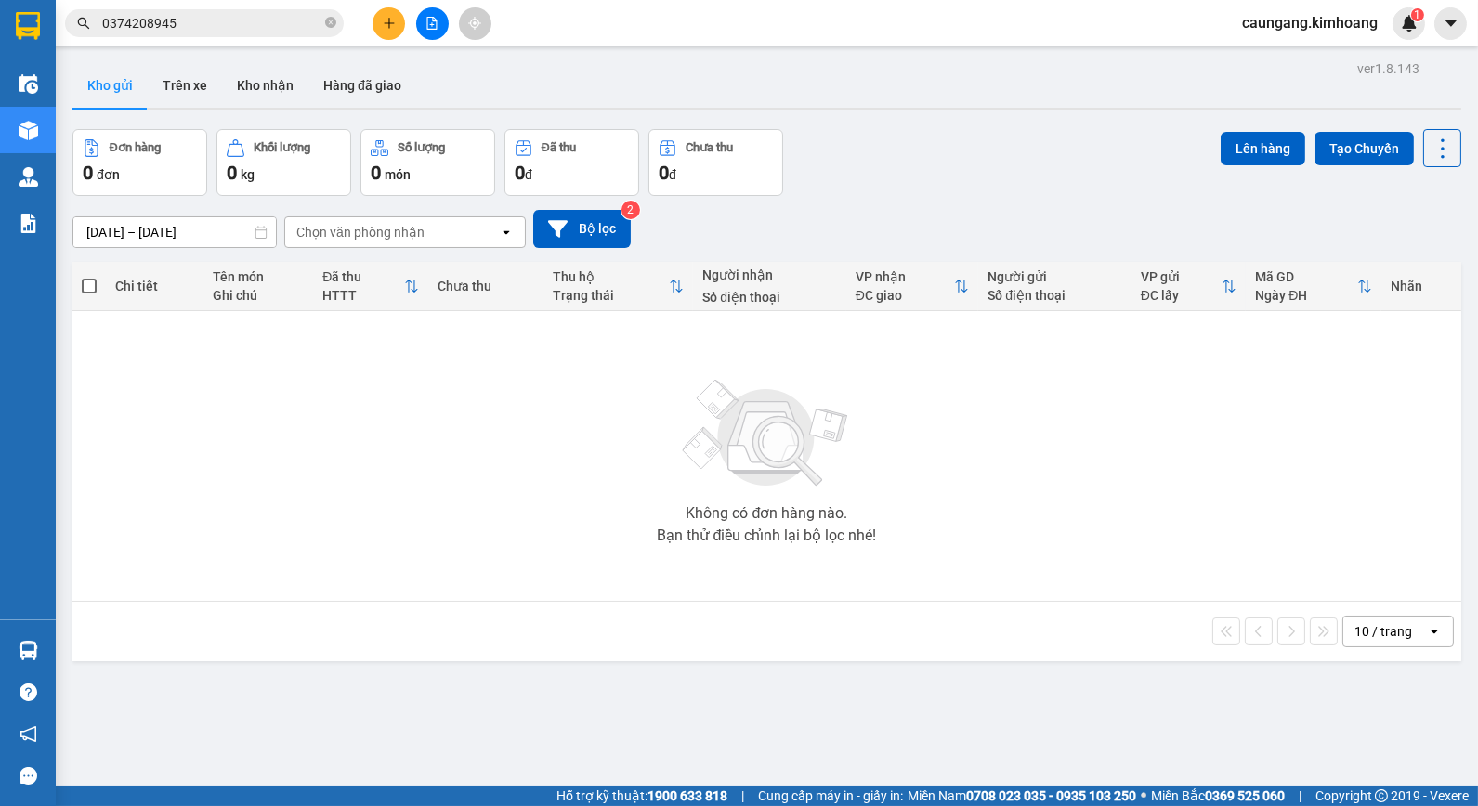
click at [72, 63] on button "Kho gửi" at bounding box center [109, 85] width 75 height 45
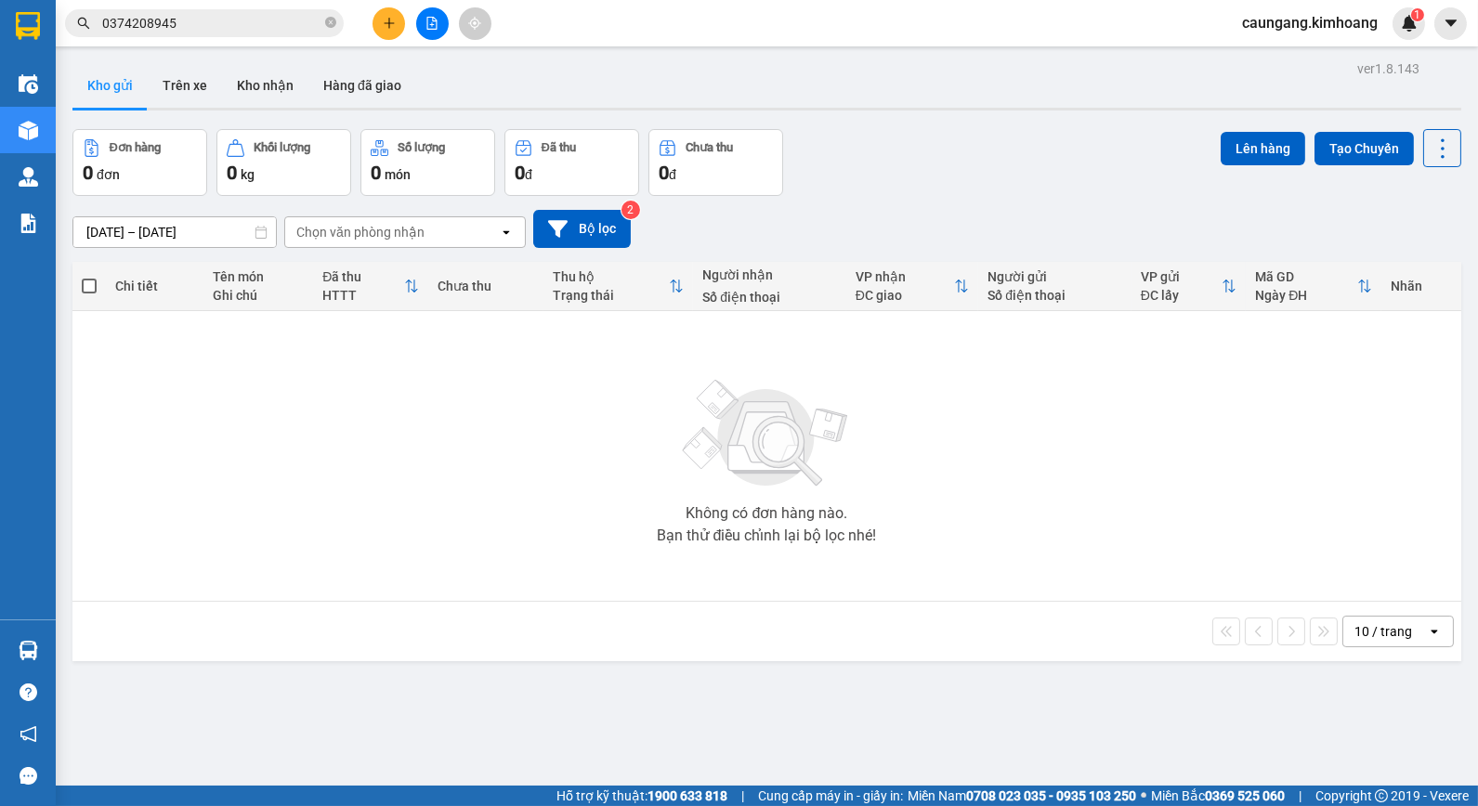
click at [72, 63] on button "Kho gửi" at bounding box center [109, 85] width 75 height 45
click at [260, 432] on div "Không có đơn hàng nào. Bạn thử điều chỉnh lại bộ lọc nhé!" at bounding box center [767, 456] width 1370 height 279
click at [332, 19] on icon "close-circle" at bounding box center [330, 22] width 11 height 11
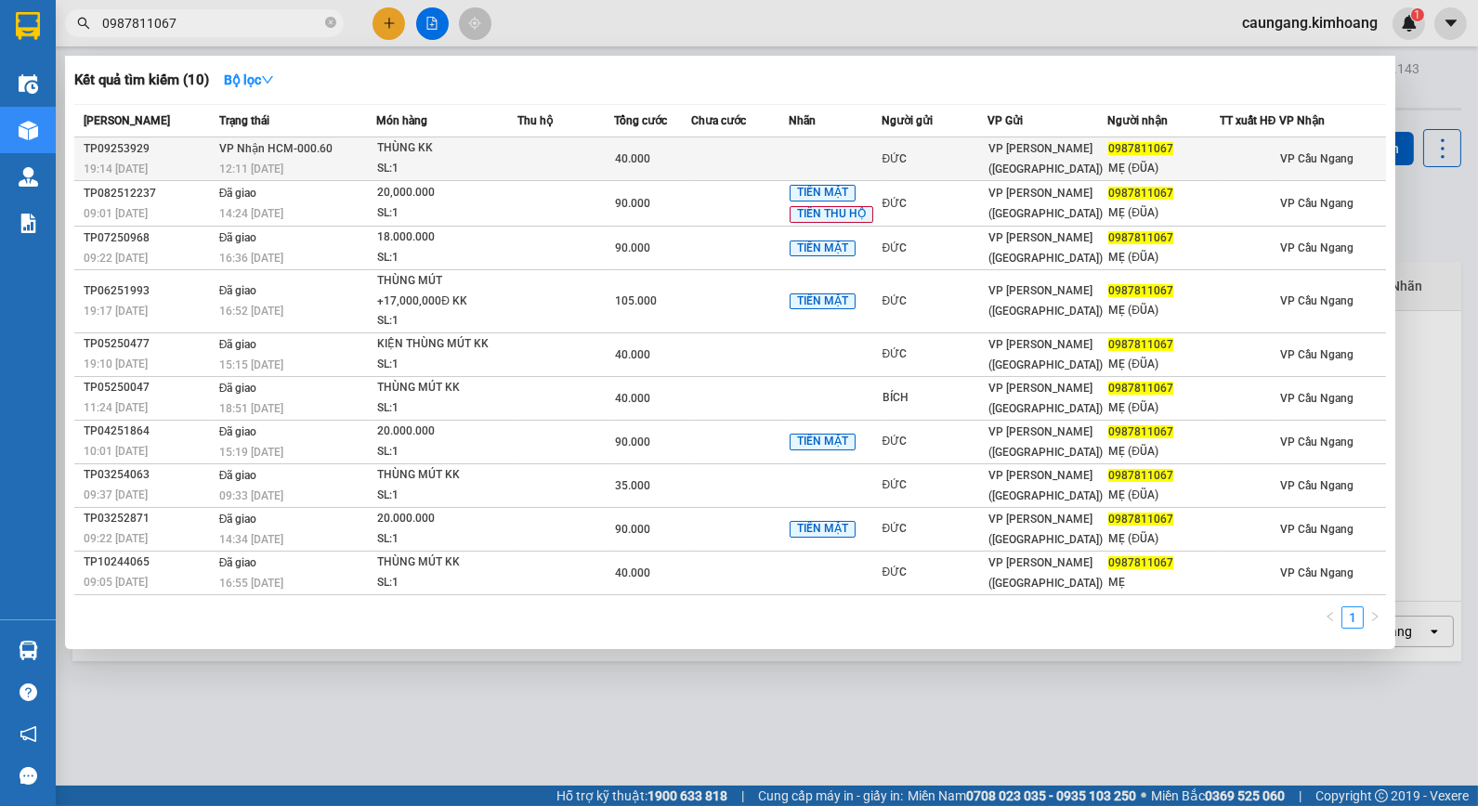
type input "0987811067"
click at [711, 152] on td at bounding box center [740, 159] width 98 height 44
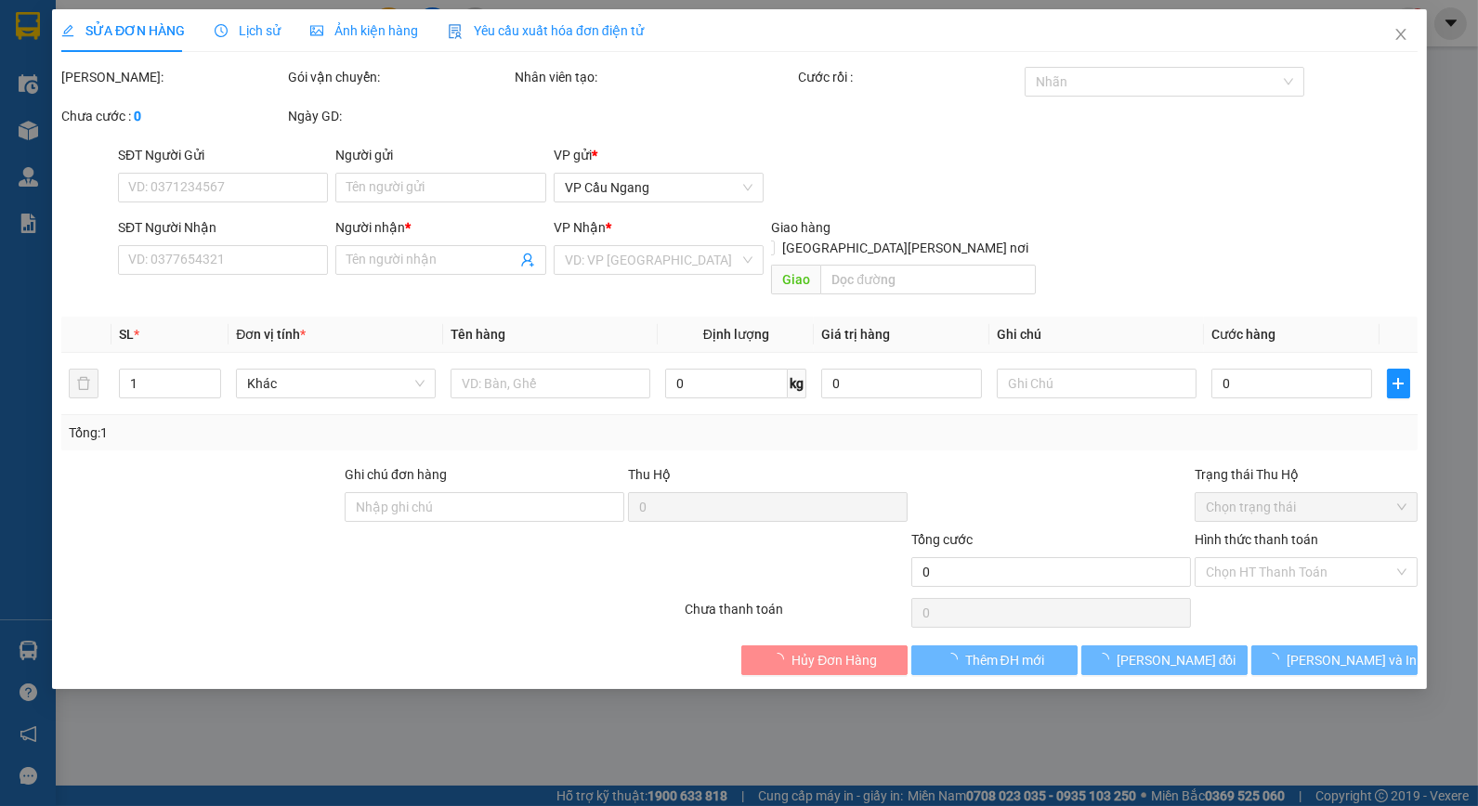
type input "ĐỨC"
type input "0987811067"
type input "MẸ (ĐŨA)"
type input "40.000"
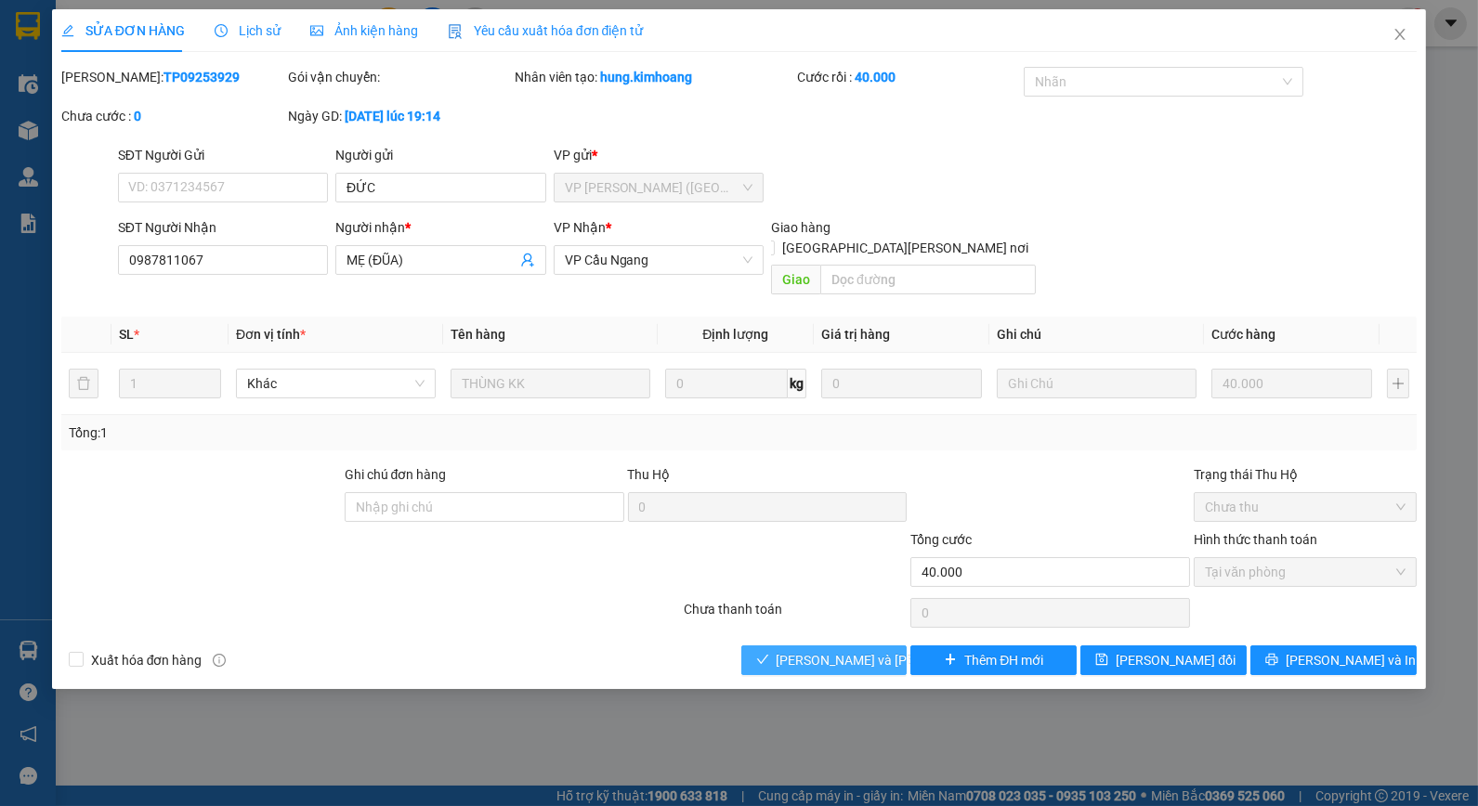
click at [842, 650] on span "[PERSON_NAME] và [PERSON_NAME] hàng" at bounding box center [902, 660] width 251 height 20
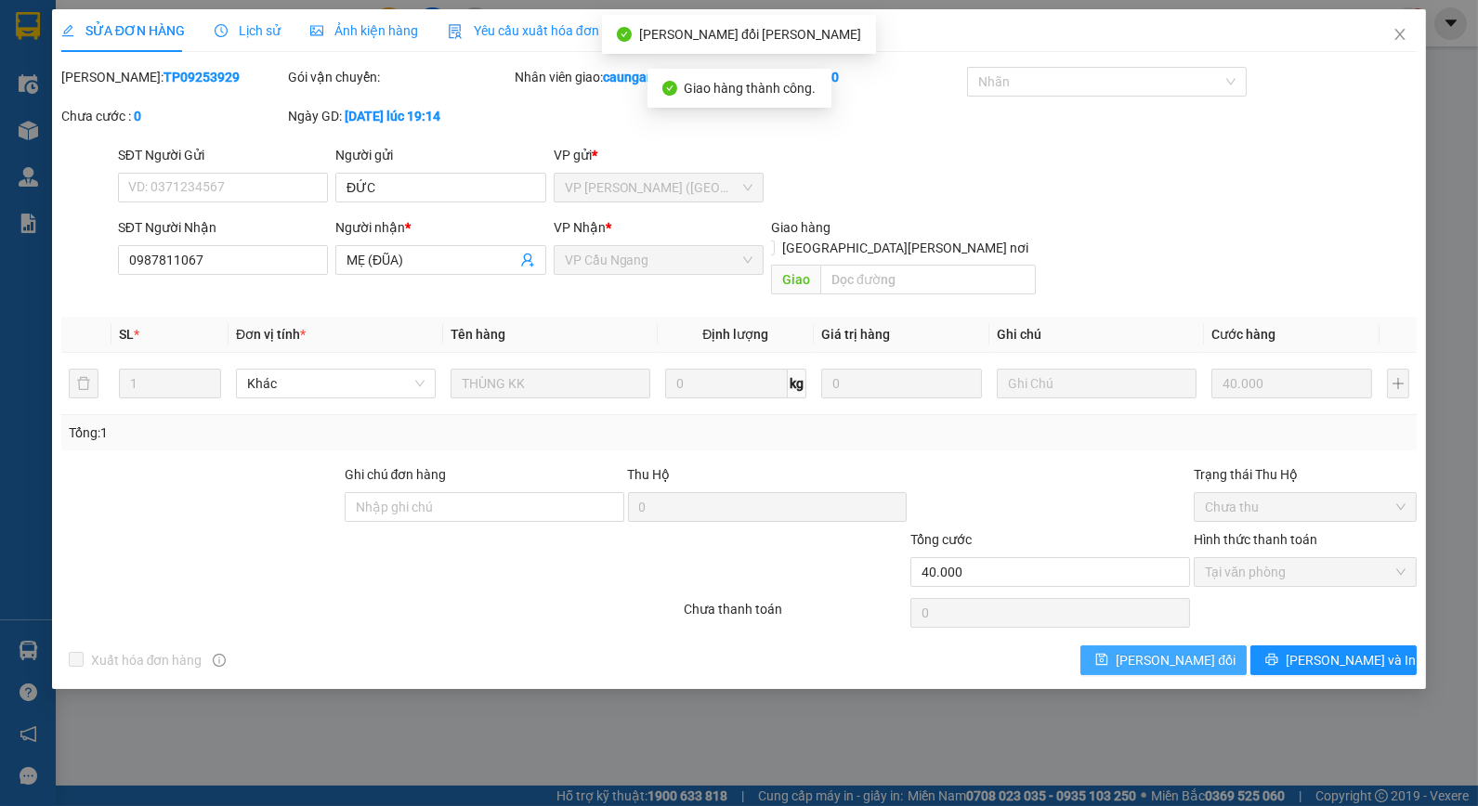
click at [1153, 650] on span "[PERSON_NAME] đổi" at bounding box center [1176, 660] width 120 height 20
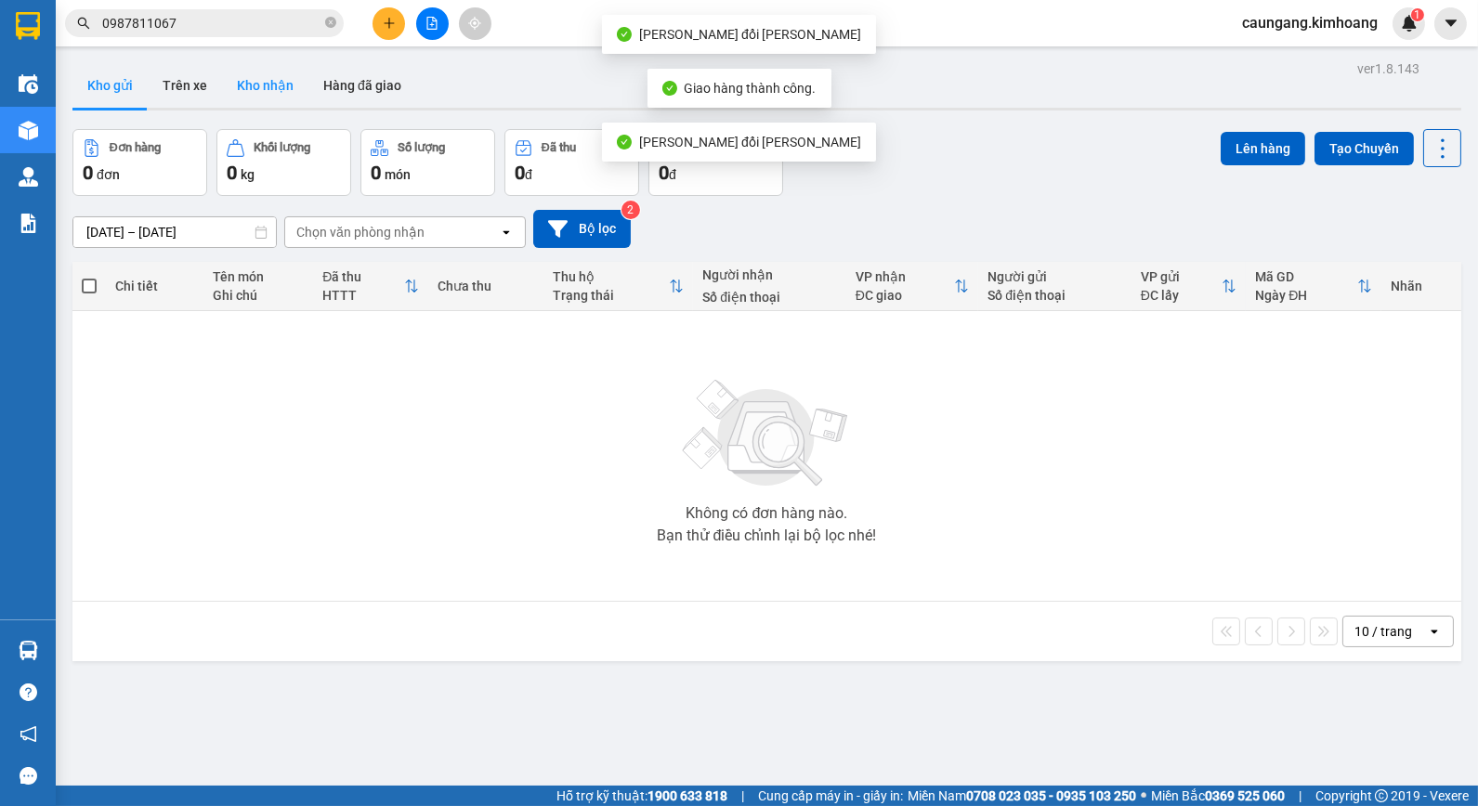
click at [263, 82] on button "Kho nhận" at bounding box center [265, 85] width 86 height 45
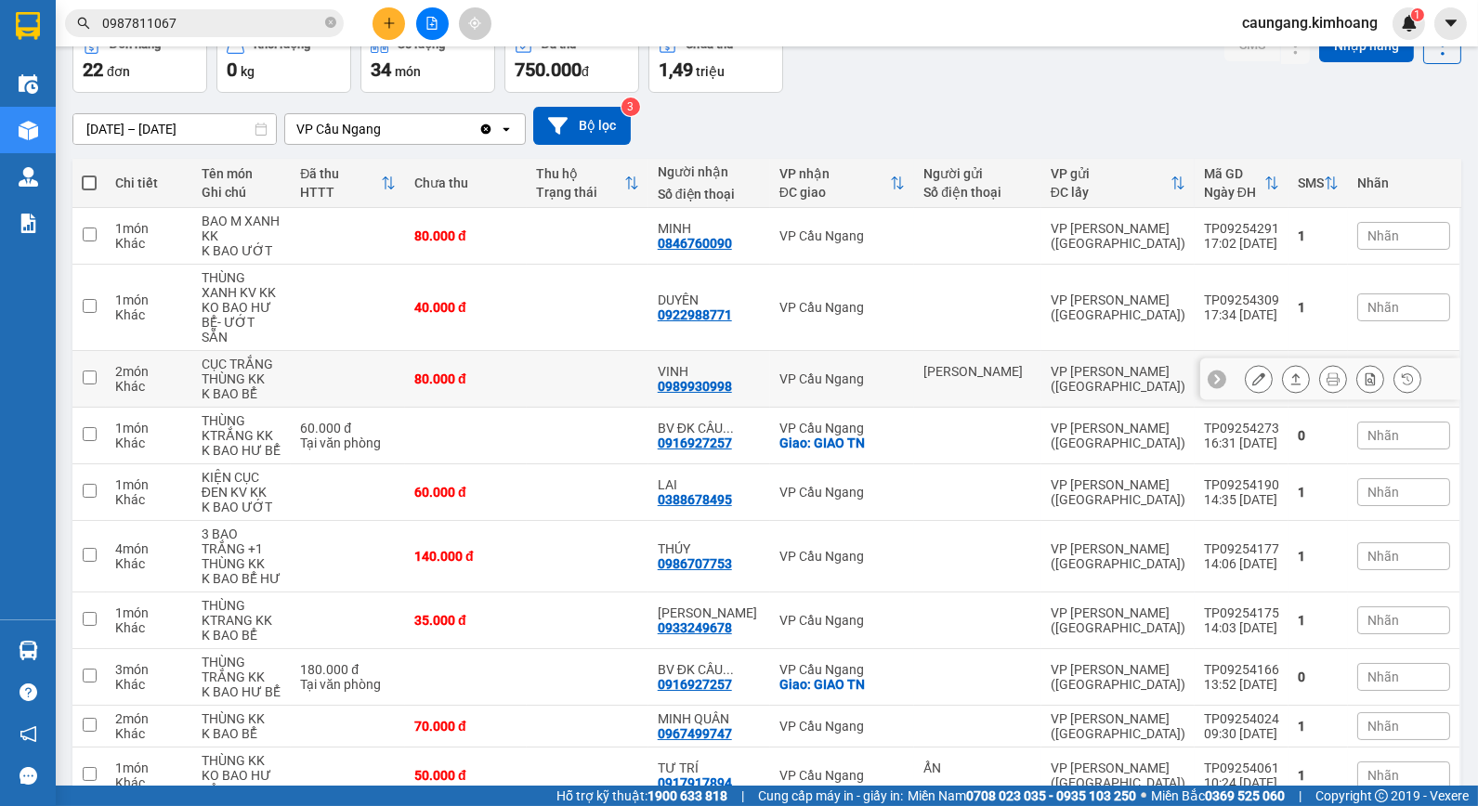
scroll to position [154, 0]
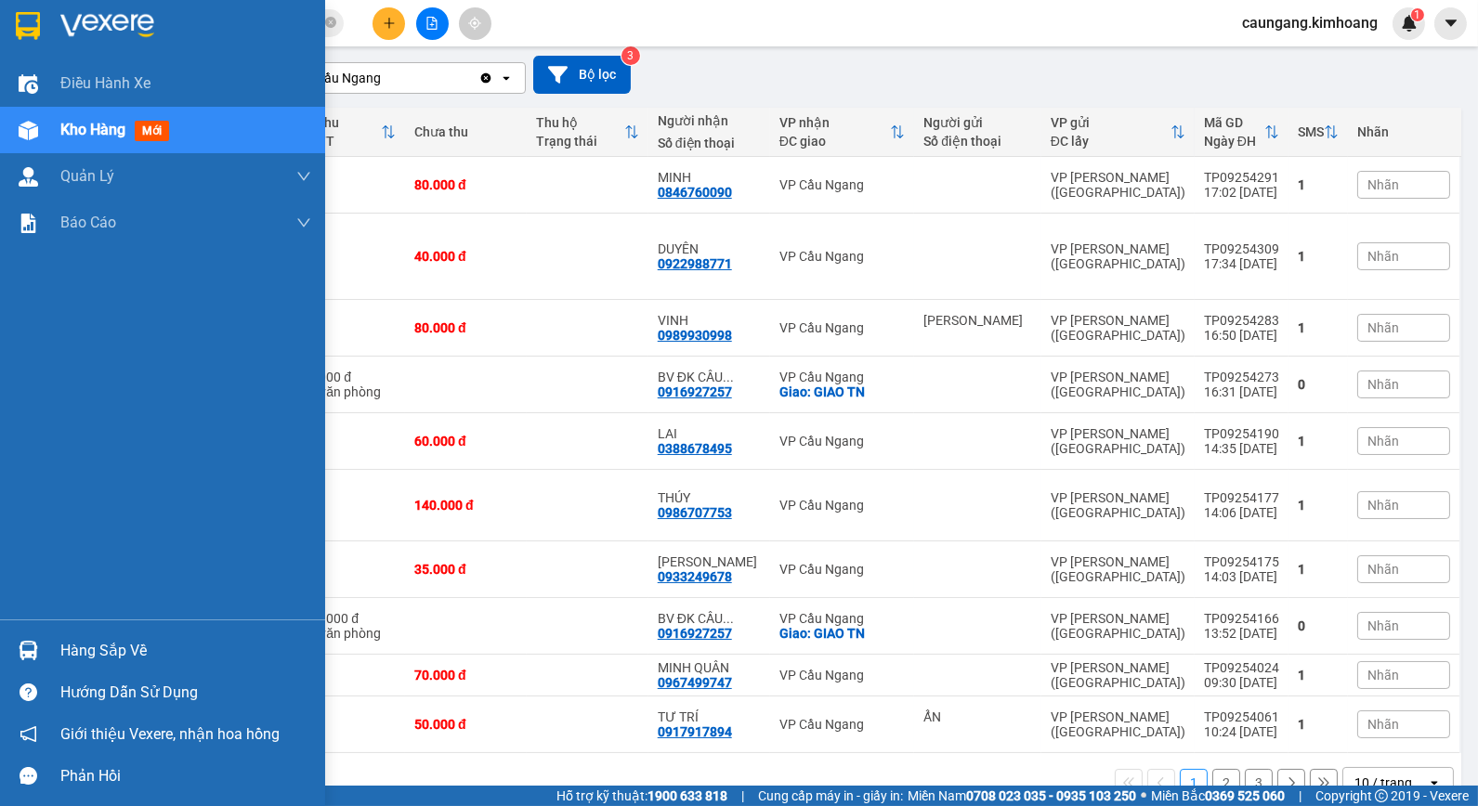
click at [79, 648] on div "Hàng sắp về" at bounding box center [185, 651] width 251 height 28
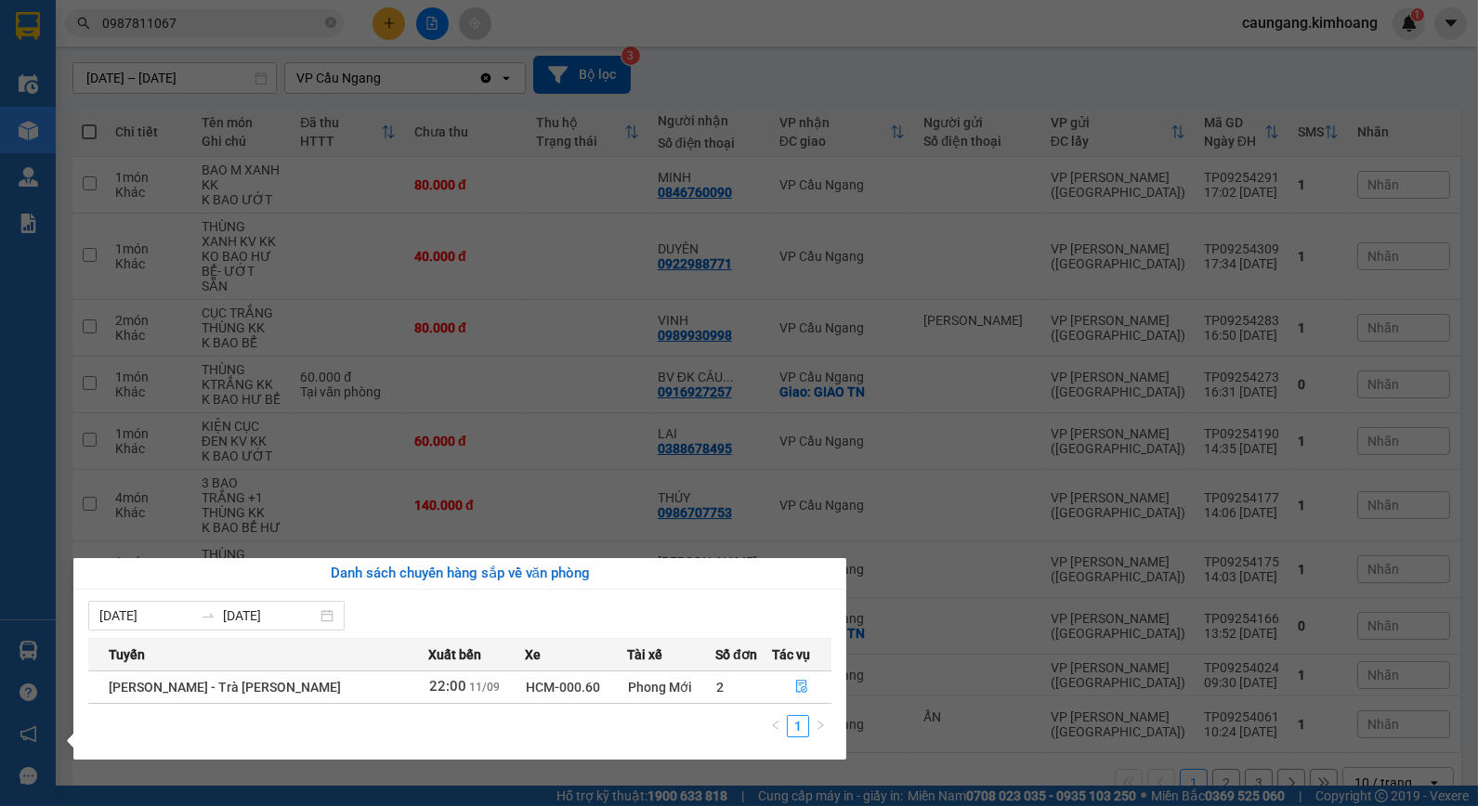
click at [915, 736] on section "Kết quả [PERSON_NAME] ( 10 ) Bộ lọc Mã ĐH Trạng thái Món hàng Thu hộ Tổng [PERS…" at bounding box center [739, 403] width 1478 height 806
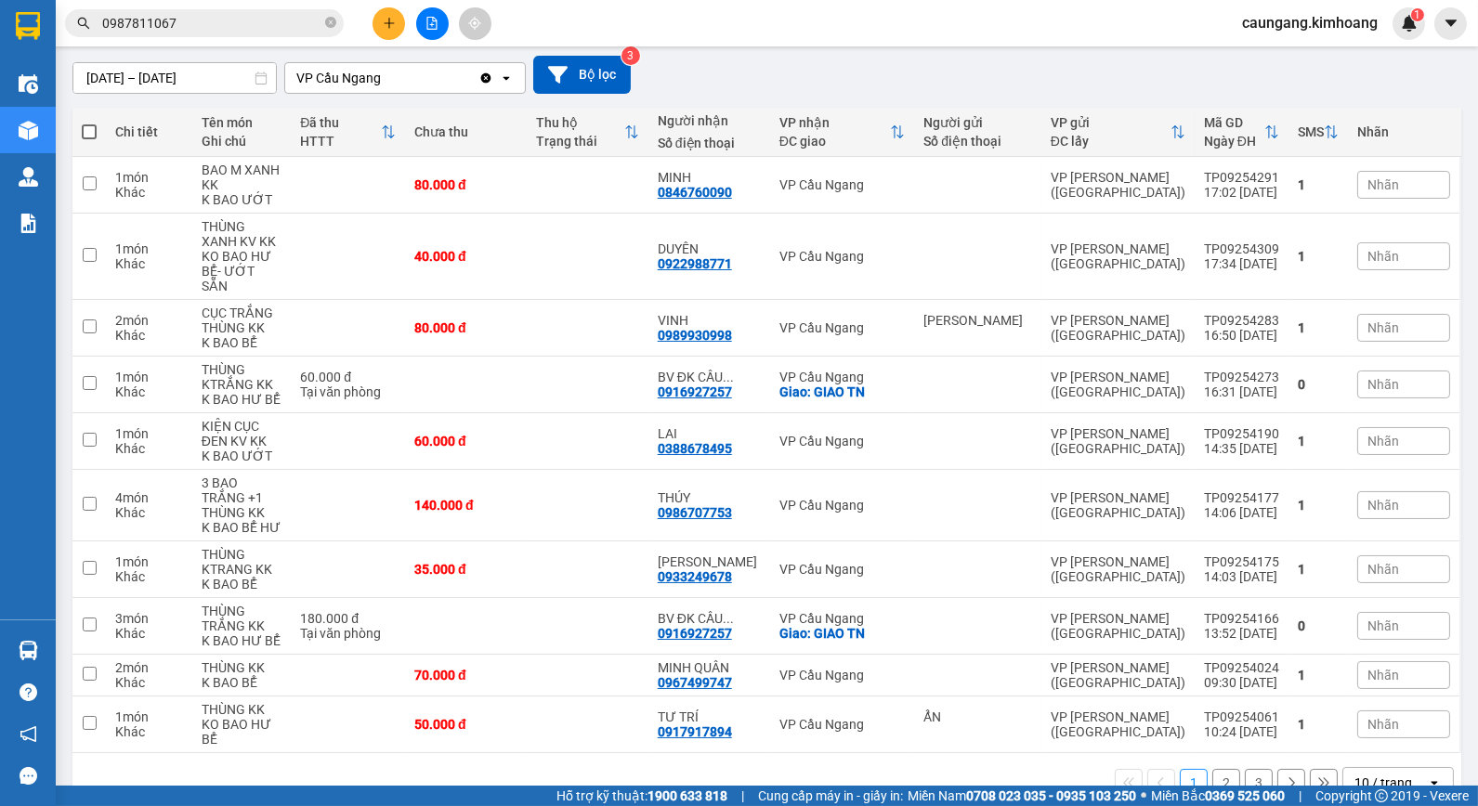
click at [1245, 769] on button "3" at bounding box center [1259, 783] width 28 height 28
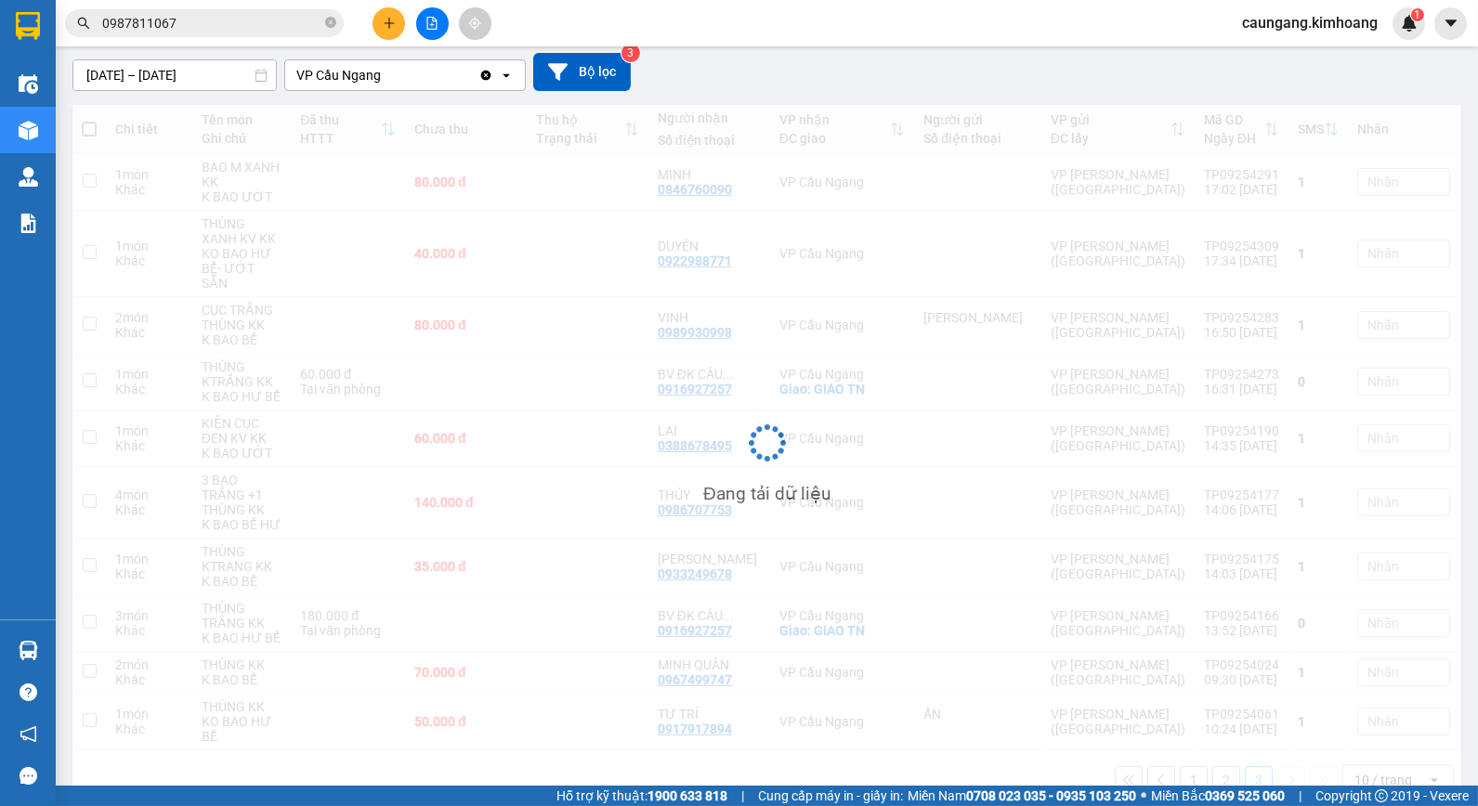
scroll to position [85, 0]
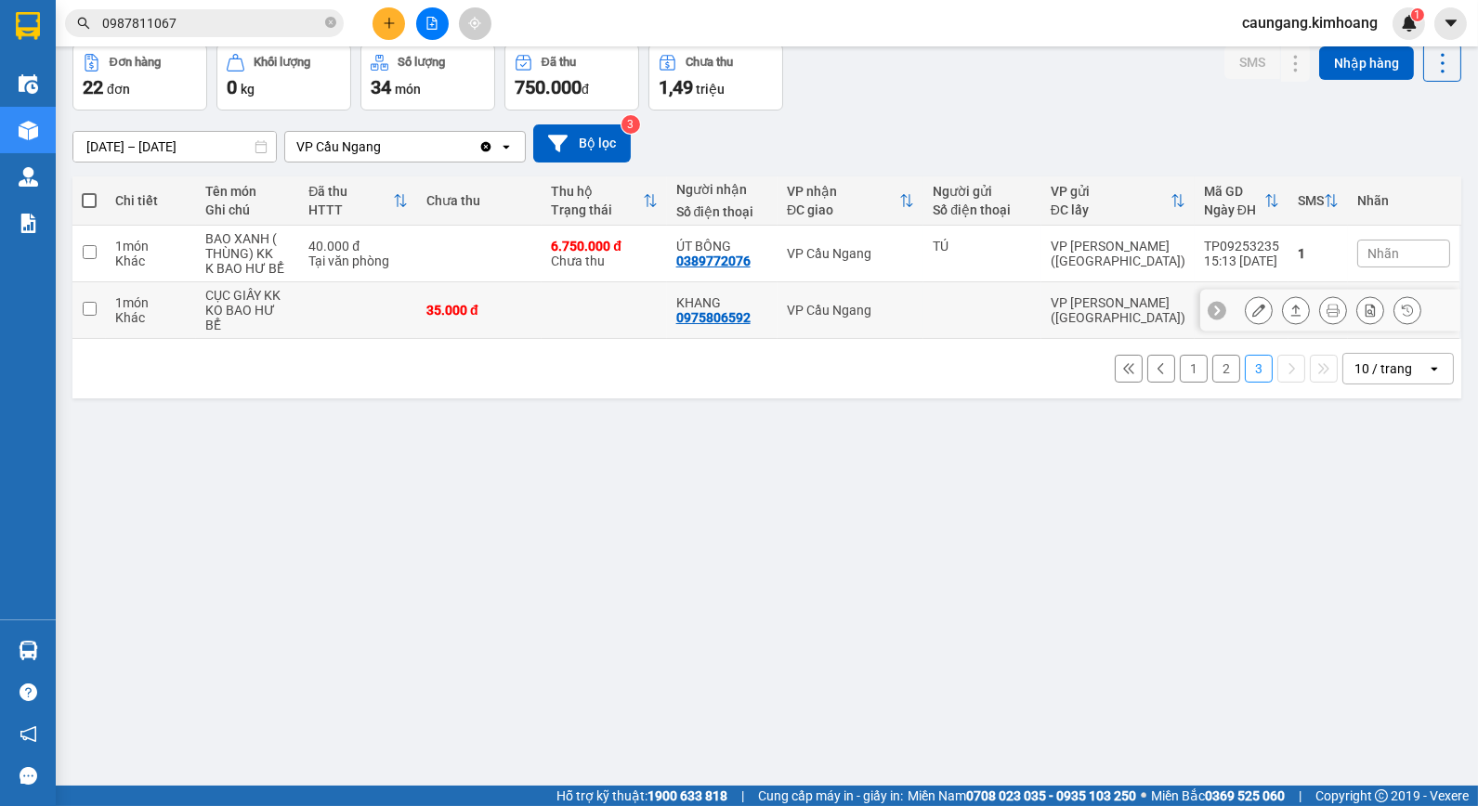
click at [911, 309] on div "VP Cầu Ngang" at bounding box center [850, 310] width 127 height 15
checkbox input "true"
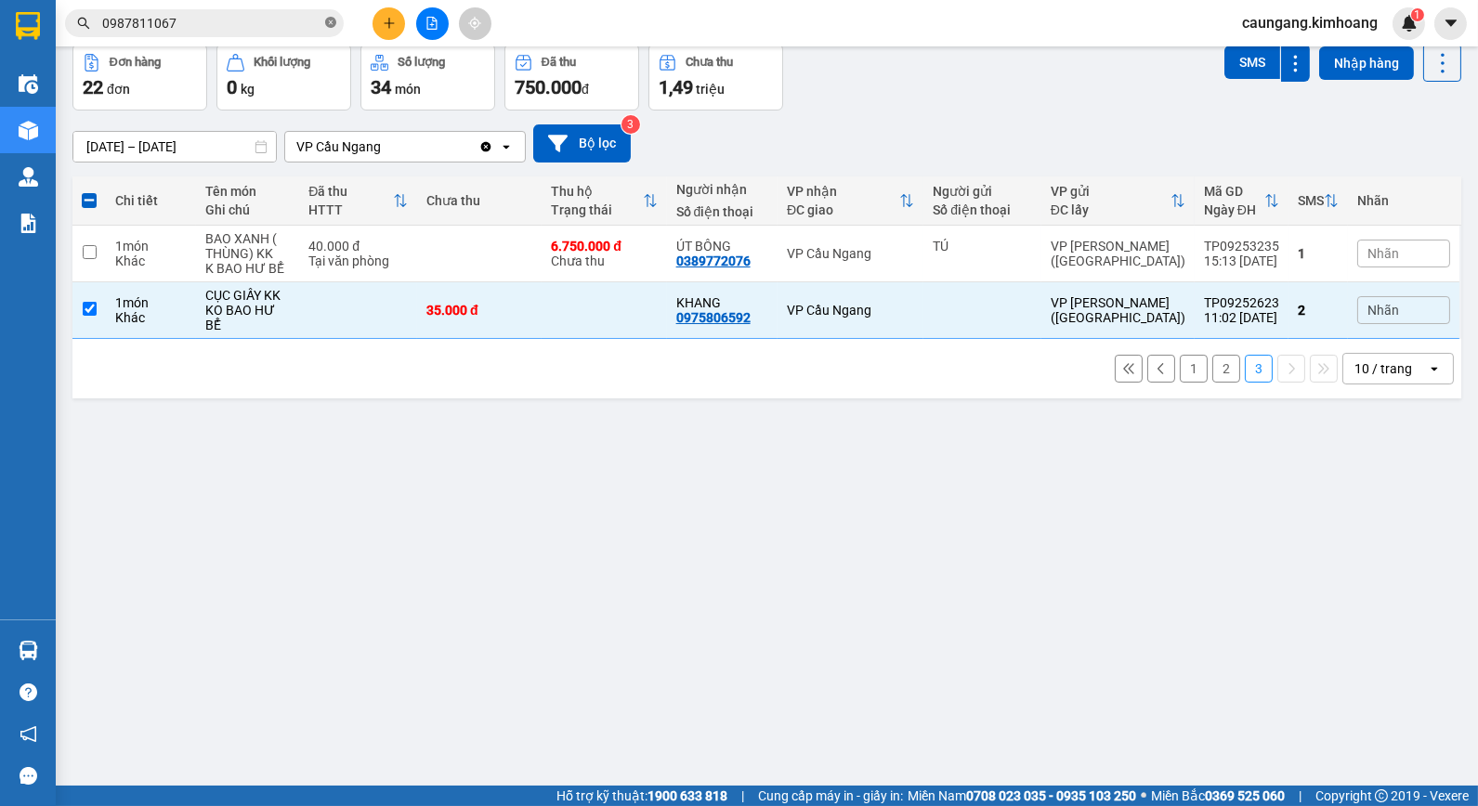
click at [333, 22] on icon "close-circle" at bounding box center [330, 22] width 11 height 11
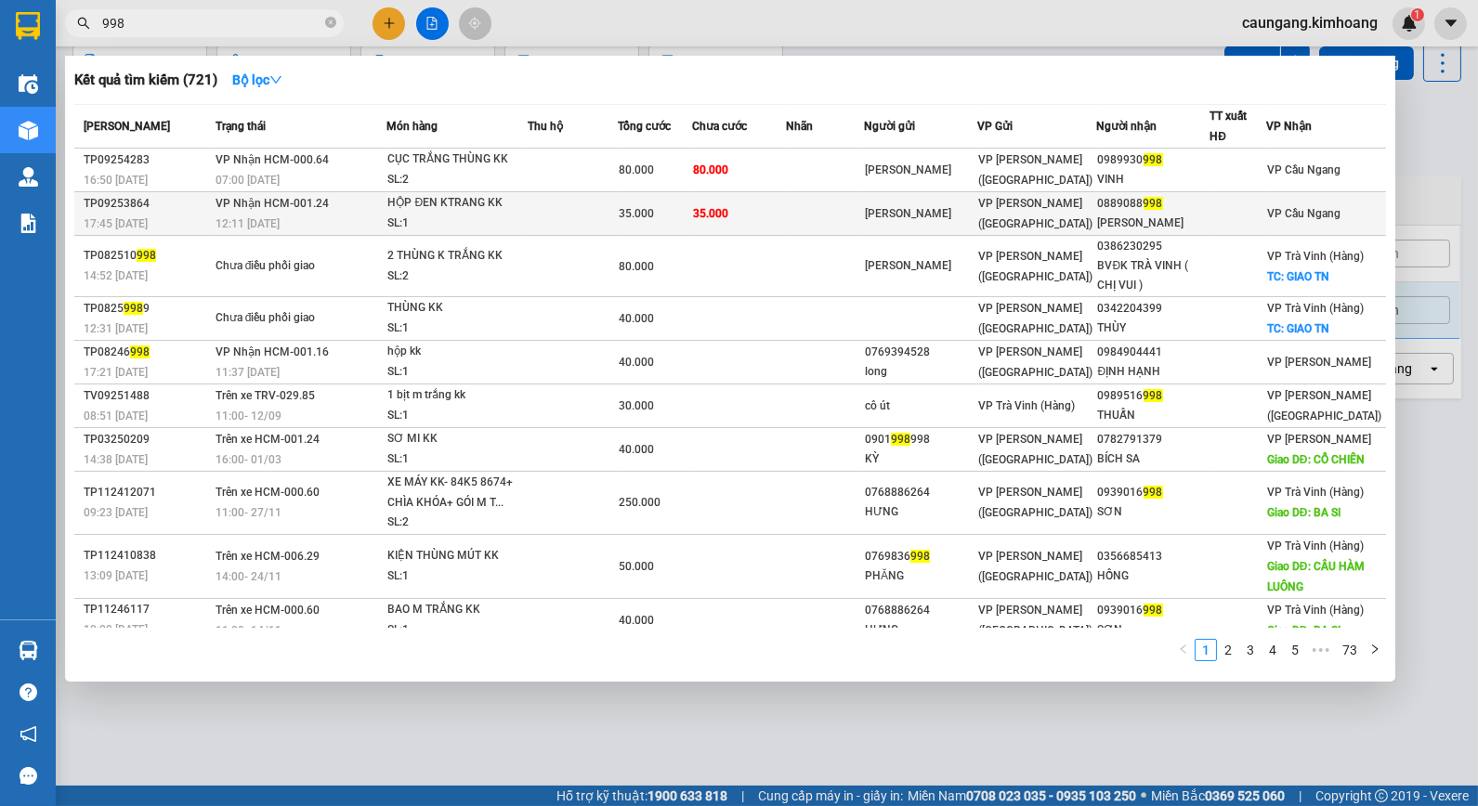
type input "998"
click at [831, 212] on td at bounding box center [825, 214] width 78 height 44
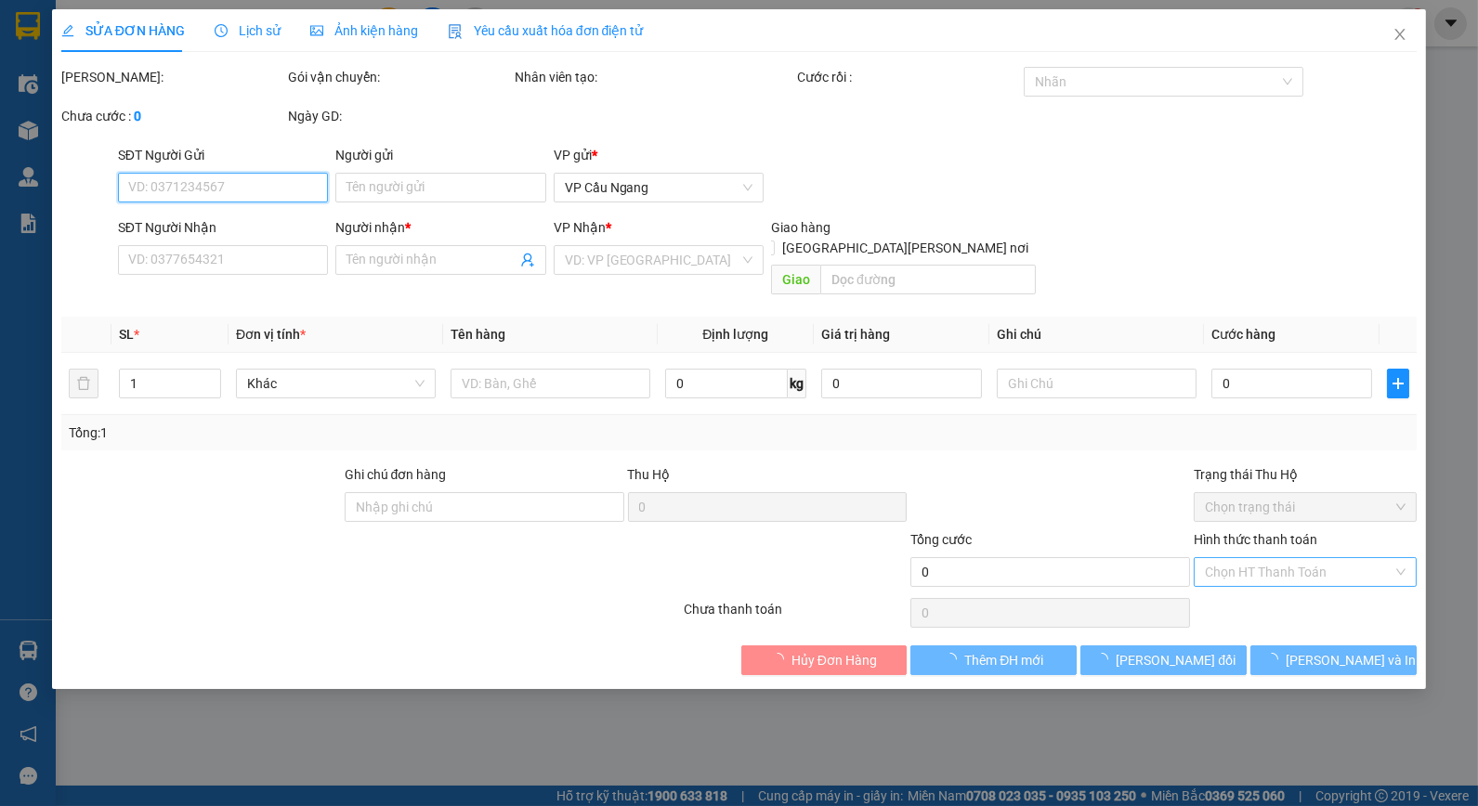
type input "[PERSON_NAME]"
type input "0889088998"
type input "[PERSON_NAME]"
type input "35.000"
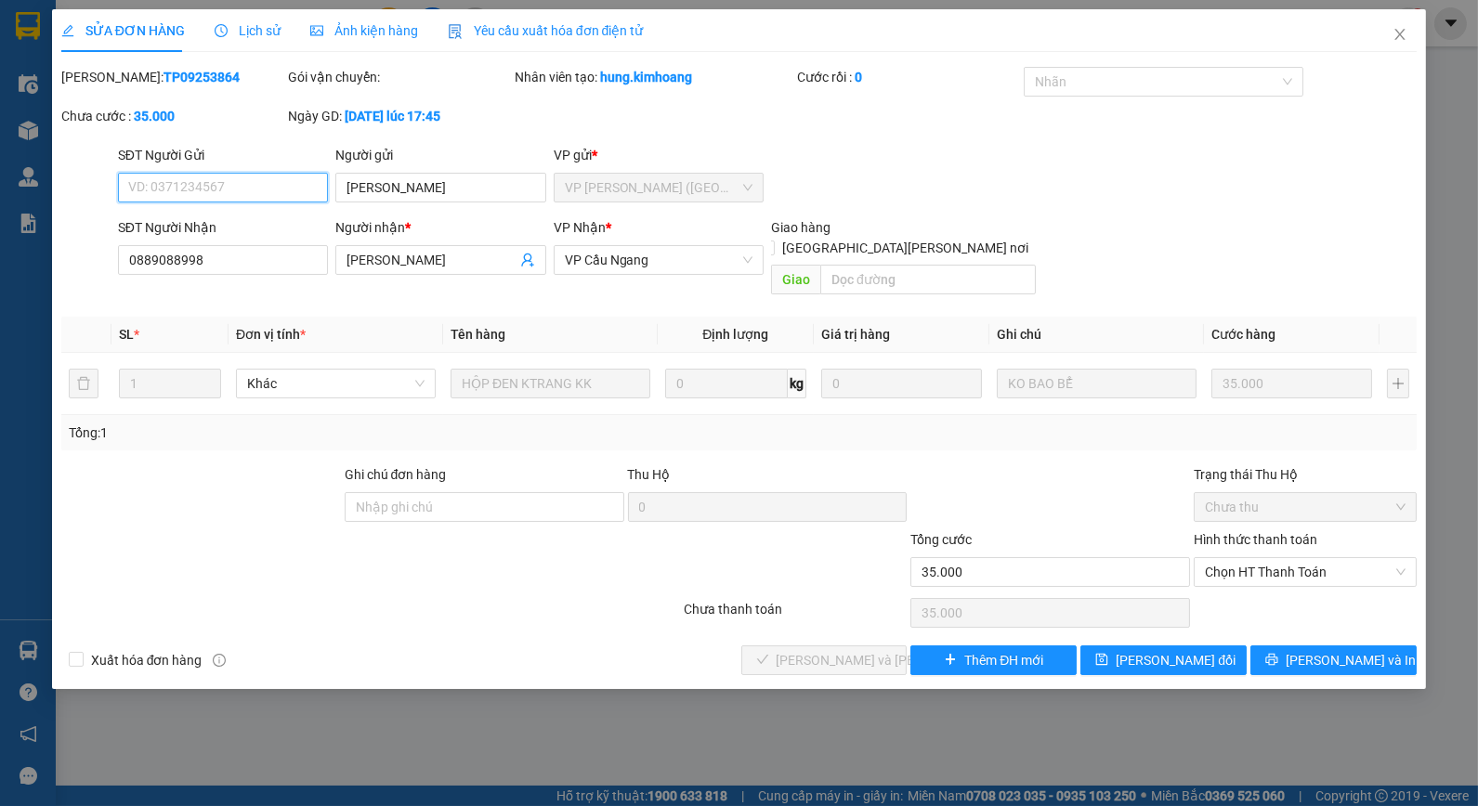
drag, startPoint x: 1261, startPoint y: 555, endPoint x: 1265, endPoint y: 569, distance: 15.6
click at [1261, 558] on span "Chọn HT Thanh Toán" at bounding box center [1305, 572] width 201 height 28
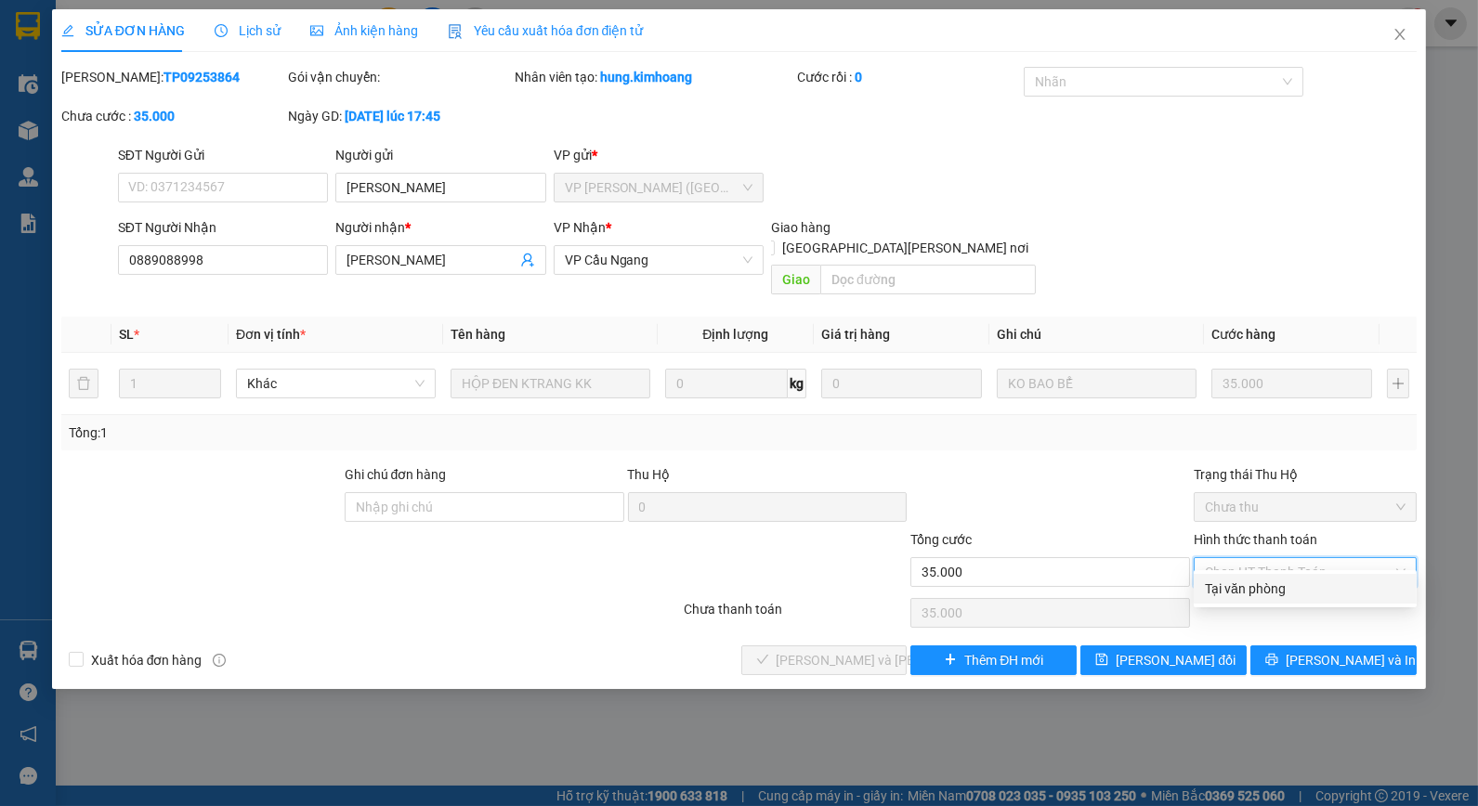
drag, startPoint x: 1266, startPoint y: 590, endPoint x: 1211, endPoint y: 600, distance: 56.7
click at [1251, 600] on div "Tại văn phòng" at bounding box center [1305, 589] width 223 height 30
type input "0"
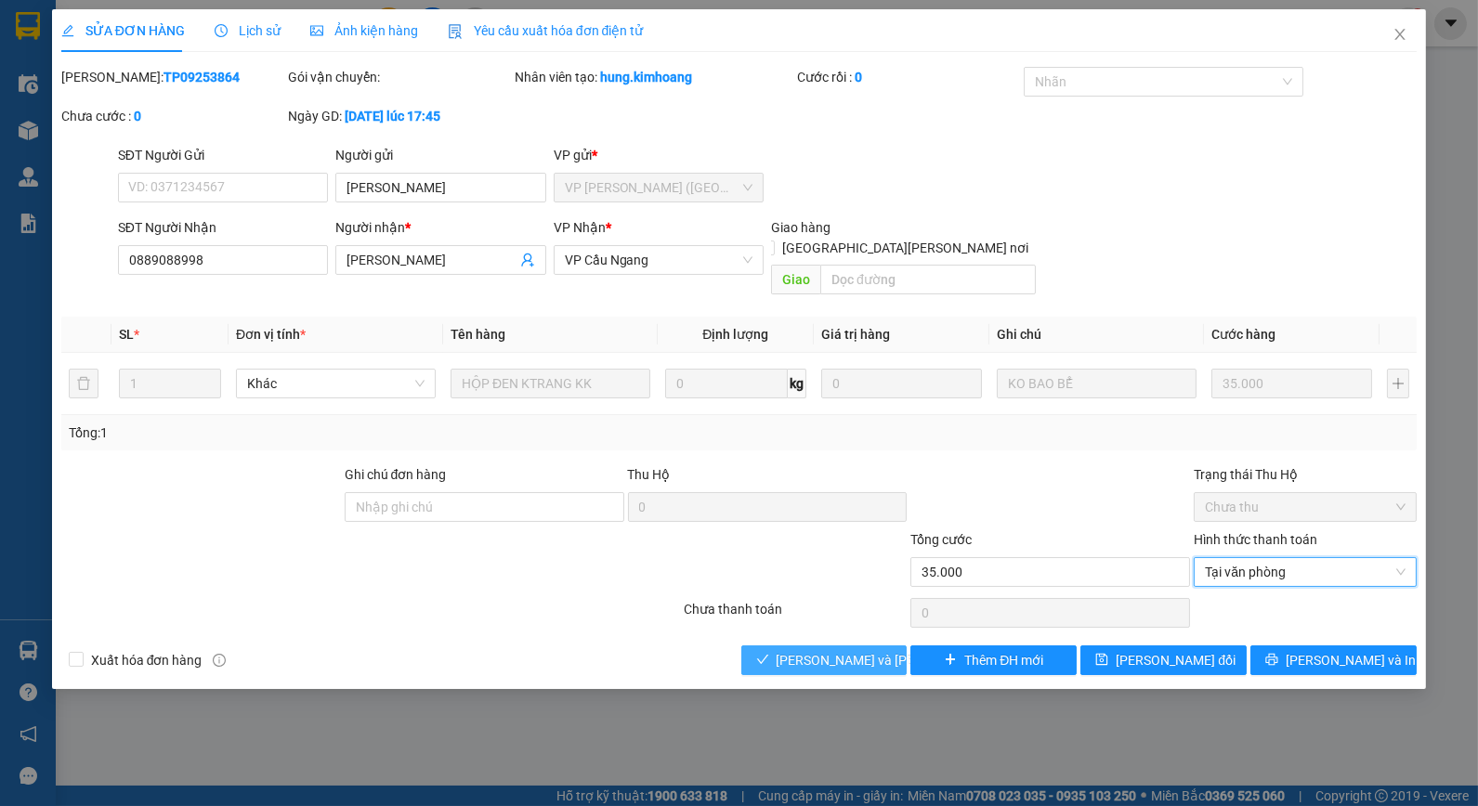
click at [785, 650] on span "[PERSON_NAME] và [PERSON_NAME] hàng" at bounding box center [902, 660] width 251 height 20
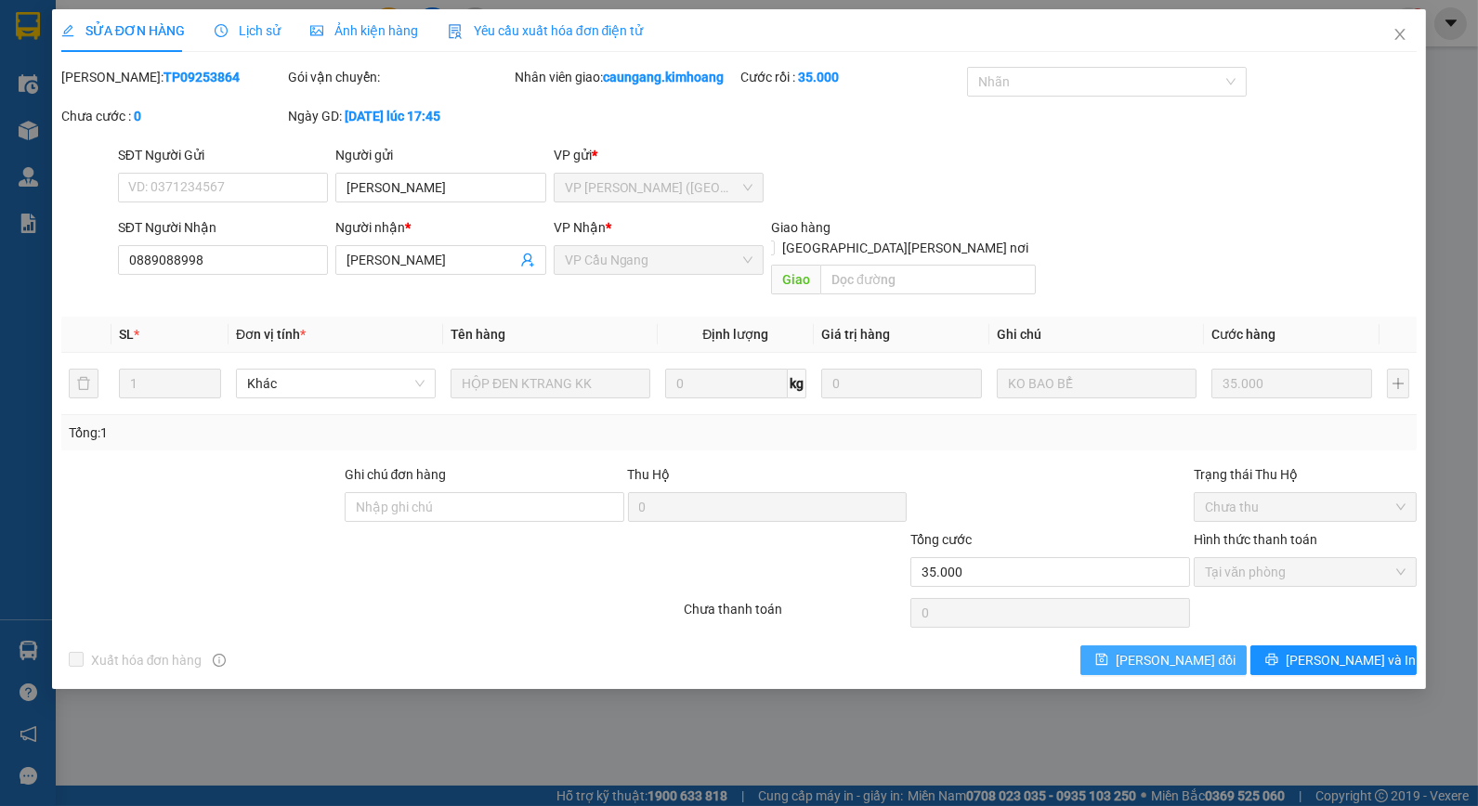
click at [1143, 650] on span "[PERSON_NAME] đổi" at bounding box center [1176, 660] width 120 height 20
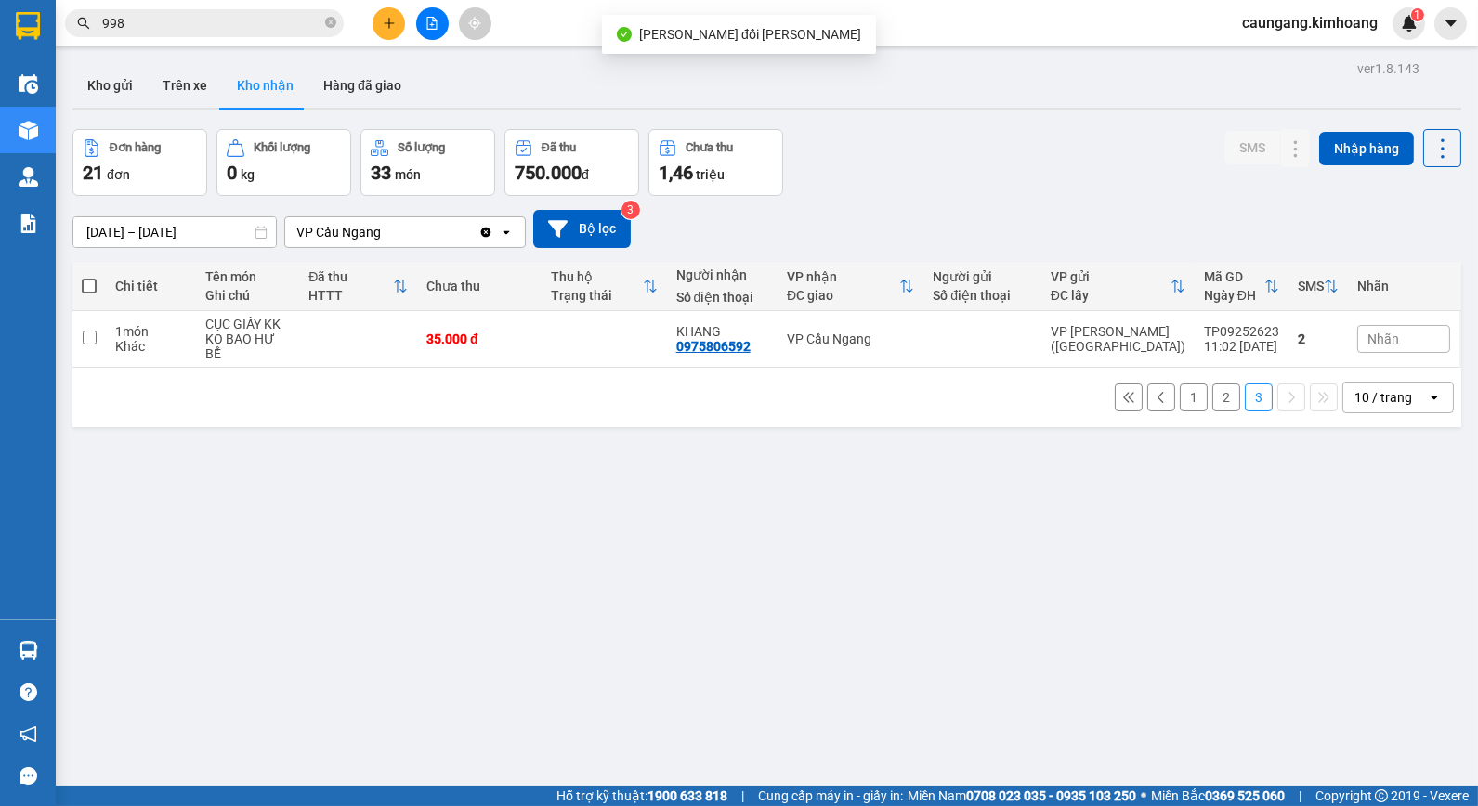
click at [289, 15] on input "998" at bounding box center [211, 23] width 219 height 20
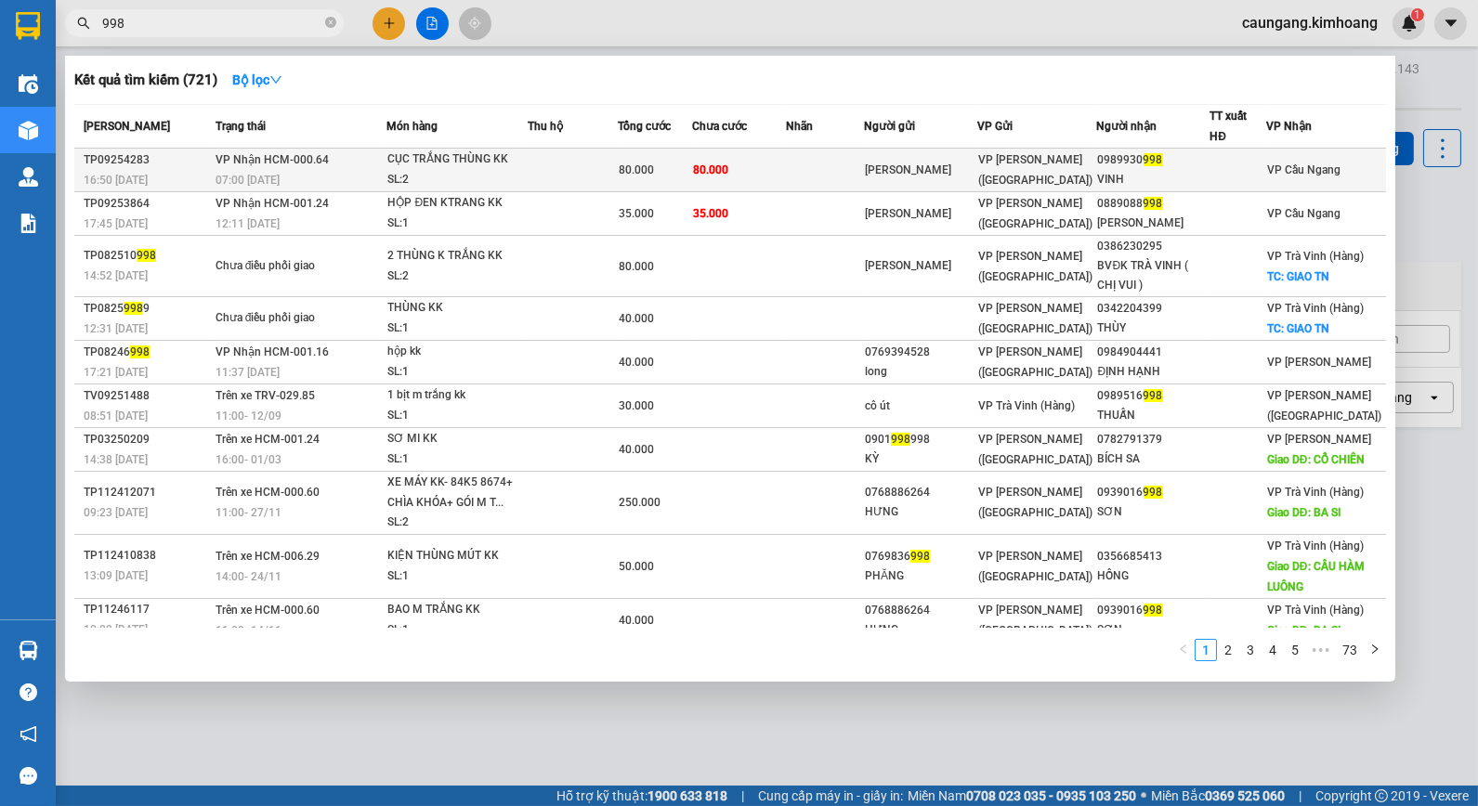
click at [786, 174] on td "80.000" at bounding box center [739, 171] width 94 height 44
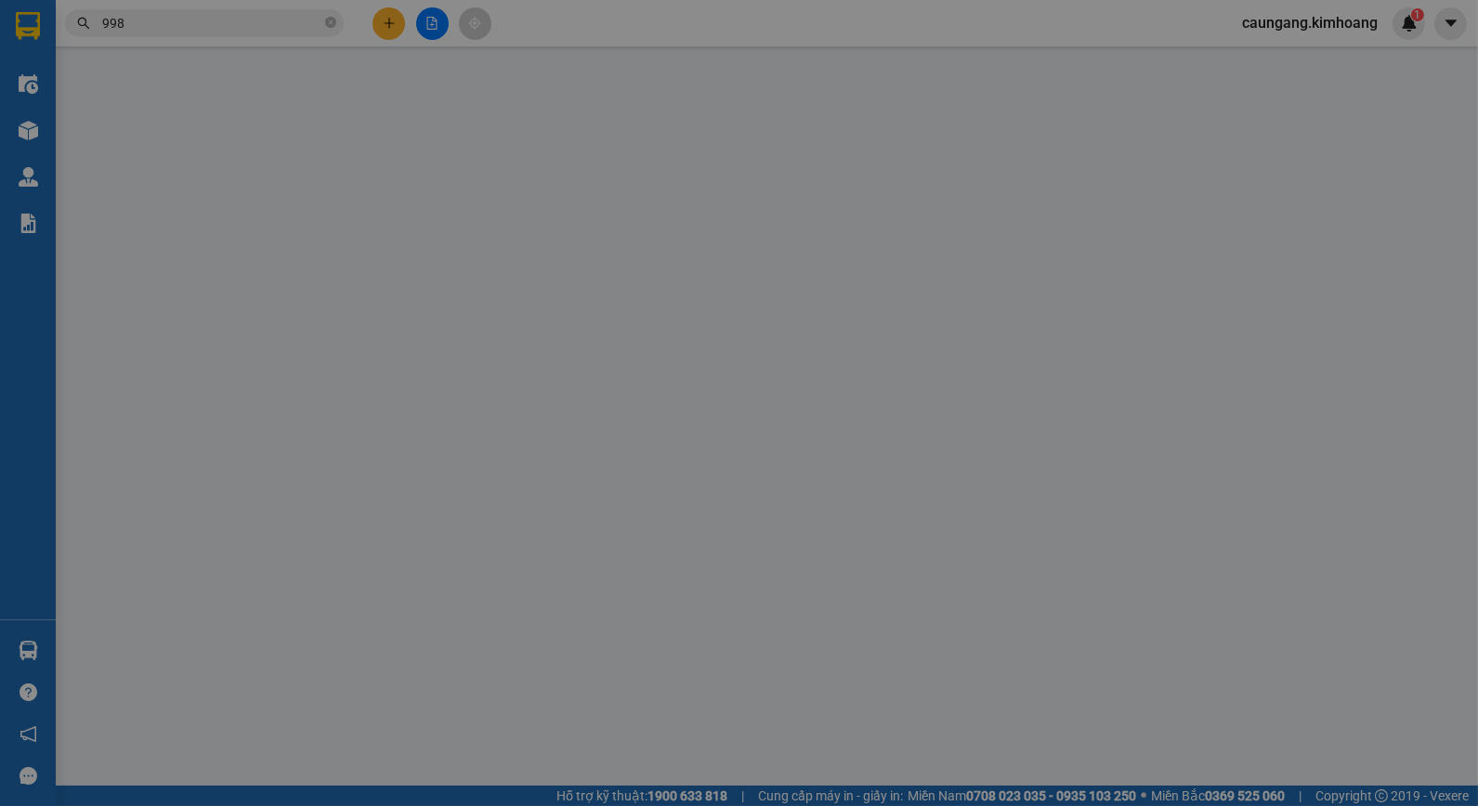
type input "[PERSON_NAME]"
type input "0989930998"
type input "VINH"
type input "80.000"
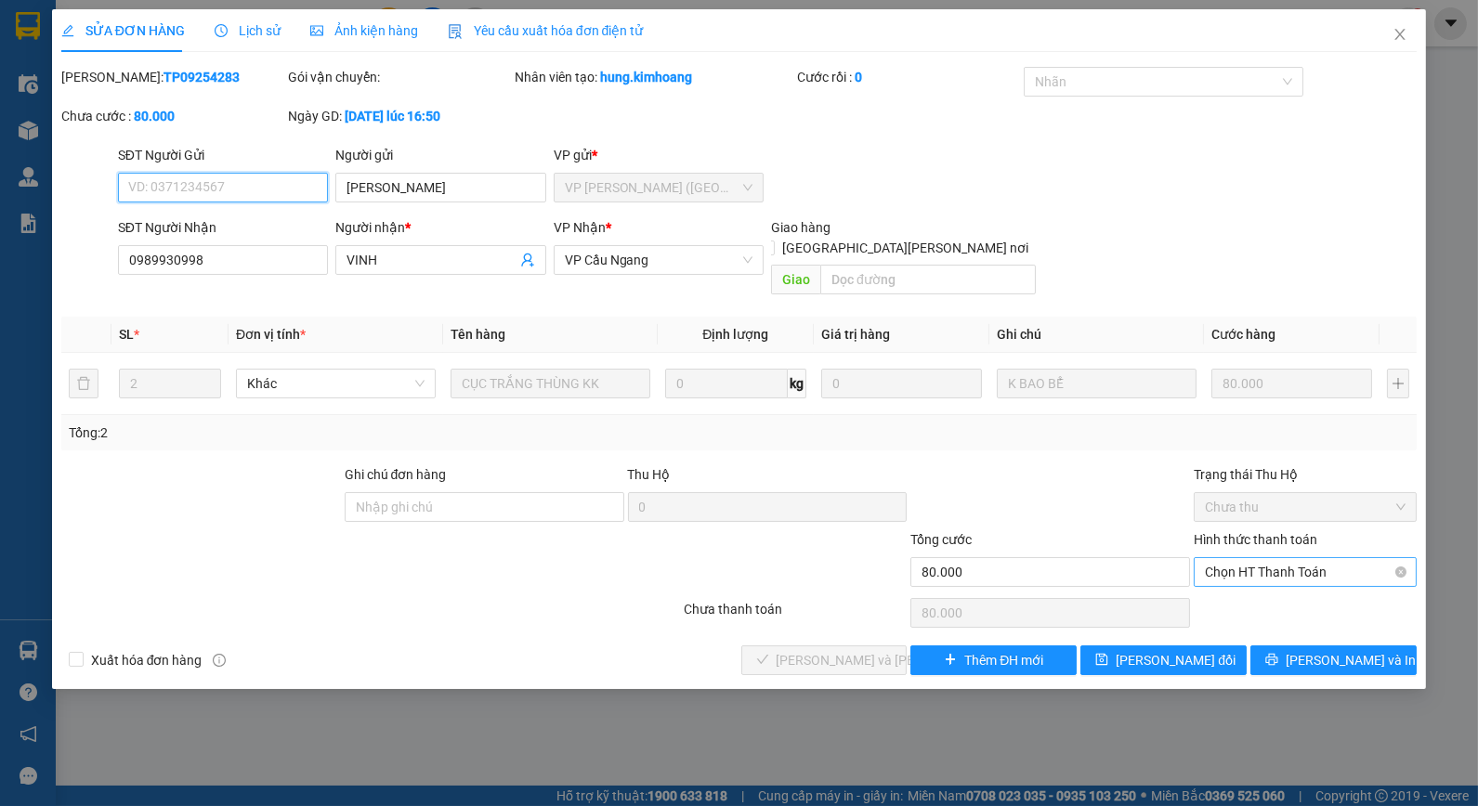
click at [1245, 558] on span "Chọn HT Thanh Toán" at bounding box center [1305, 572] width 201 height 28
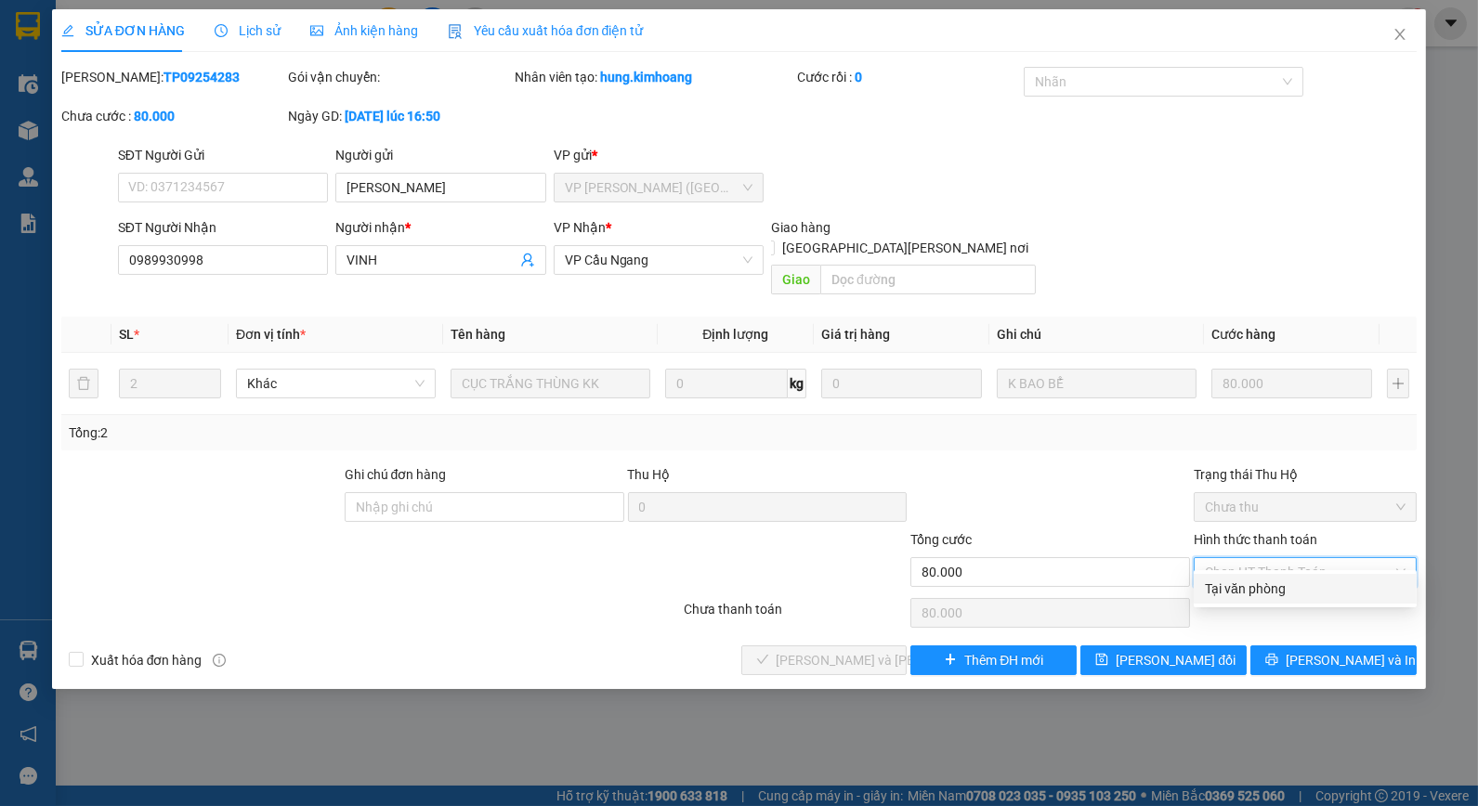
click at [1246, 582] on div "Tại văn phòng" at bounding box center [1305, 589] width 201 height 20
type input "0"
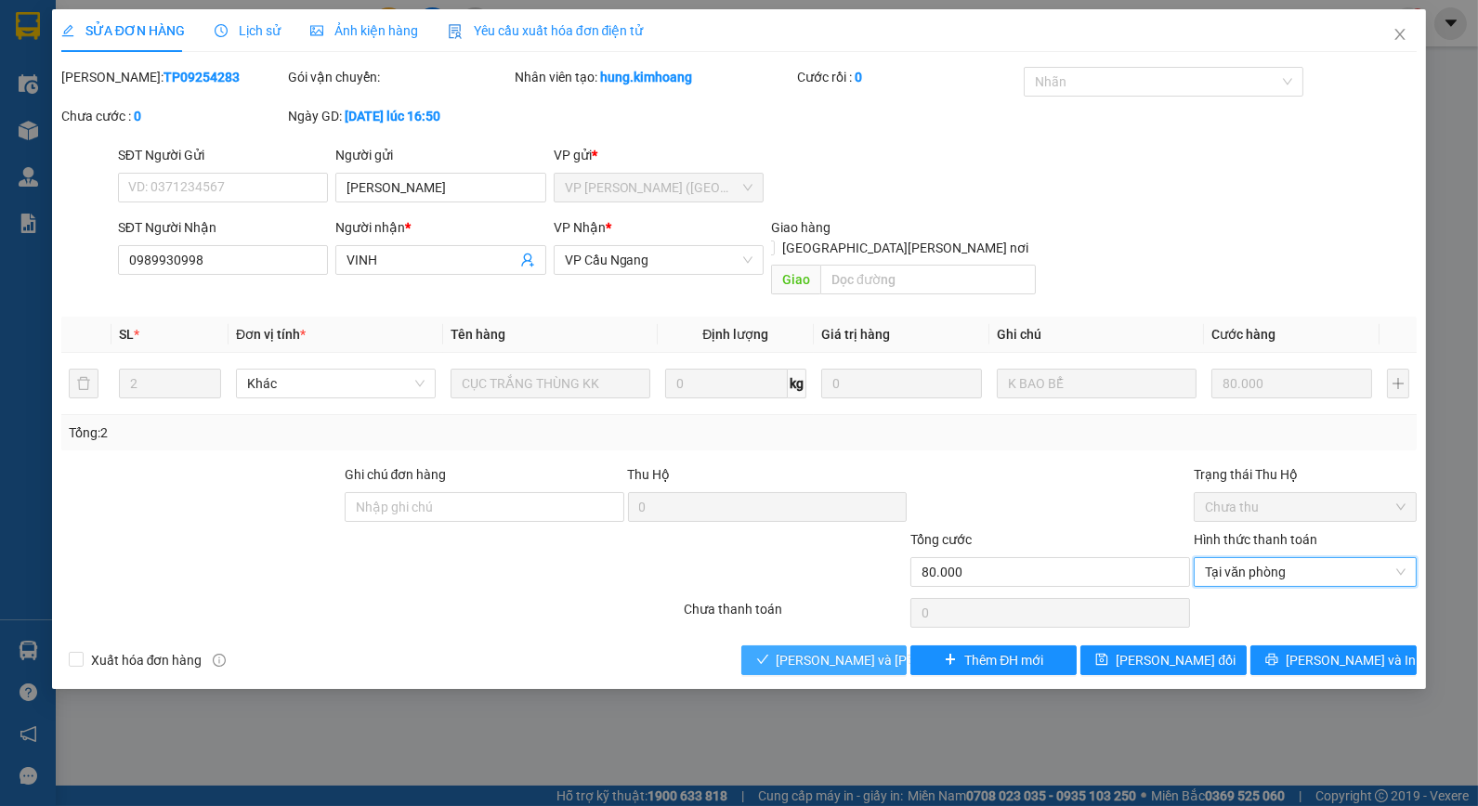
click at [859, 650] on span "[PERSON_NAME] và [PERSON_NAME] hàng" at bounding box center [902, 660] width 251 height 20
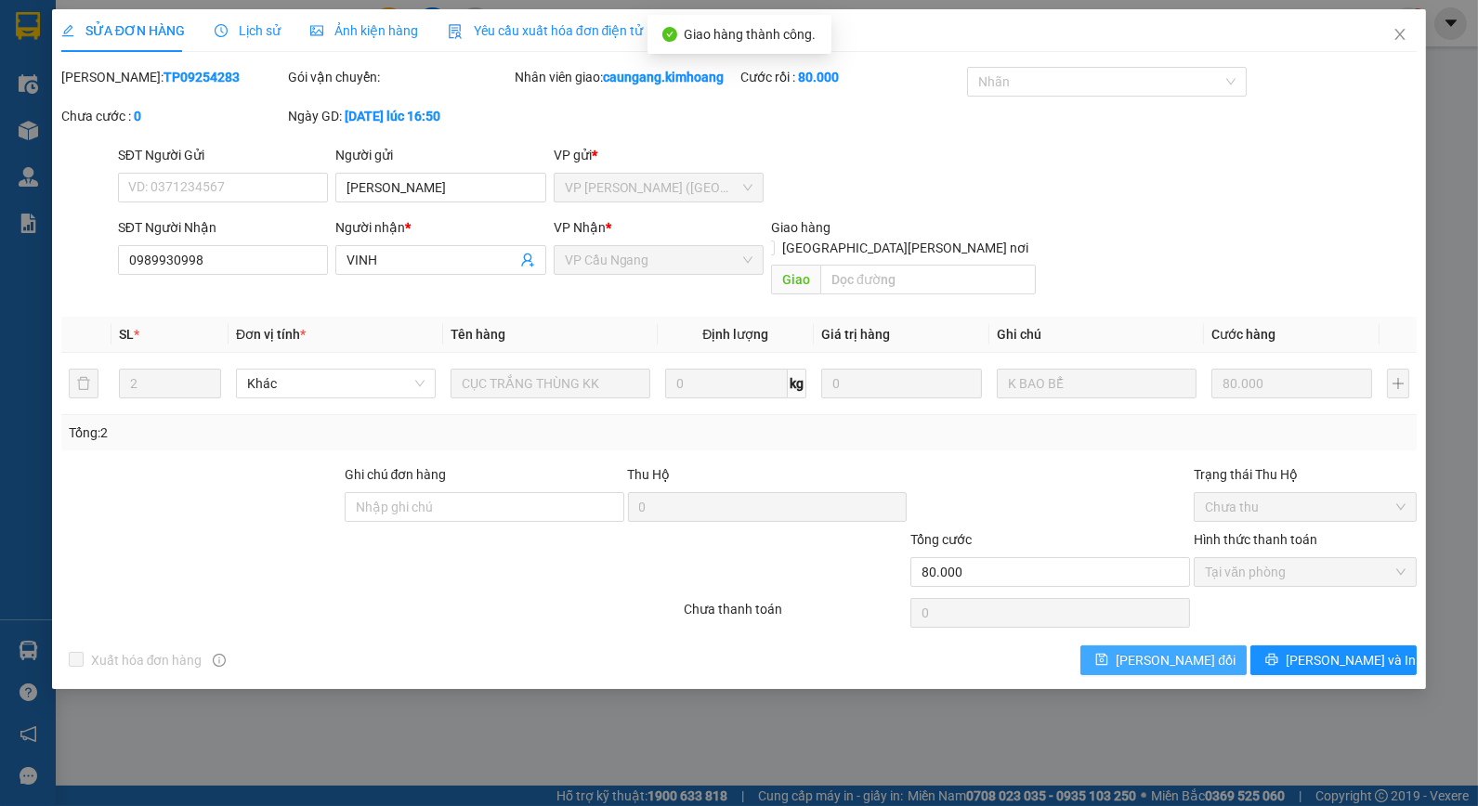
click at [1165, 650] on span "[PERSON_NAME] đổi" at bounding box center [1176, 660] width 120 height 20
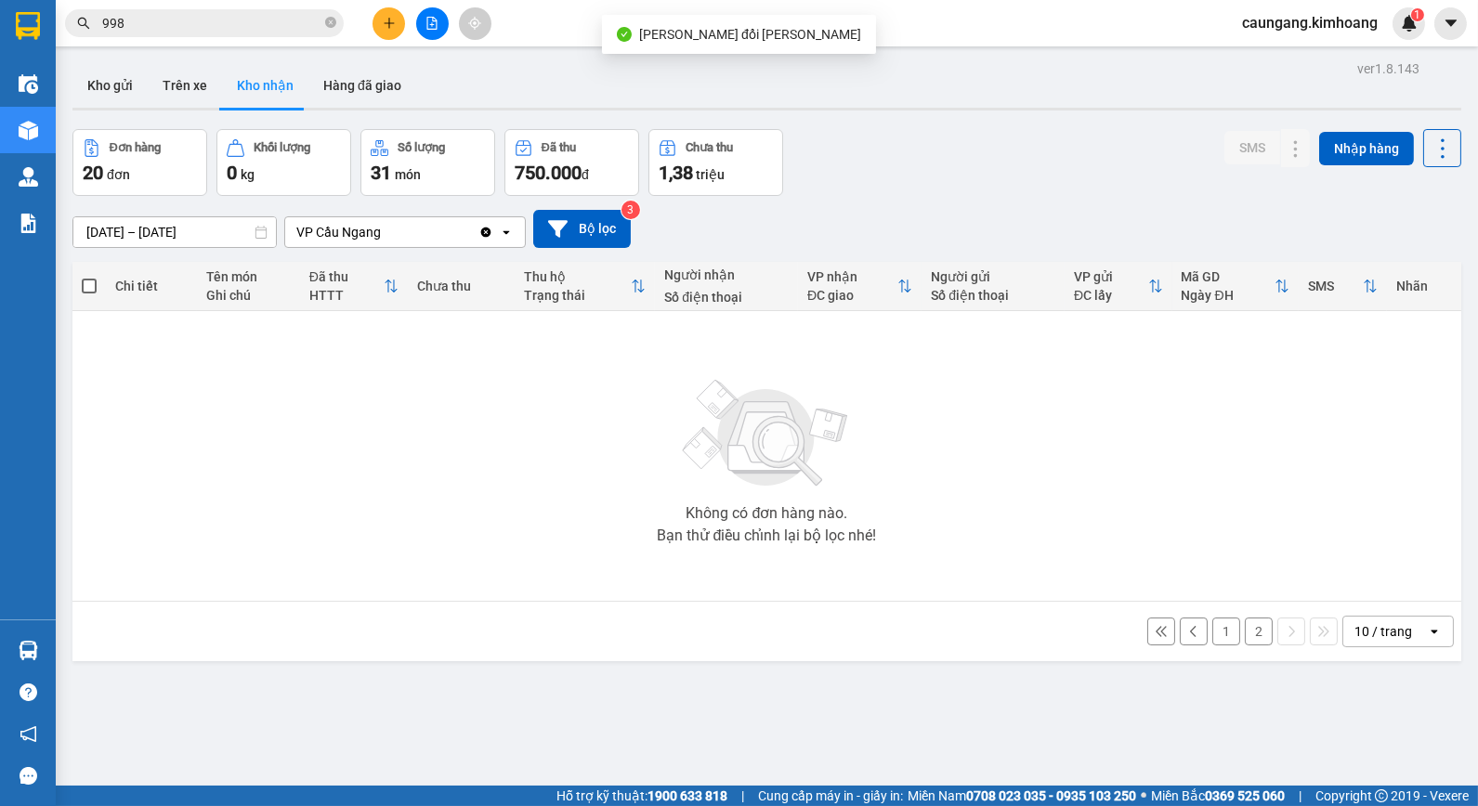
drag, startPoint x: 1222, startPoint y: 626, endPoint x: 1181, endPoint y: 620, distance: 41.4
click at [1218, 632] on button "1" at bounding box center [1226, 632] width 28 height 28
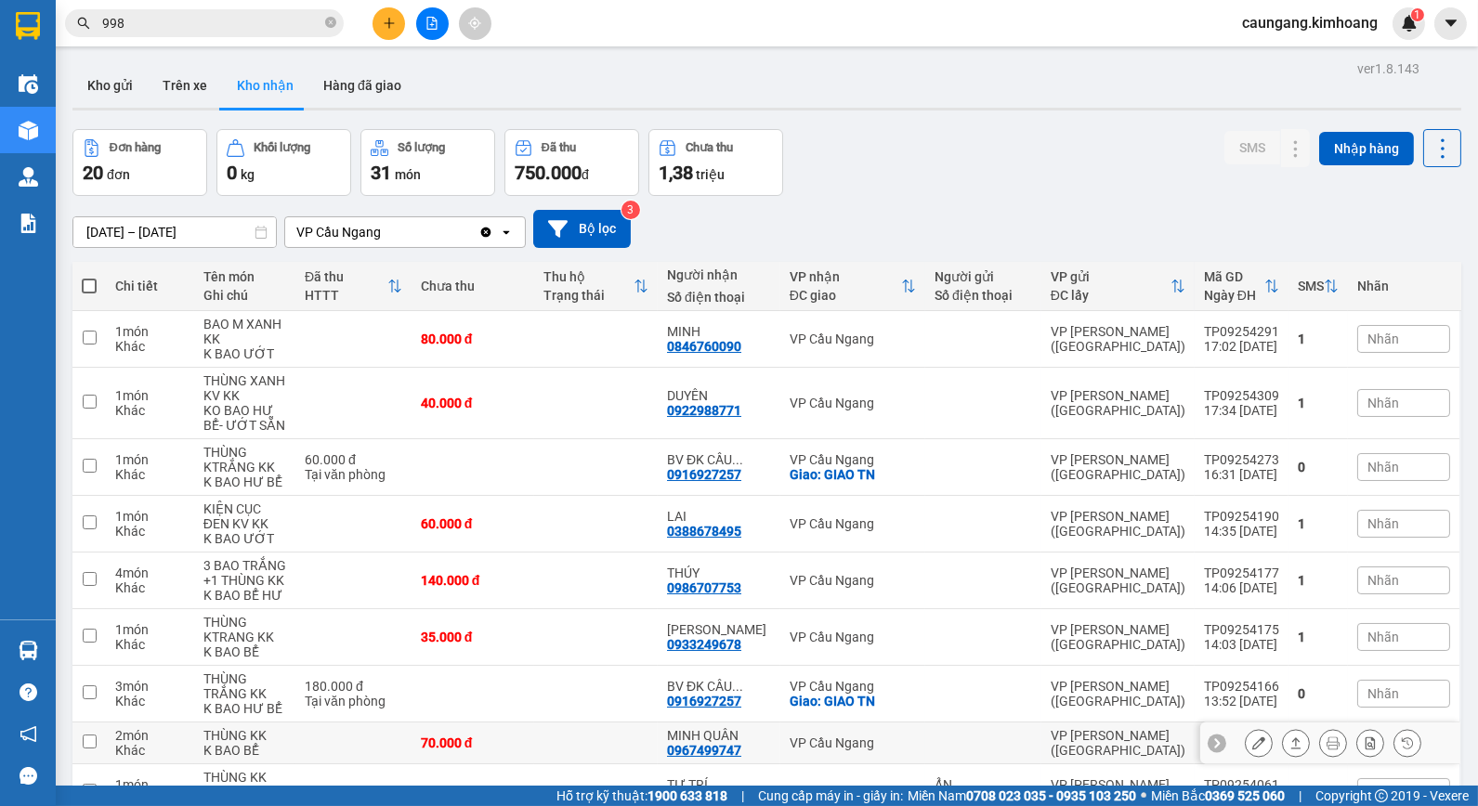
scroll to position [154, 0]
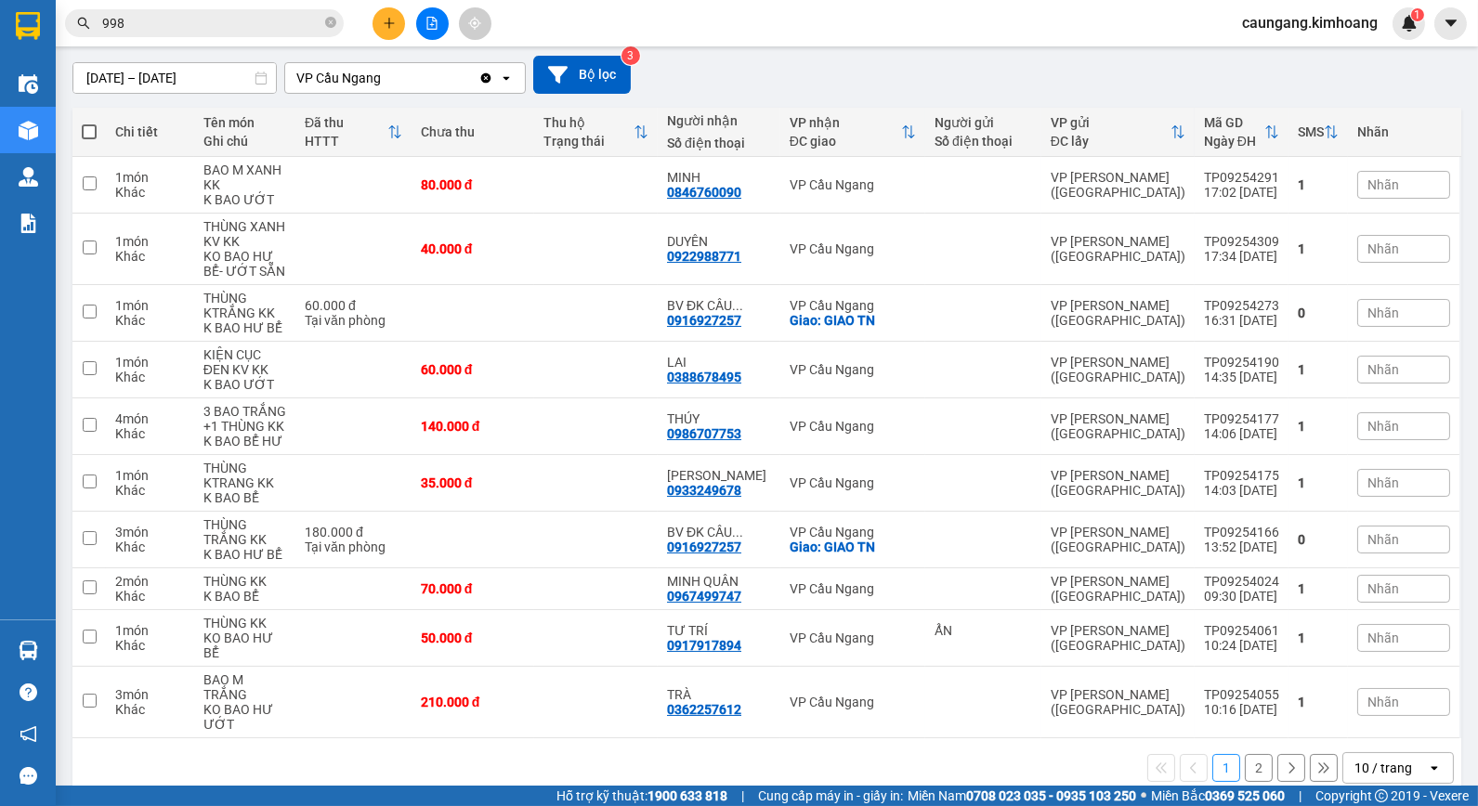
click at [1245, 754] on button "2" at bounding box center [1259, 768] width 28 height 28
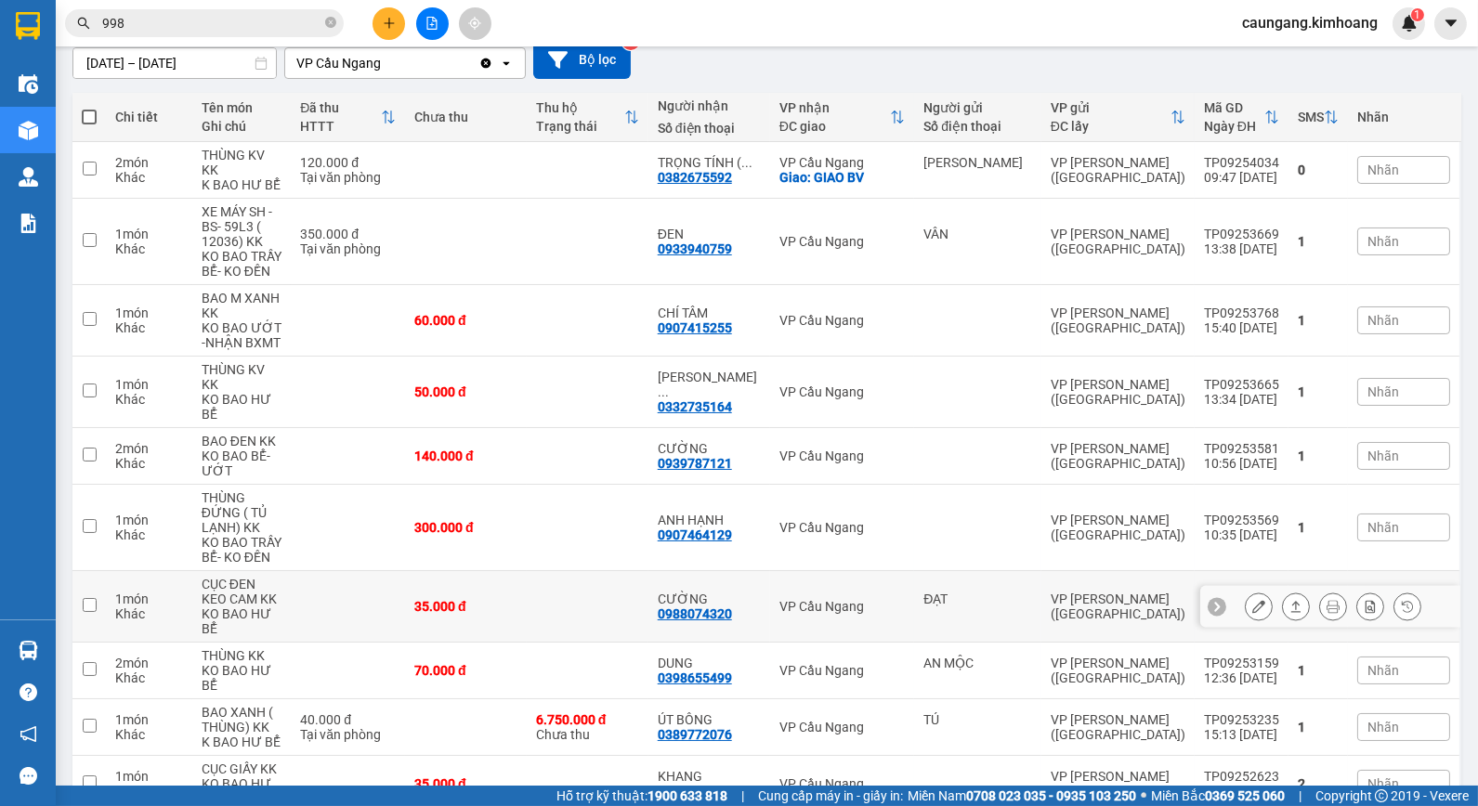
scroll to position [0, 0]
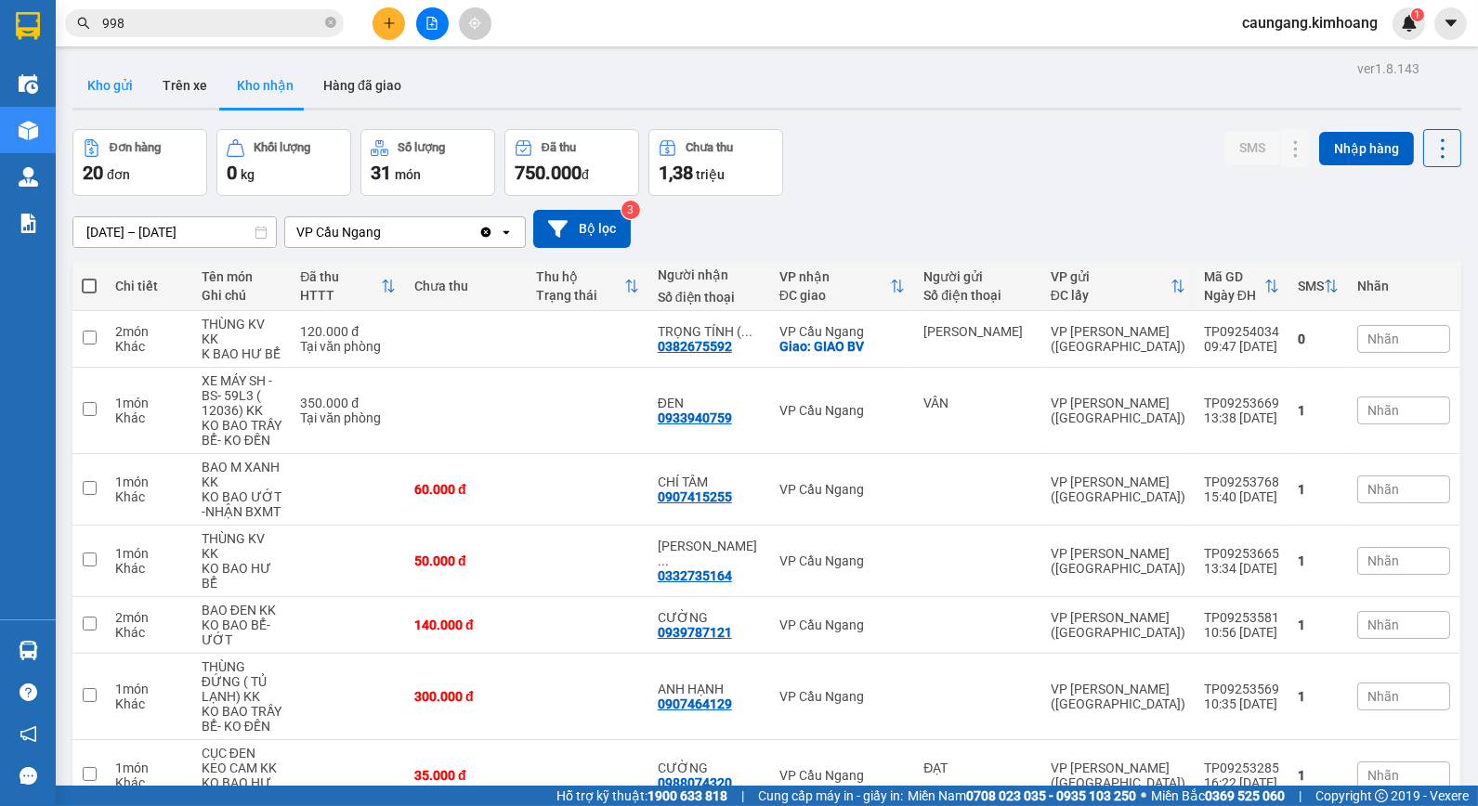
click at [115, 93] on button "Kho gửi" at bounding box center [109, 85] width 75 height 45
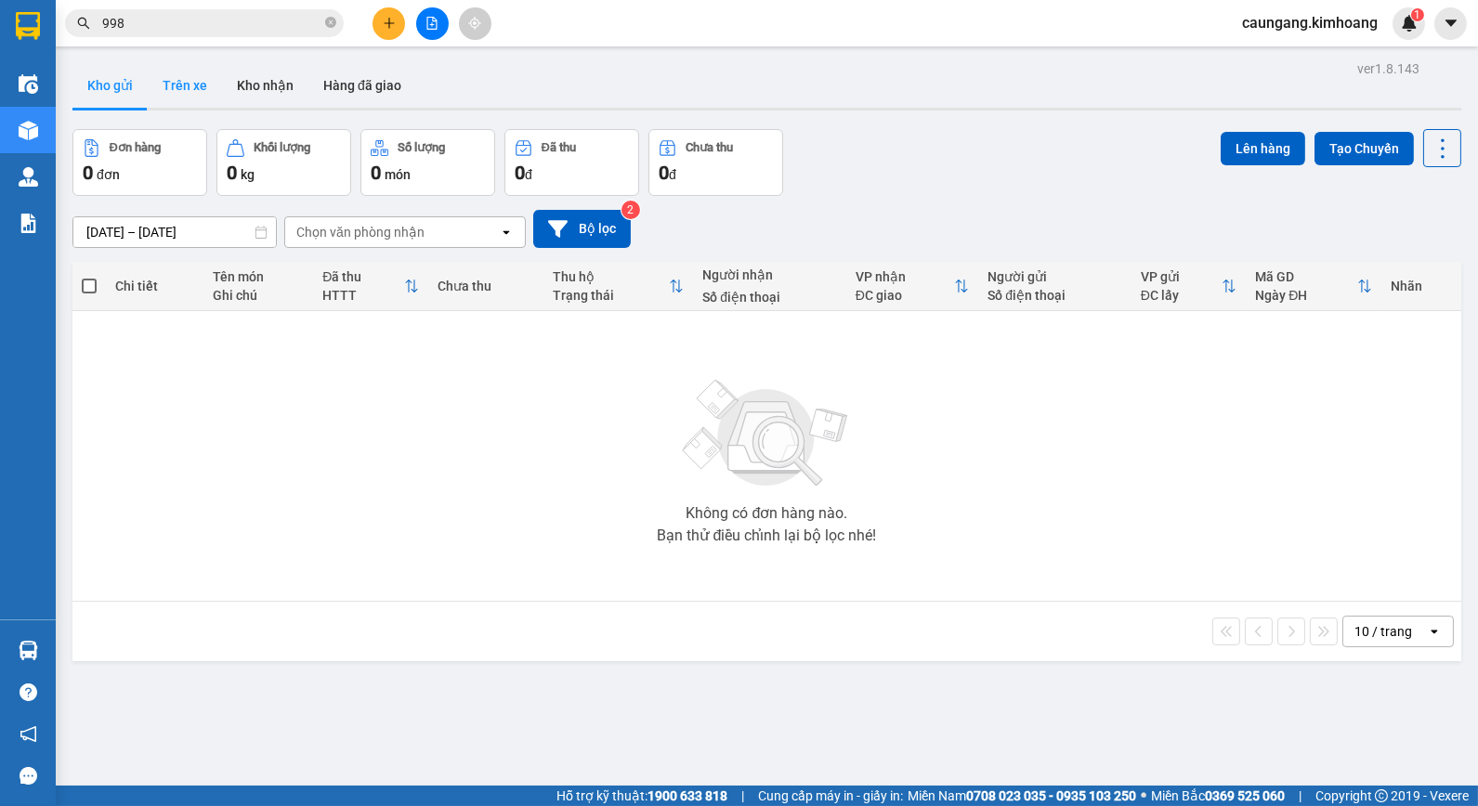
click at [188, 90] on button "Trên xe" at bounding box center [185, 85] width 74 height 45
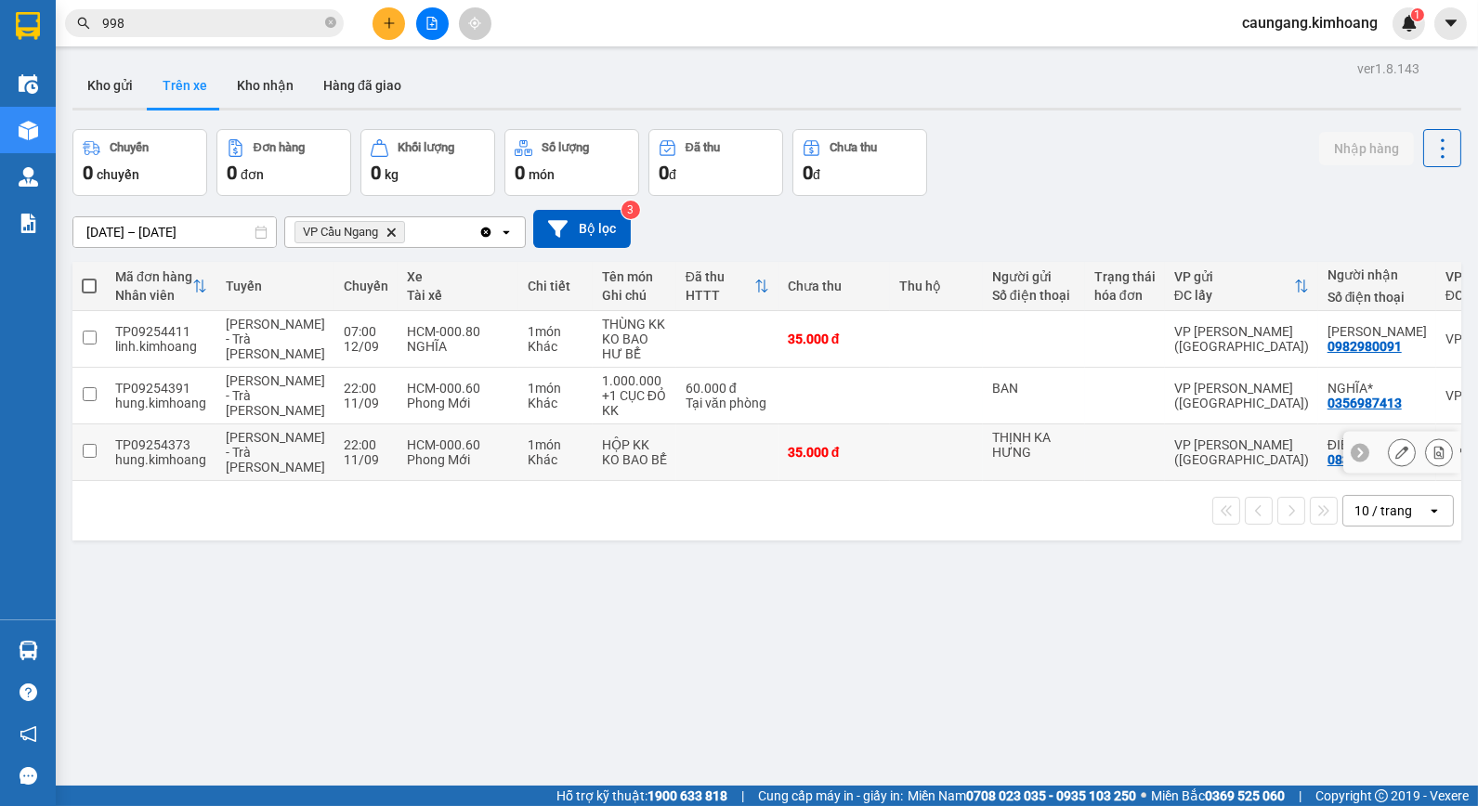
click at [918, 443] on td at bounding box center [936, 453] width 93 height 57
checkbox input "true"
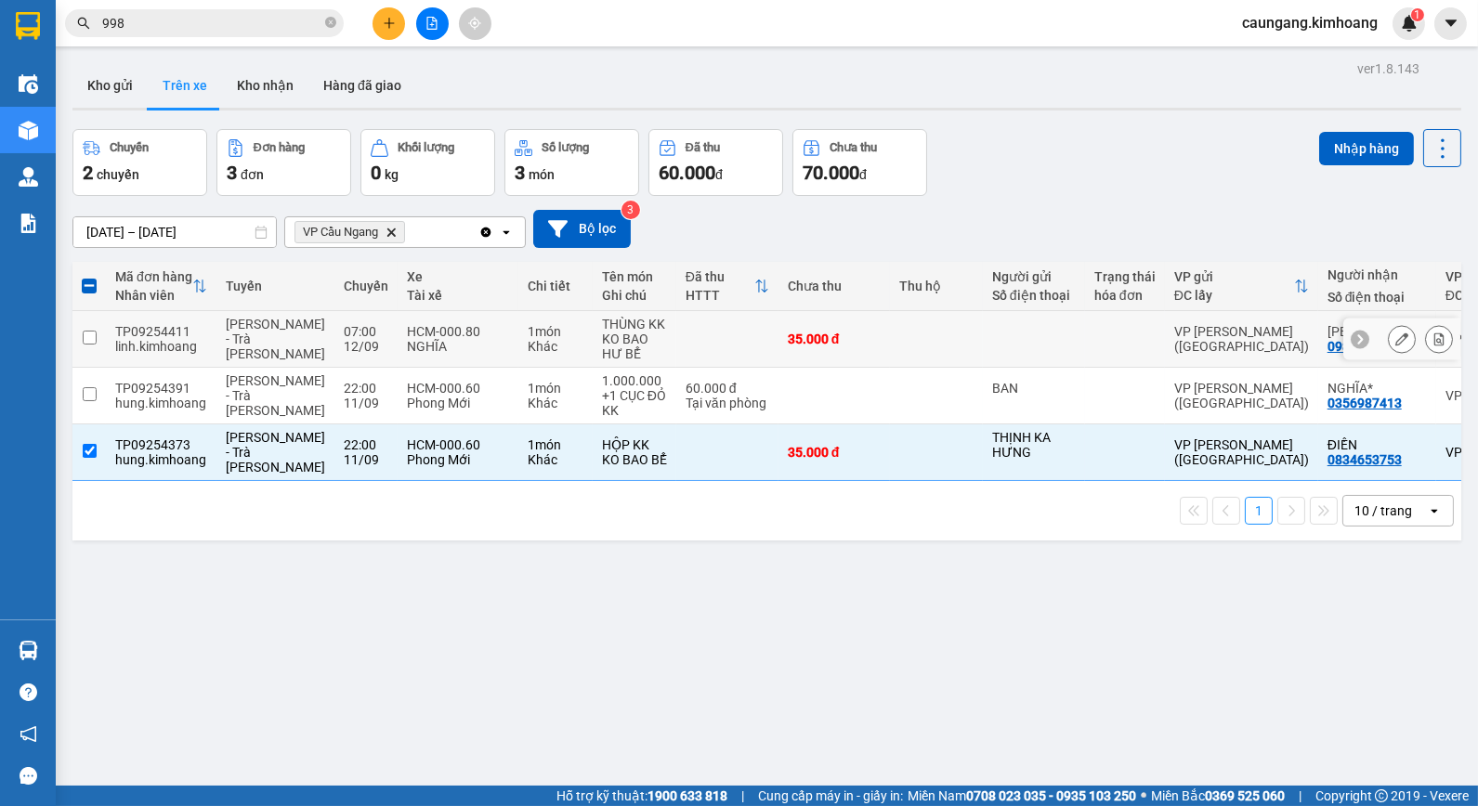
click at [996, 339] on div at bounding box center [1034, 339] width 84 height 15
checkbox input "true"
